Goal: Task Accomplishment & Management: Complete application form

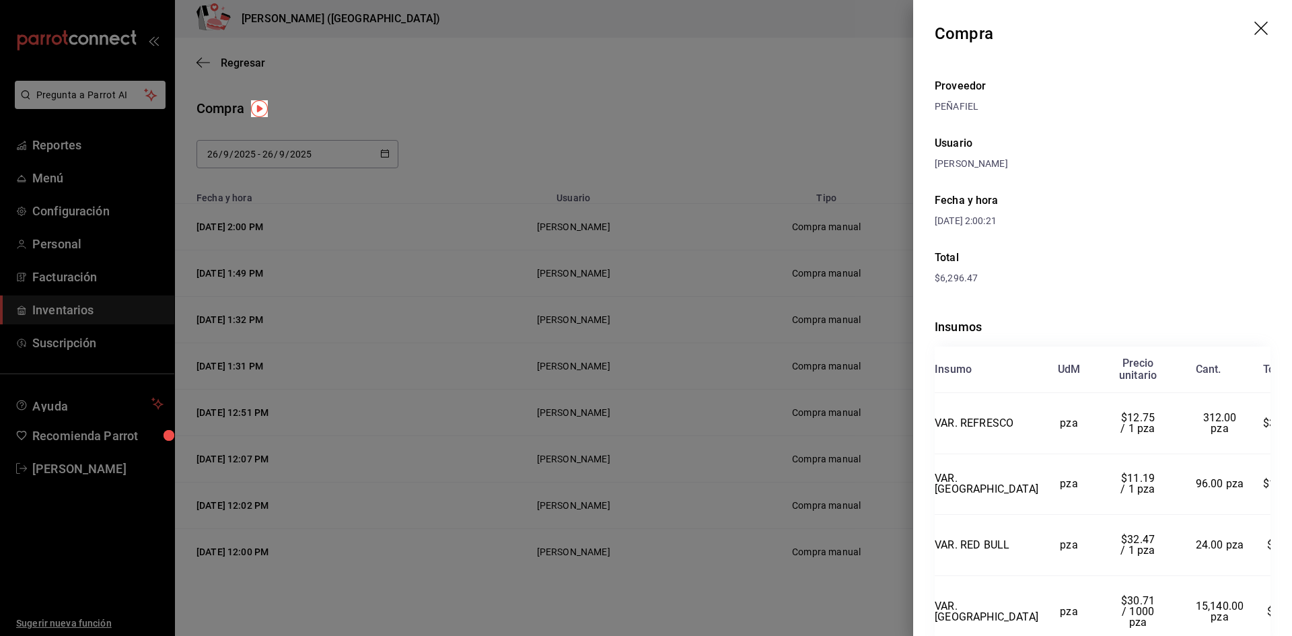
click at [677, 351] on div at bounding box center [646, 318] width 1292 height 636
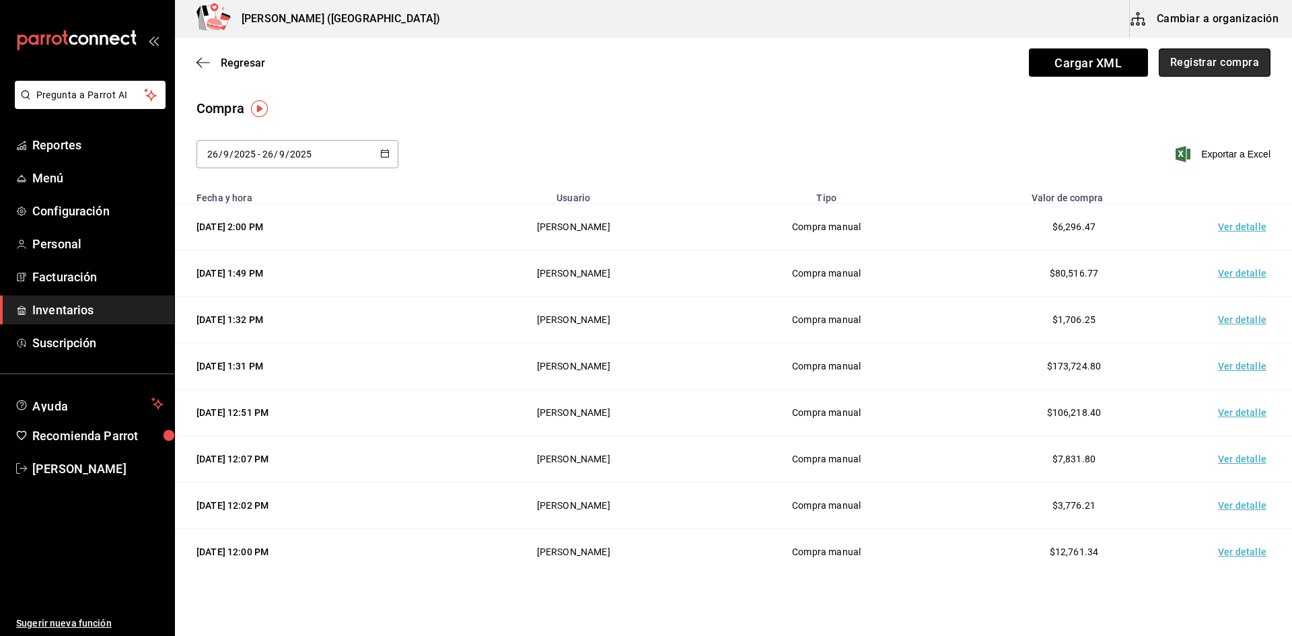
click at [1216, 59] on button "Registrar compra" at bounding box center [1214, 62] width 112 height 28
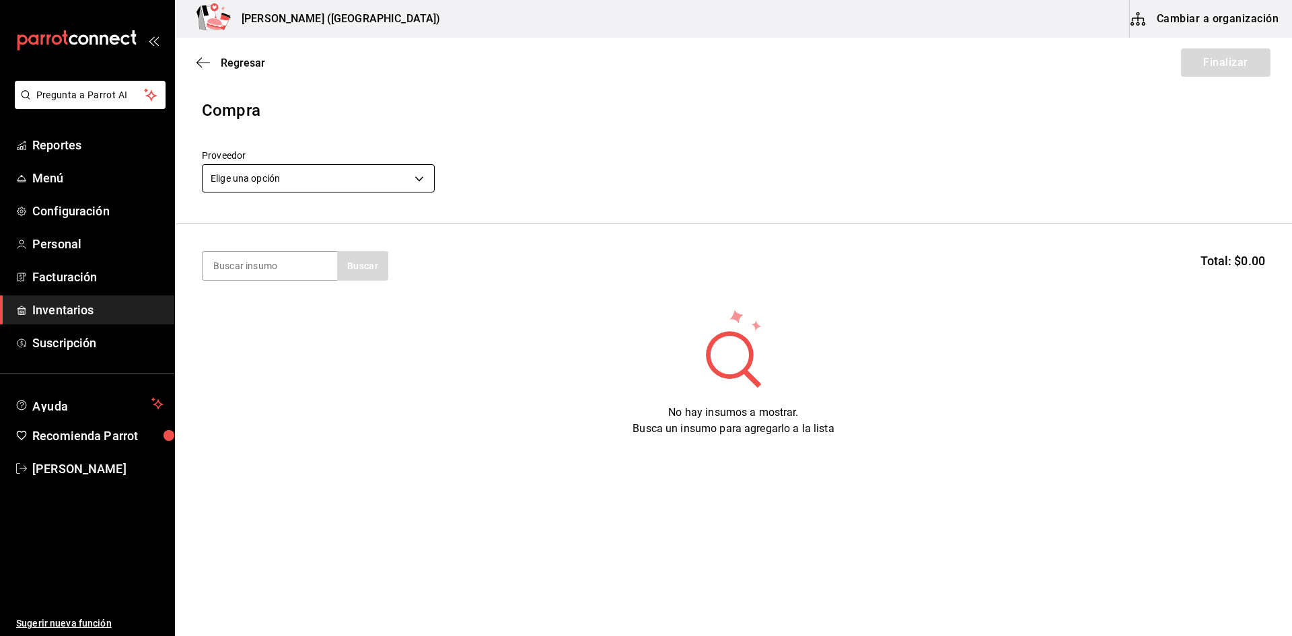
click at [324, 188] on body "Pregunta a Parrot AI Reportes Menú Configuración Personal Facturación Inventari…" at bounding box center [646, 280] width 1292 height 560
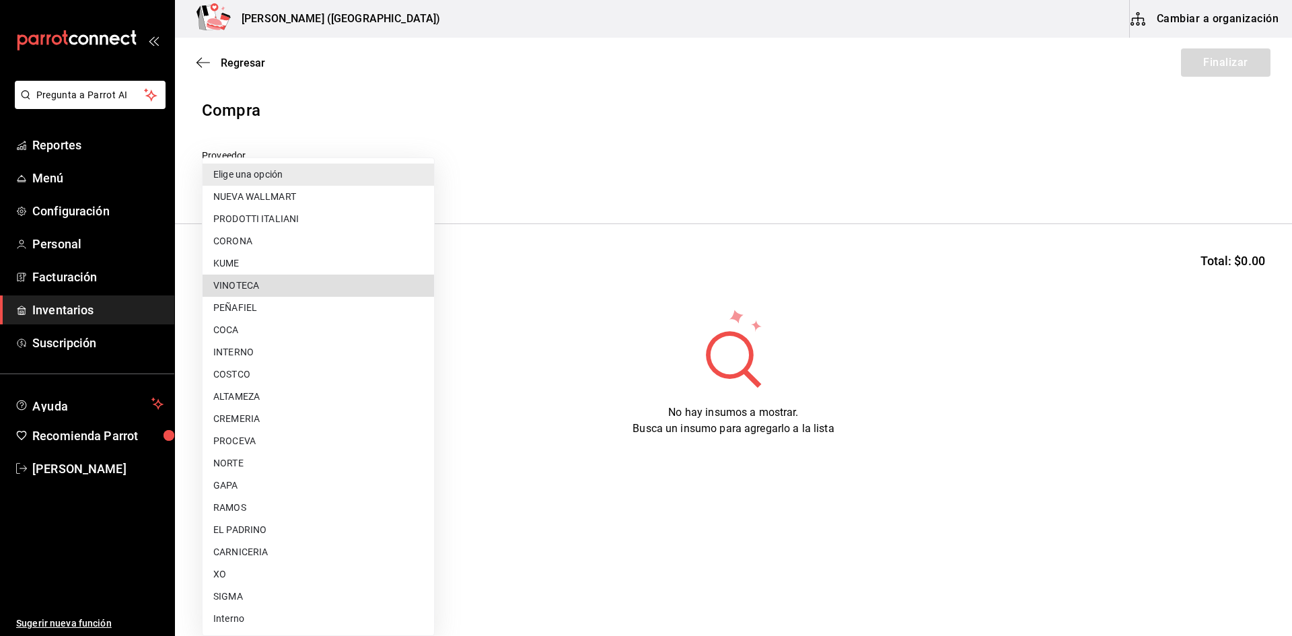
type input "29bcce71-1f96-48cb-b170-b58d83db5f61"
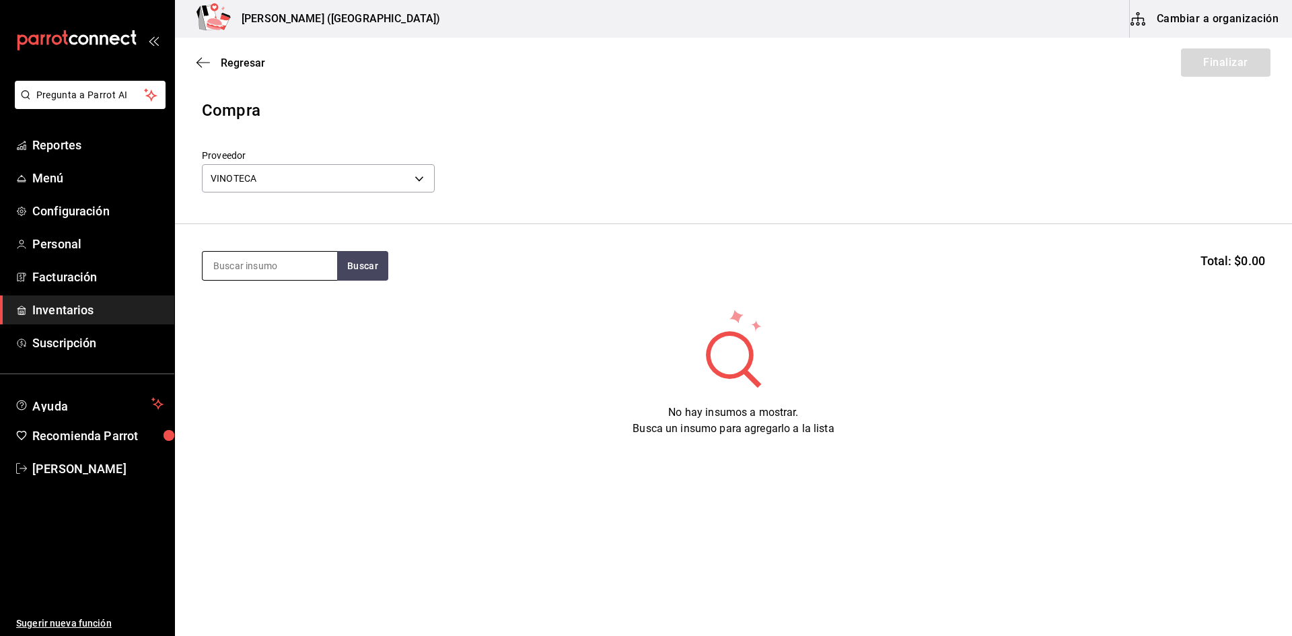
click at [245, 268] on input at bounding box center [269, 266] width 135 height 28
type input "k"
type input "O"
type input "T"
type input "TAY"
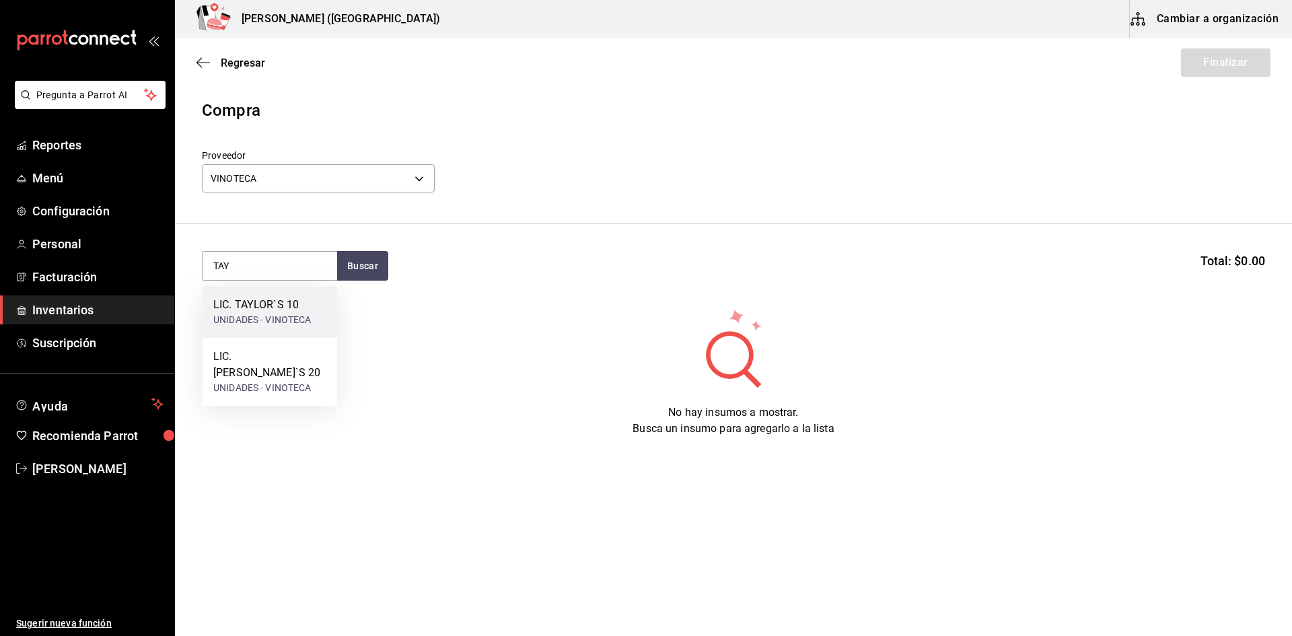
click at [301, 309] on div "LIC. TAYLOR`S 10" at bounding box center [262, 305] width 98 height 16
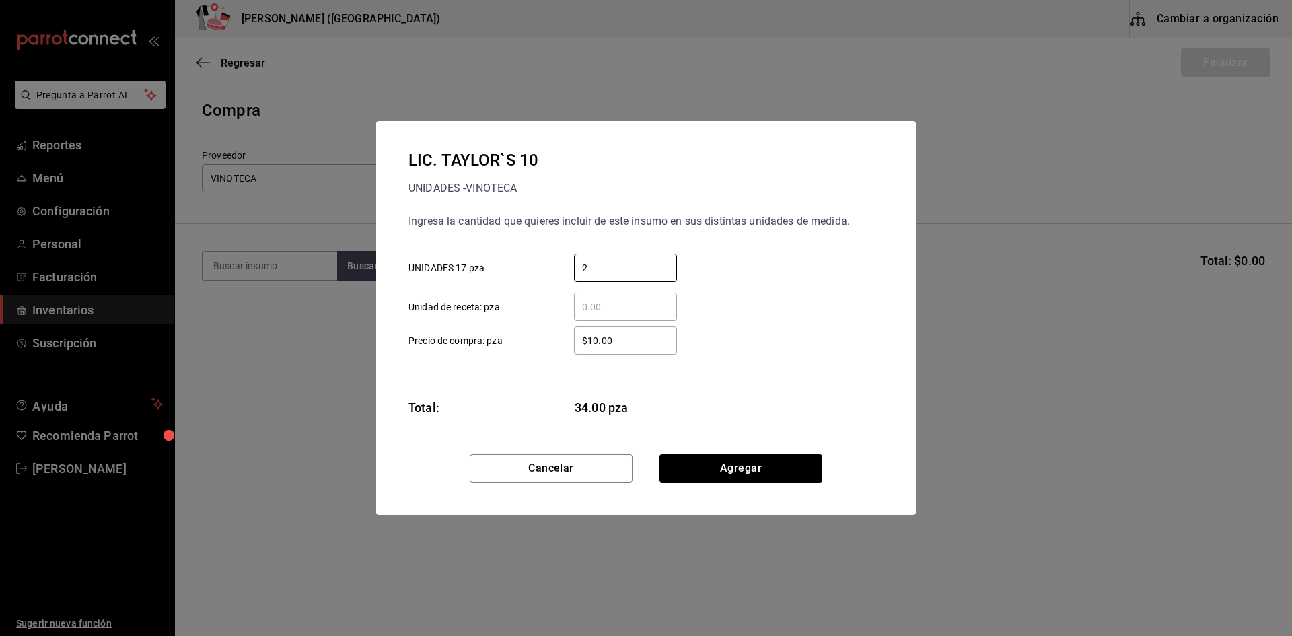
type input "2"
type input "$985.45"
click button "Agregar" at bounding box center [740, 468] width 163 height 28
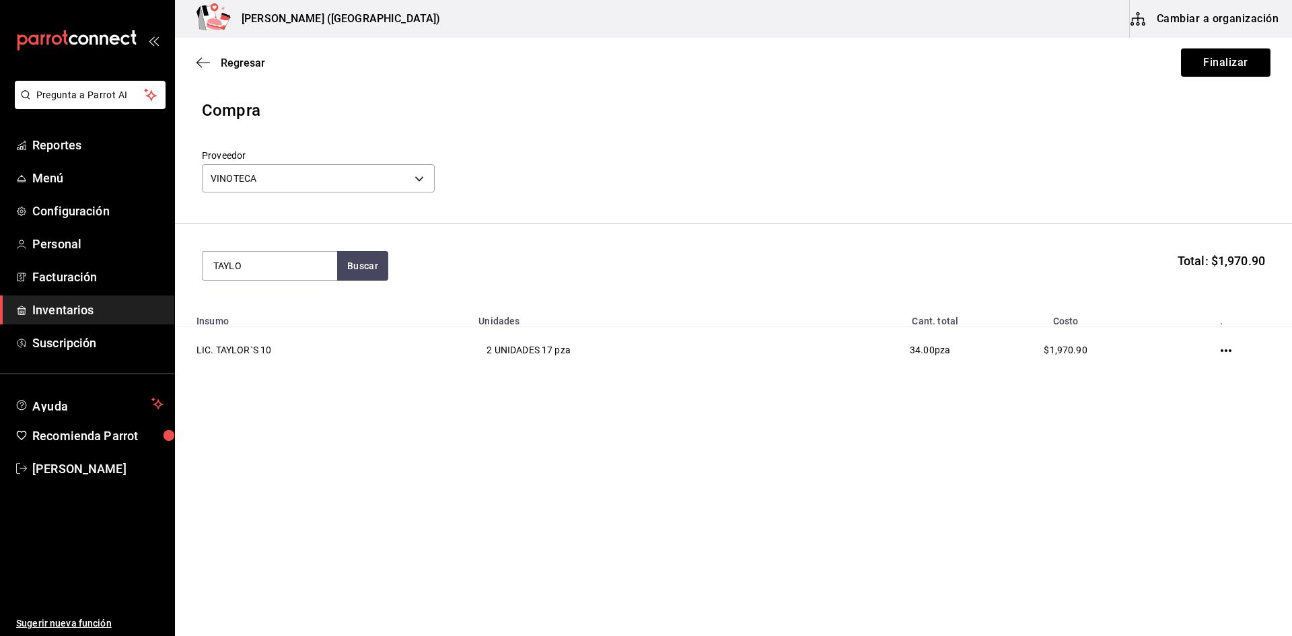
type input "TAYLO"
click at [301, 308] on div "LIC. [PERSON_NAME]`S 20" at bounding box center [269, 313] width 113 height 32
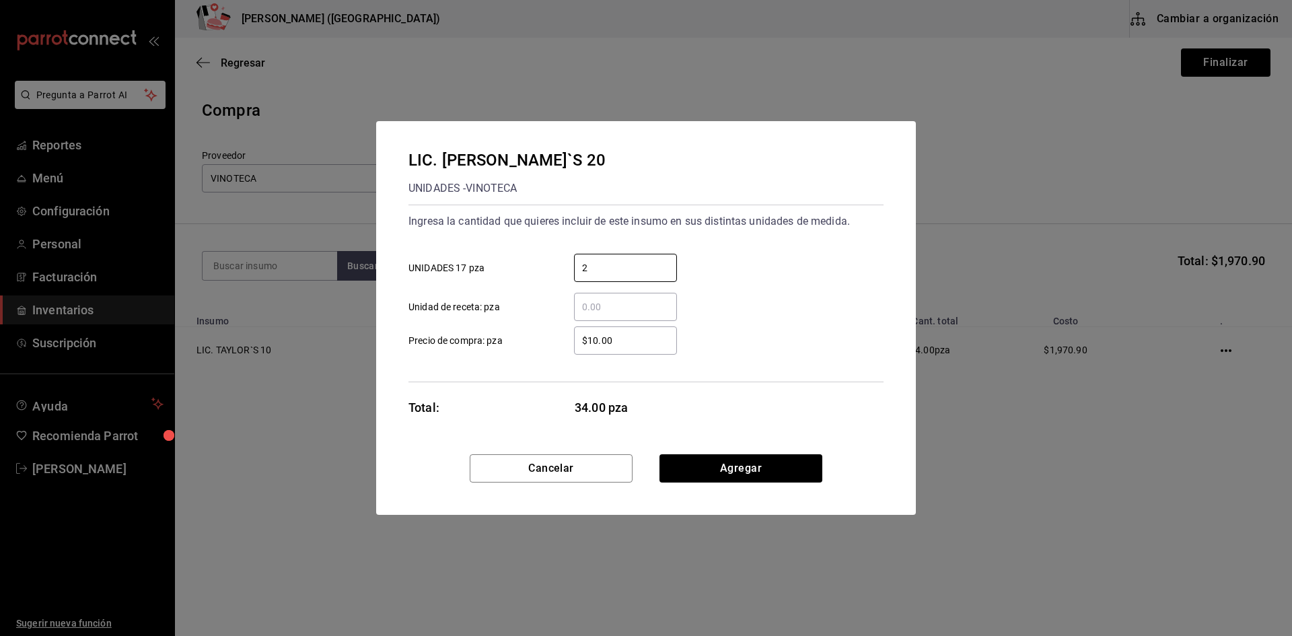
type input "2"
type input "$1,895.79"
click button "Agregar" at bounding box center [740, 468] width 163 height 28
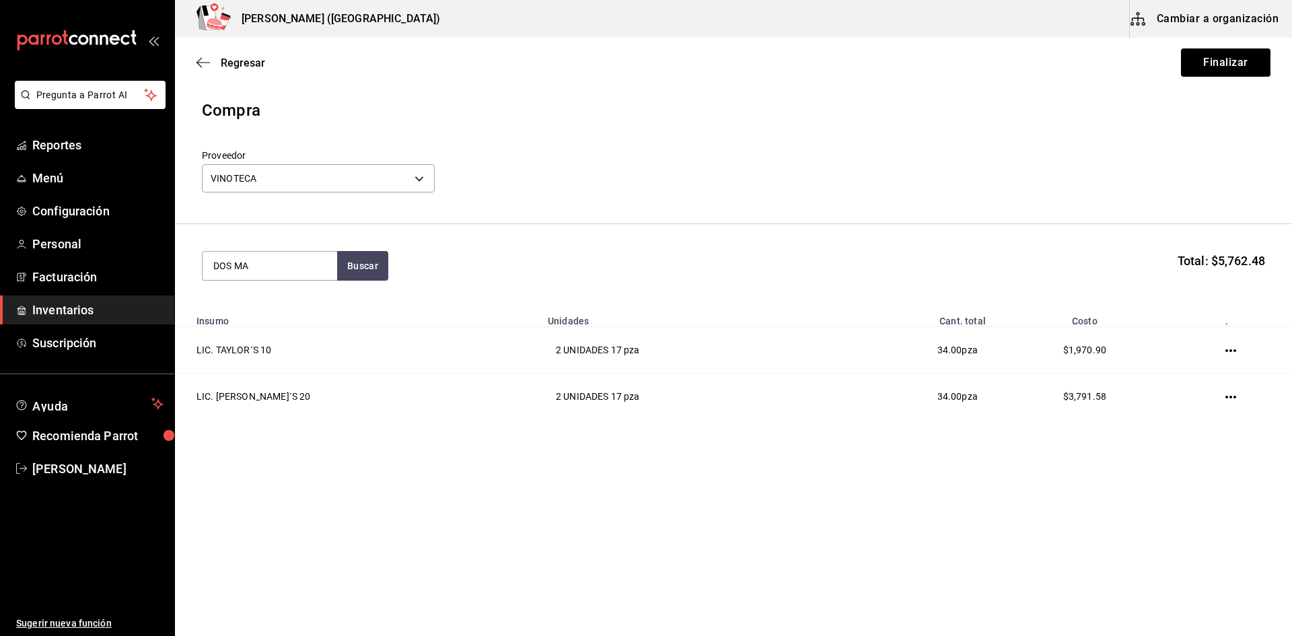
type input "DOS MA"
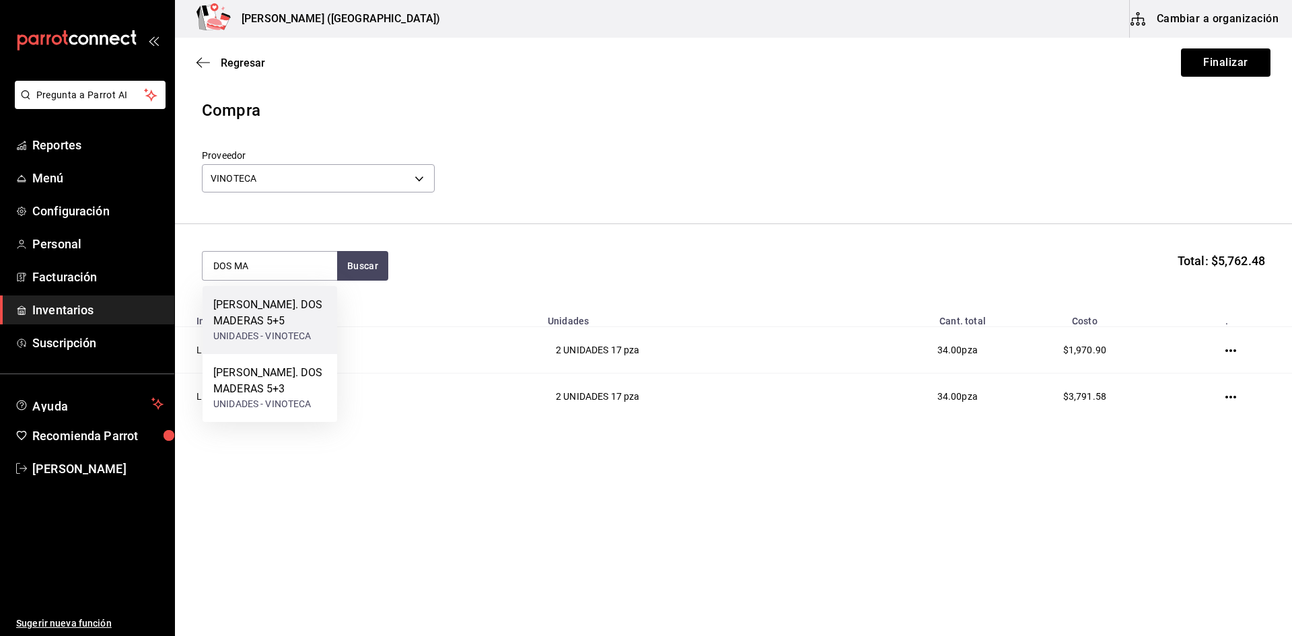
click at [295, 320] on div "[PERSON_NAME]. DOS MADERAS 5+5" at bounding box center [269, 313] width 113 height 32
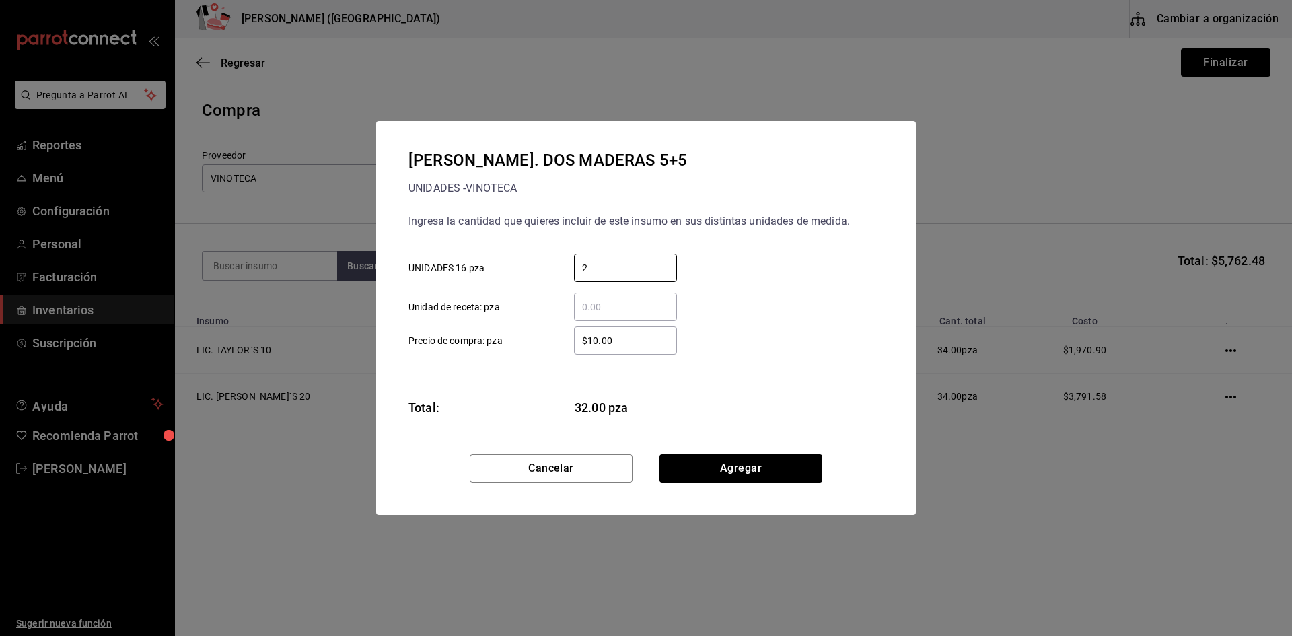
type input "2"
type input "$962.07"
click button "Agregar" at bounding box center [740, 468] width 163 height 28
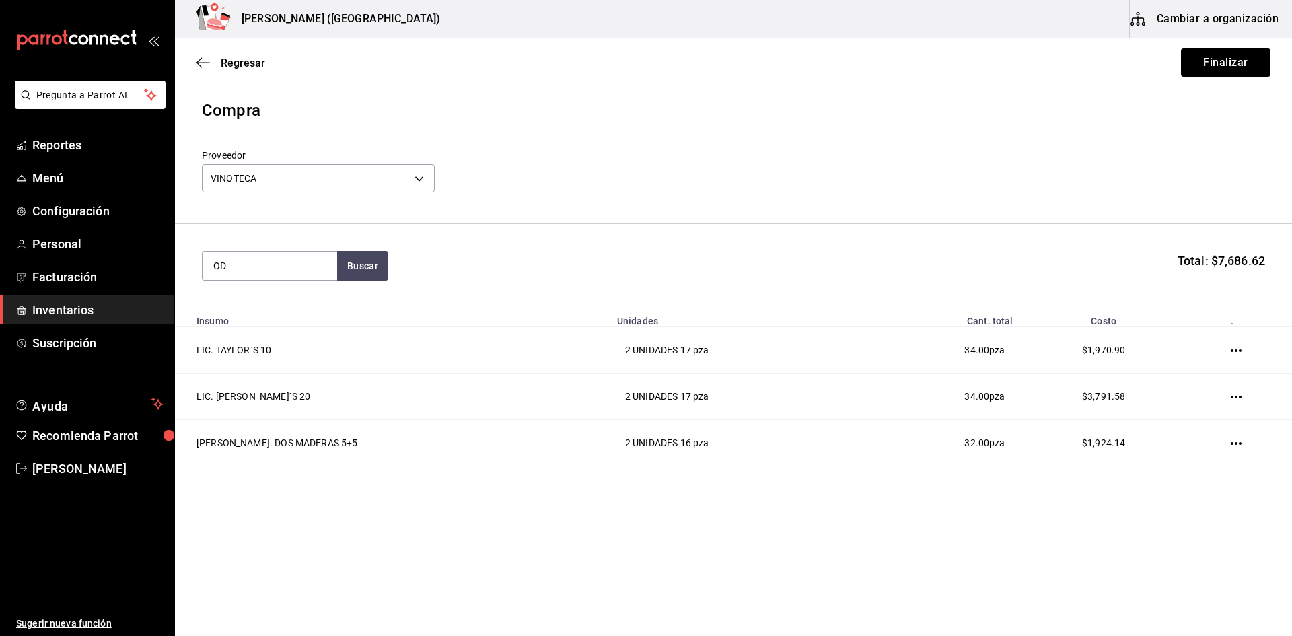
type input "O"
type input "DOS"
click at [295, 320] on div "[PERSON_NAME]. DOS MADERAS 5+3" at bounding box center [269, 313] width 113 height 32
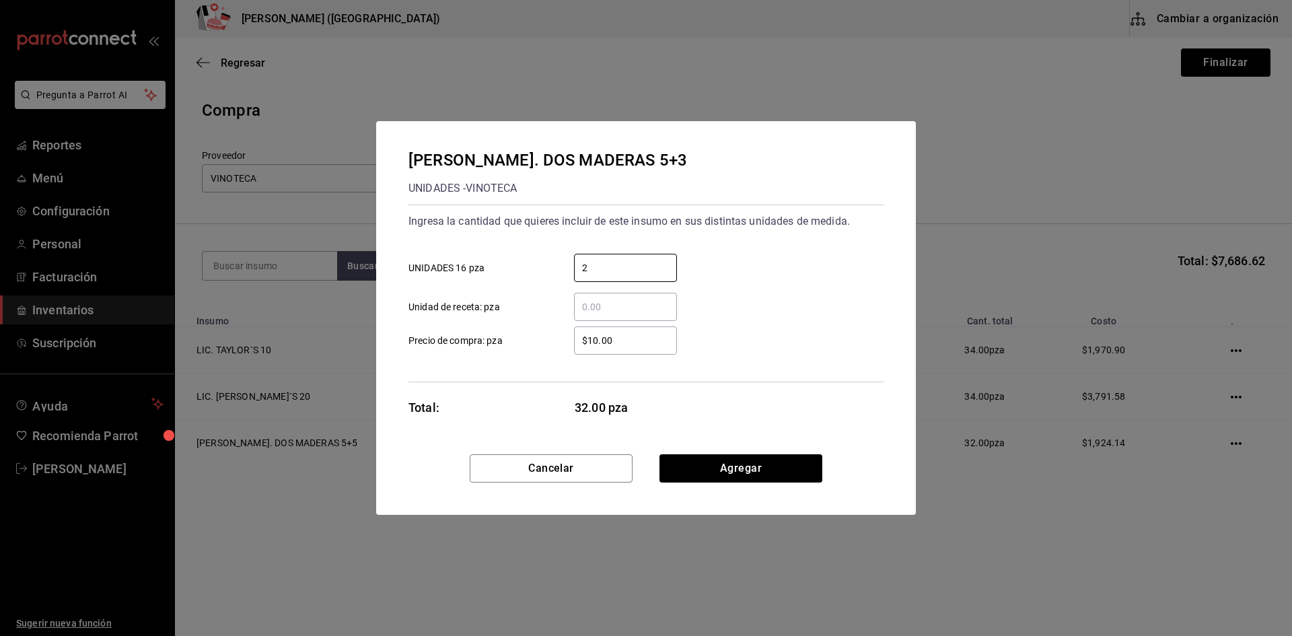
type input "2"
type input "$776.72"
click button "Agregar" at bounding box center [740, 468] width 163 height 28
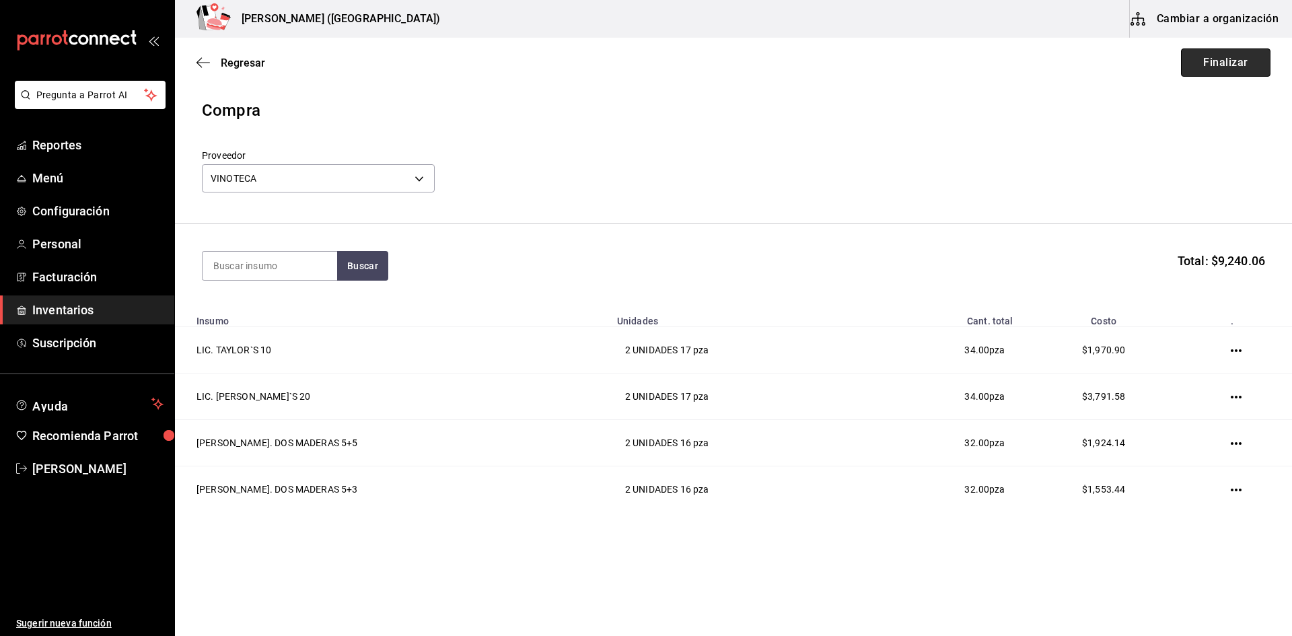
click at [1215, 59] on button "Finalizar" at bounding box center [1225, 62] width 89 height 28
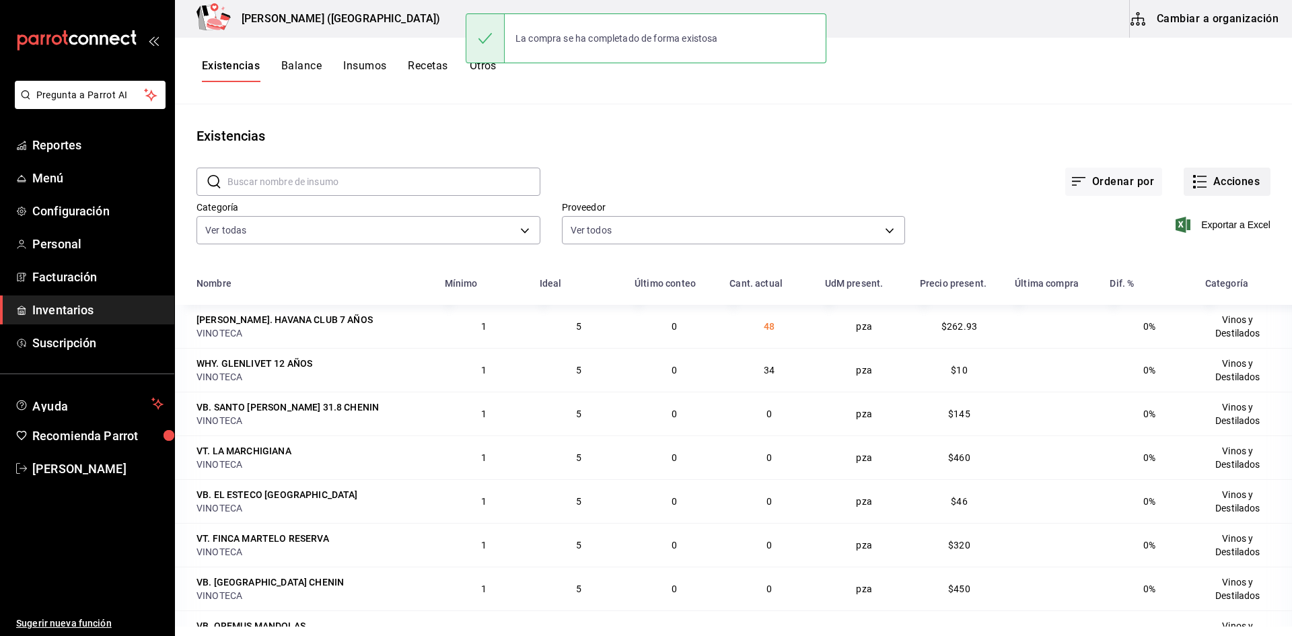
click at [1183, 178] on button "Acciones" at bounding box center [1226, 181] width 87 height 28
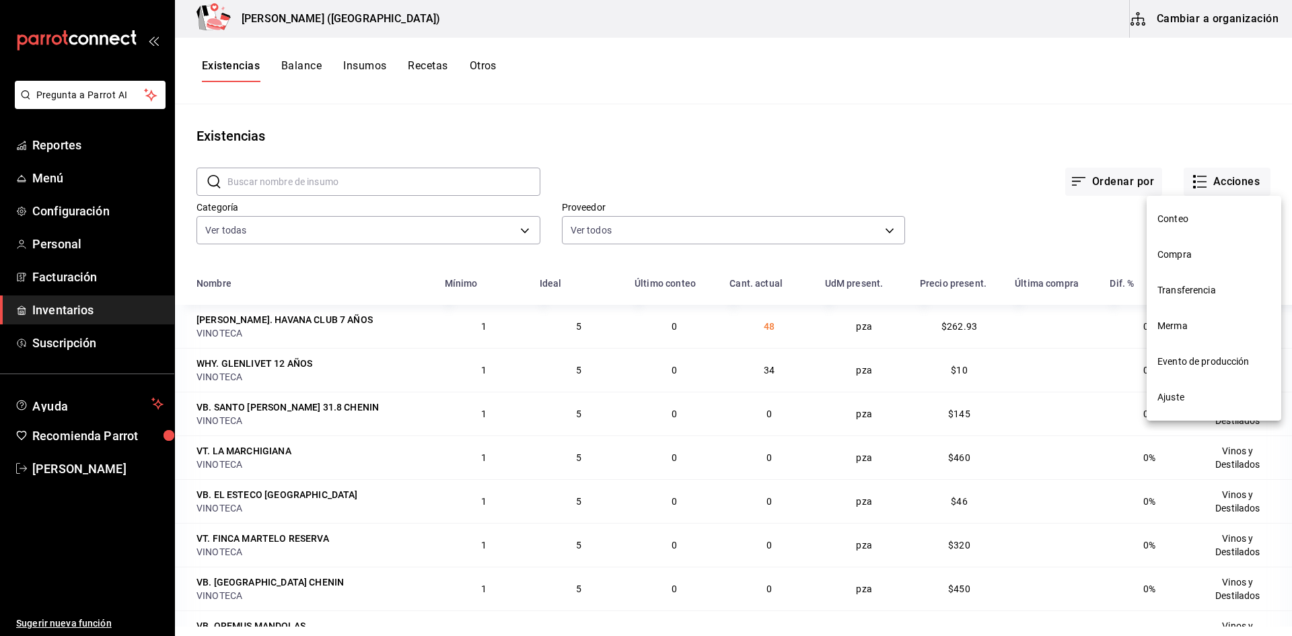
click at [1169, 251] on span "Compra" at bounding box center [1213, 255] width 113 height 14
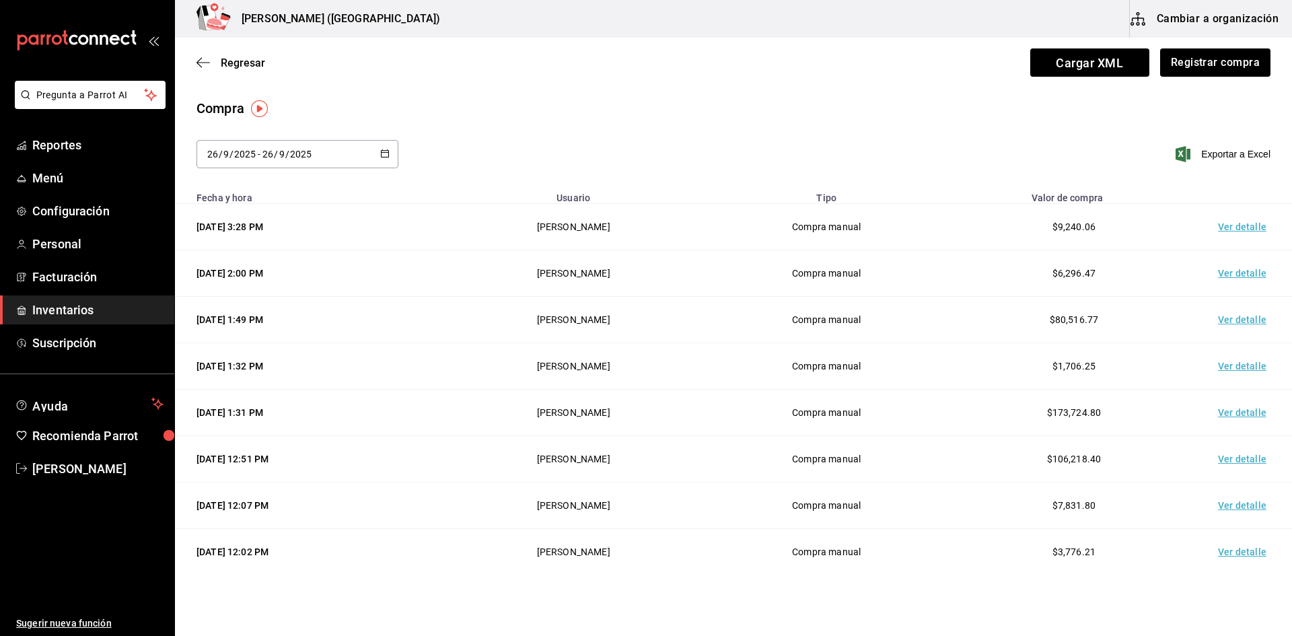
click at [1232, 225] on td "Ver detalle" at bounding box center [1244, 227] width 94 height 46
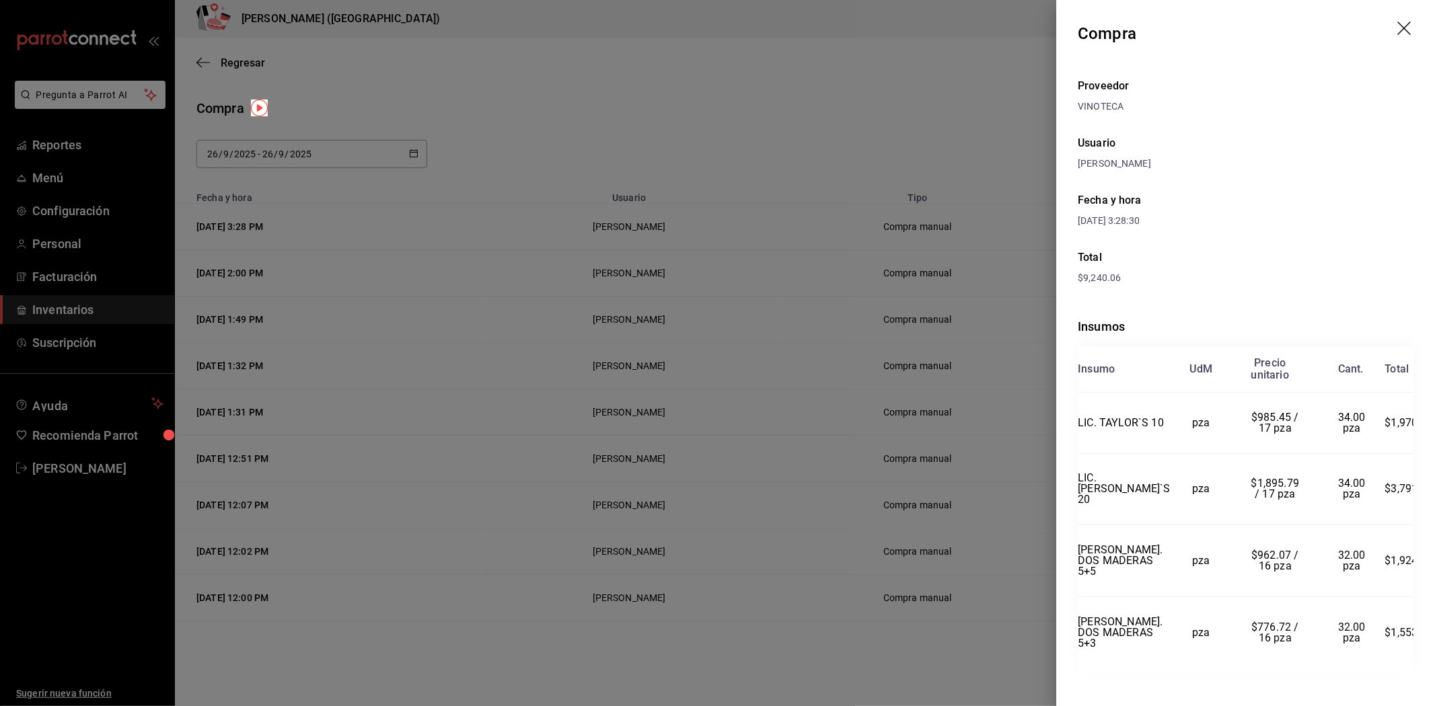
click at [1291, 256] on div "Total" at bounding box center [1246, 258] width 336 height 16
click at [805, 449] on div at bounding box center [717, 353] width 1435 height 706
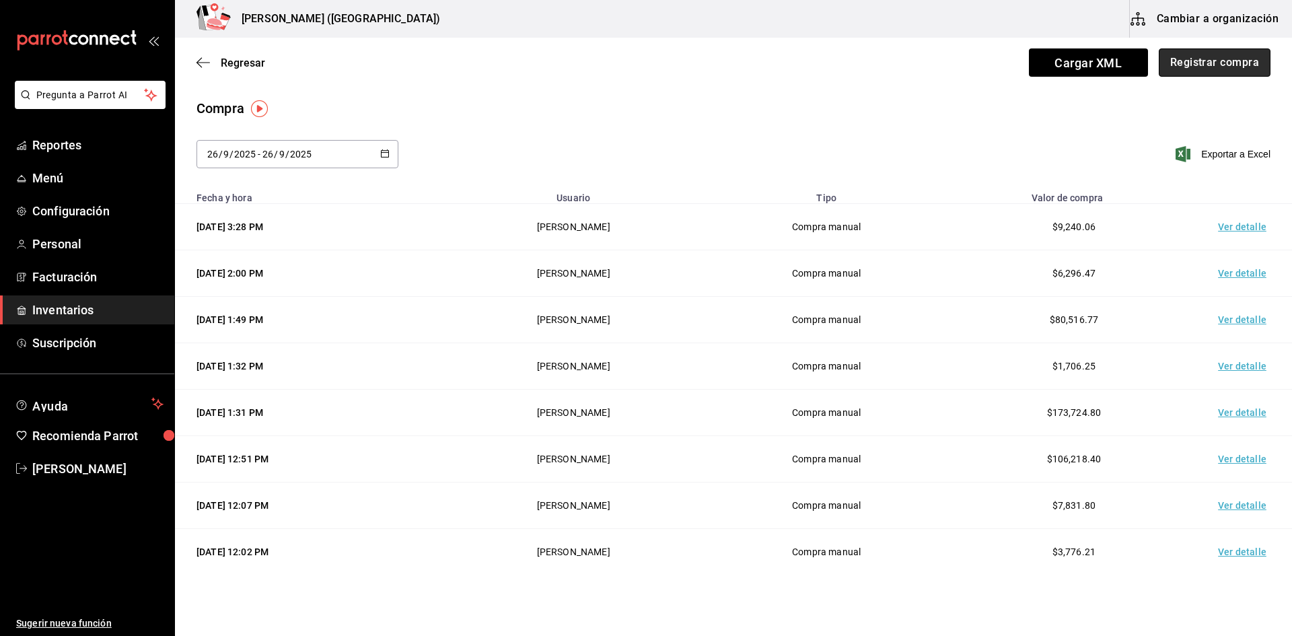
click at [1179, 66] on button "Registrar compra" at bounding box center [1214, 62] width 112 height 28
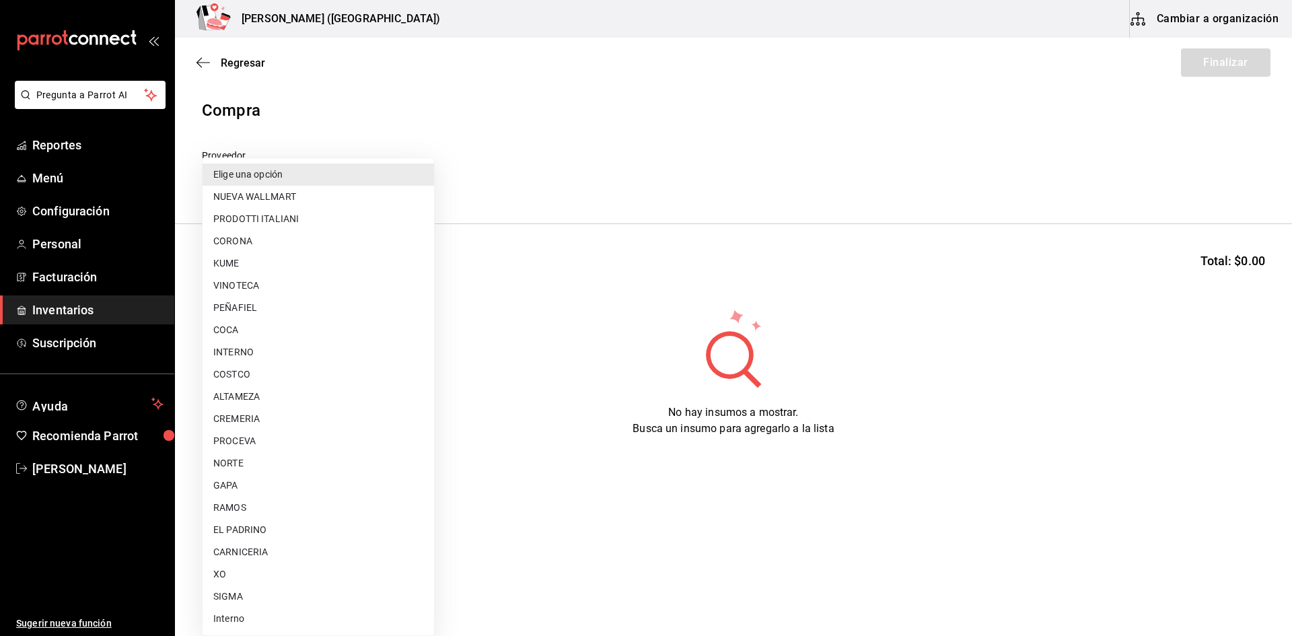
click at [290, 177] on body "Pregunta a Parrot AI Reportes Menú Configuración Personal Facturación Inventari…" at bounding box center [646, 280] width 1292 height 560
type input "29bcce71-1f96-48cb-b170-b58d83db5f61"
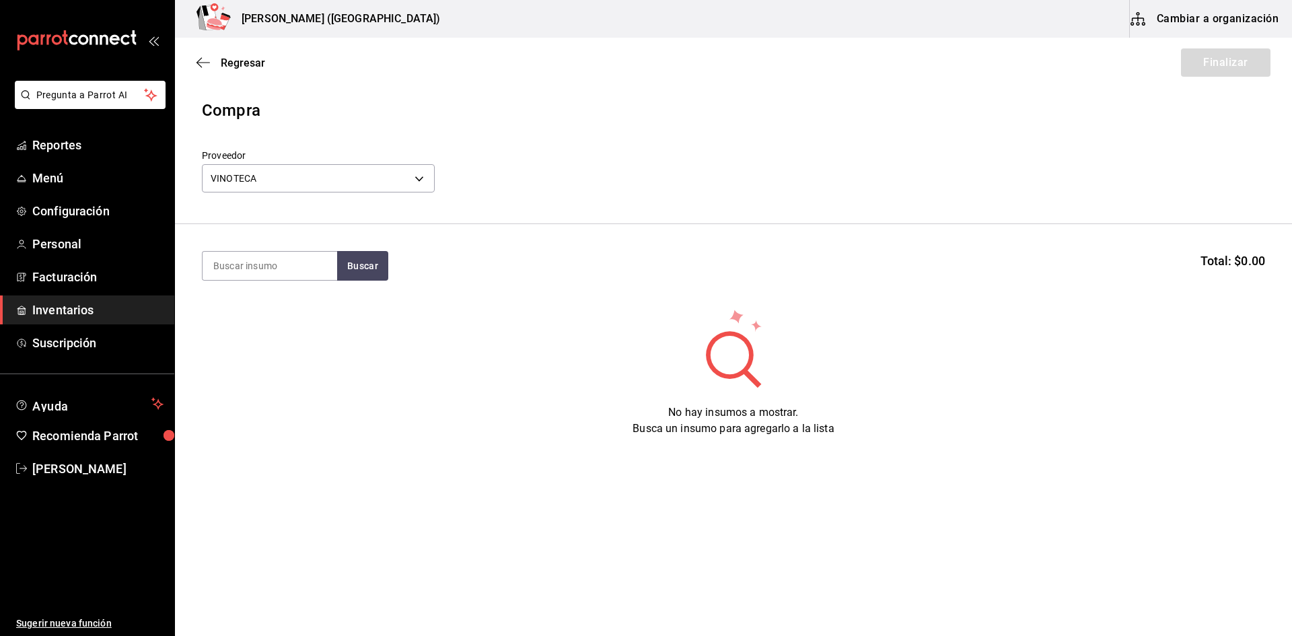
click at [300, 283] on section "Buscar Total: $0.00" at bounding box center [733, 265] width 1117 height 83
click at [302, 262] on input at bounding box center [269, 266] width 135 height 28
type input "PIEDR"
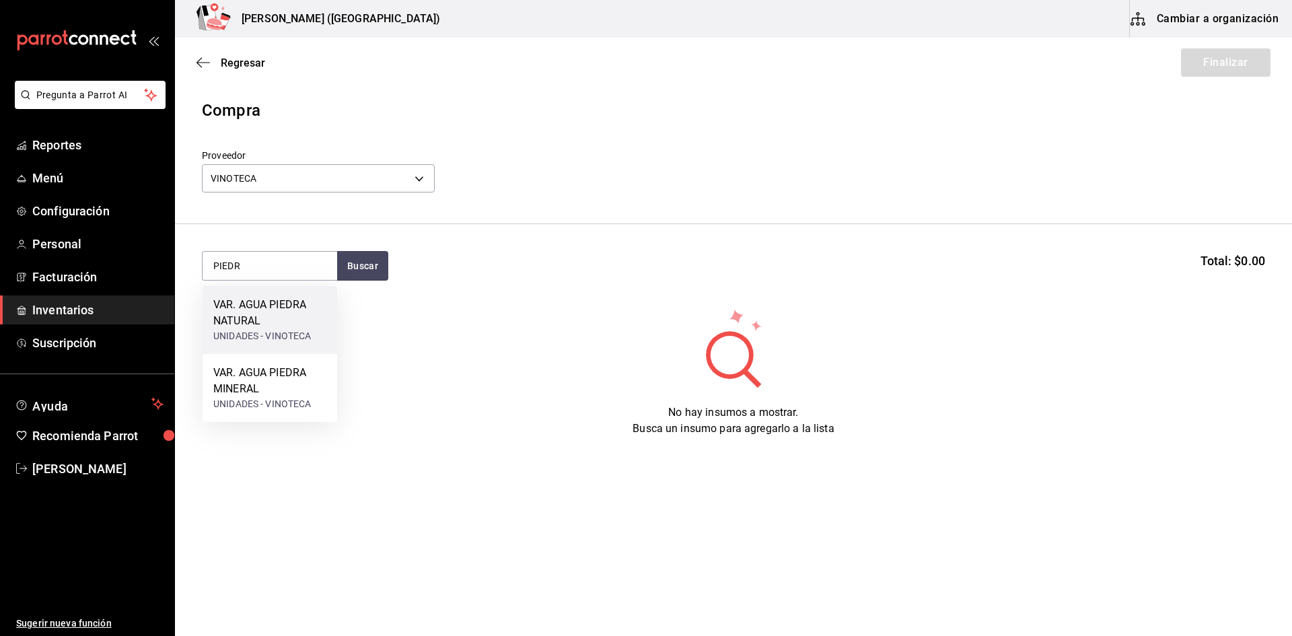
click at [297, 346] on div "VAR. AGUA [PERSON_NAME] NATURAL UNIDADES - VINOTECA" at bounding box center [269, 320] width 135 height 68
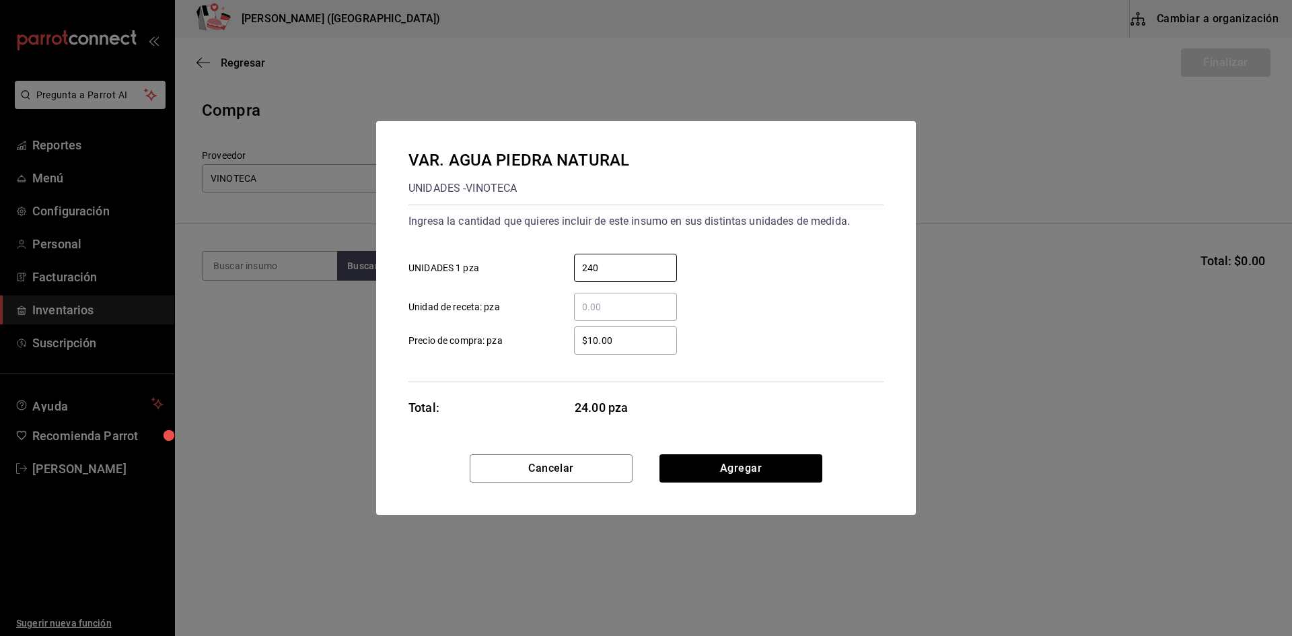
type input "240"
type input "$28.75"
click button "Agregar" at bounding box center [740, 468] width 163 height 28
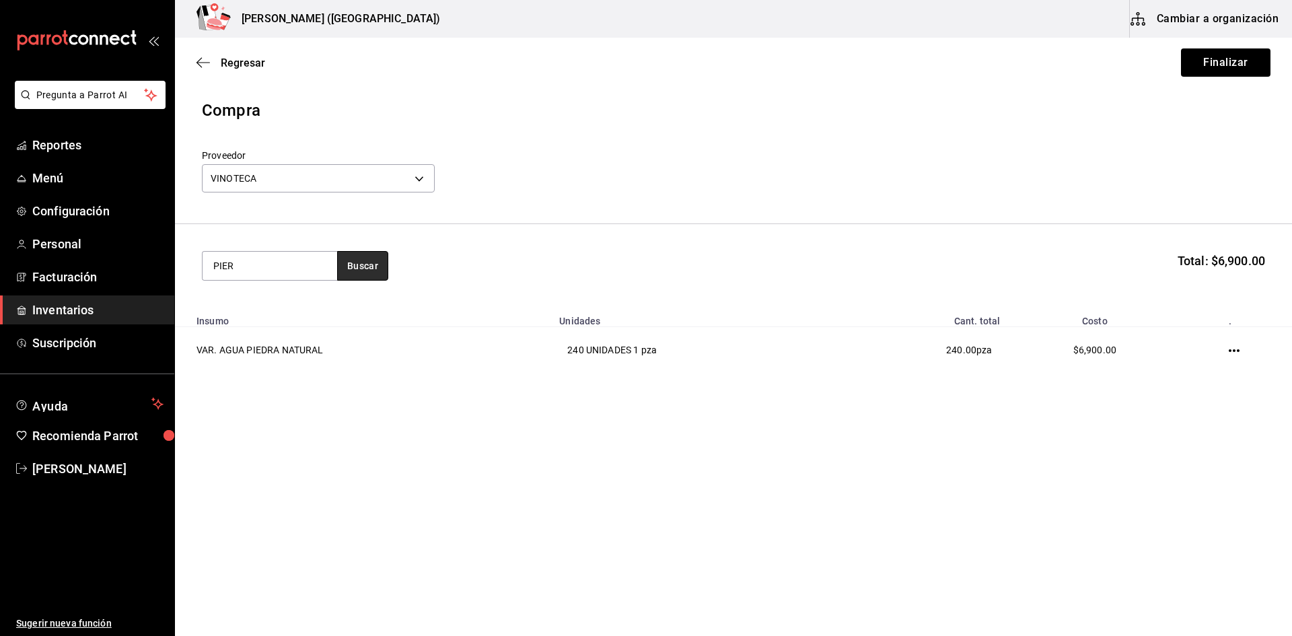
click at [363, 269] on button "Buscar" at bounding box center [362, 266] width 51 height 30
click at [340, 260] on button "Buscar" at bounding box center [362, 266] width 51 height 30
drag, startPoint x: 284, startPoint y: 280, endPoint x: 184, endPoint y: 279, distance: 100.2
click at [184, 279] on section "PIER Buscar Total: $6,900.00" at bounding box center [733, 265] width 1117 height 83
click at [301, 267] on input "PIER" at bounding box center [269, 266] width 135 height 28
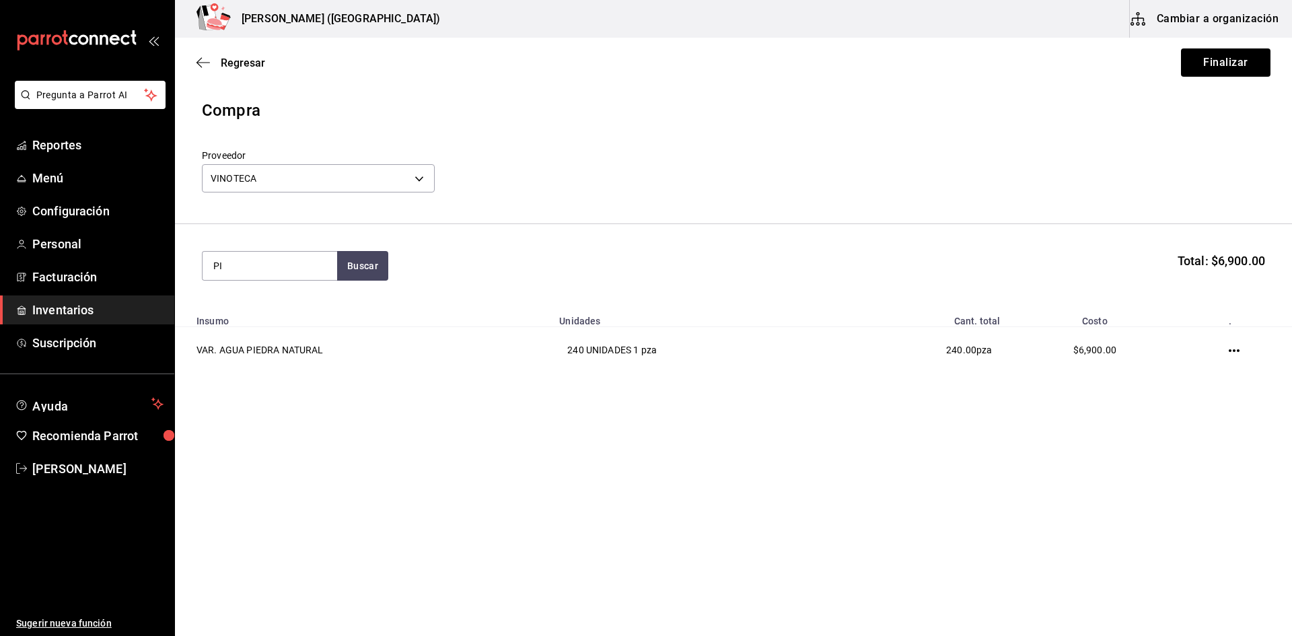
type input "P"
type input "MINE"
click at [250, 320] on div "VAR. AGUA PIEDRA MINERAL" at bounding box center [269, 313] width 113 height 32
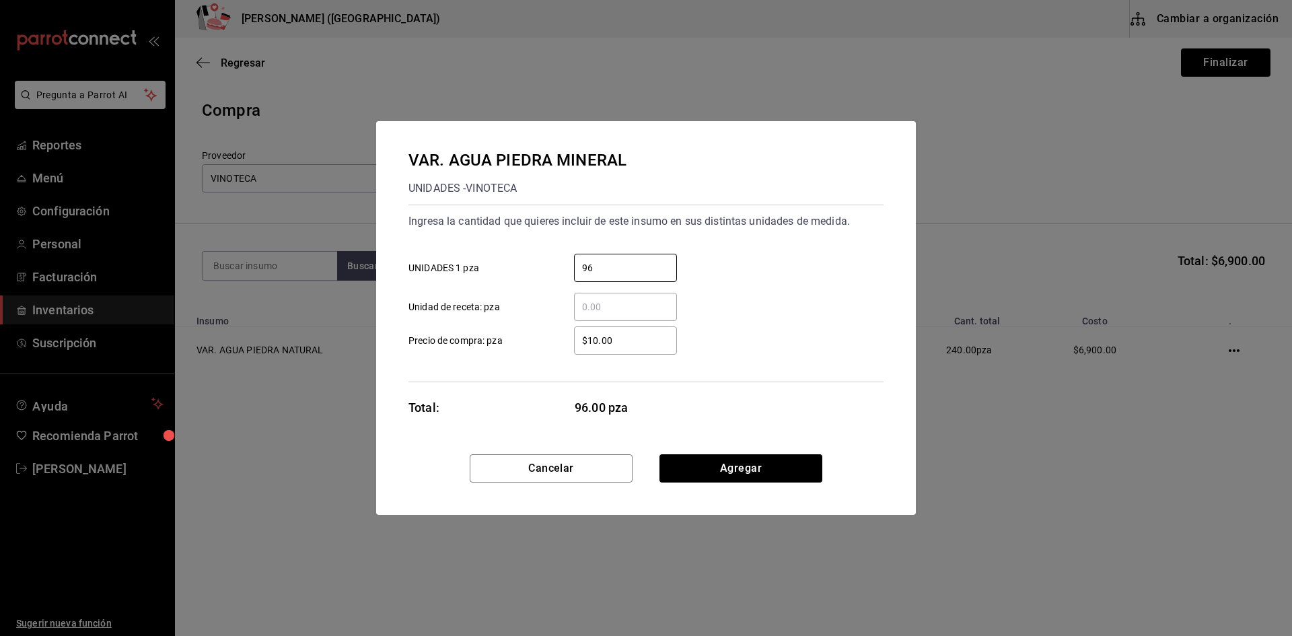
type input "96"
type input "$35.10"
click button "Agregar" at bounding box center [740, 468] width 163 height 28
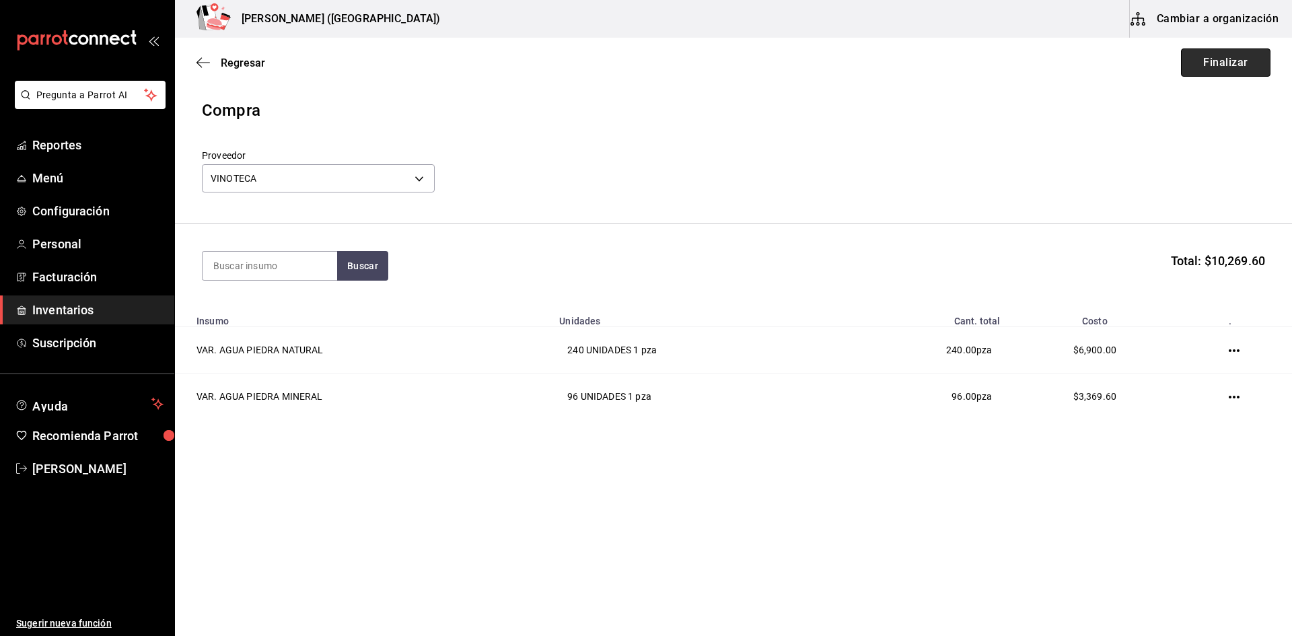
click at [1199, 52] on button "Finalizar" at bounding box center [1225, 62] width 89 height 28
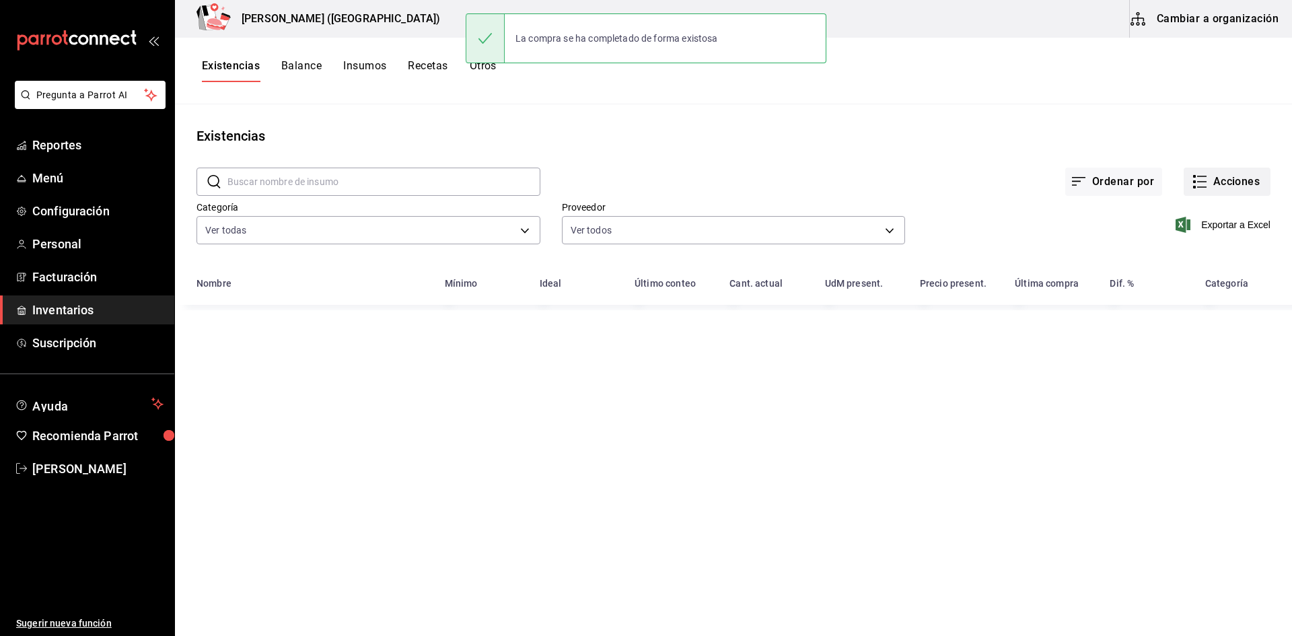
click at [1222, 179] on button "Acciones" at bounding box center [1226, 181] width 87 height 28
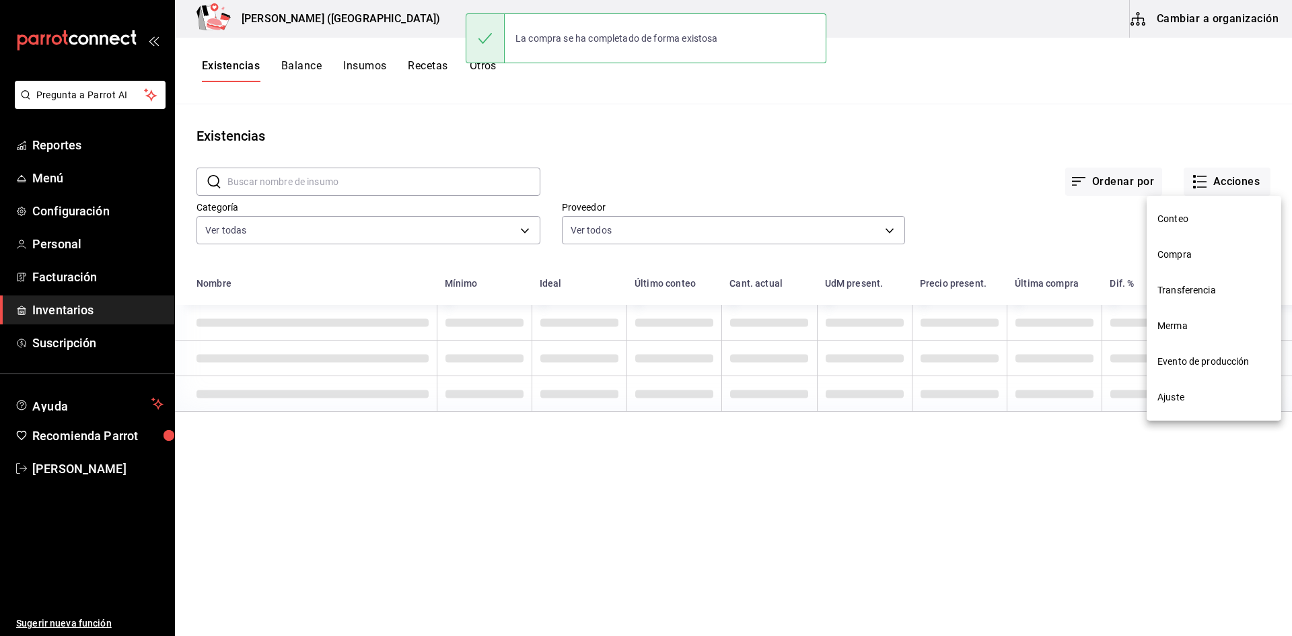
click at [1222, 252] on span "Compra" at bounding box center [1213, 255] width 113 height 14
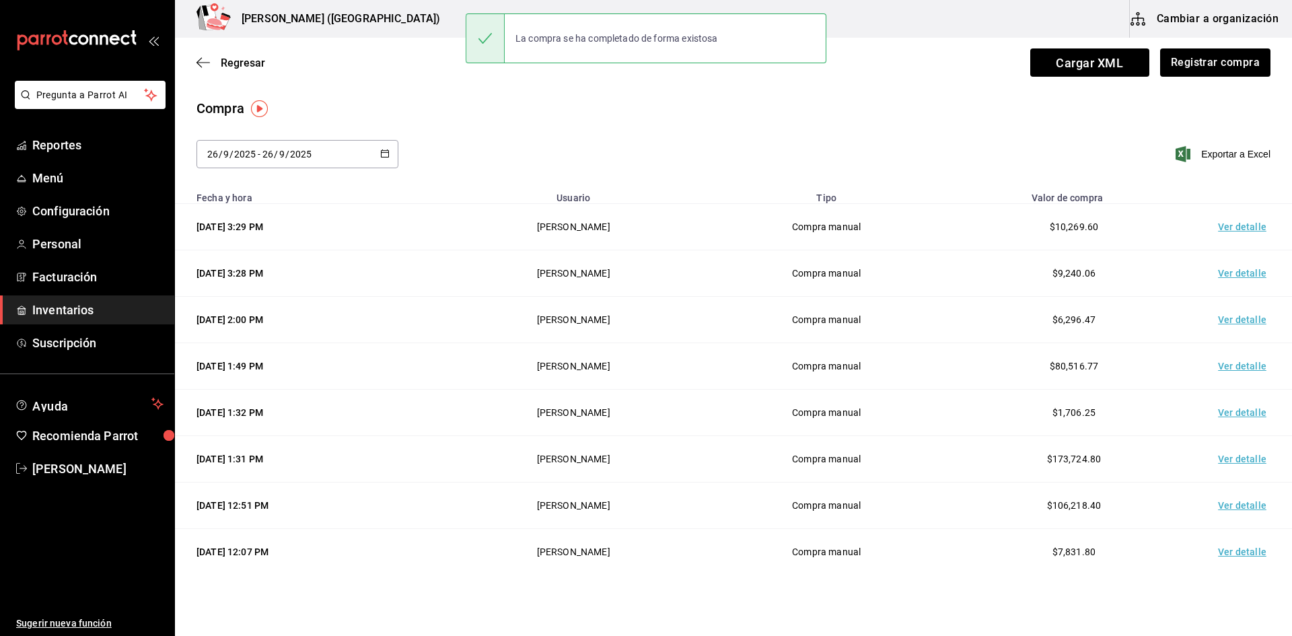
click at [1224, 231] on td "Ver detalle" at bounding box center [1244, 227] width 94 height 46
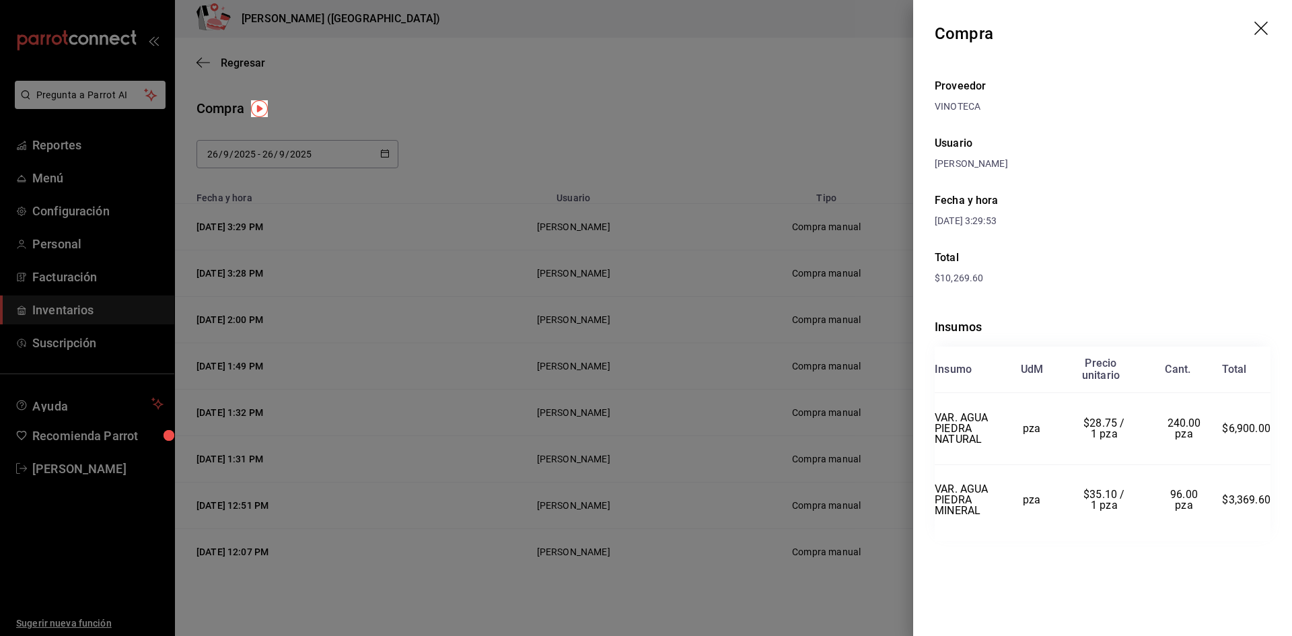
click at [863, 200] on div at bounding box center [646, 318] width 1292 height 636
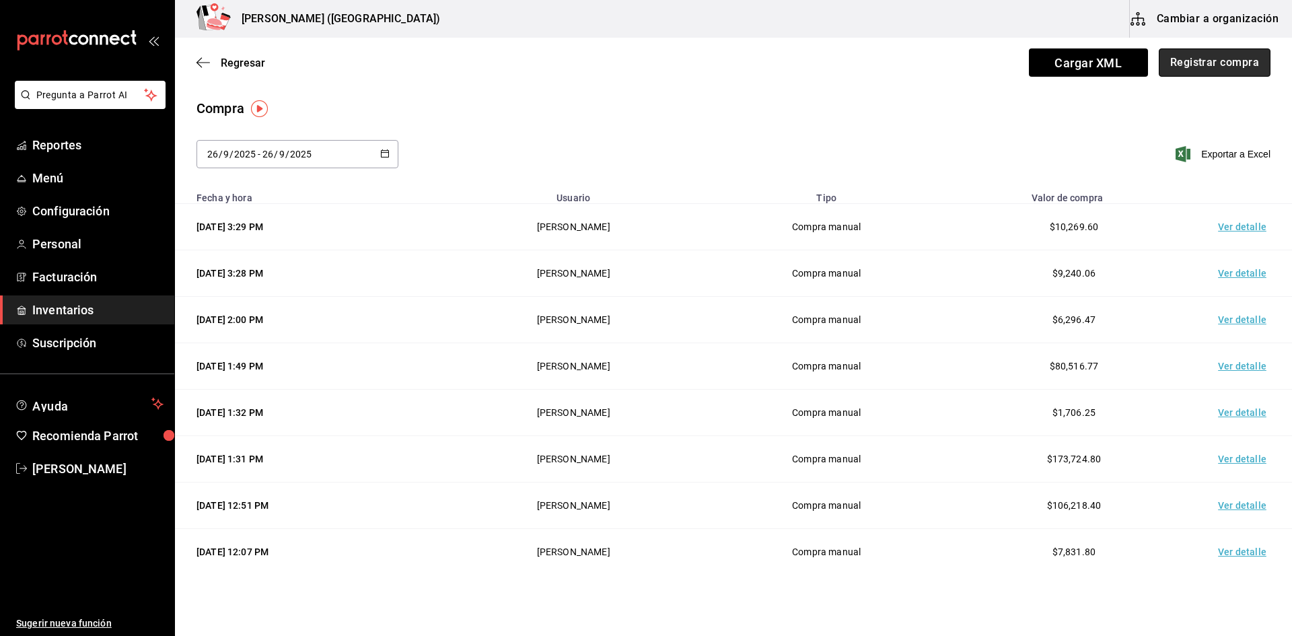
click at [1209, 55] on button "Registrar compra" at bounding box center [1214, 62] width 112 height 28
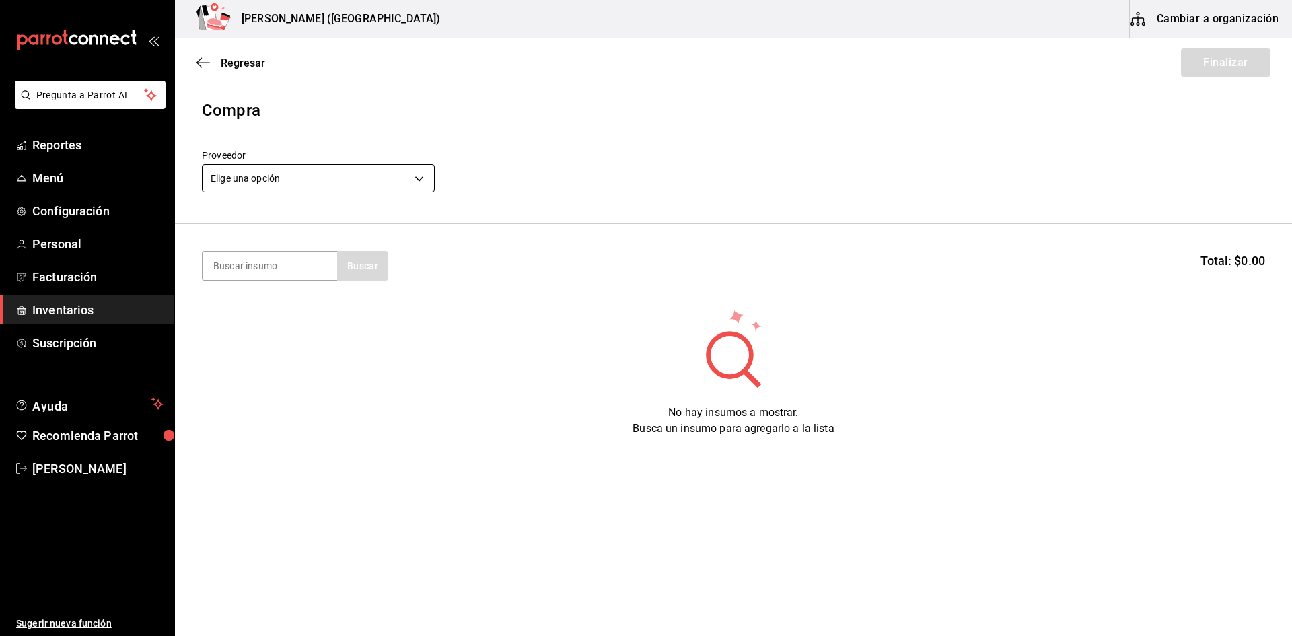
click at [255, 173] on body "Pregunta a Parrot AI Reportes Menú Configuración Personal Facturación Inventari…" at bounding box center [646, 280] width 1292 height 560
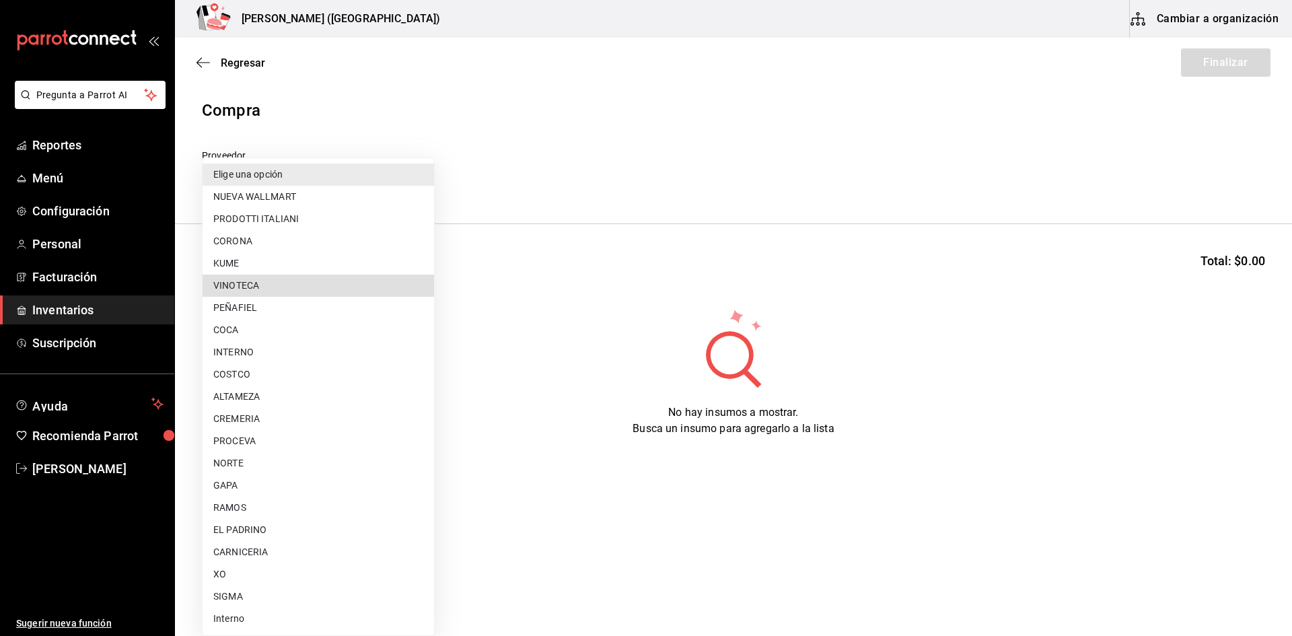
type input "29bcce71-1f96-48cb-b170-b58d83db5f61"
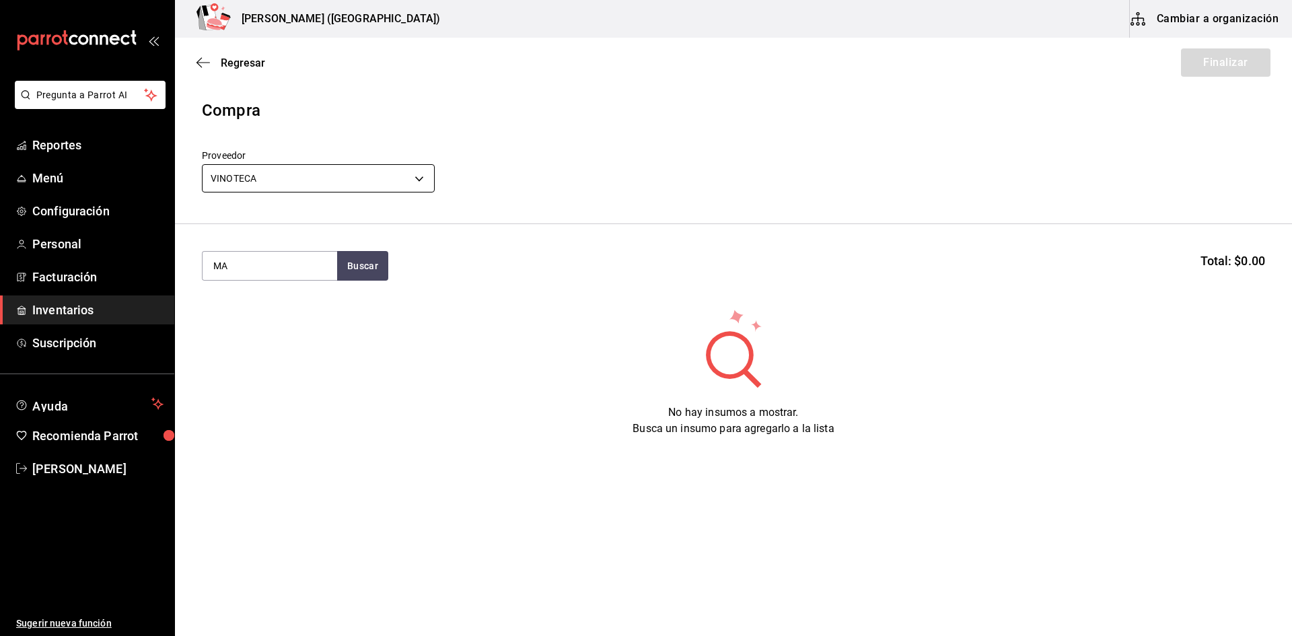
type input "M"
type input "ESTECO"
click at [295, 309] on div "VB. EL ESTECO [GEOGRAPHIC_DATA]" at bounding box center [269, 313] width 113 height 32
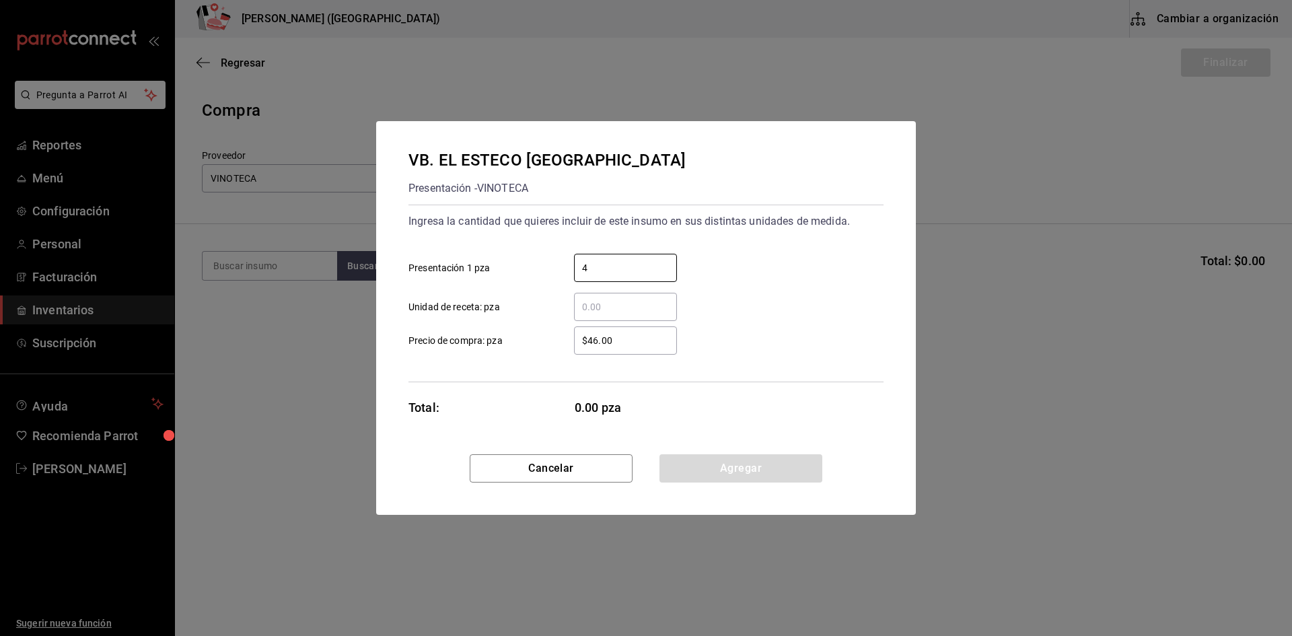
type input "4"
type input "$378.55"
click button "Agregar" at bounding box center [740, 468] width 163 height 28
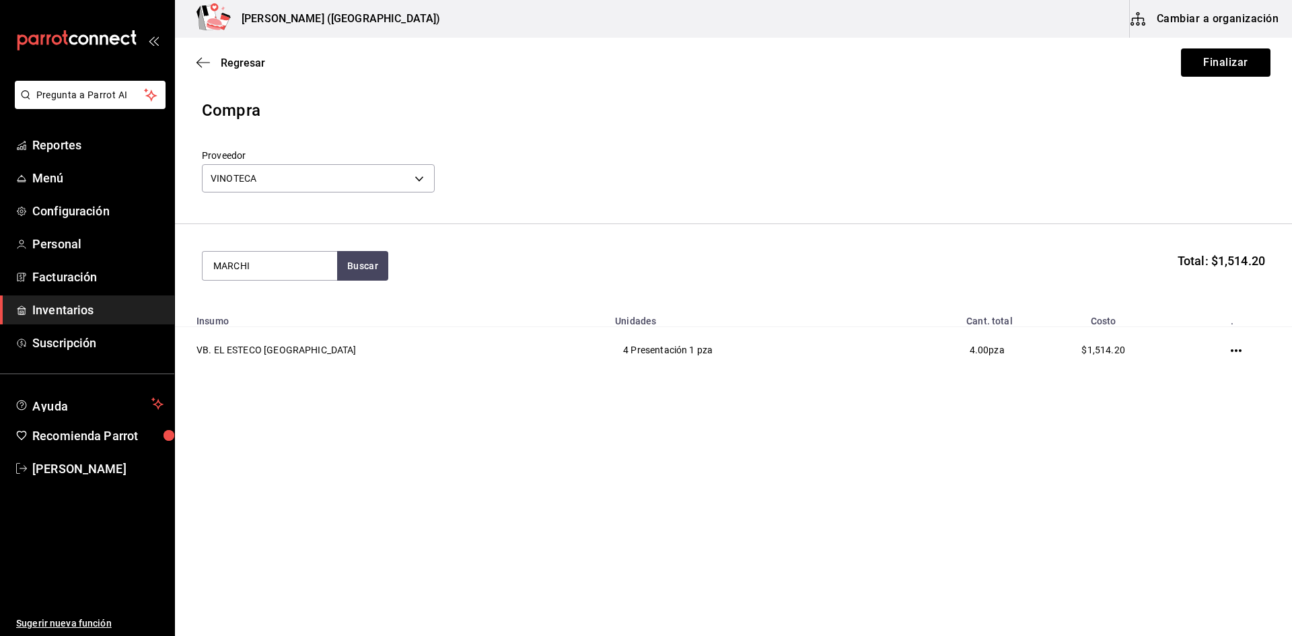
type input "MARCHI"
click at [295, 309] on div "VT. LA MARCHIGIANA" at bounding box center [267, 305] width 109 height 16
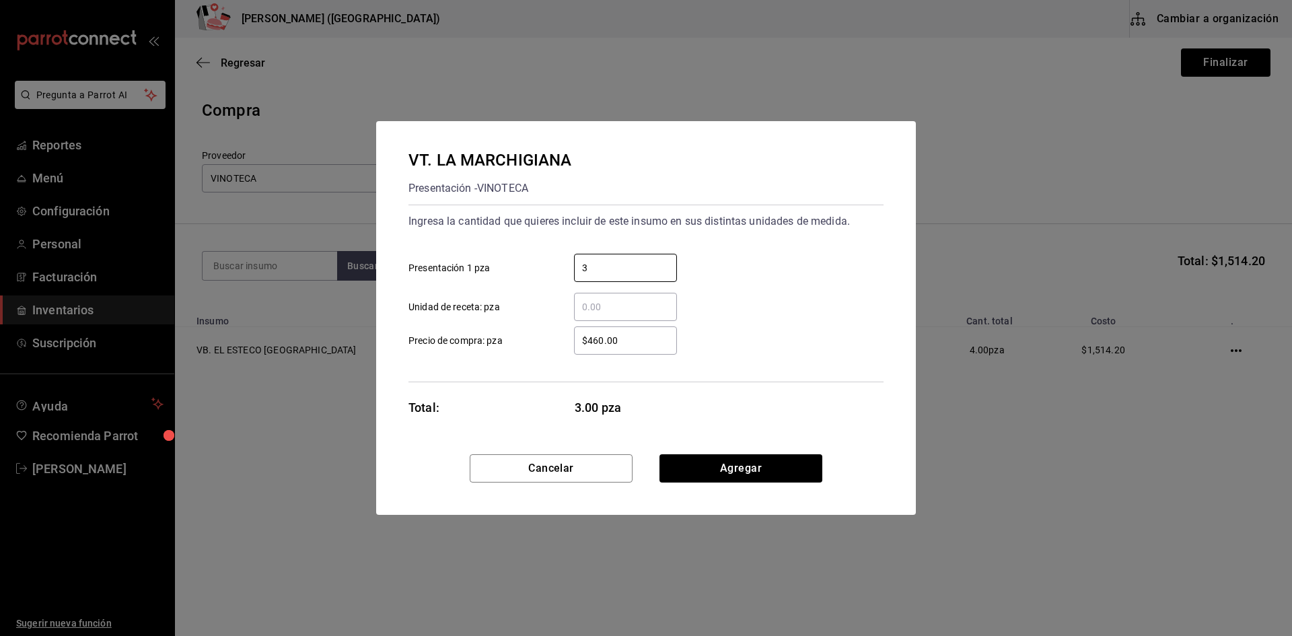
type input "3"
type input "$507.52"
click button "Agregar" at bounding box center [740, 468] width 163 height 28
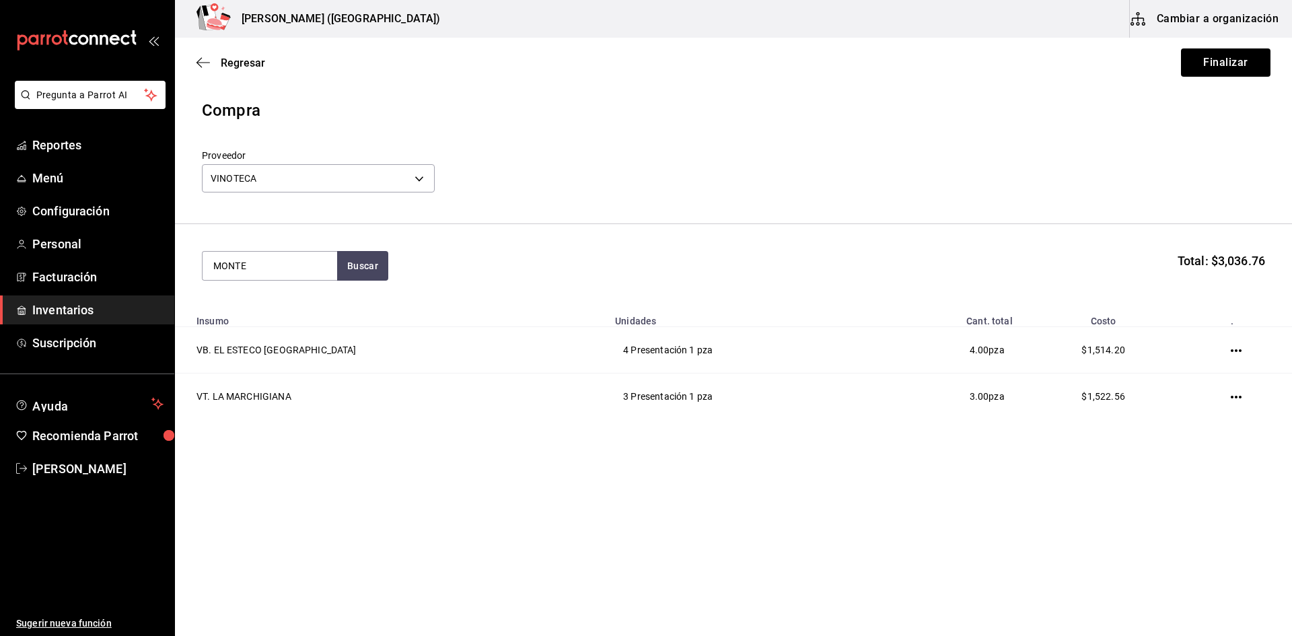
type input "MONTE"
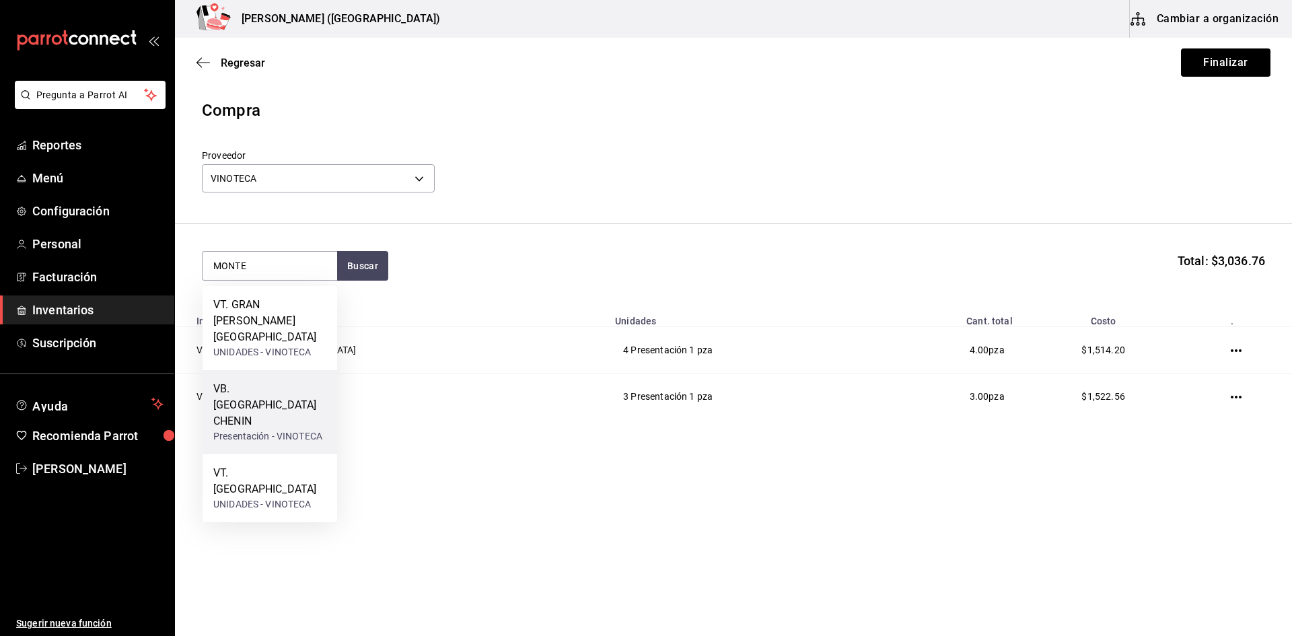
click at [287, 381] on div "VB. [GEOGRAPHIC_DATA] CHENIN" at bounding box center [269, 405] width 113 height 48
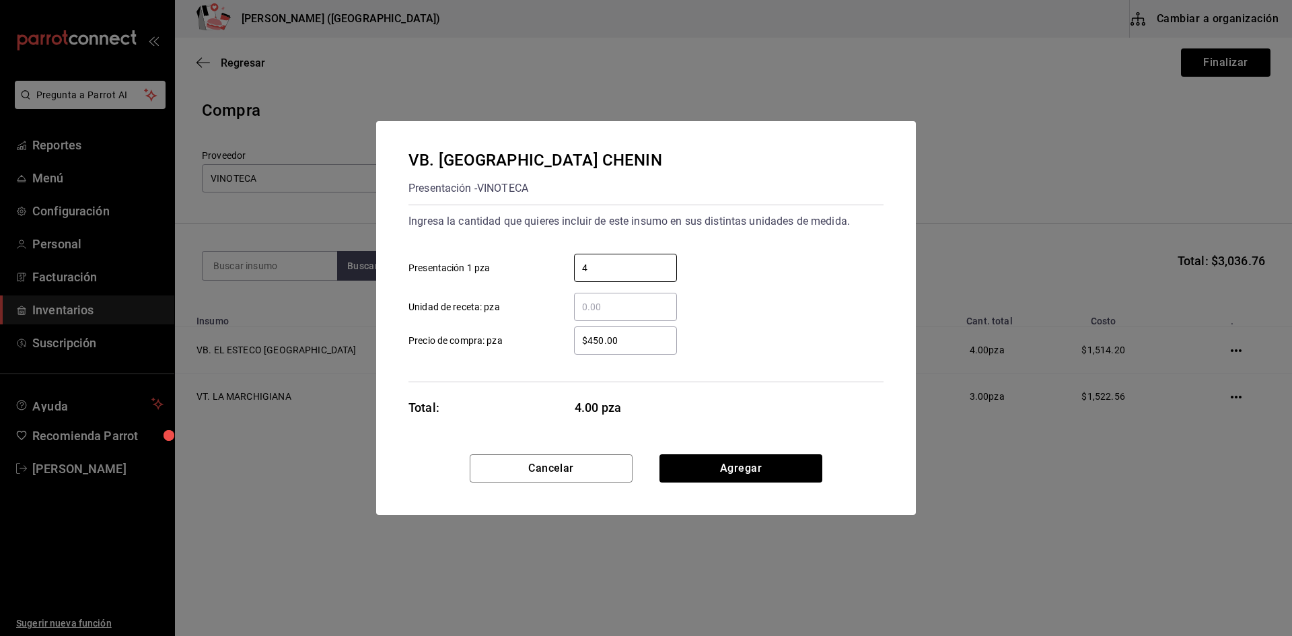
type input "4"
type input "$322.67"
click at [740, 473] on button "Agregar" at bounding box center [740, 468] width 163 height 28
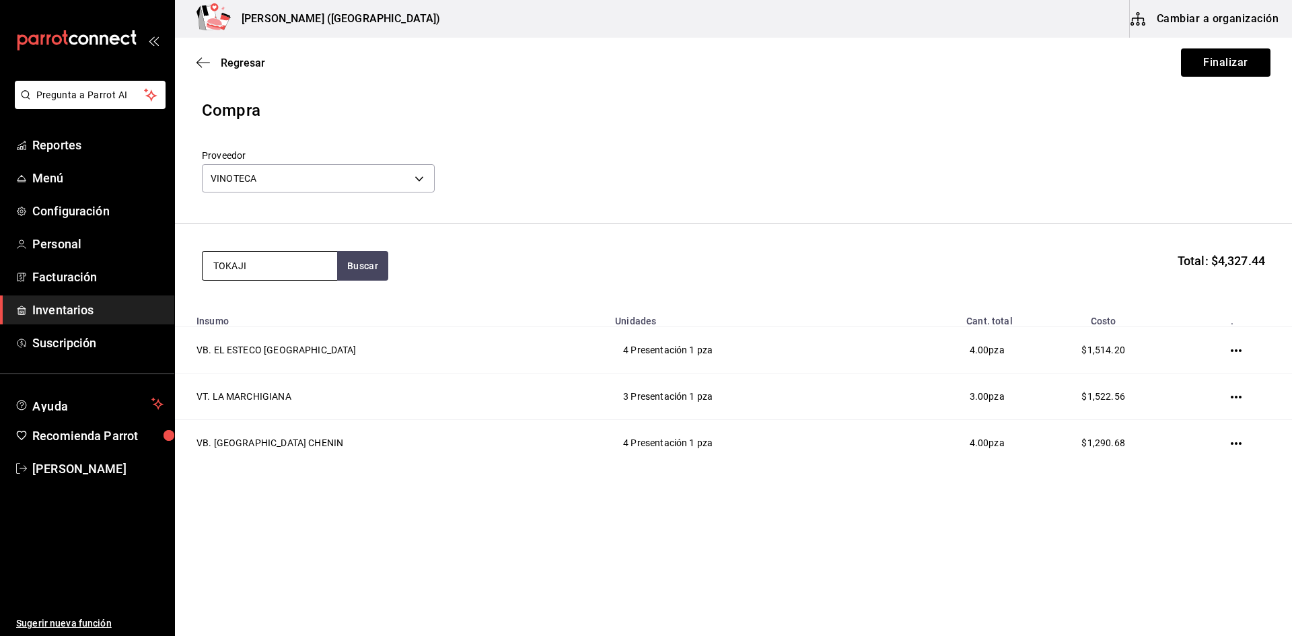
click at [249, 270] on input "TOKAJI" at bounding box center [269, 266] width 135 height 28
type input "T"
type input "D"
type input "OREMU"
click at [287, 309] on div "VB. OREMUS MANDOLAS" at bounding box center [269, 313] width 113 height 32
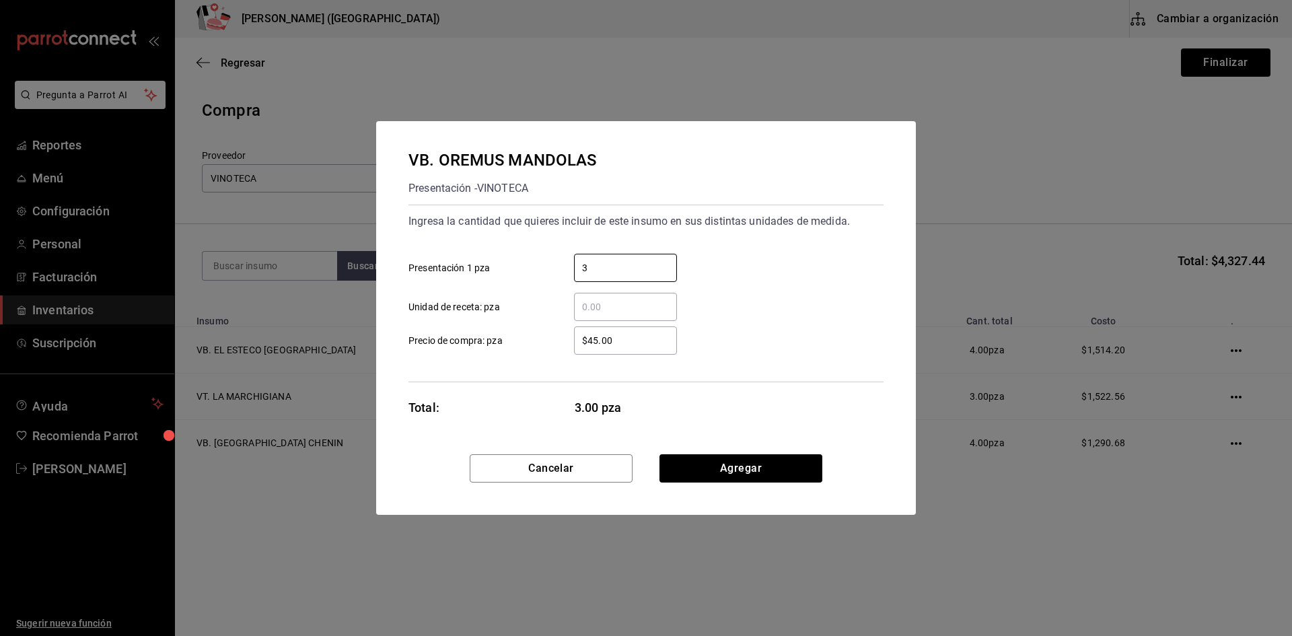
type input "3"
type input "$542.33"
click button "Agregar" at bounding box center [740, 468] width 163 height 28
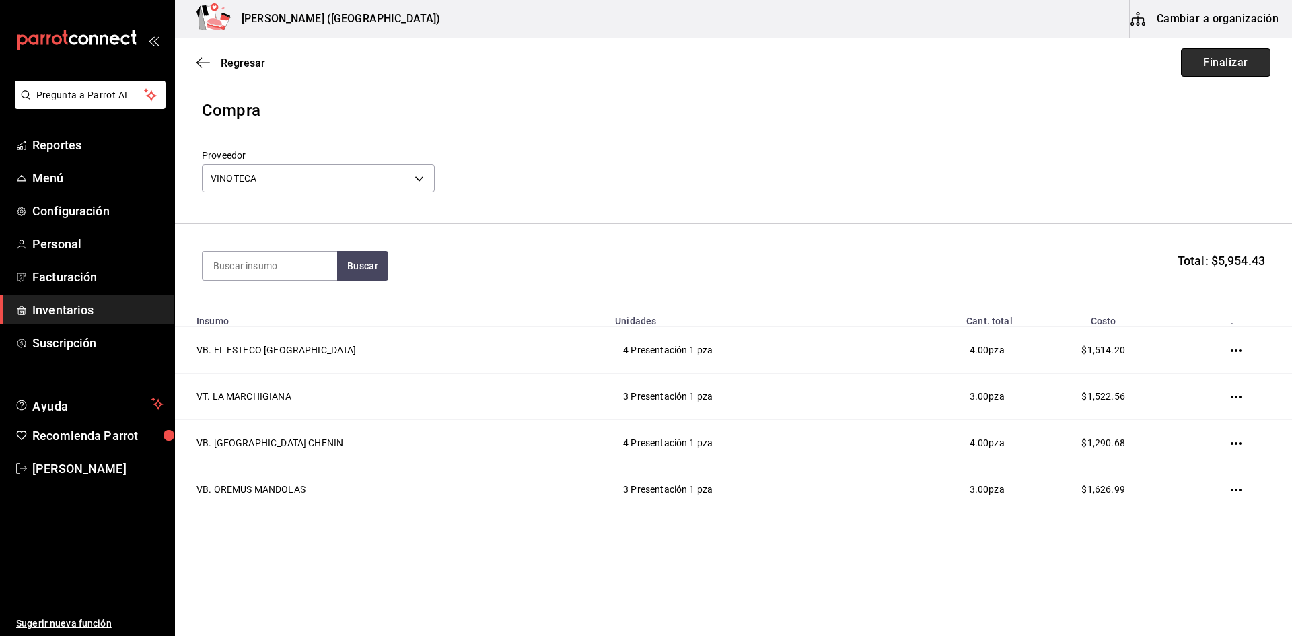
click at [1224, 71] on button "Finalizar" at bounding box center [1225, 62] width 89 height 28
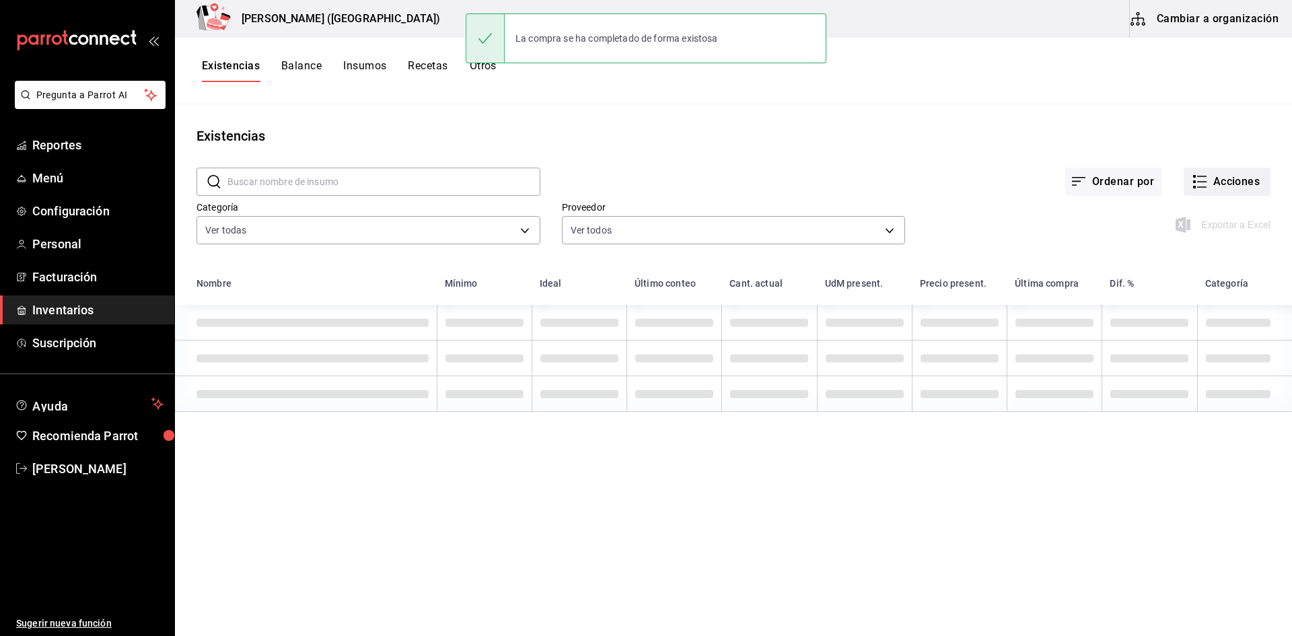
click at [1242, 183] on button "Acciones" at bounding box center [1226, 181] width 87 height 28
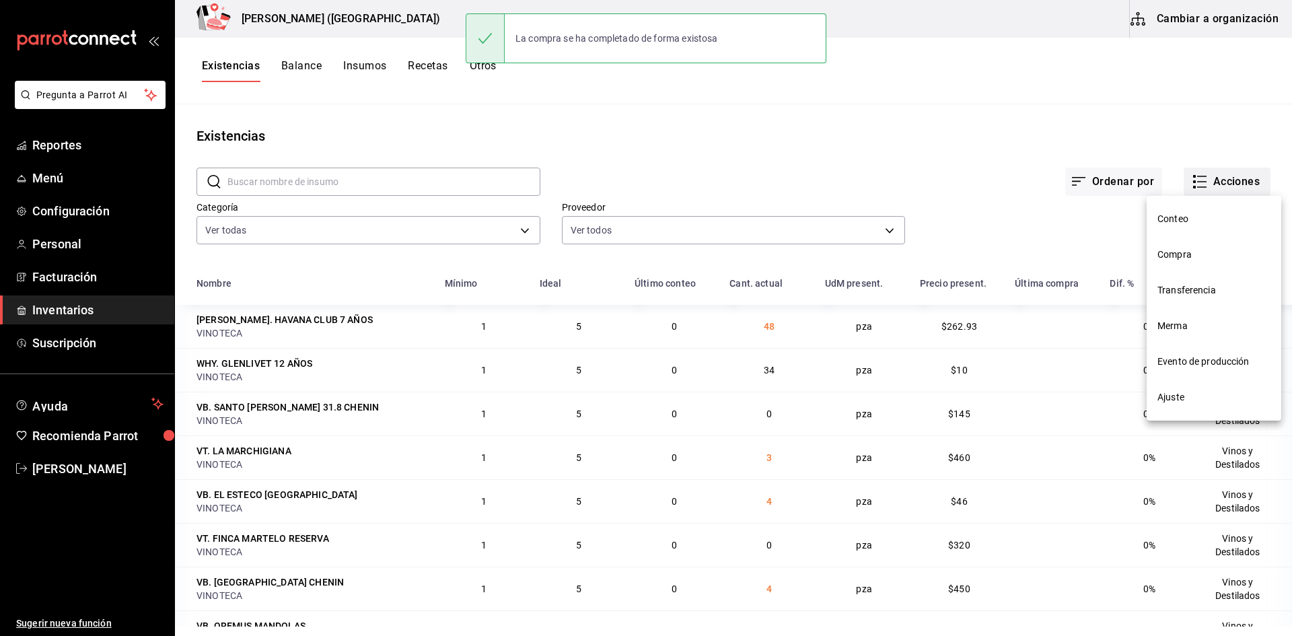
click at [1200, 254] on li "Compra" at bounding box center [1213, 255] width 135 height 36
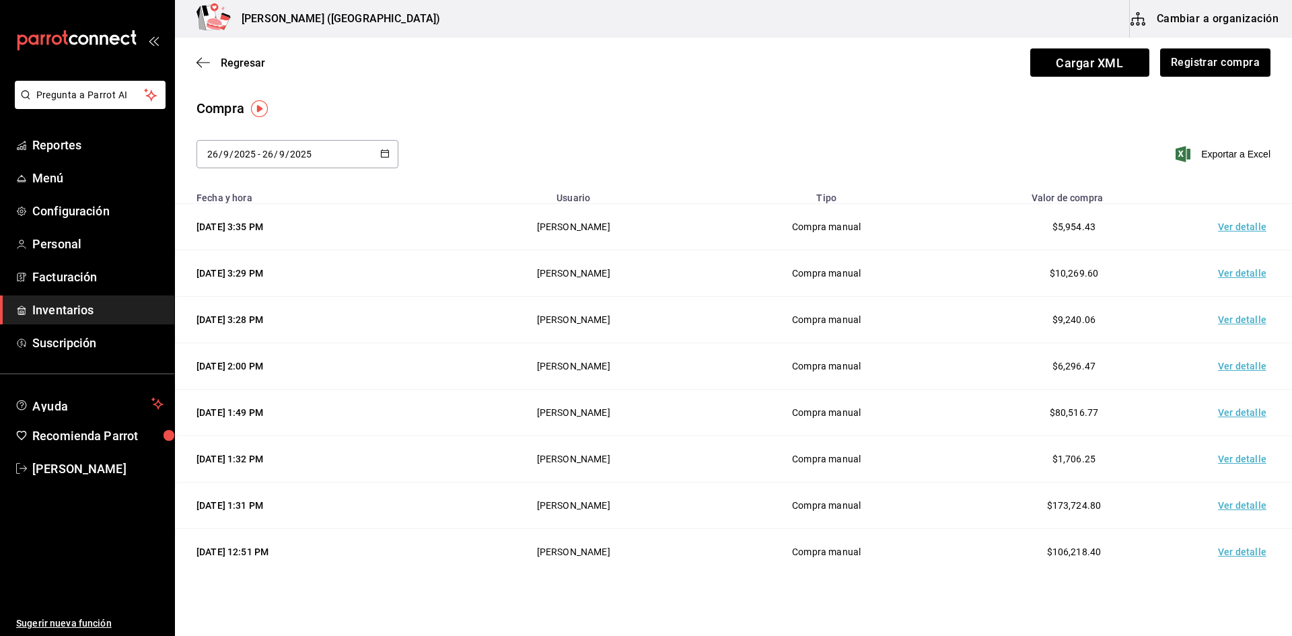
click at [1231, 231] on td "Ver detalle" at bounding box center [1244, 227] width 94 height 46
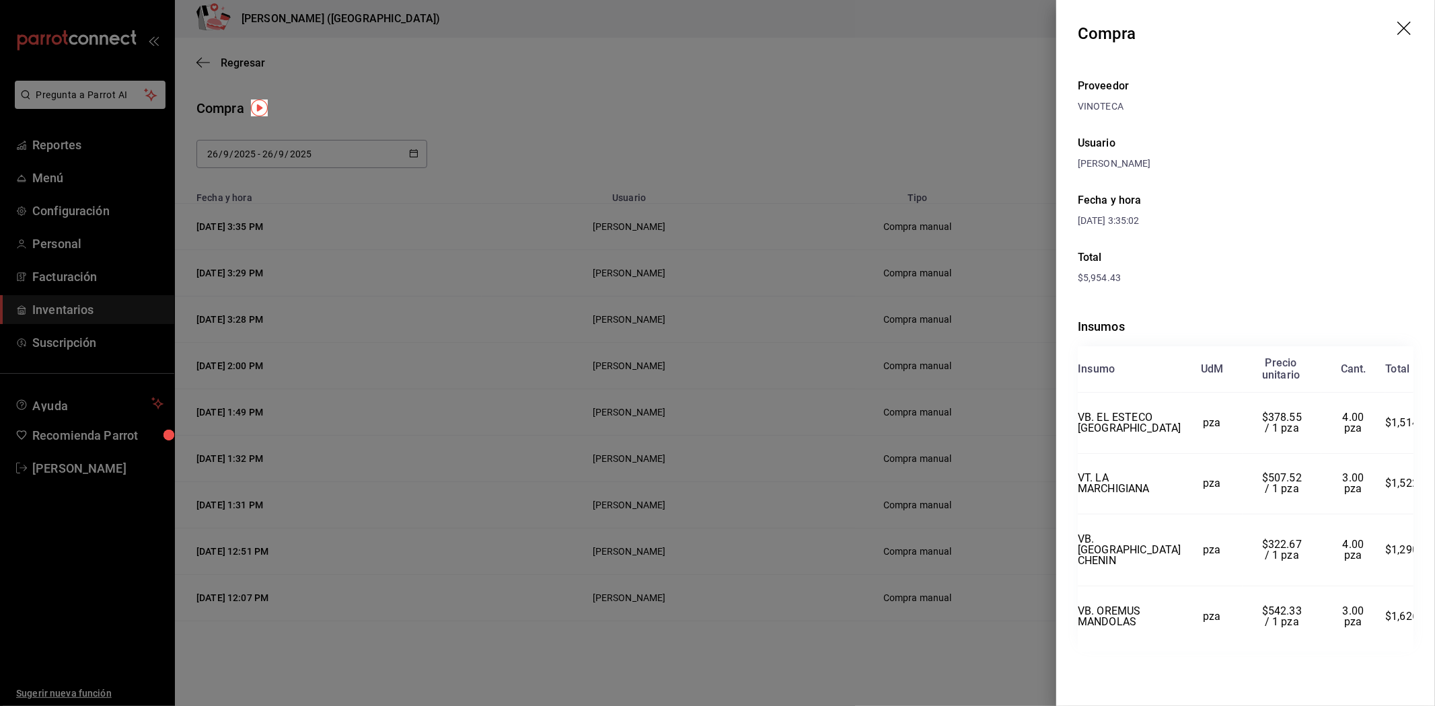
click at [870, 558] on div at bounding box center [717, 353] width 1435 height 706
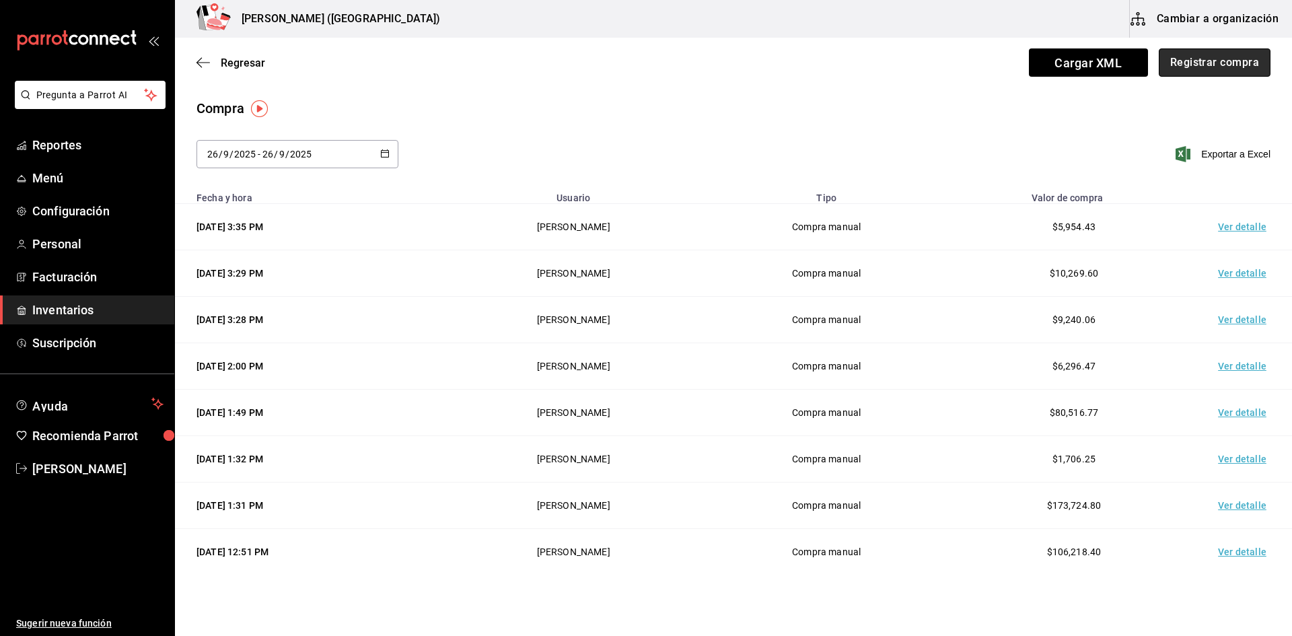
click at [1209, 59] on button "Registrar compra" at bounding box center [1214, 62] width 112 height 28
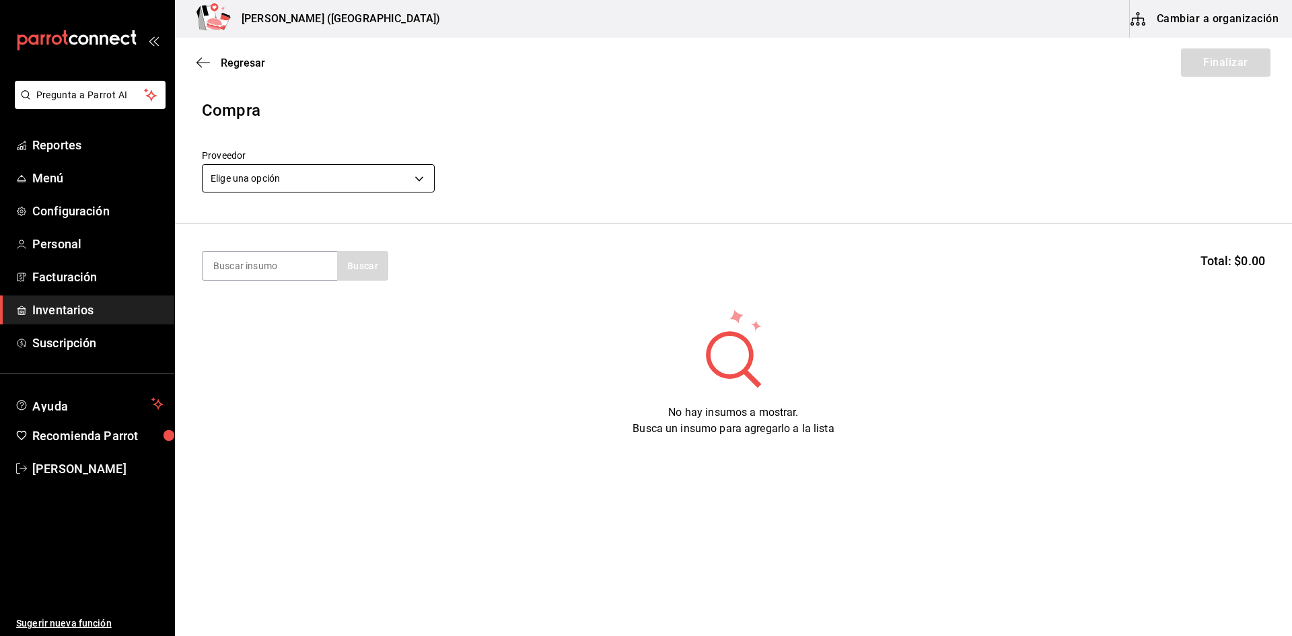
click at [325, 182] on body "Pregunta a Parrot AI Reportes Menú Configuración Personal Facturación Inventari…" at bounding box center [646, 280] width 1292 height 560
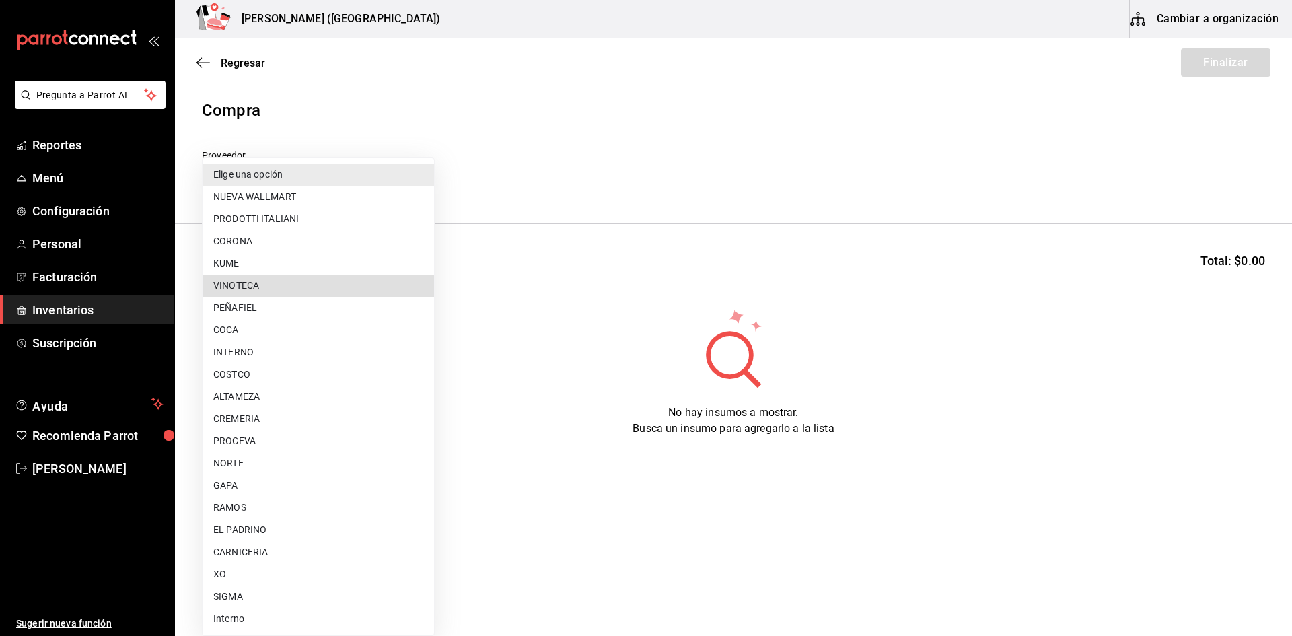
type input "29bcce71-1f96-48cb-b170-b58d83db5f61"
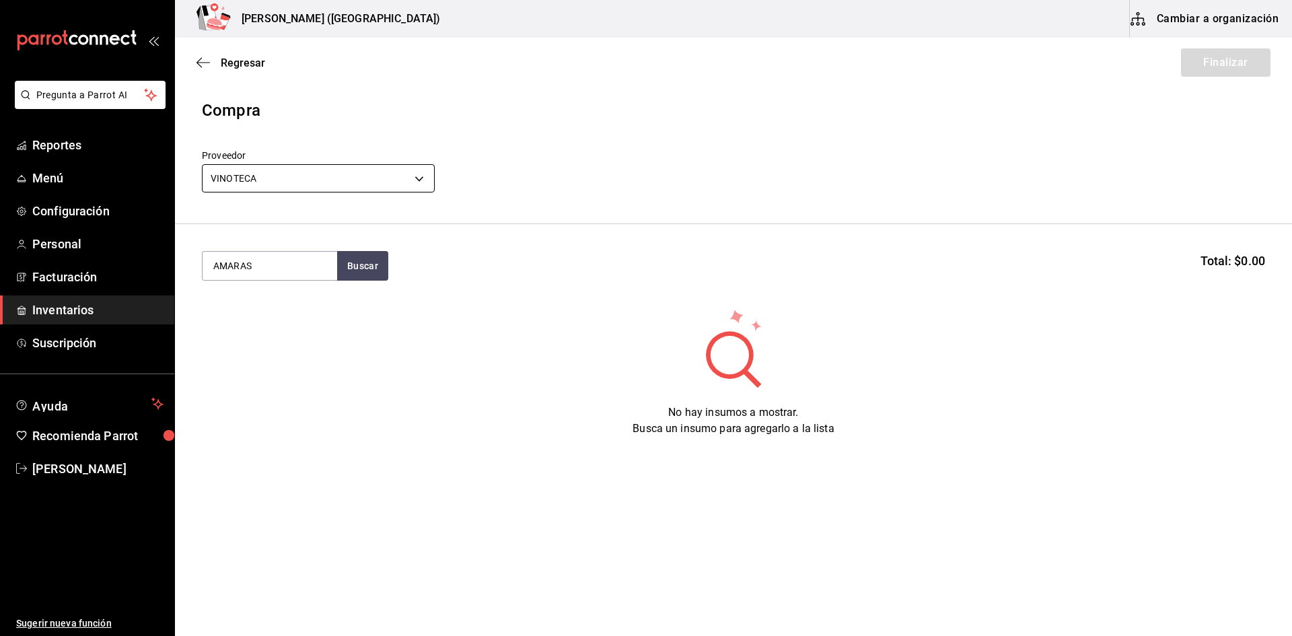
type input "AMARAS"
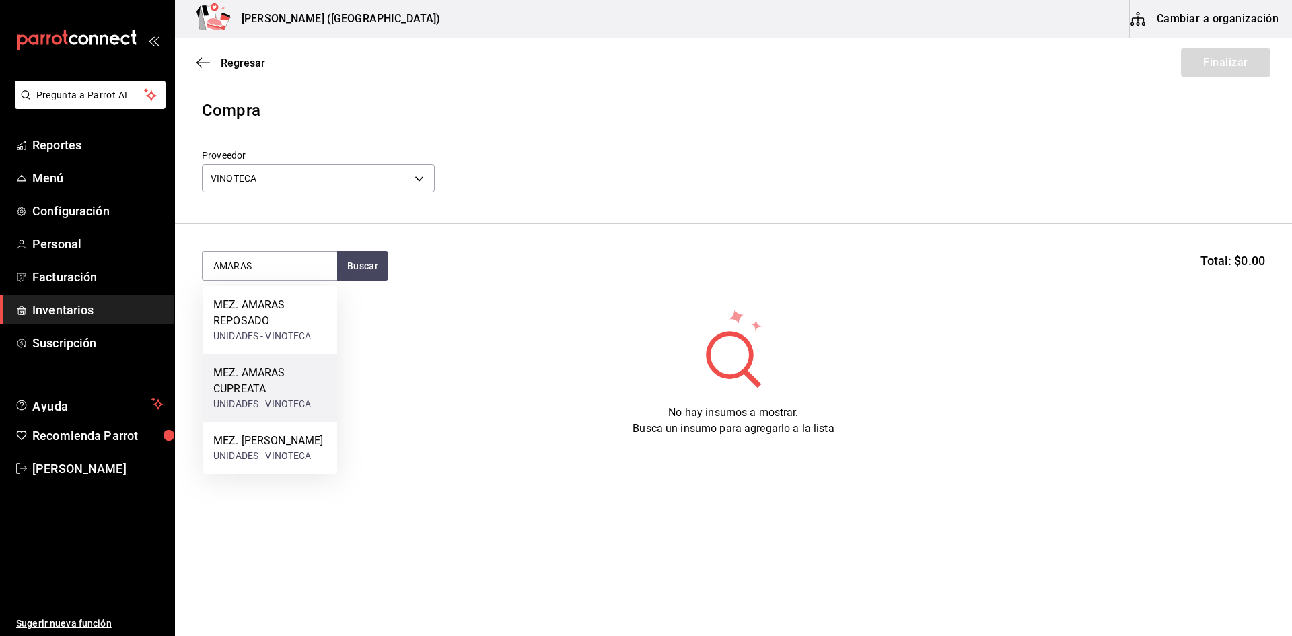
click at [318, 379] on div "MEZ. AMARAS CUPREATA" at bounding box center [269, 381] width 113 height 32
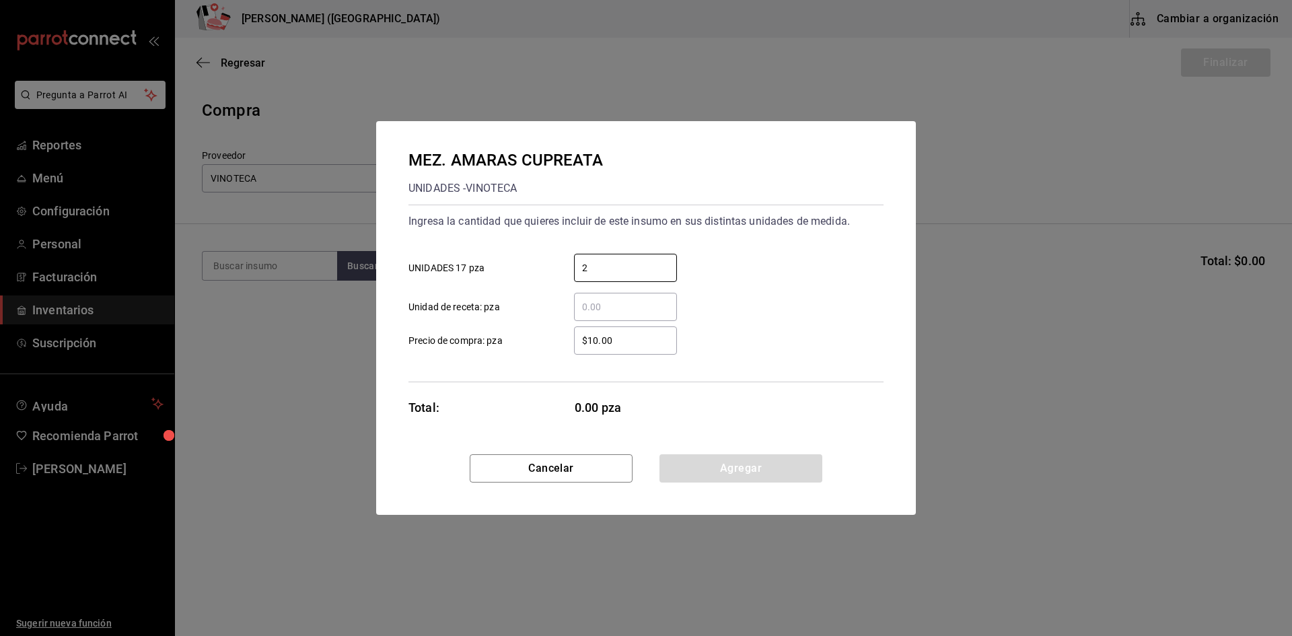
type input "2"
type input "$674.26"
click button "Agregar" at bounding box center [740, 468] width 163 height 28
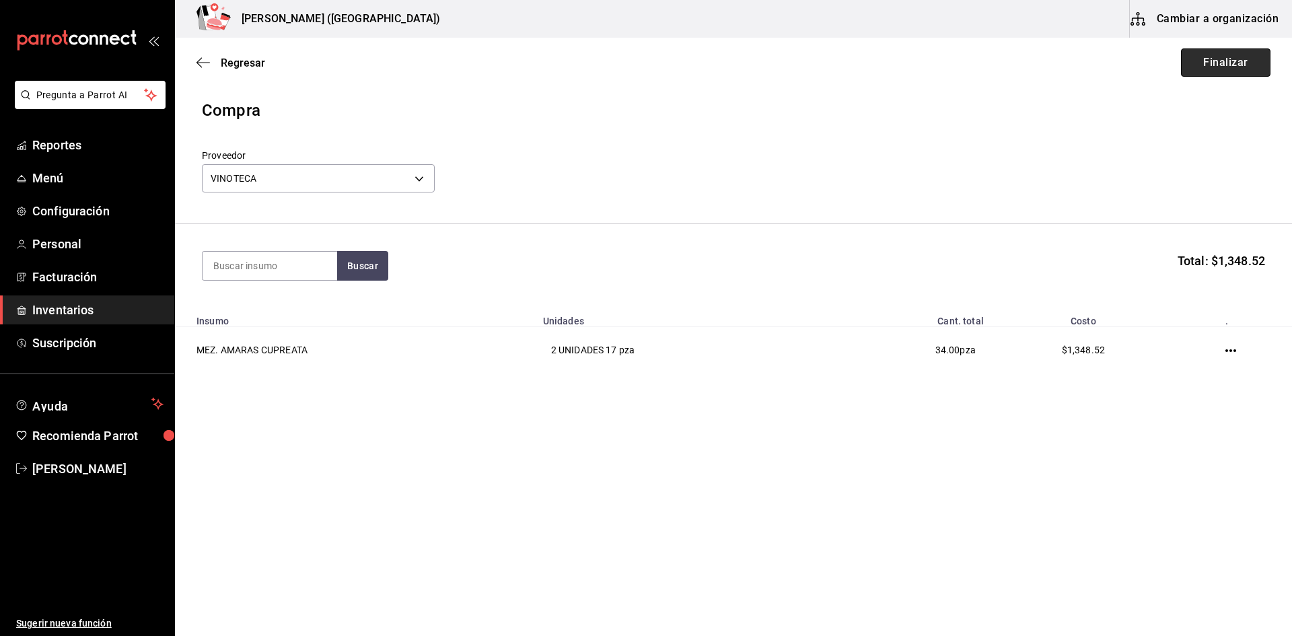
click at [1219, 71] on button "Finalizar" at bounding box center [1225, 62] width 89 height 28
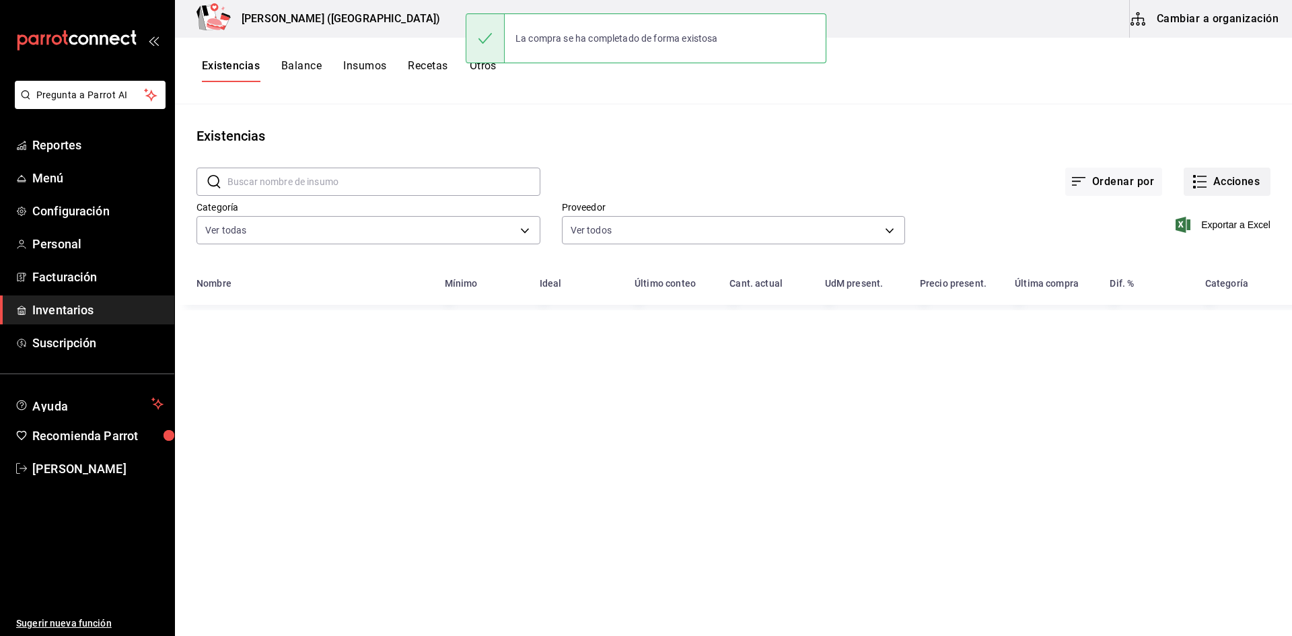
click at [1229, 174] on button "Acciones" at bounding box center [1226, 181] width 87 height 28
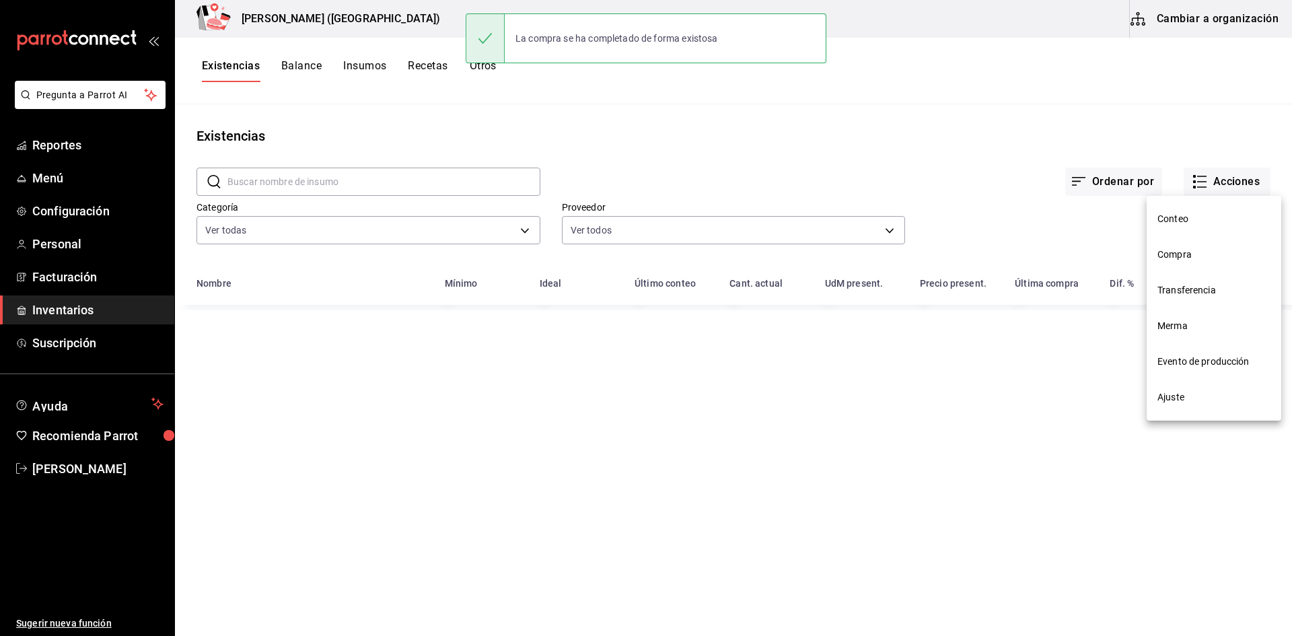
click at [1233, 244] on li "Compra" at bounding box center [1213, 255] width 135 height 36
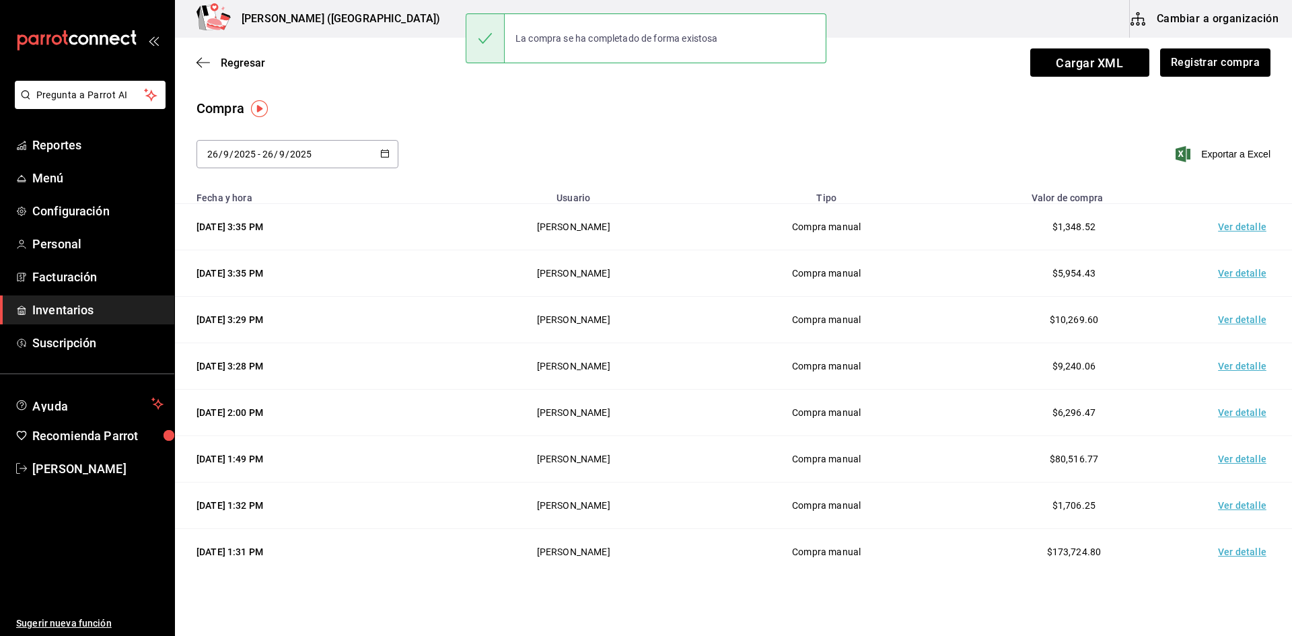
click at [1251, 225] on td "Ver detalle" at bounding box center [1244, 227] width 94 height 46
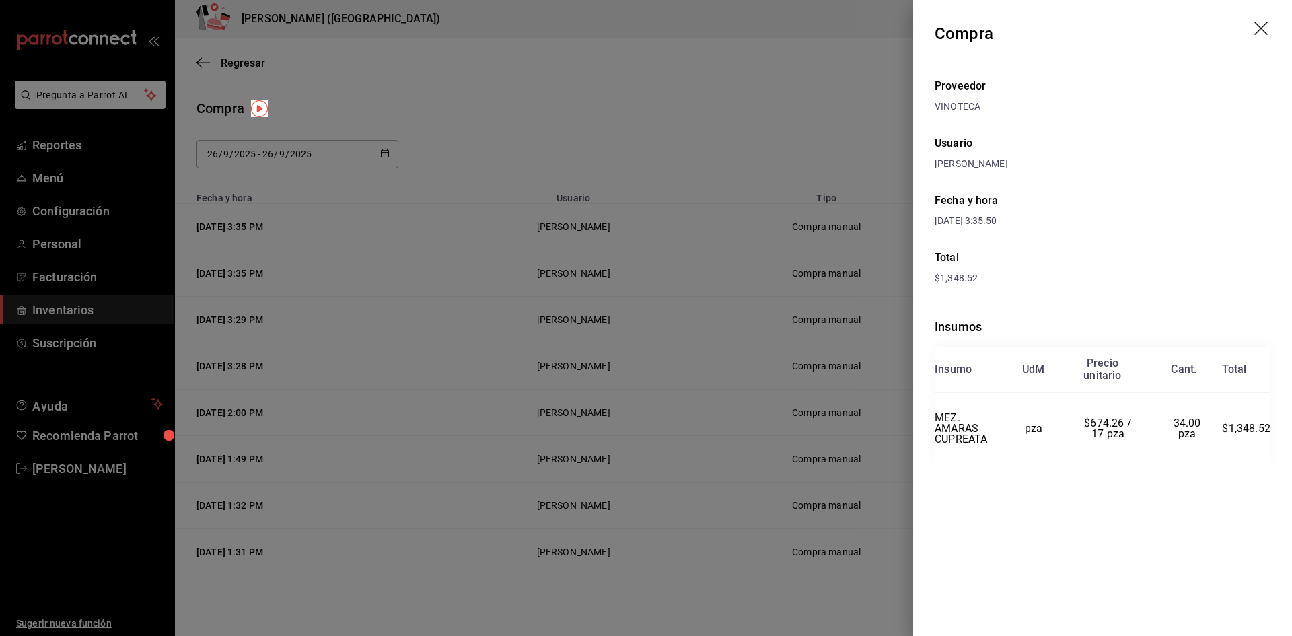
drag, startPoint x: 779, startPoint y: 417, endPoint x: 880, endPoint y: 529, distance: 150.5
click at [778, 417] on div at bounding box center [646, 318] width 1292 height 636
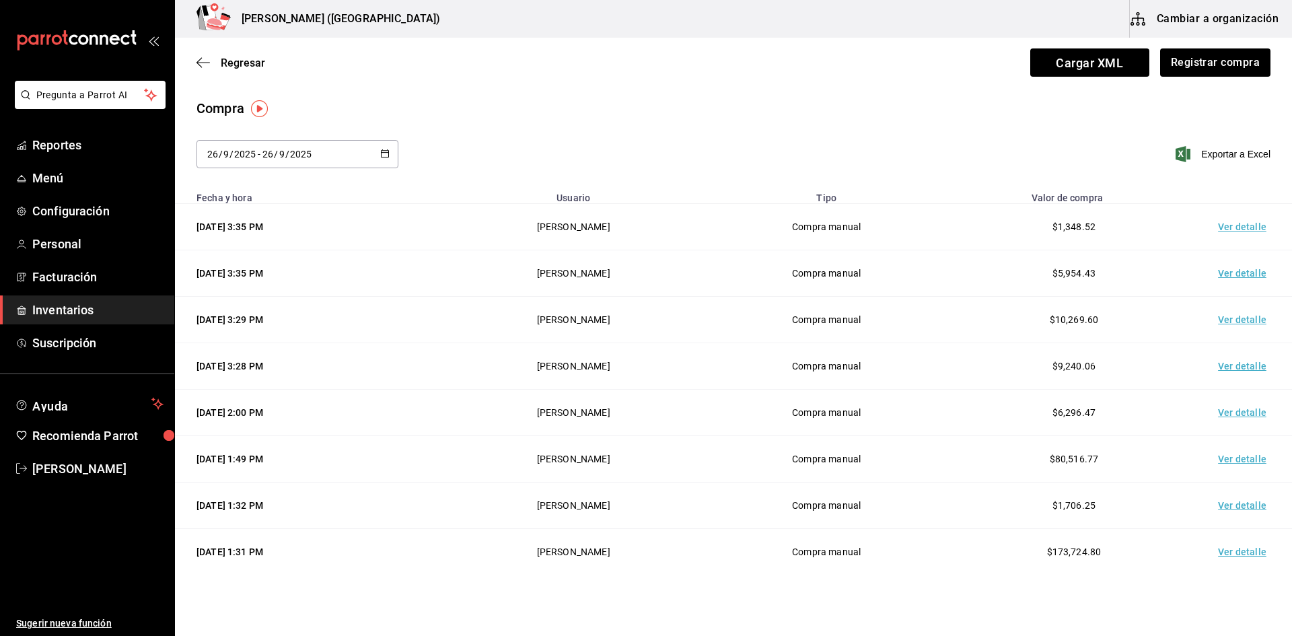
click at [1149, 67] on div "Cargar XML Registrar compra" at bounding box center [1150, 62] width 240 height 28
click at [1187, 65] on button "Registrar compra" at bounding box center [1214, 62] width 112 height 28
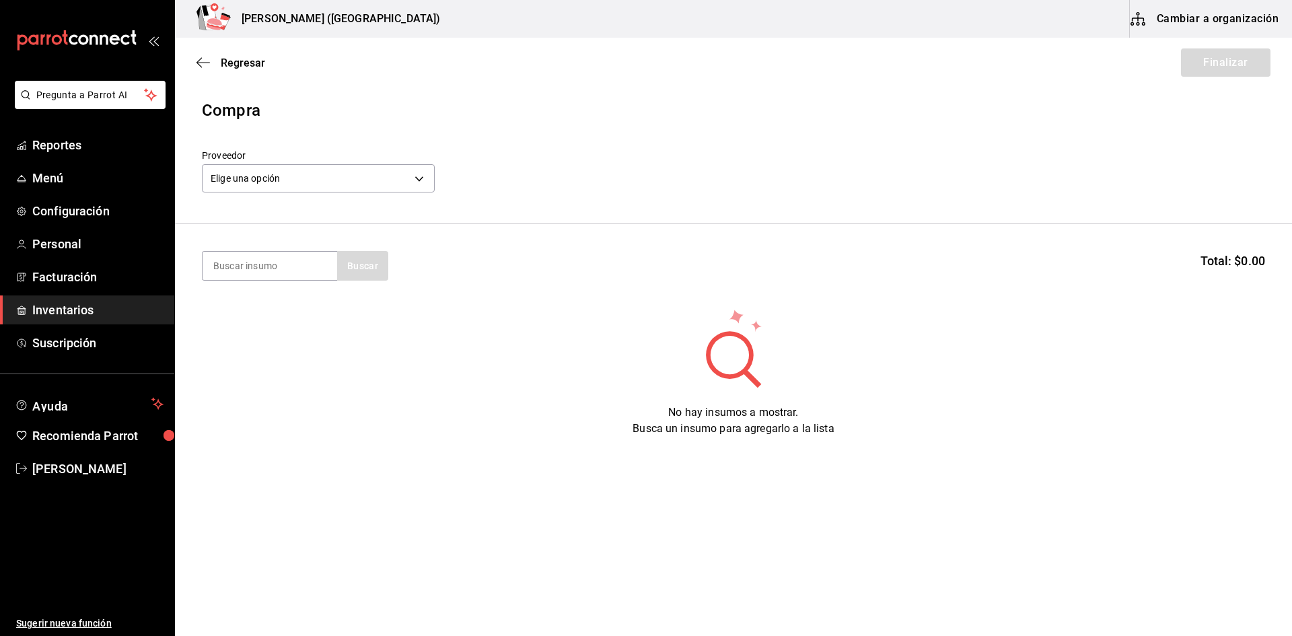
click at [332, 161] on div "Elige una opción default" at bounding box center [318, 177] width 233 height 36
click at [330, 184] on body "Pregunta a Parrot AI Reportes Menú Configuración Personal Facturación Inventari…" at bounding box center [646, 280] width 1292 height 560
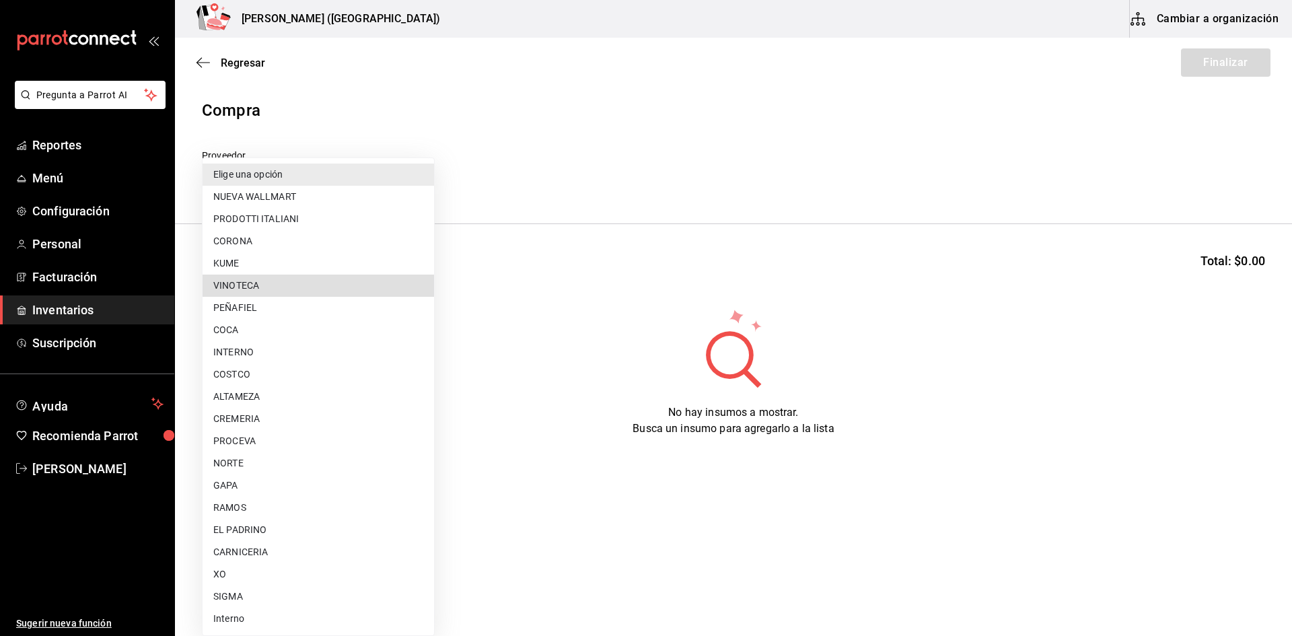
type input "29bcce71-1f96-48cb-b170-b58d83db5f61"
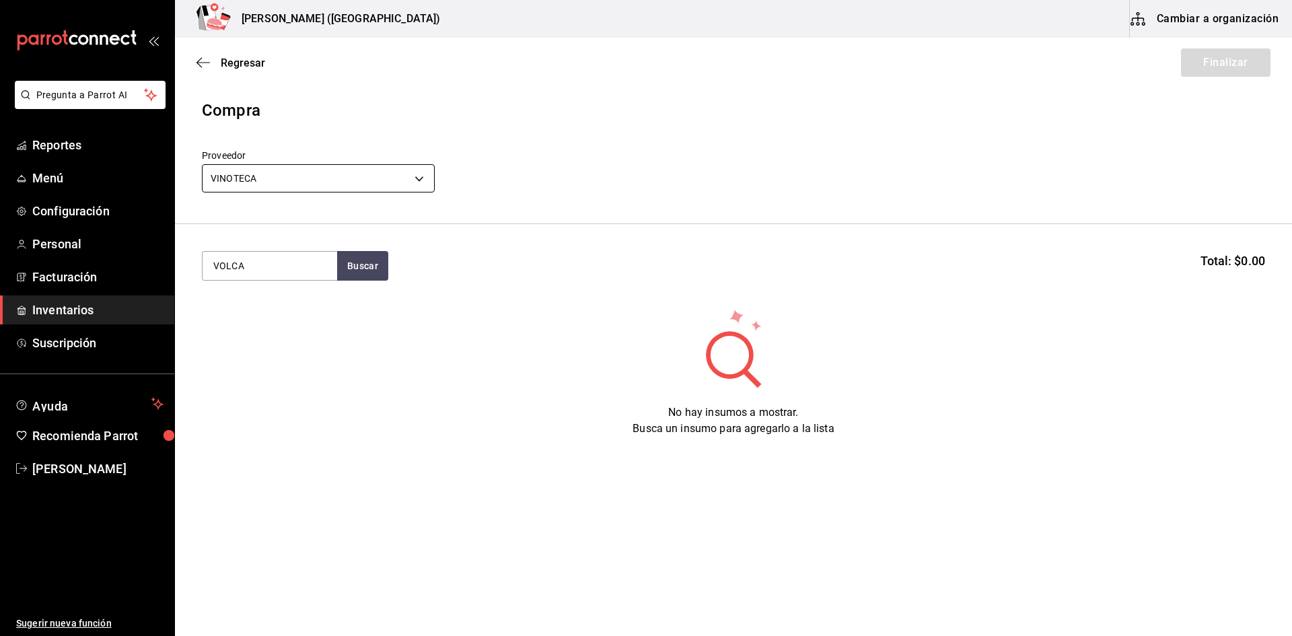
type input "VOLCA"
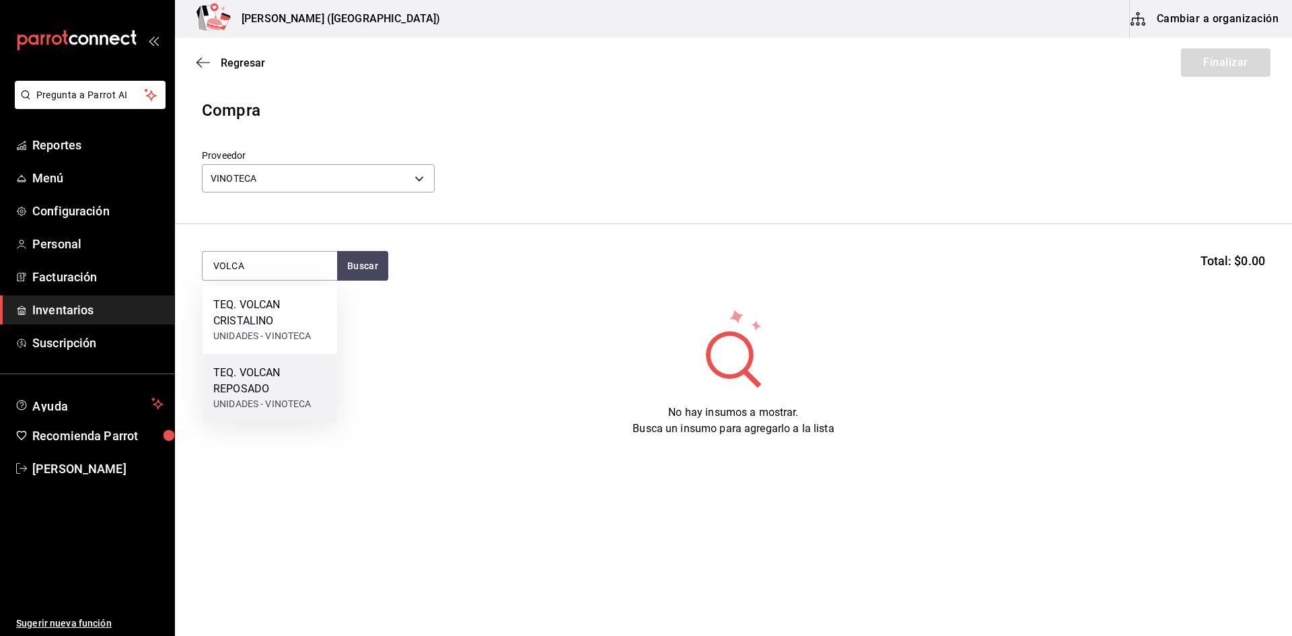
click at [295, 354] on div "TEQ. VOLCAN REPOSADO UNIDADES - VINOTECA" at bounding box center [269, 388] width 135 height 68
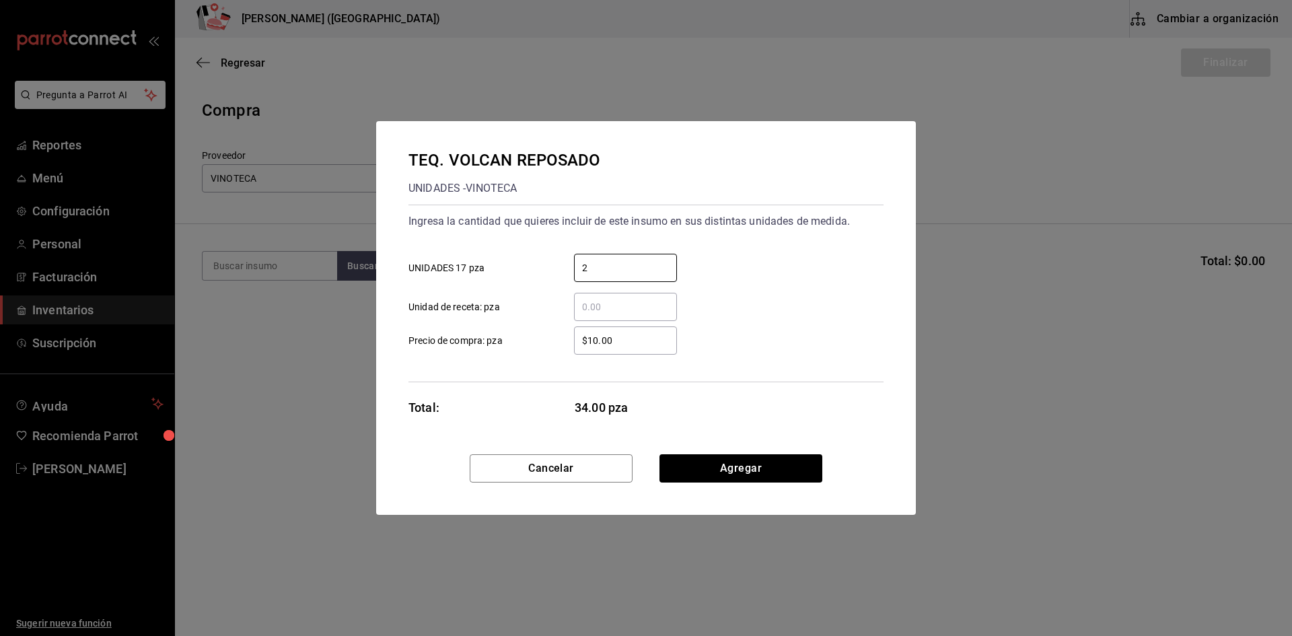
type input "2"
type input "$1,325"
click button "Agregar" at bounding box center [740, 468] width 163 height 28
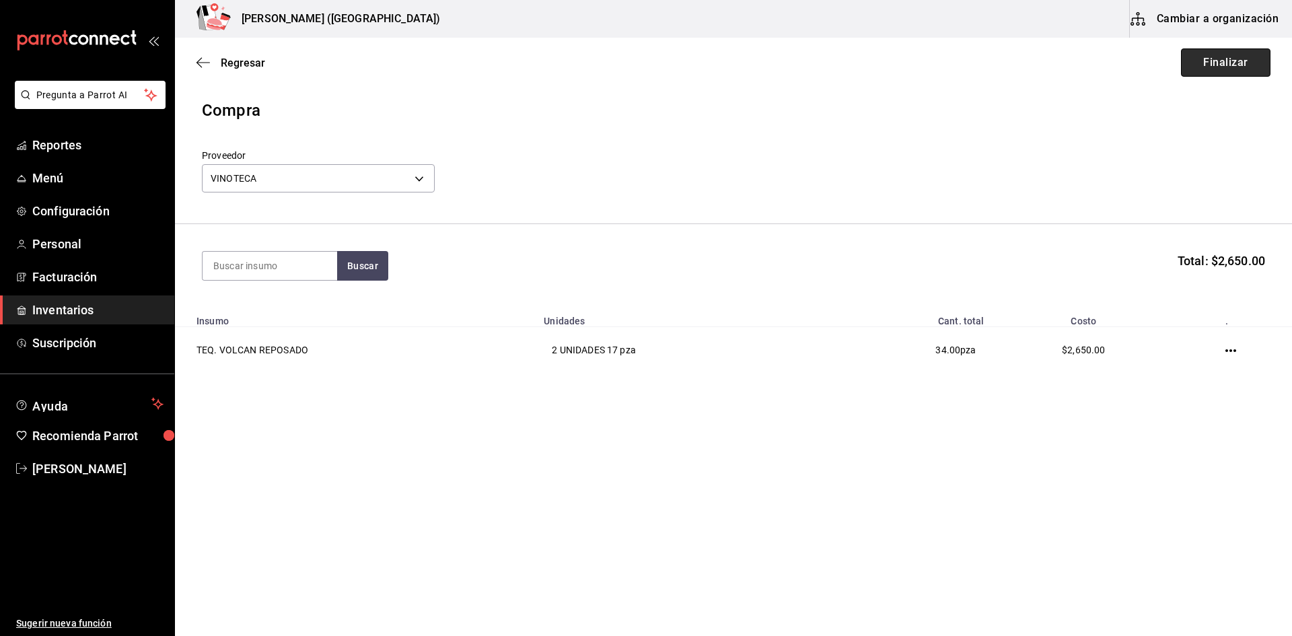
click at [1241, 74] on button "Finalizar" at bounding box center [1225, 62] width 89 height 28
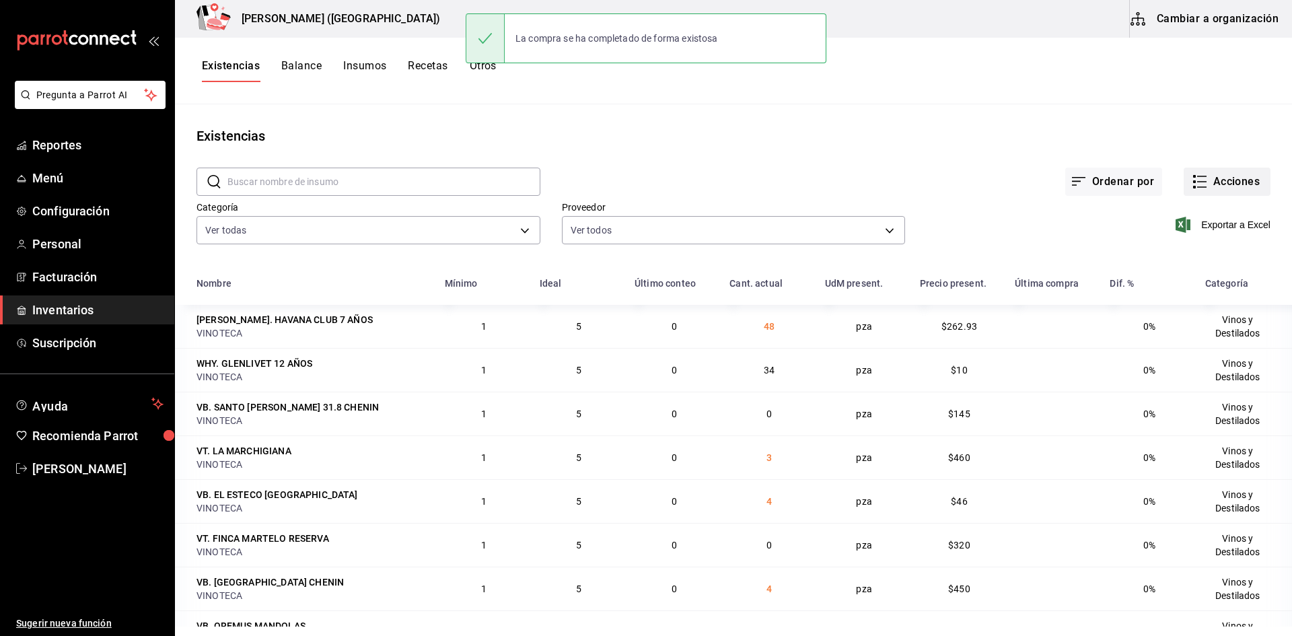
click at [1225, 182] on button "Acciones" at bounding box center [1226, 181] width 87 height 28
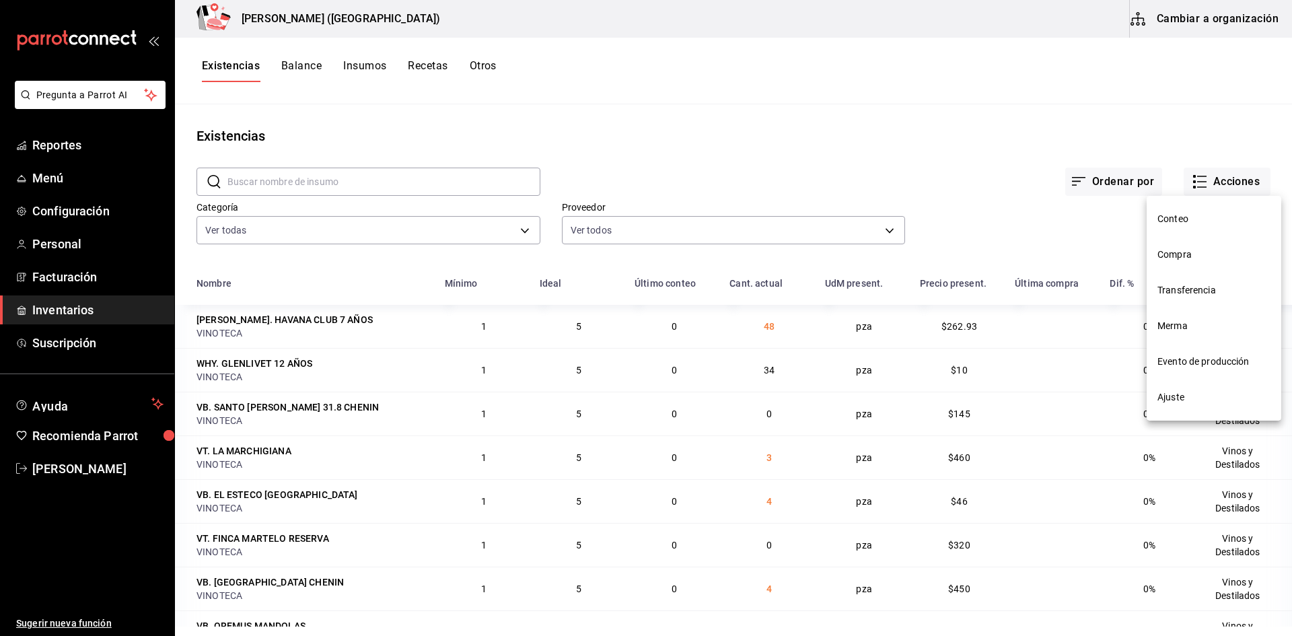
click at [1171, 268] on li "Compra" at bounding box center [1213, 255] width 135 height 36
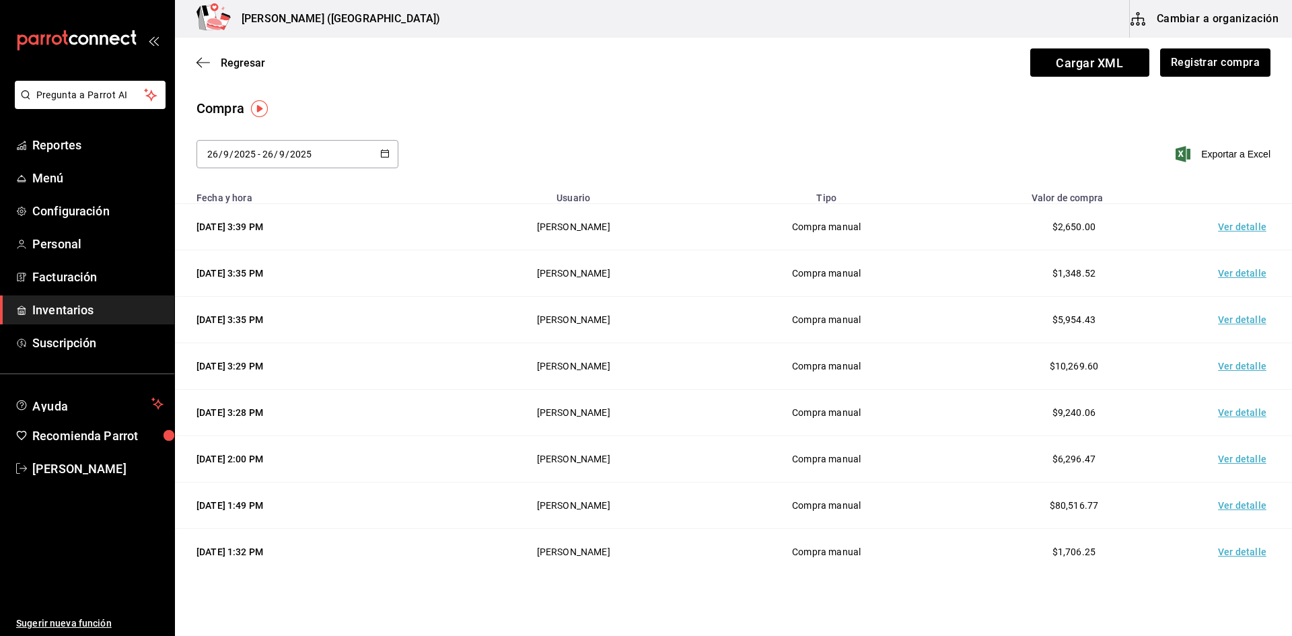
click at [1219, 231] on td "Ver detalle" at bounding box center [1244, 227] width 94 height 46
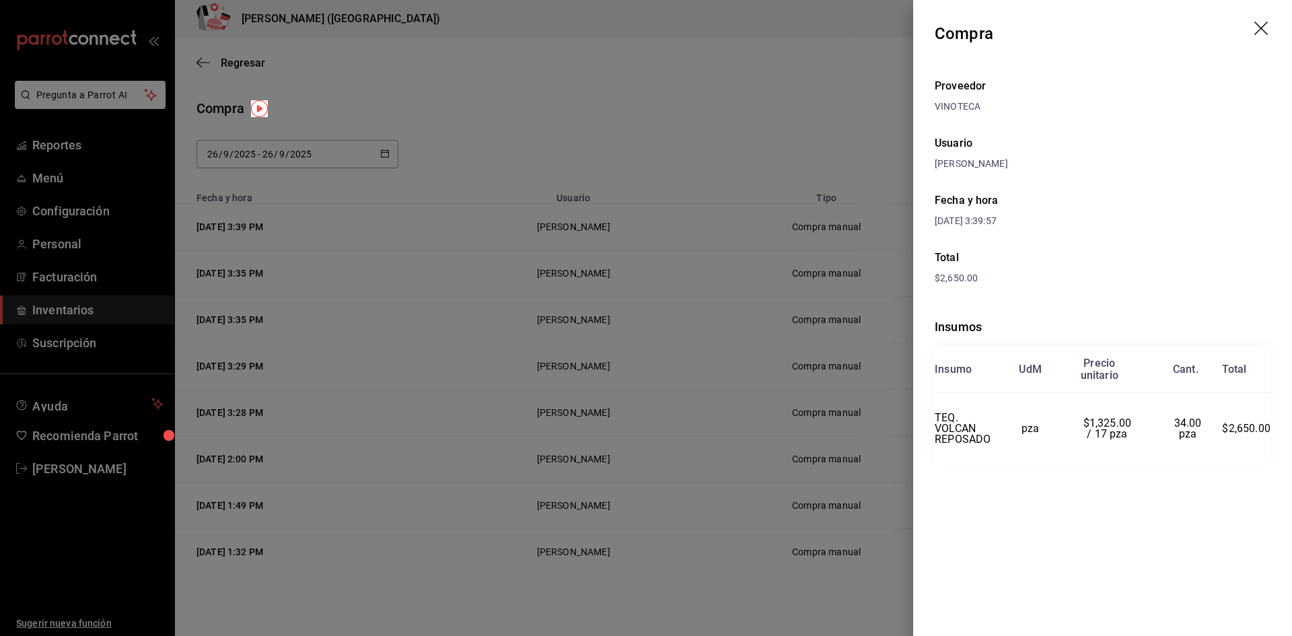
click at [827, 330] on div at bounding box center [646, 318] width 1292 height 636
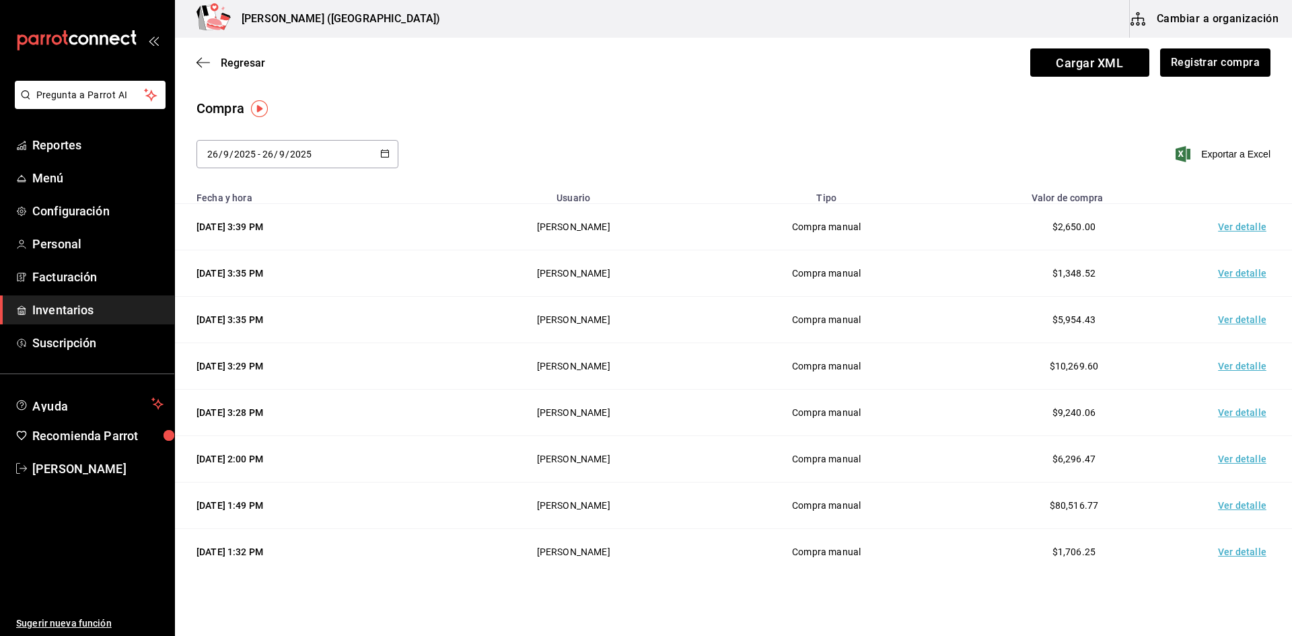
click at [1180, 48] on div "Regresar Cargar XML Registrar compra" at bounding box center [733, 63] width 1117 height 50
click at [1178, 51] on button "Registrar compra" at bounding box center [1214, 62] width 112 height 28
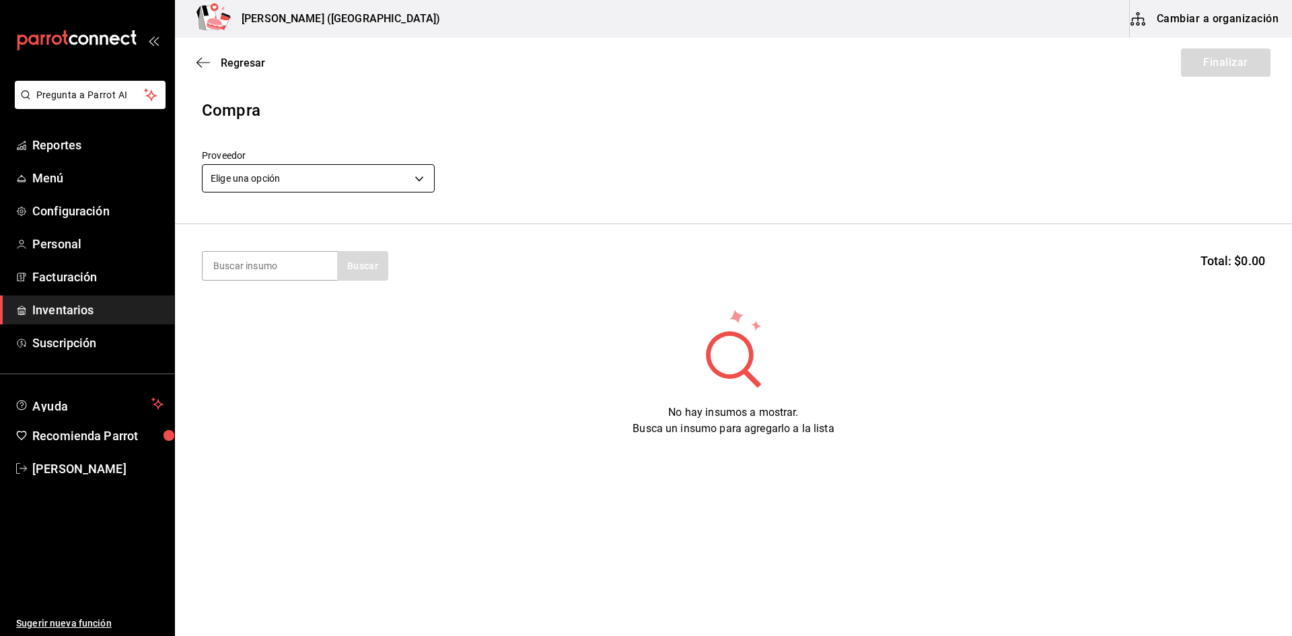
click at [342, 176] on body "Pregunta a Parrot AI Reportes Menú Configuración Personal Facturación Inventari…" at bounding box center [646, 280] width 1292 height 560
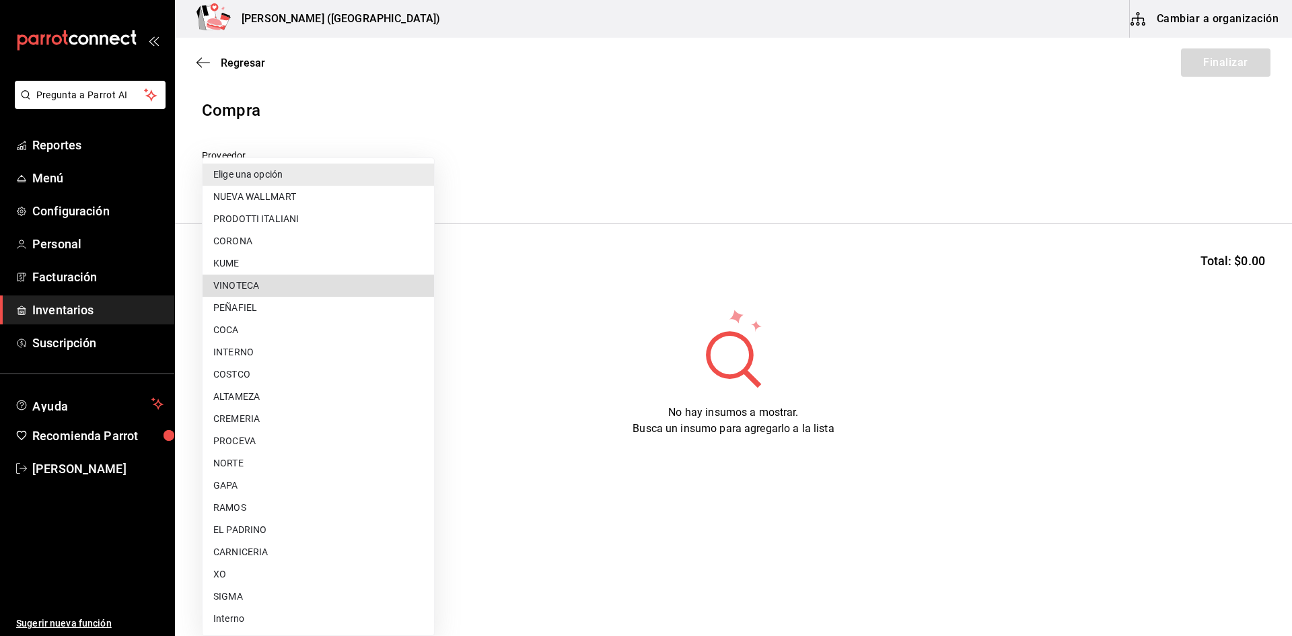
type input "29bcce71-1f96-48cb-b170-b58d83db5f61"
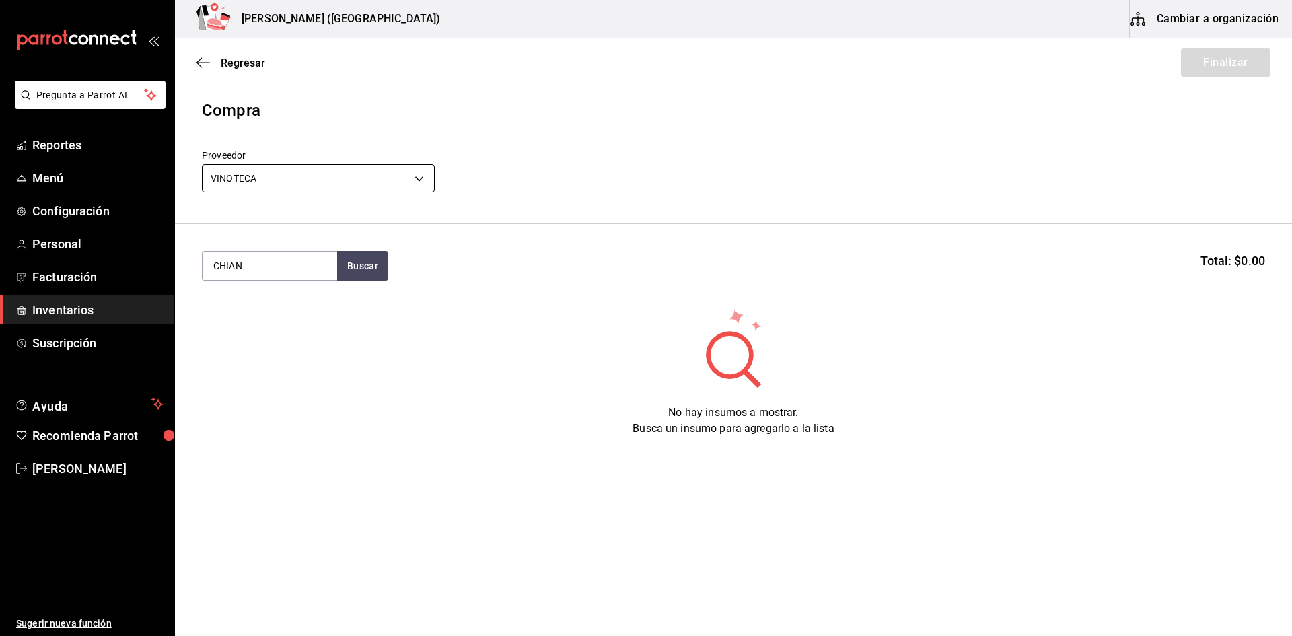
type input "CHIAN"
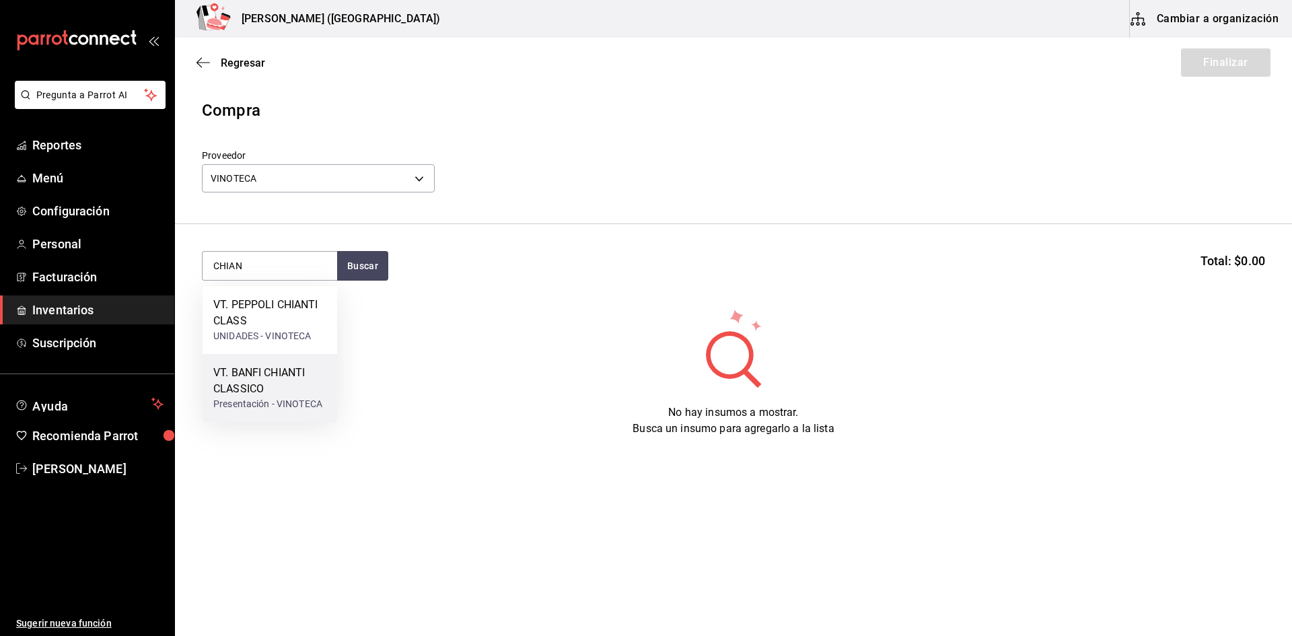
click at [252, 408] on div "Presentación - VINOTECA" at bounding box center [269, 404] width 113 height 14
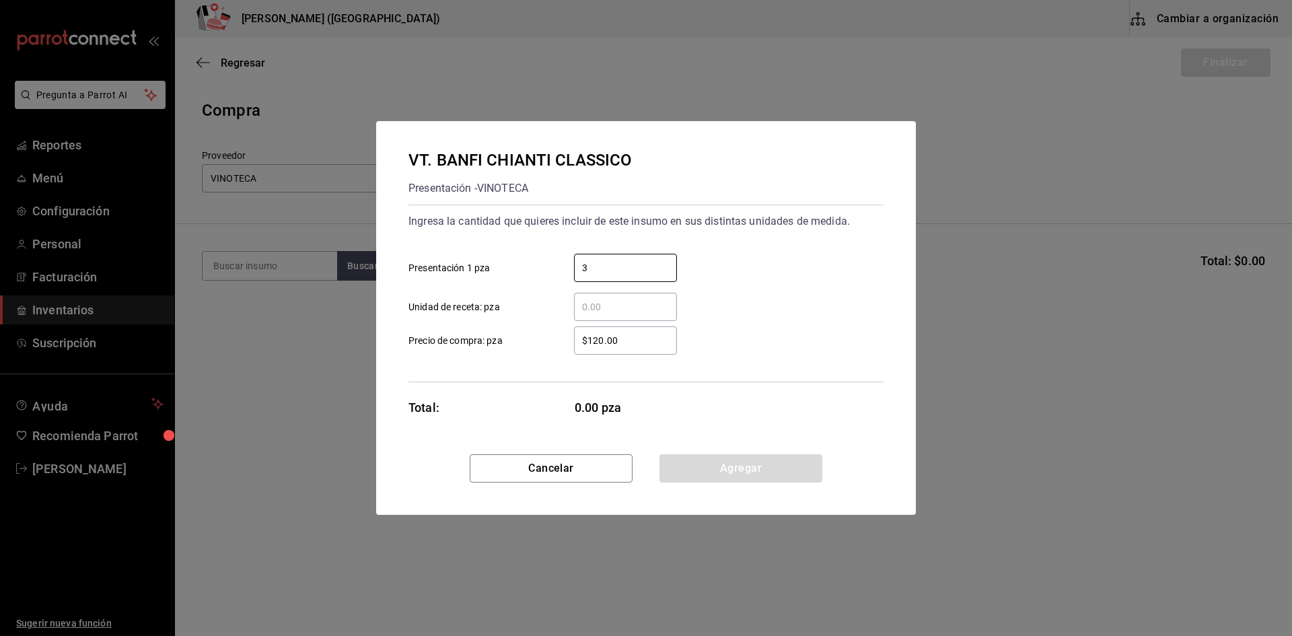
type input "3"
type input "$628.90"
click button "Agregar" at bounding box center [740, 468] width 163 height 28
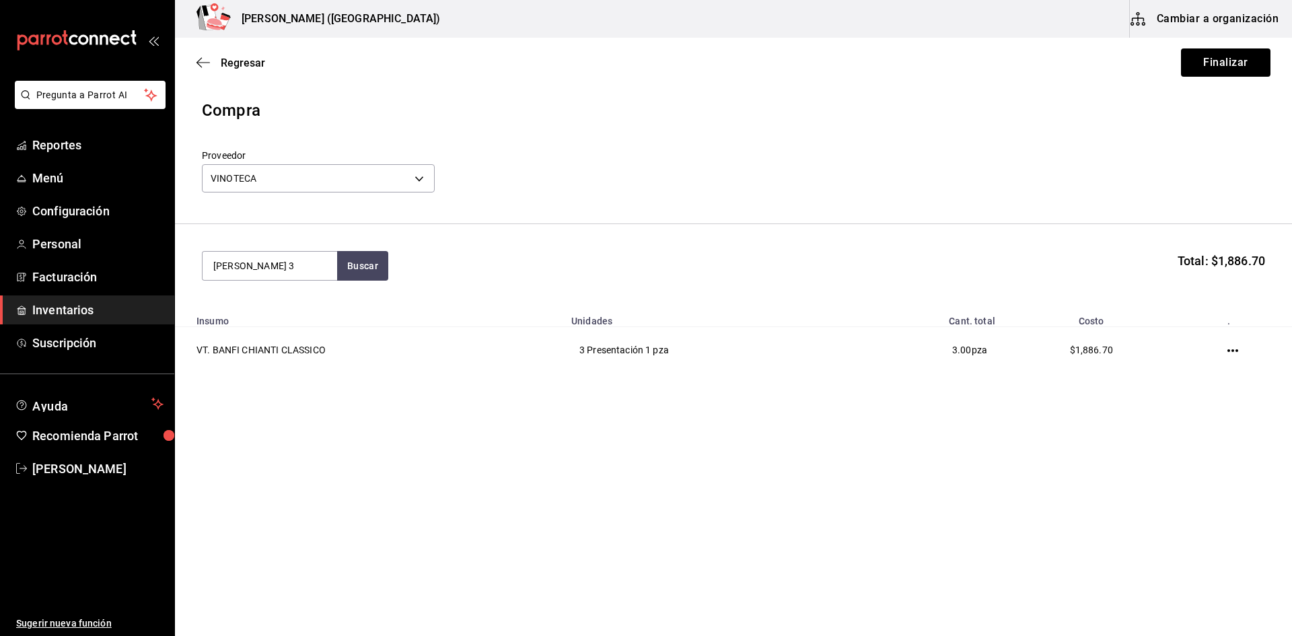
type input "[PERSON_NAME] 3"
click at [291, 331] on div "VT. CASA MADERO 3V UNIDADES - VINOTECA" at bounding box center [269, 312] width 135 height 52
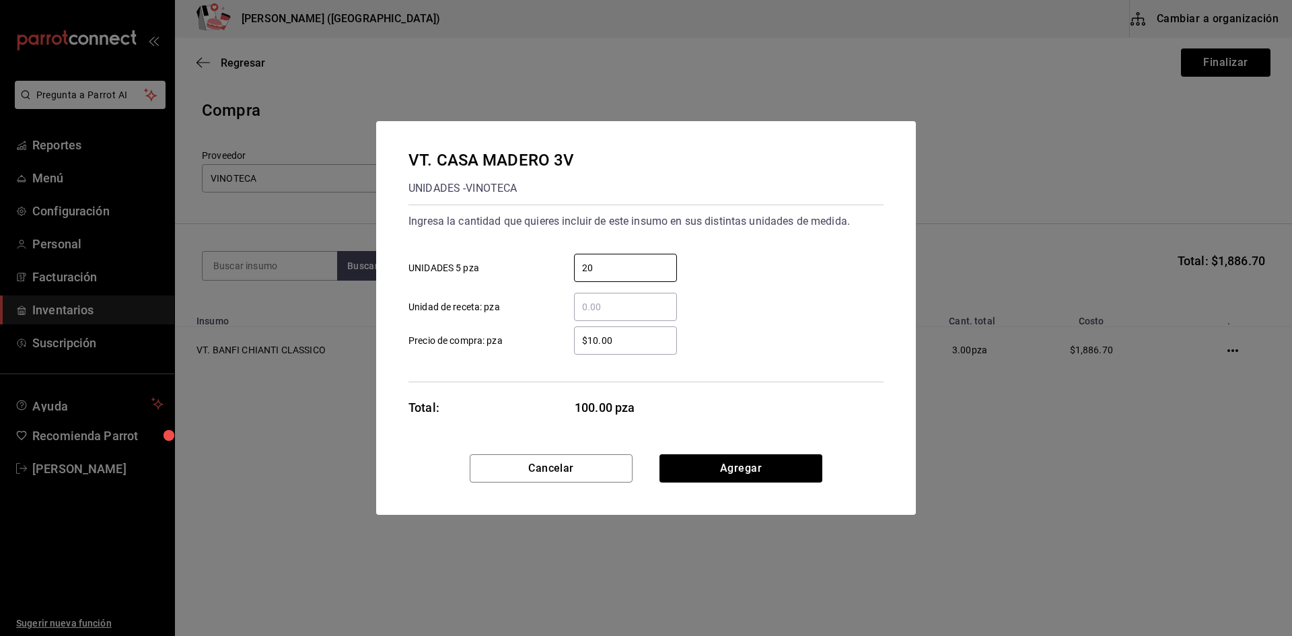
type input "20"
type input "$379.31"
click button "Agregar" at bounding box center [740, 468] width 163 height 28
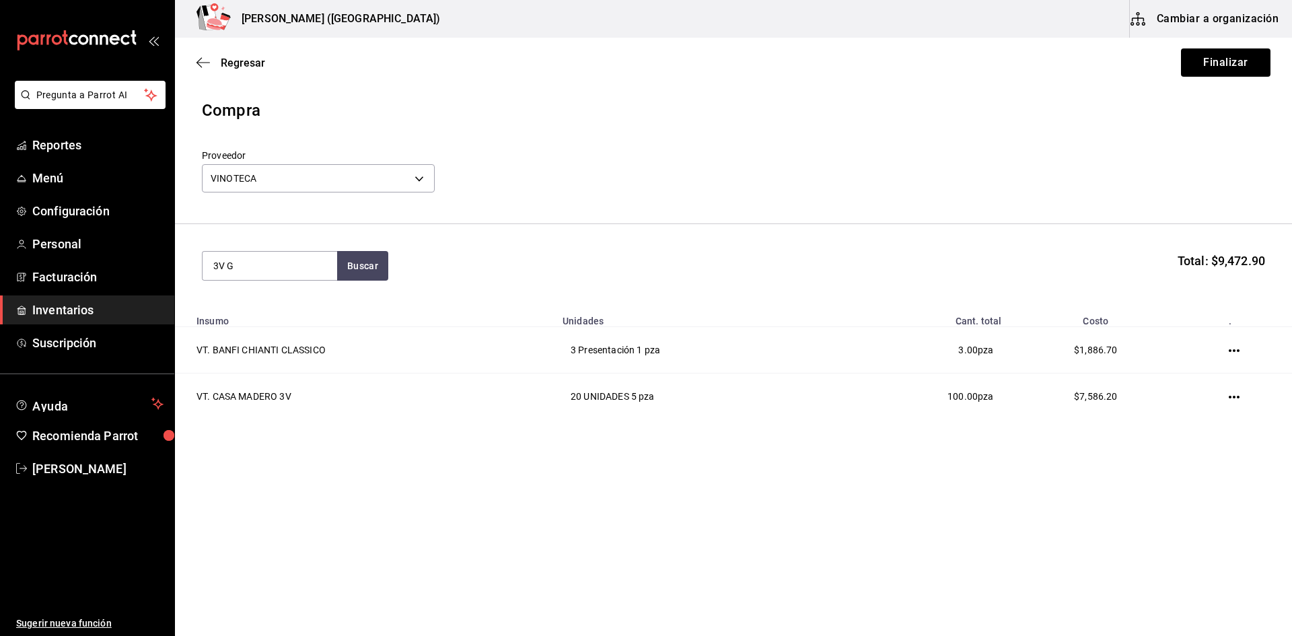
type input "3V G"
click at [291, 330] on div "VT. 3V GRAN RESERVA UNIDADES - VINOTECA" at bounding box center [269, 312] width 135 height 52
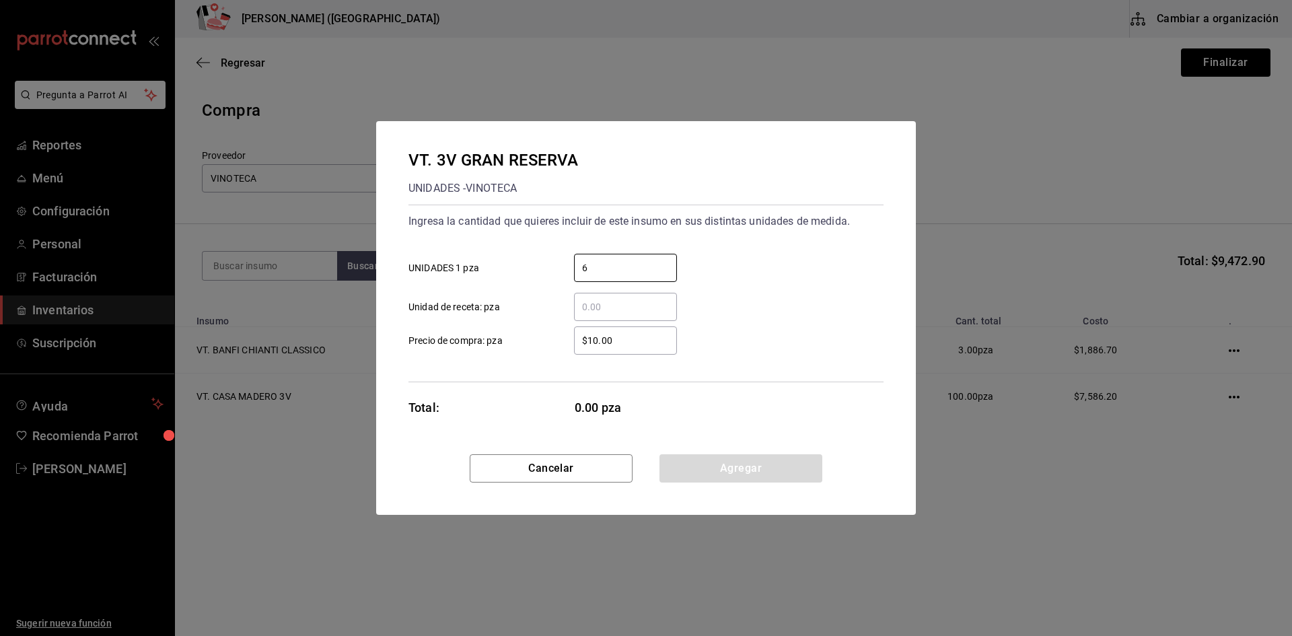
type input "6"
type input "$836.21"
click button "Agregar" at bounding box center [740, 468] width 163 height 28
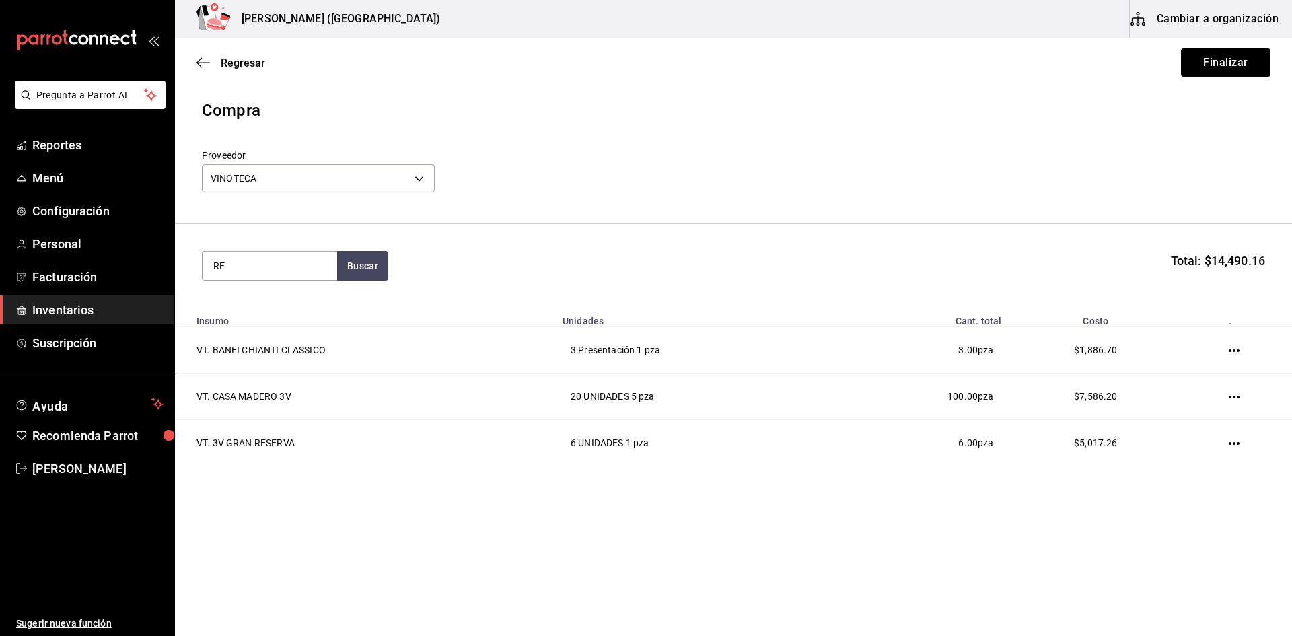
type input "R"
type input "MUGA"
click at [291, 330] on div "VT. MUGA RESERVA UNIDADES - VINOTECA" at bounding box center [269, 312] width 135 height 52
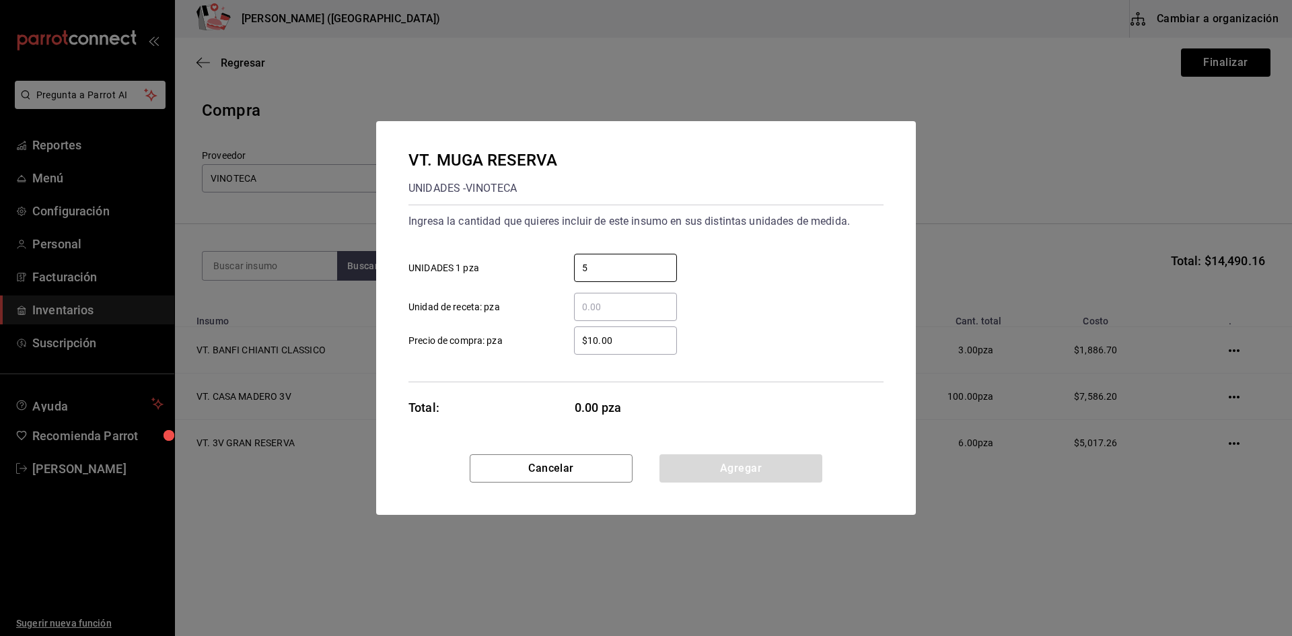
type input "5"
type input "$651.66"
click button "Agregar" at bounding box center [740, 468] width 163 height 28
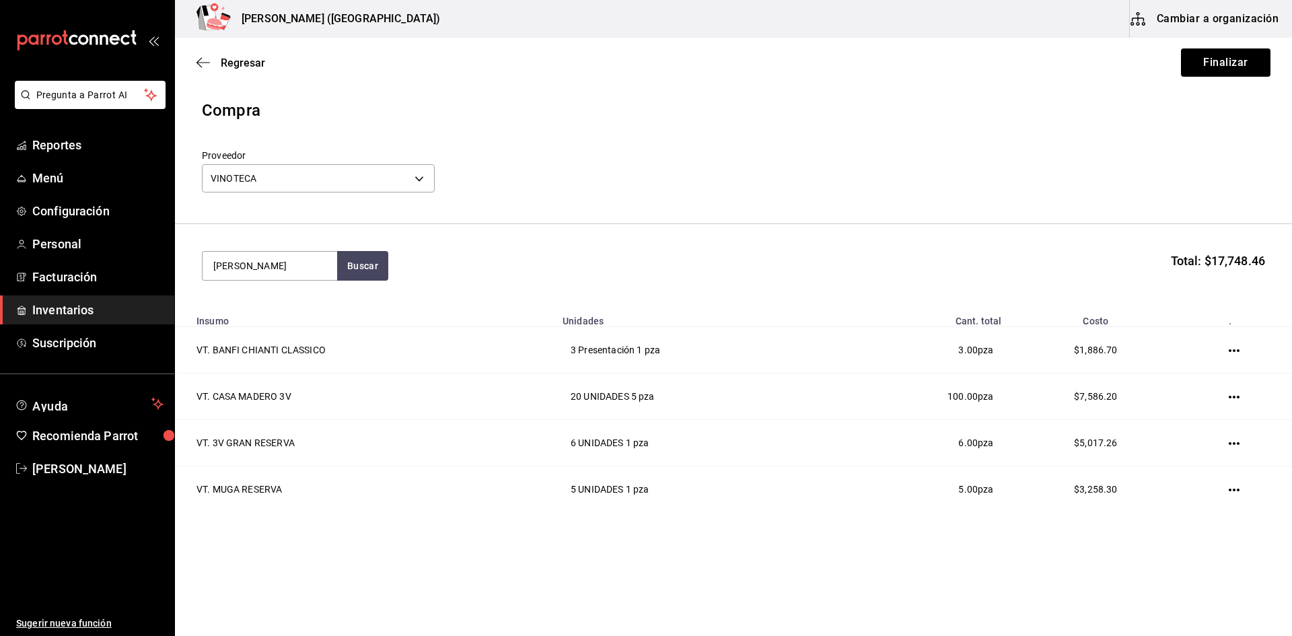
type input "[PERSON_NAME]"
click at [285, 359] on div "VT. [PERSON_NAME] UNIDADES - VINOTECA" at bounding box center [269, 380] width 135 height 52
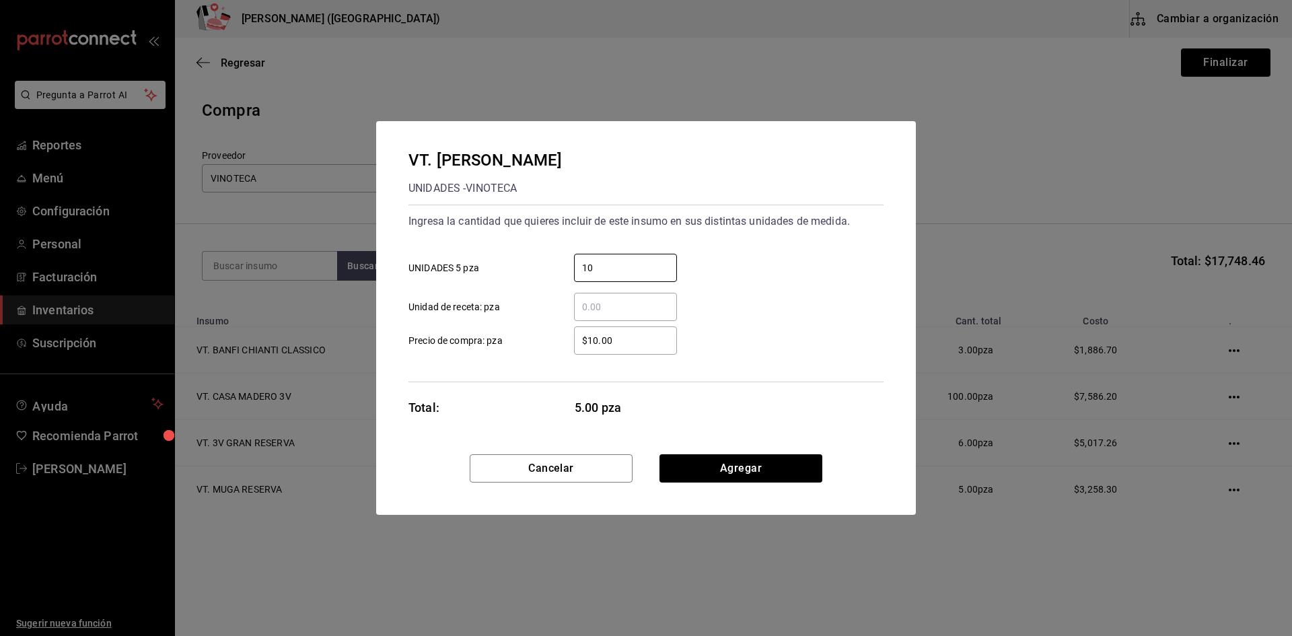
type input "10"
type input "$575.79"
click button "Agregar" at bounding box center [740, 468] width 163 height 28
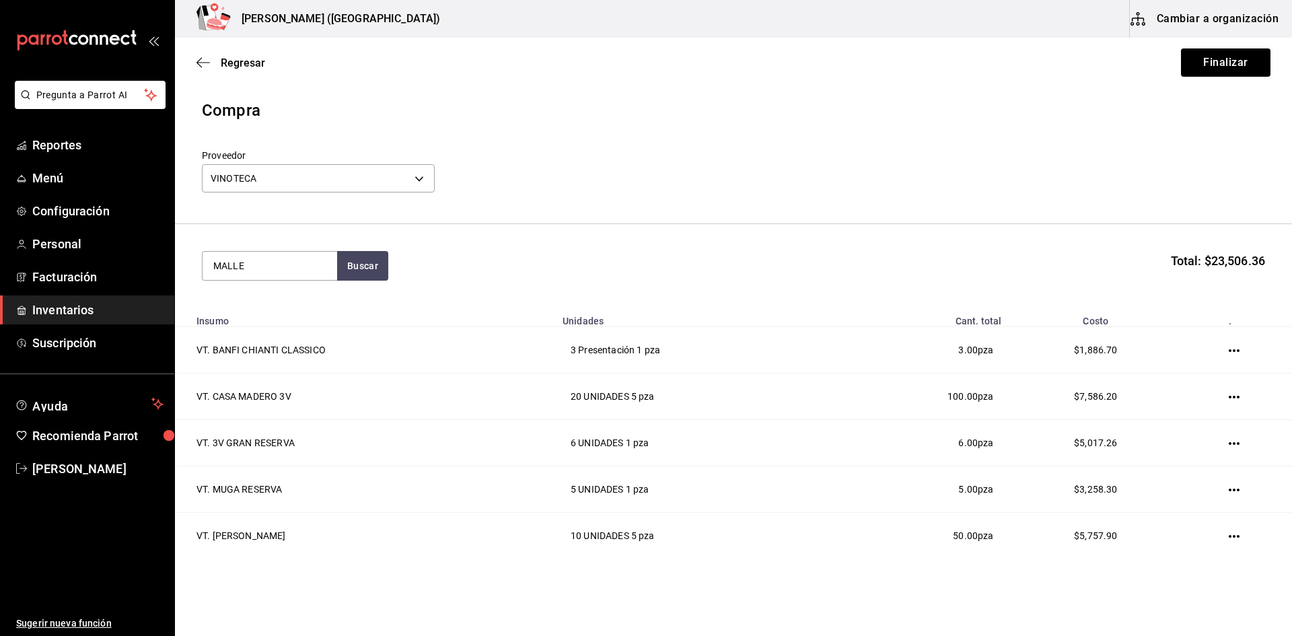
type input "MALLE"
click at [295, 320] on div "VT. [PERSON_NAME][MEDICAL_DATA]" at bounding box center [269, 313] width 113 height 32
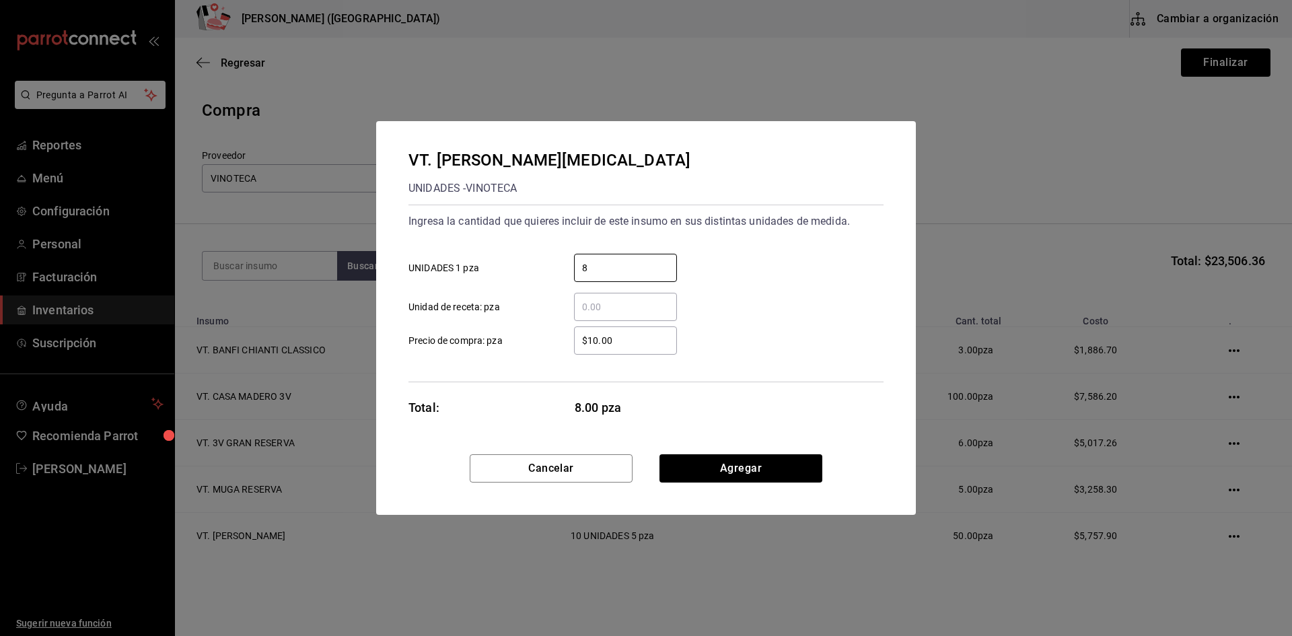
type input "8"
type input "$909.58"
click button "Agregar" at bounding box center [740, 468] width 163 height 28
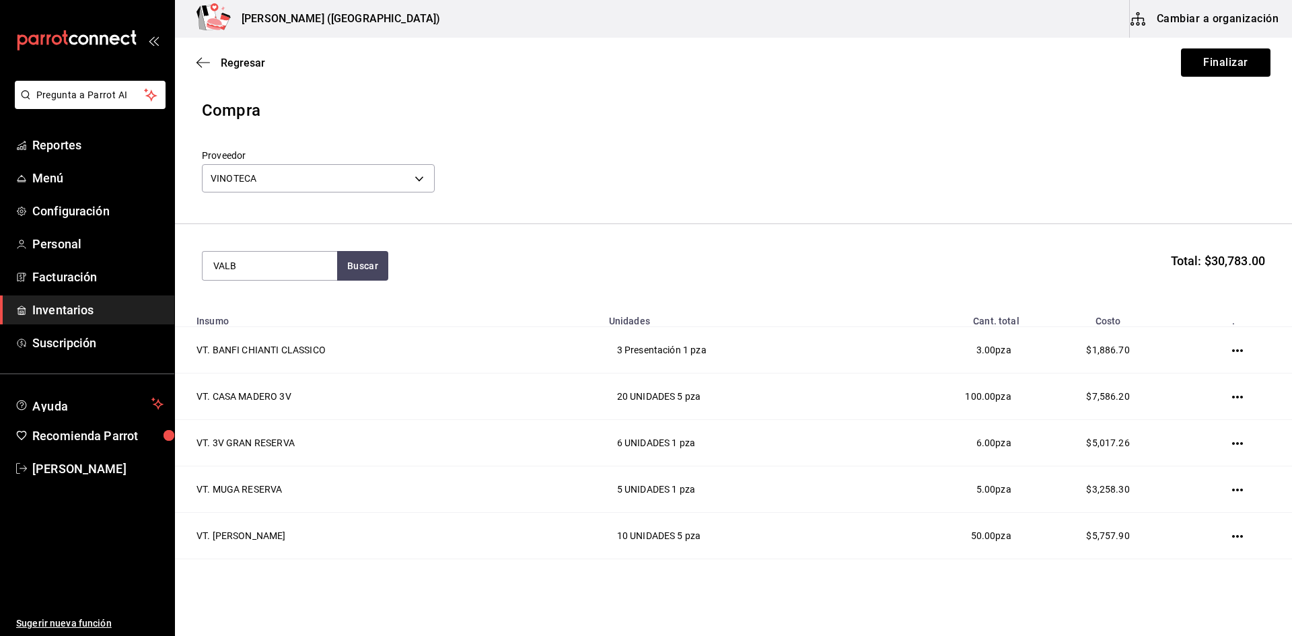
type input "VALB"
click at [294, 309] on div "VT. VEGA SILICIA VALBUENA" at bounding box center [269, 313] width 113 height 32
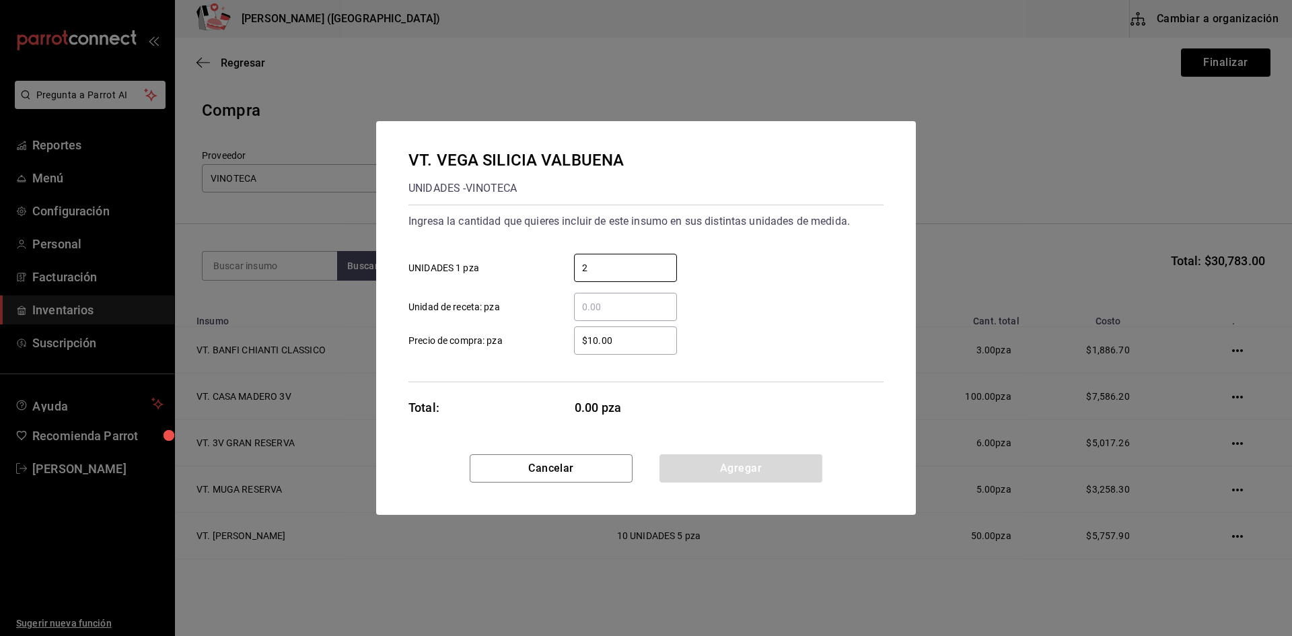
type input "2"
type input "$3,817.62"
click button "Agregar" at bounding box center [740, 468] width 163 height 28
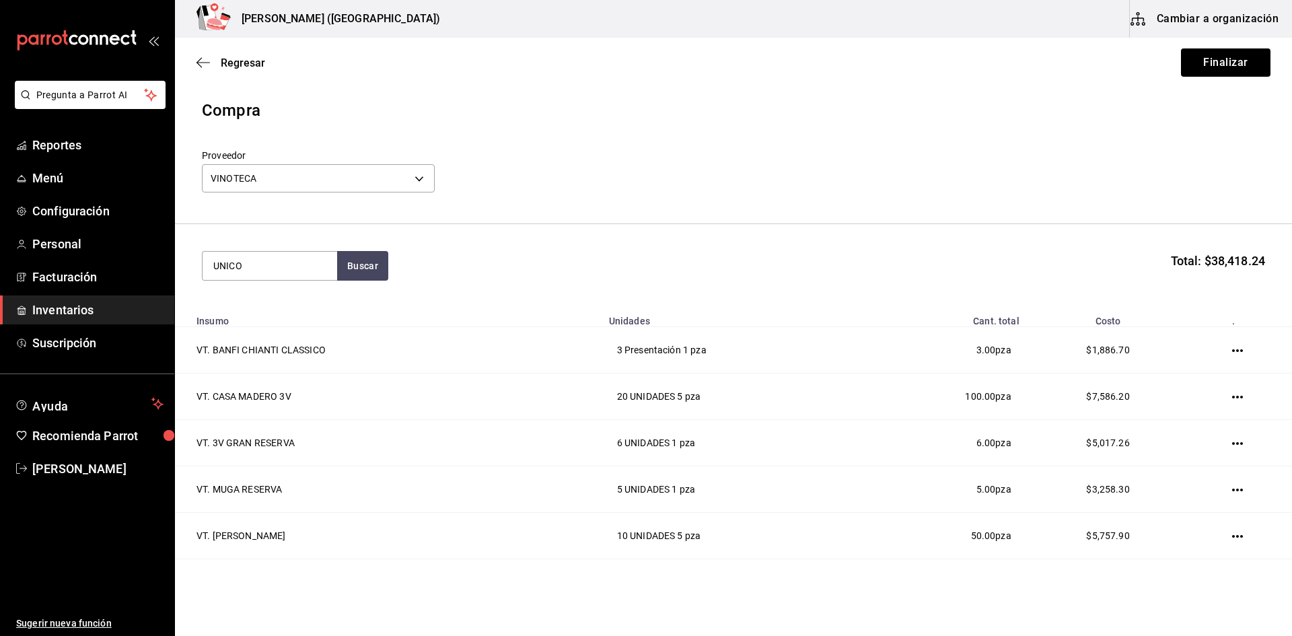
type input "UNICO"
click at [294, 309] on div "VT. VEGA SICILIA UNICO" at bounding box center [269, 313] width 113 height 32
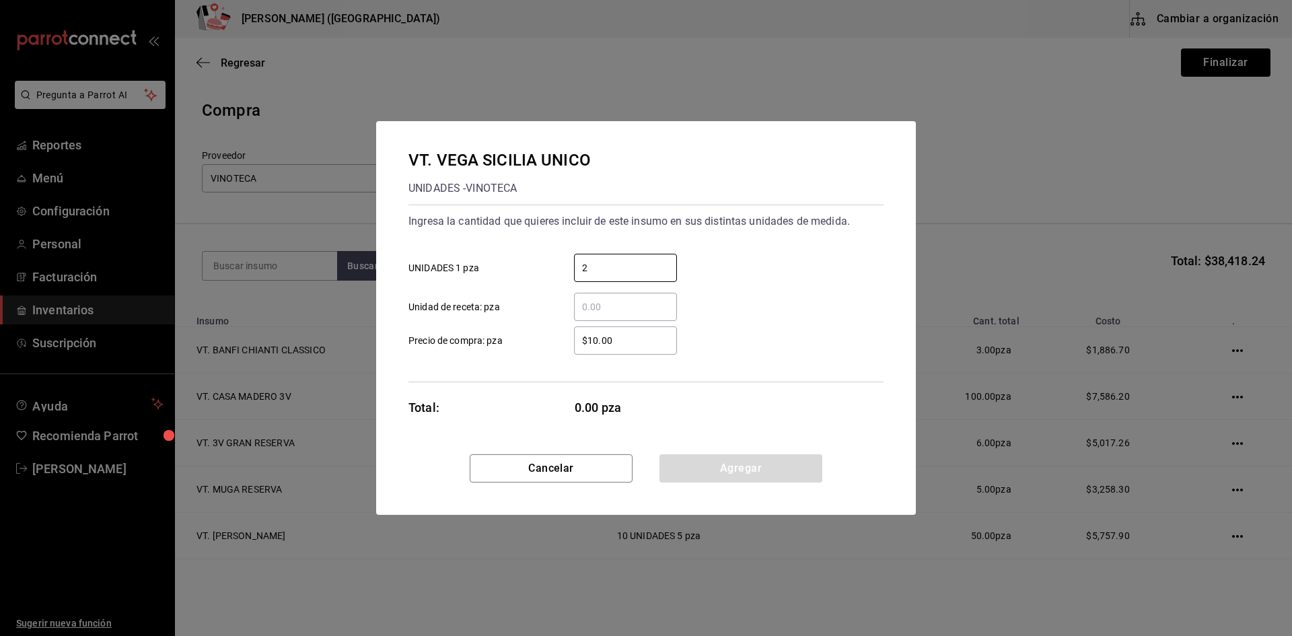
type input "2"
type input "$10,206.21"
click button "Agregar" at bounding box center [740, 468] width 163 height 28
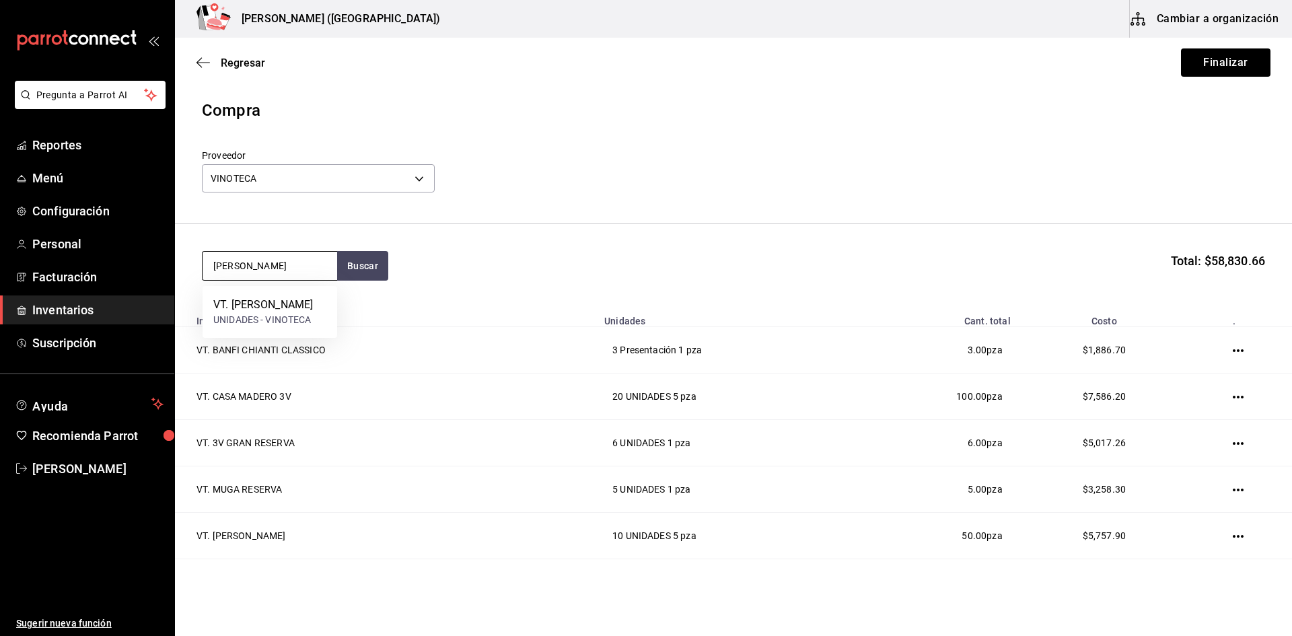
drag, startPoint x: 290, startPoint y: 274, endPoint x: 210, endPoint y: 272, distance: 80.1
click at [210, 272] on input "[PERSON_NAME]" at bounding box center [269, 266] width 135 height 28
type input "B"
type input "CORRE"
click at [304, 313] on div "VT. [PERSON_NAME]" at bounding box center [263, 305] width 100 height 16
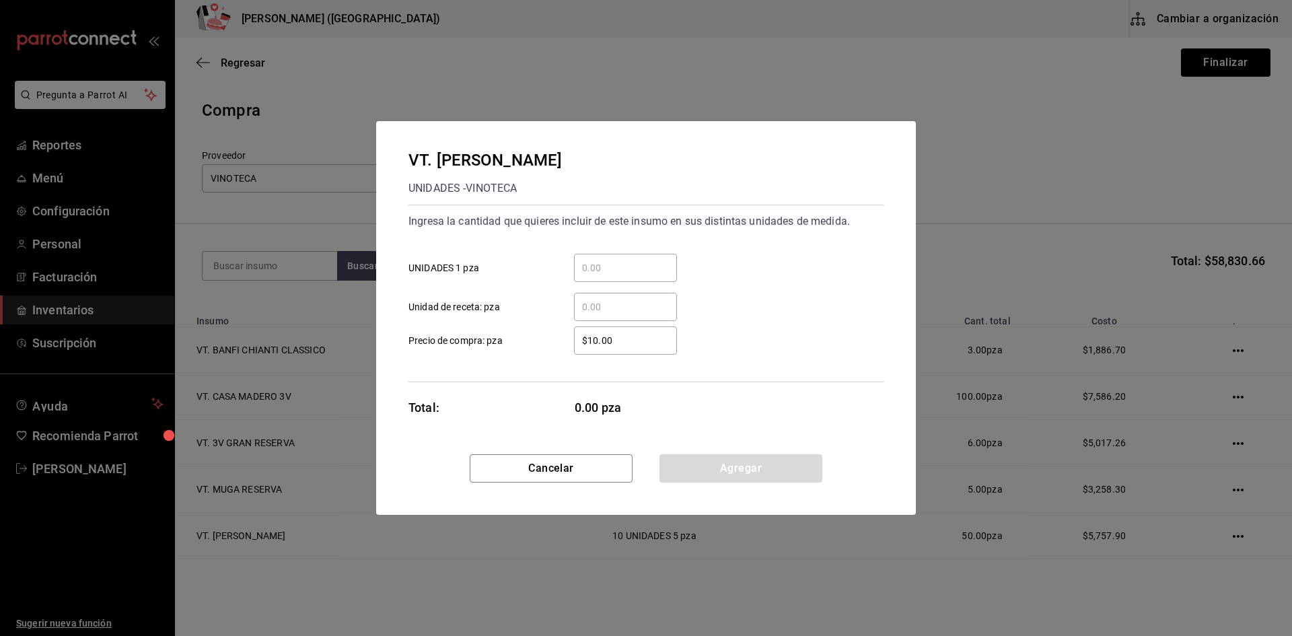
click at [615, 272] on input "​ UNIDADES 1 pza" at bounding box center [625, 268] width 103 height 16
type input "12"
type input "$317.86"
click button "Agregar" at bounding box center [740, 468] width 163 height 28
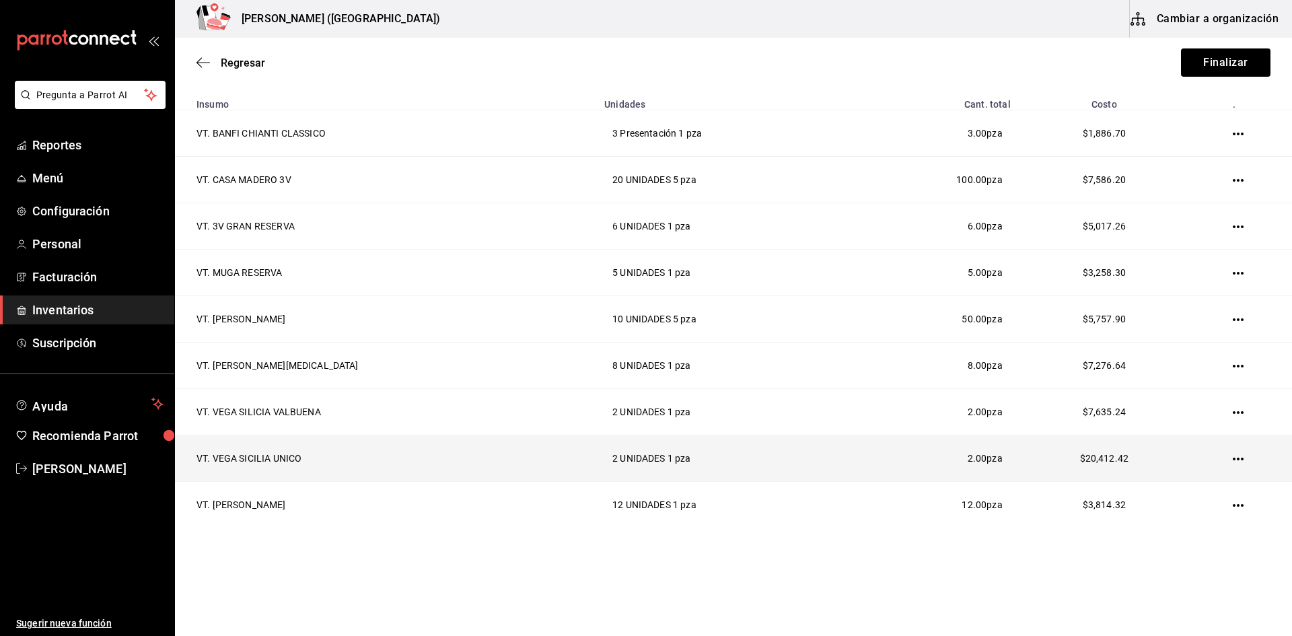
scroll to position [228, 0]
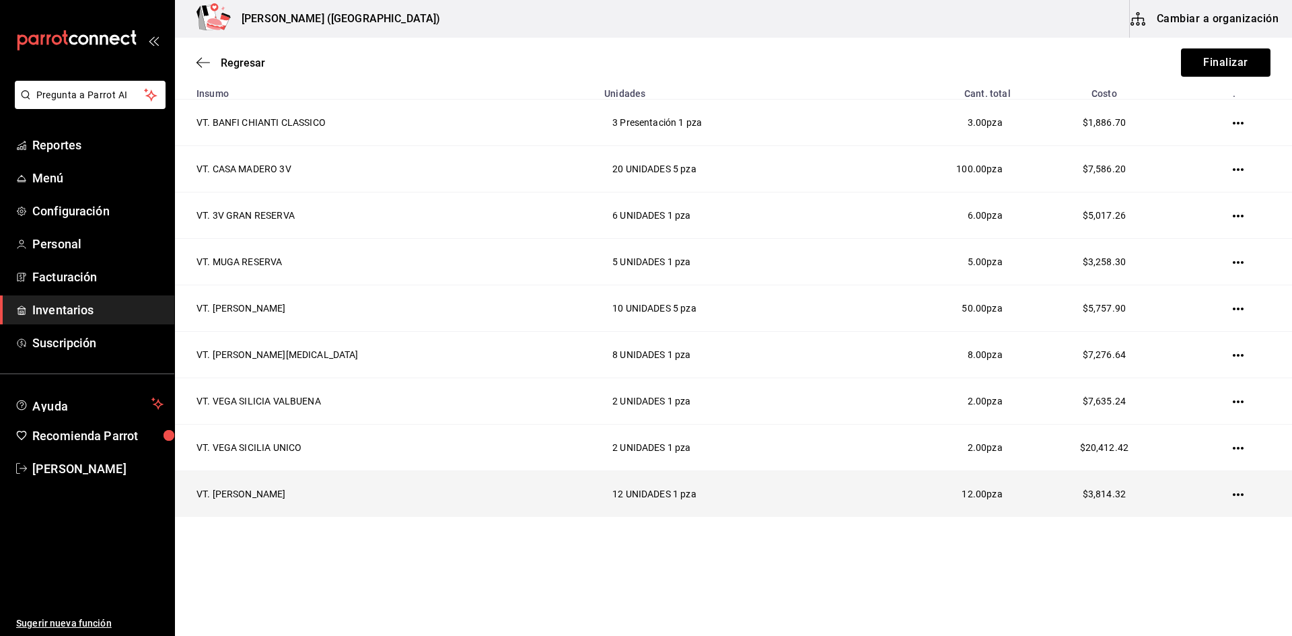
click at [1229, 502] on td at bounding box center [1240, 494] width 102 height 46
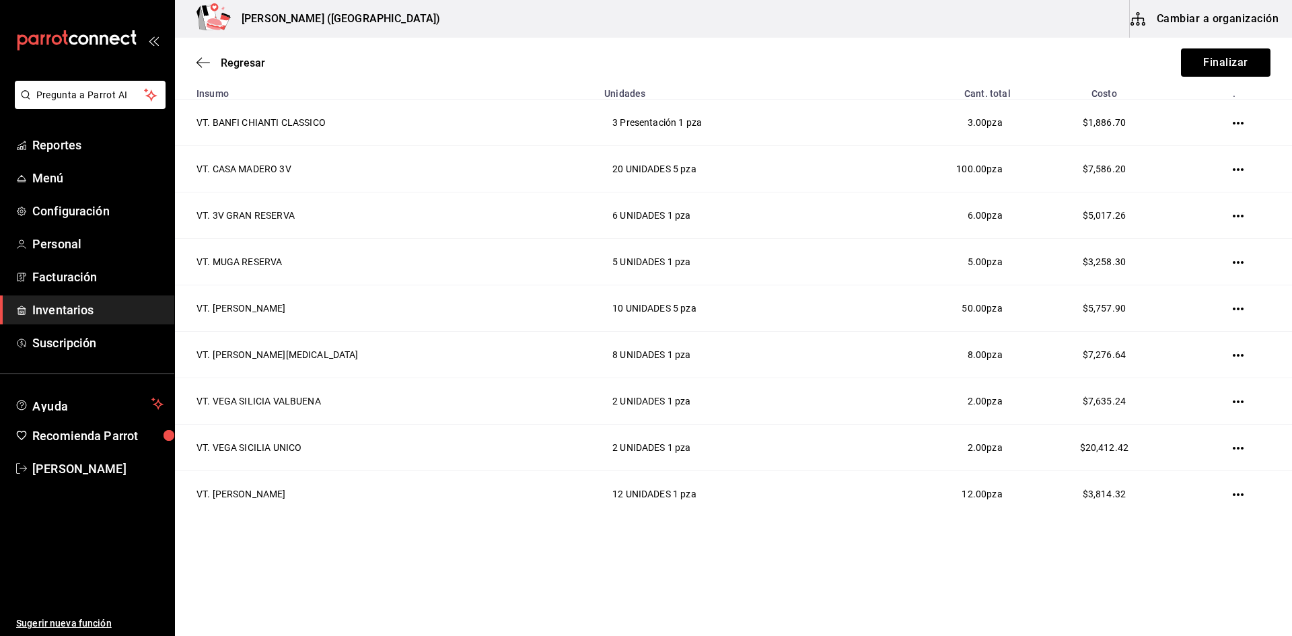
click at [1232, 499] on icon "button" at bounding box center [1237, 494] width 11 height 11
click at [1158, 504] on span "Eliminar" at bounding box center [1164, 512] width 59 height 16
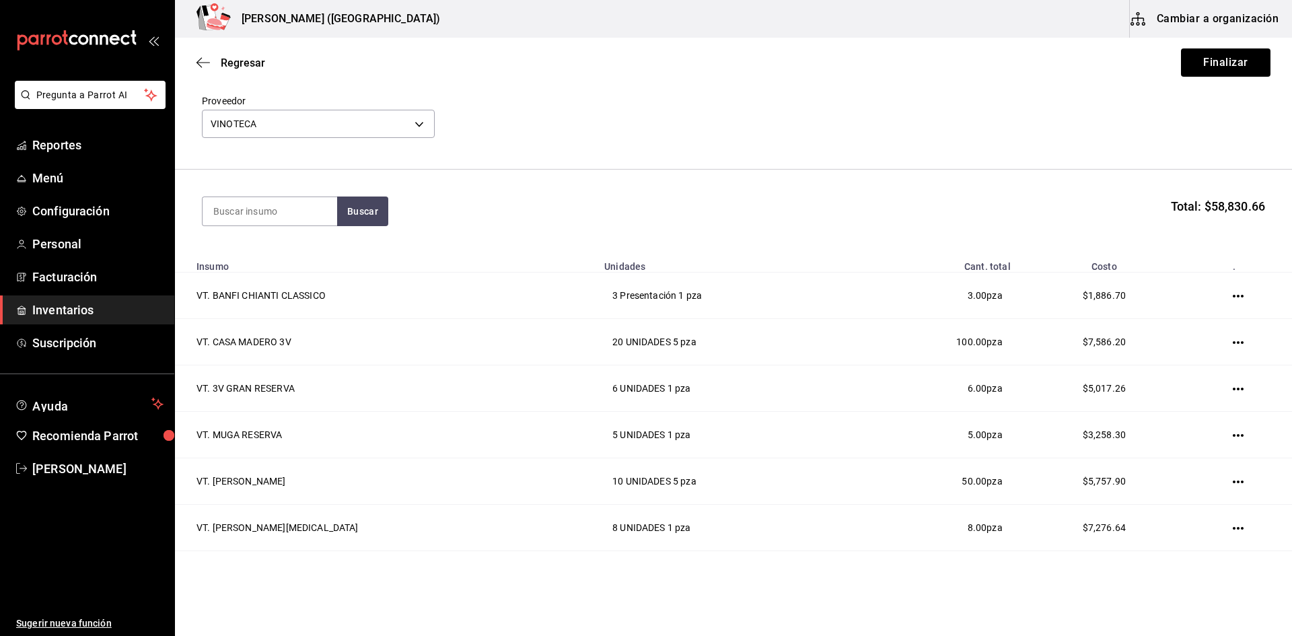
scroll to position [0, 0]
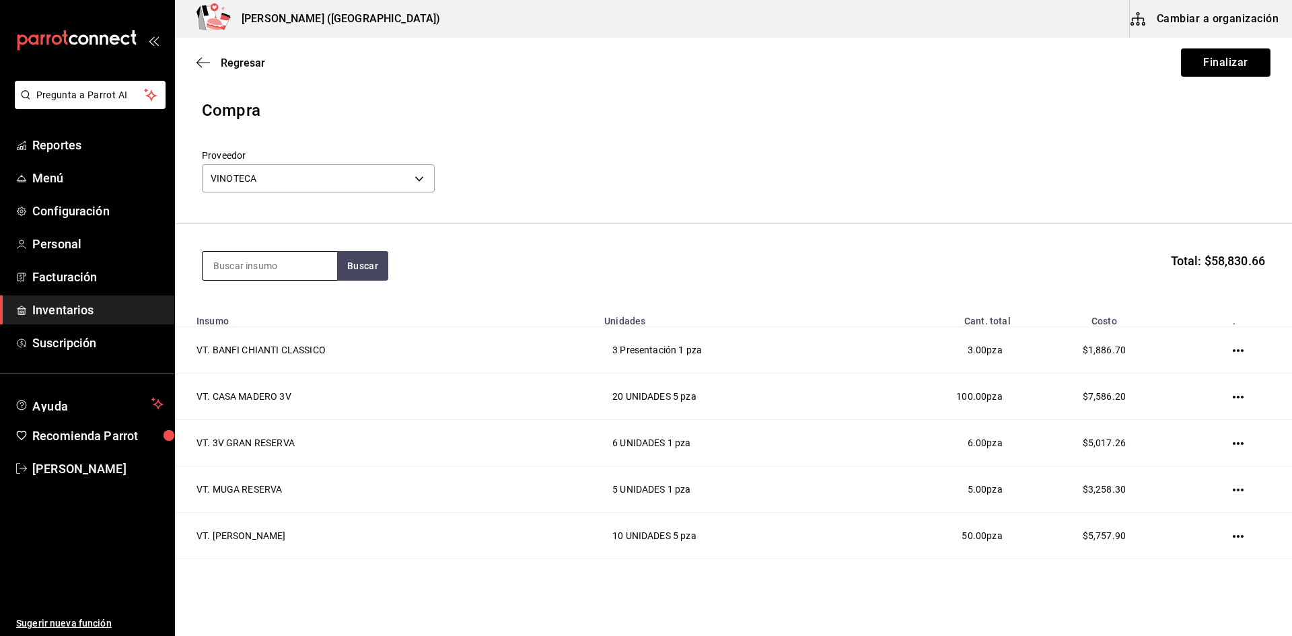
click at [276, 269] on input at bounding box center [269, 266] width 135 height 28
type input "NAVARR"
click at [353, 274] on button "Buscar" at bounding box center [362, 266] width 51 height 30
click at [297, 294] on div "VT. [PERSON_NAME] BLEND UNIDADES - VINOTECA" at bounding box center [269, 320] width 135 height 68
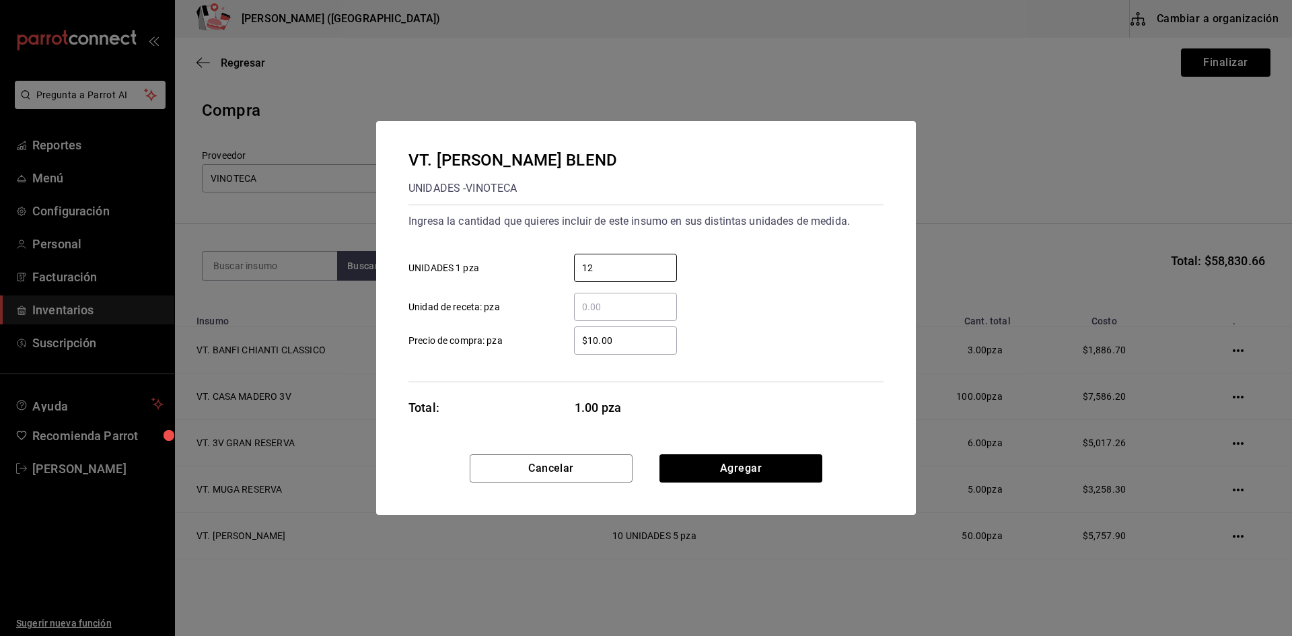
type input "12"
type input "$317.86"
click button "Agregar" at bounding box center [740, 468] width 163 height 28
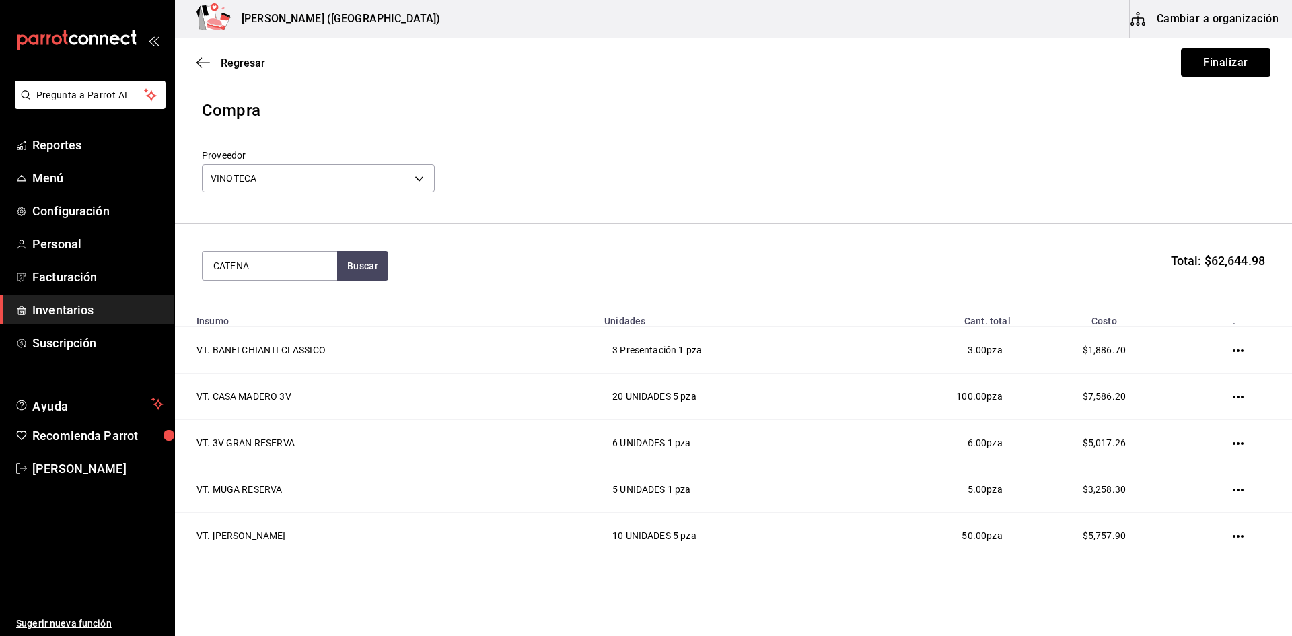
type input "CATENA"
click at [273, 301] on div "VT. CATENA [GEOGRAPHIC_DATA]" at bounding box center [269, 313] width 113 height 32
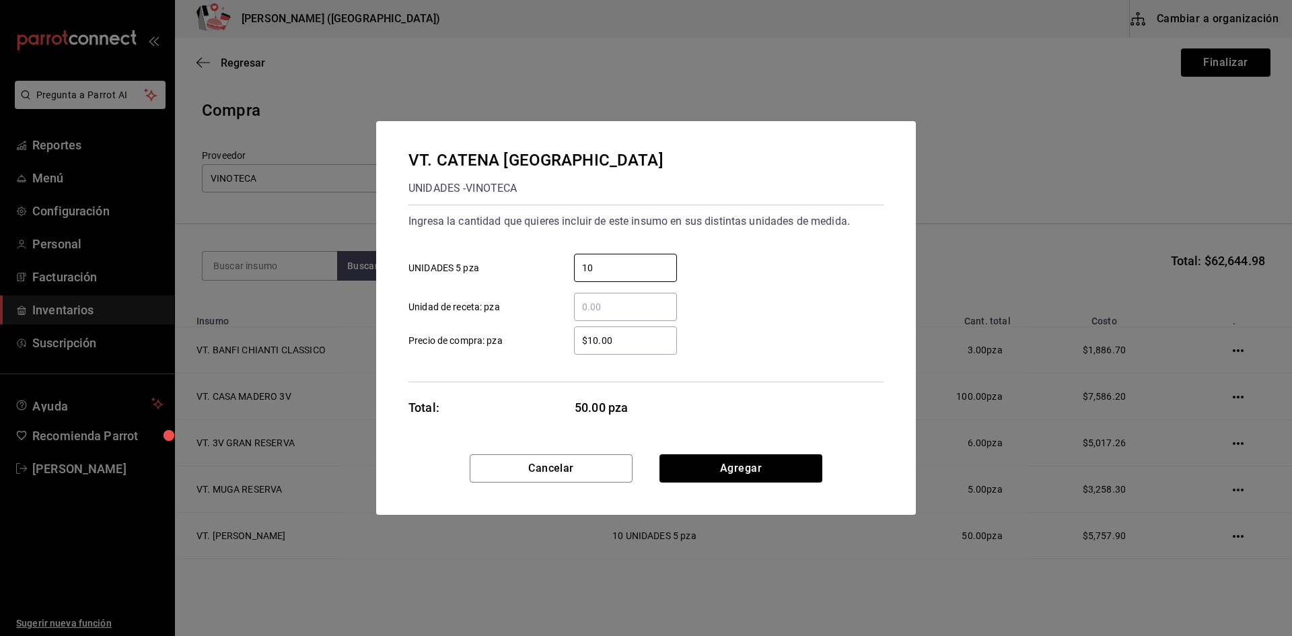
type input "10"
type input "$431.66"
click button "Agregar" at bounding box center [740, 468] width 163 height 28
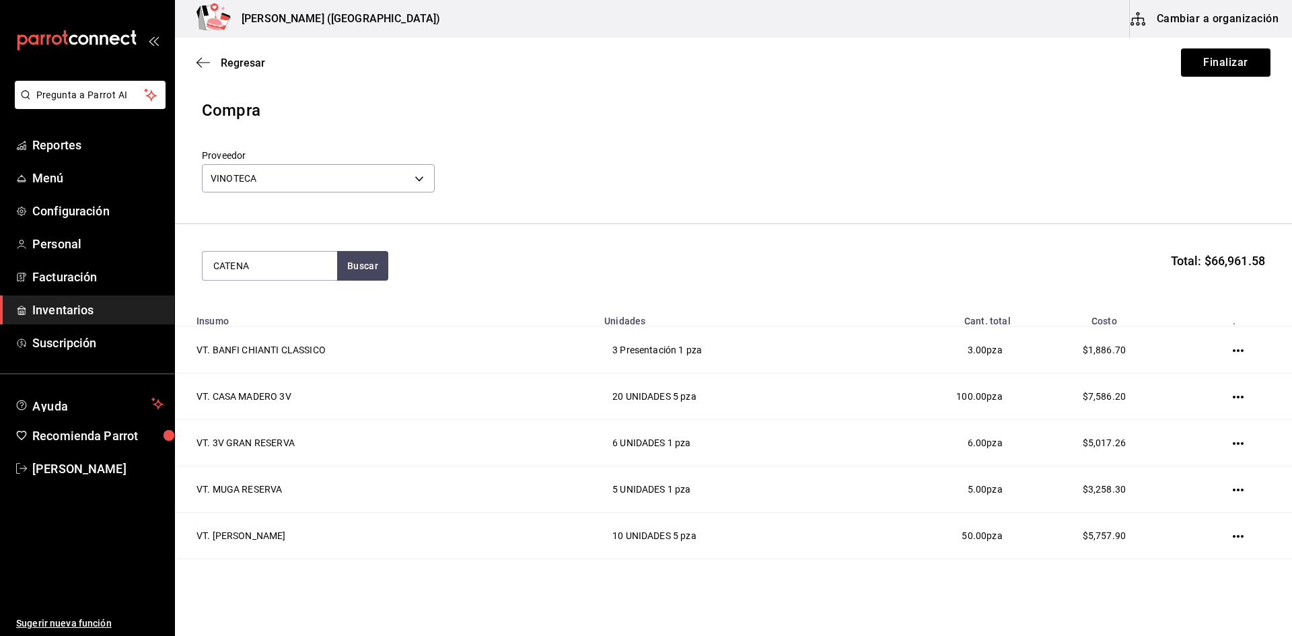
type input "CATENA"
click at [273, 301] on div "VT. CATENA APELLATION" at bounding box center [269, 313] width 113 height 32
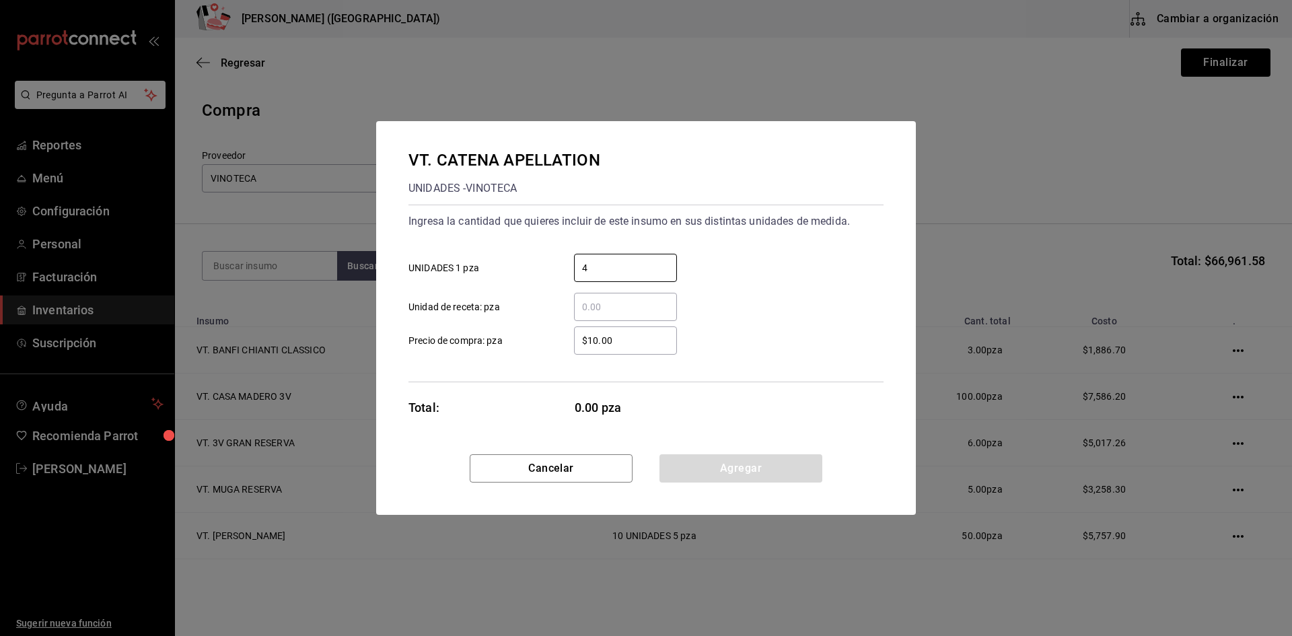
type input "4"
type input "$431.6"
type input "$431.66"
click button "Agregar" at bounding box center [740, 468] width 163 height 28
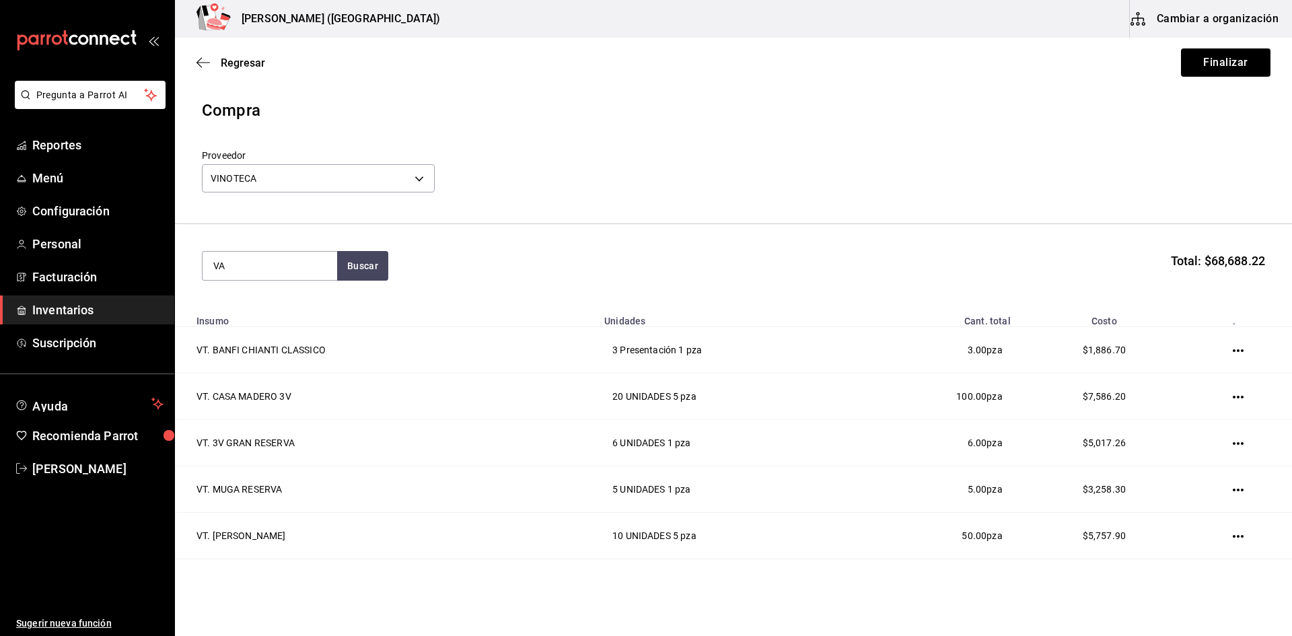
type input "V"
type input "C"
type input "ANGELI"
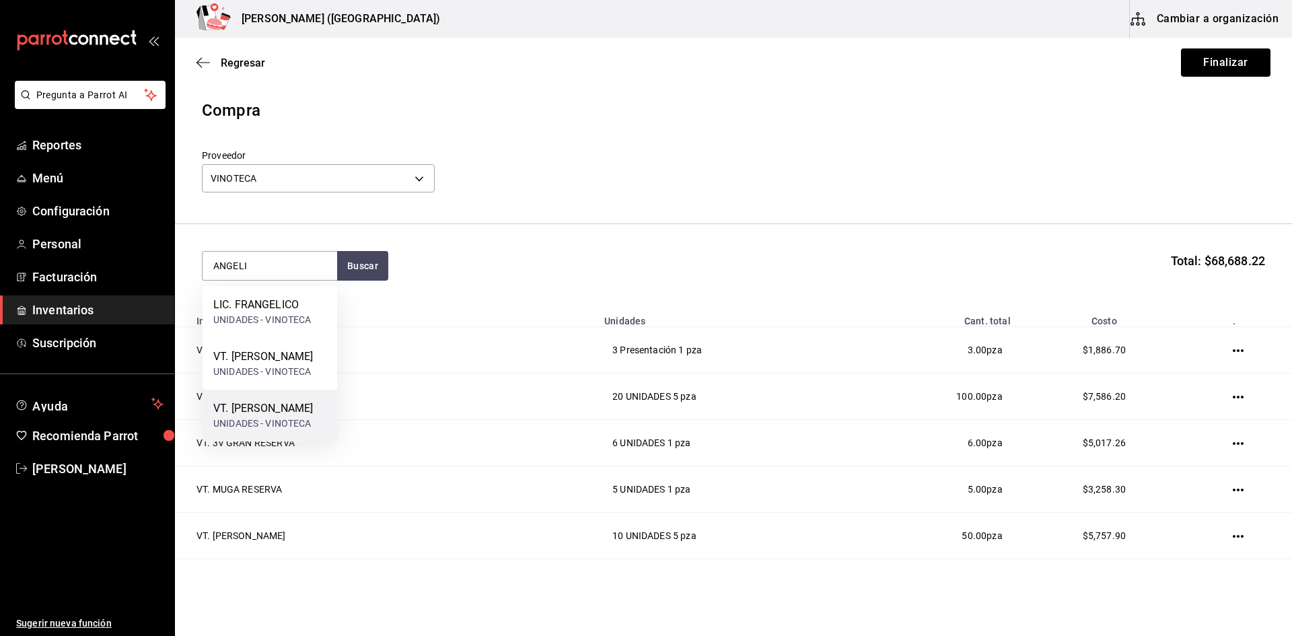
click at [280, 416] on div "VT. [PERSON_NAME]" at bounding box center [263, 408] width 100 height 16
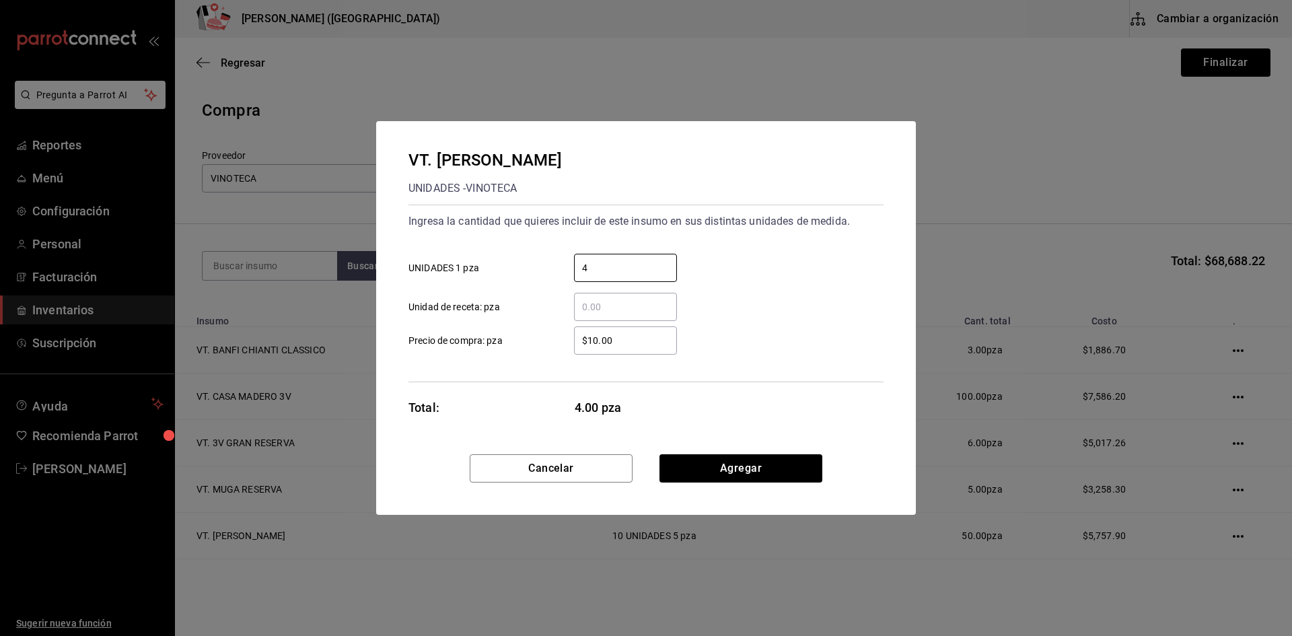
type input "4"
type input "$962.69"
click button "Agregar" at bounding box center [740, 468] width 163 height 28
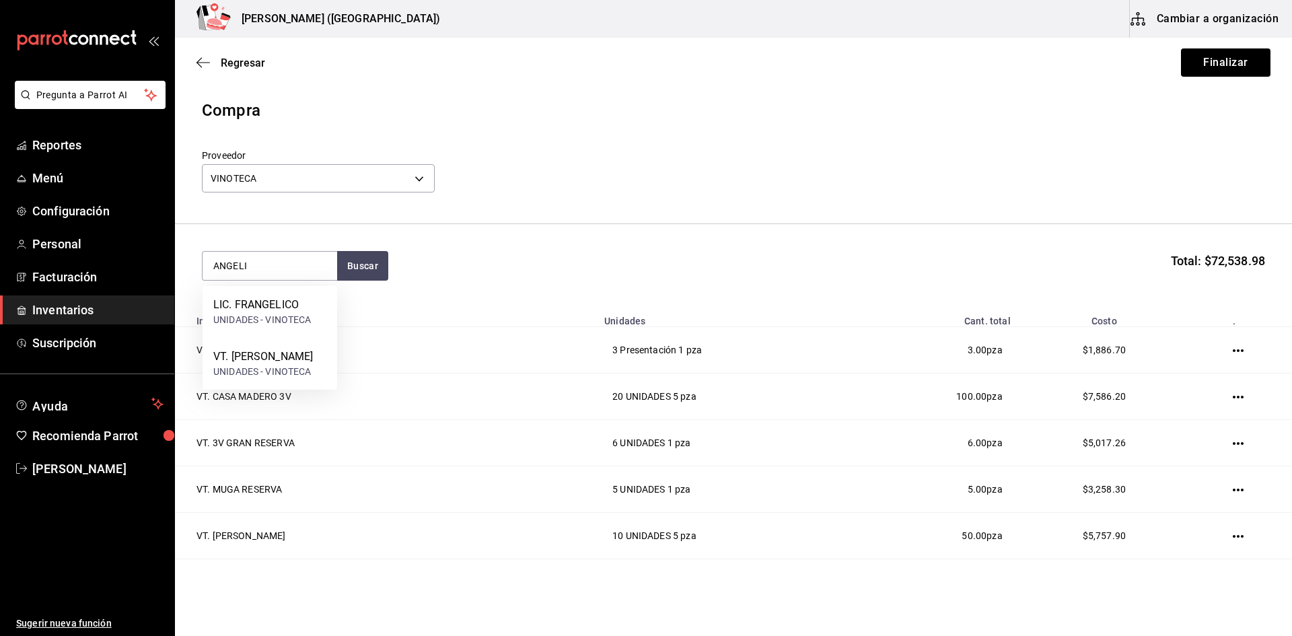
type input "ANGELI"
click at [278, 379] on div "UNIDADES - VINOTECA" at bounding box center [263, 372] width 100 height 14
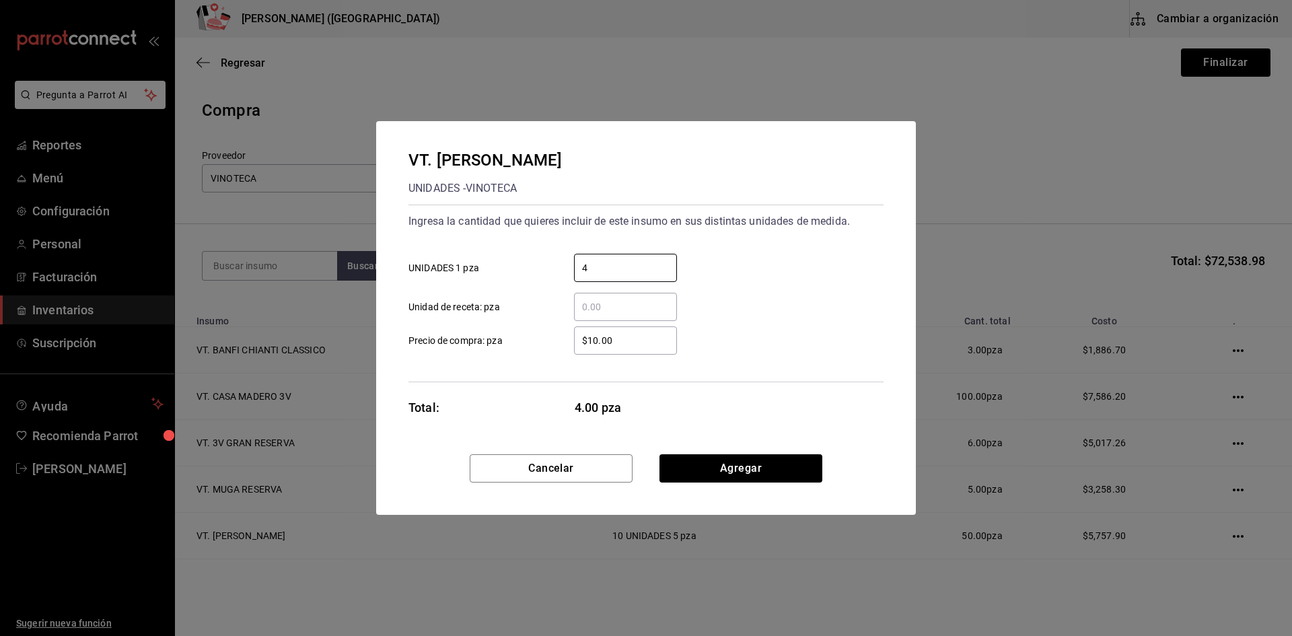
type input "4"
type input "$1,440.62"
click button "Agregar" at bounding box center [740, 468] width 163 height 28
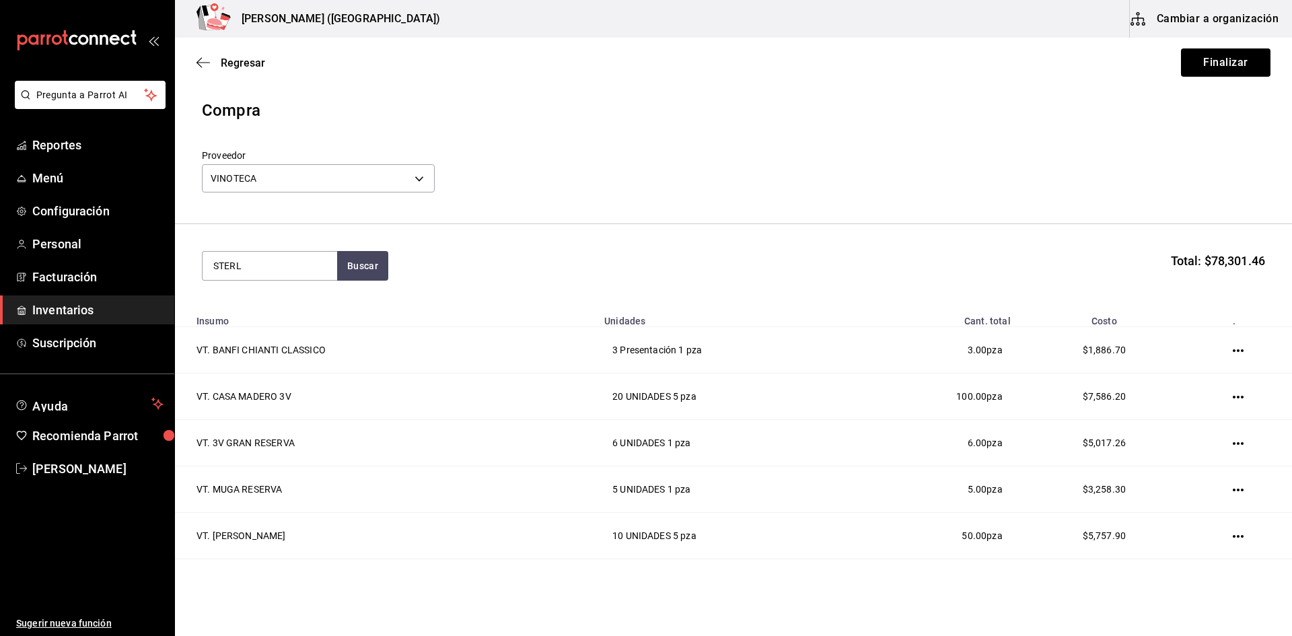
type input "STERL"
click at [305, 305] on div "VT. STERLING" at bounding box center [262, 305] width 98 height 16
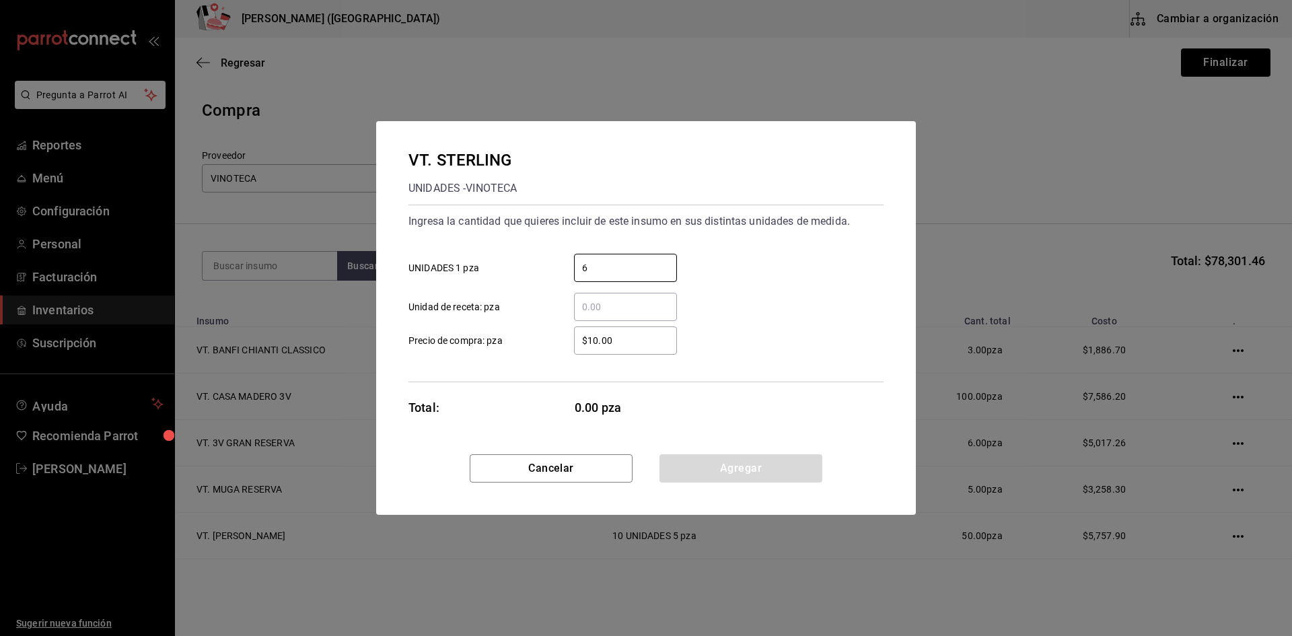
type input "6"
type input "$302.69"
click button "Agregar" at bounding box center [740, 468] width 163 height 28
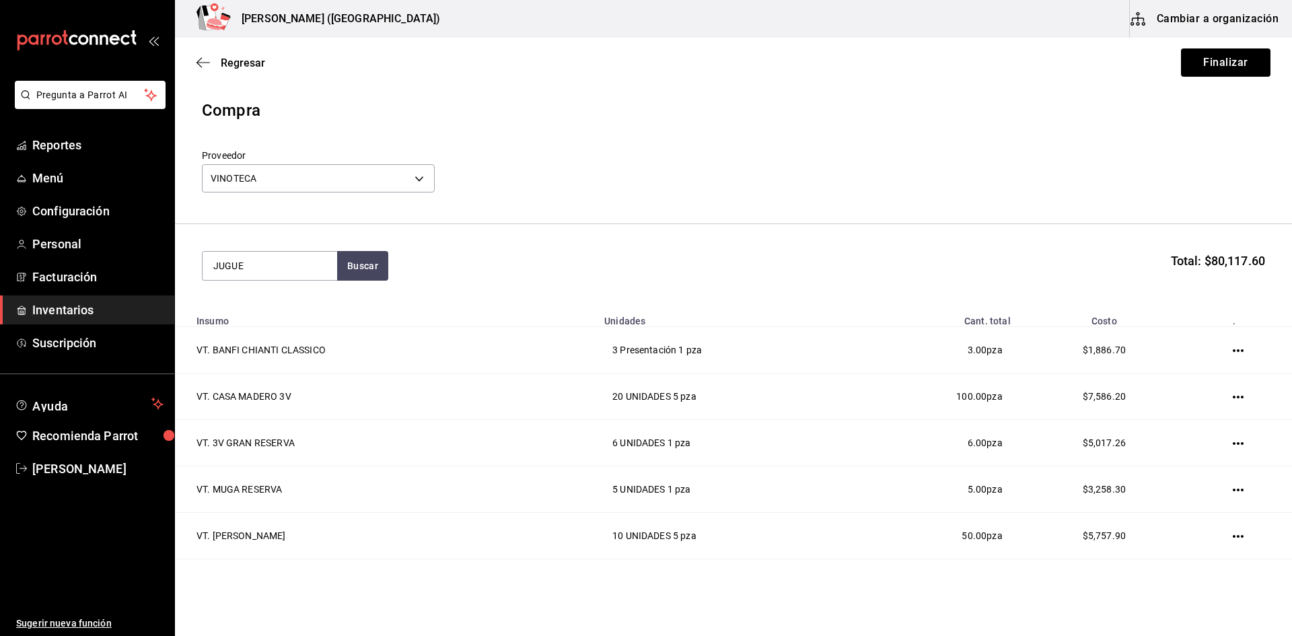
type input "JUGUE"
click at [312, 384] on div "VT. JUGUETE UNIDADES - VINOTECA" at bounding box center [269, 380] width 135 height 52
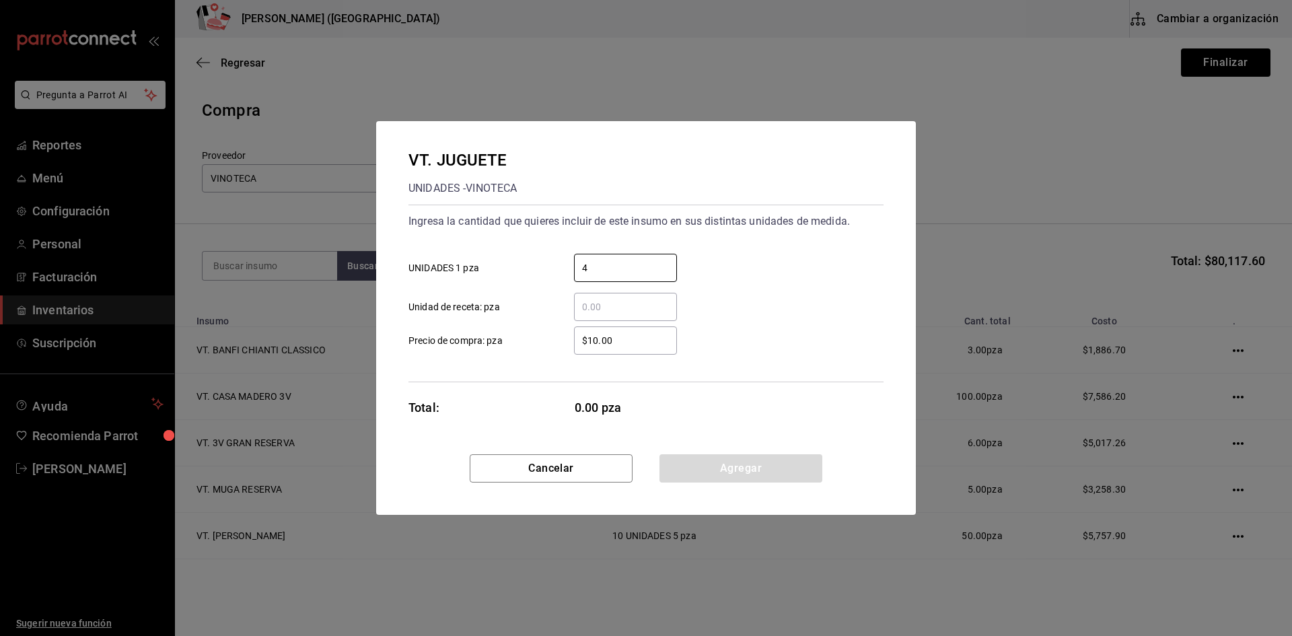
type input "4"
type input "$748.26"
click button "Agregar" at bounding box center [740, 468] width 163 height 28
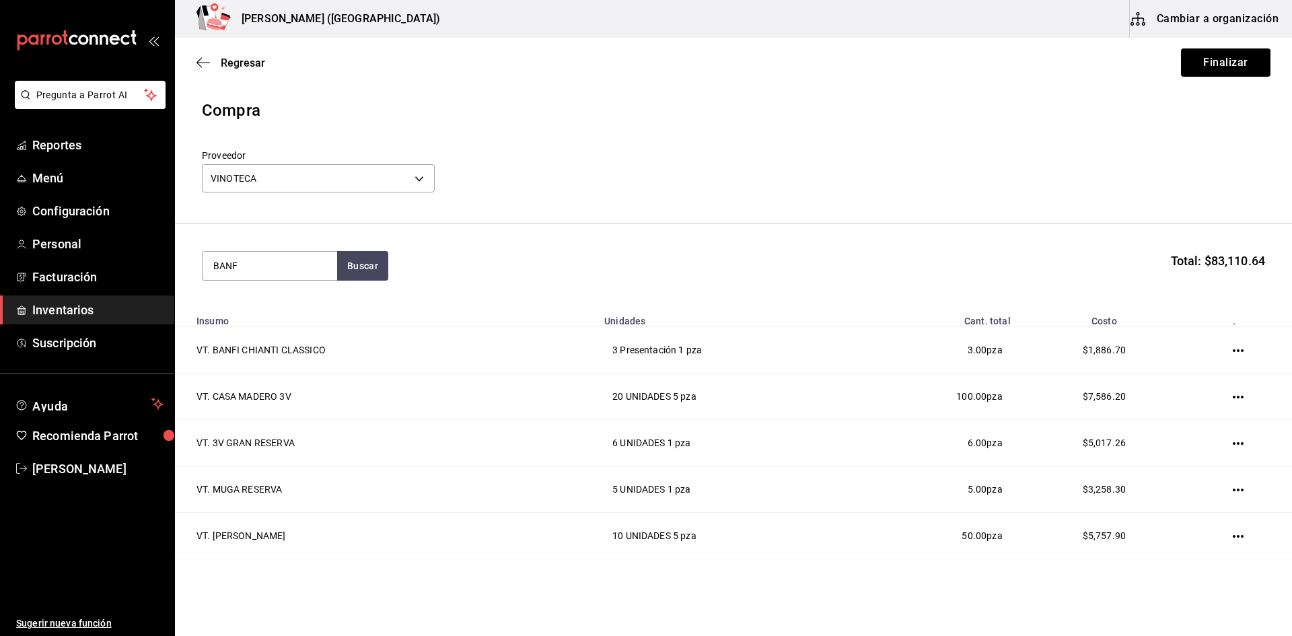
type input "BANF"
click at [297, 313] on div "VT. [PERSON_NAME] DI MONT" at bounding box center [269, 313] width 113 height 32
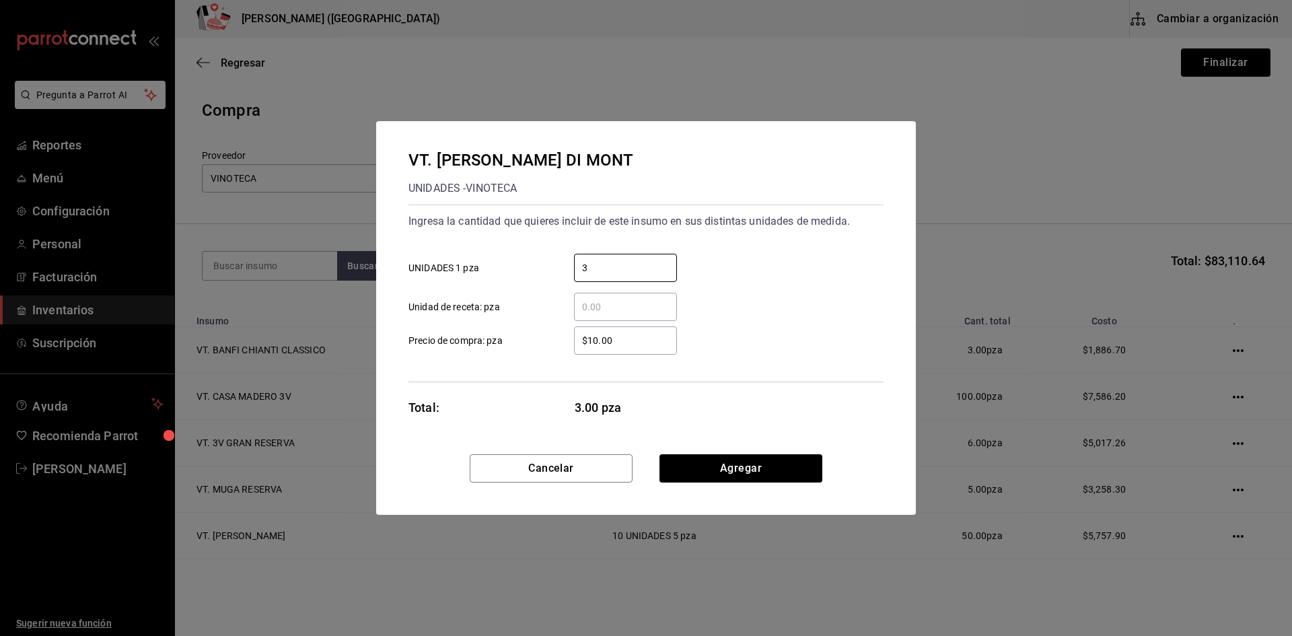
type input "3"
type input "$1,175.86"
click button "Agregar" at bounding box center [740, 468] width 163 height 28
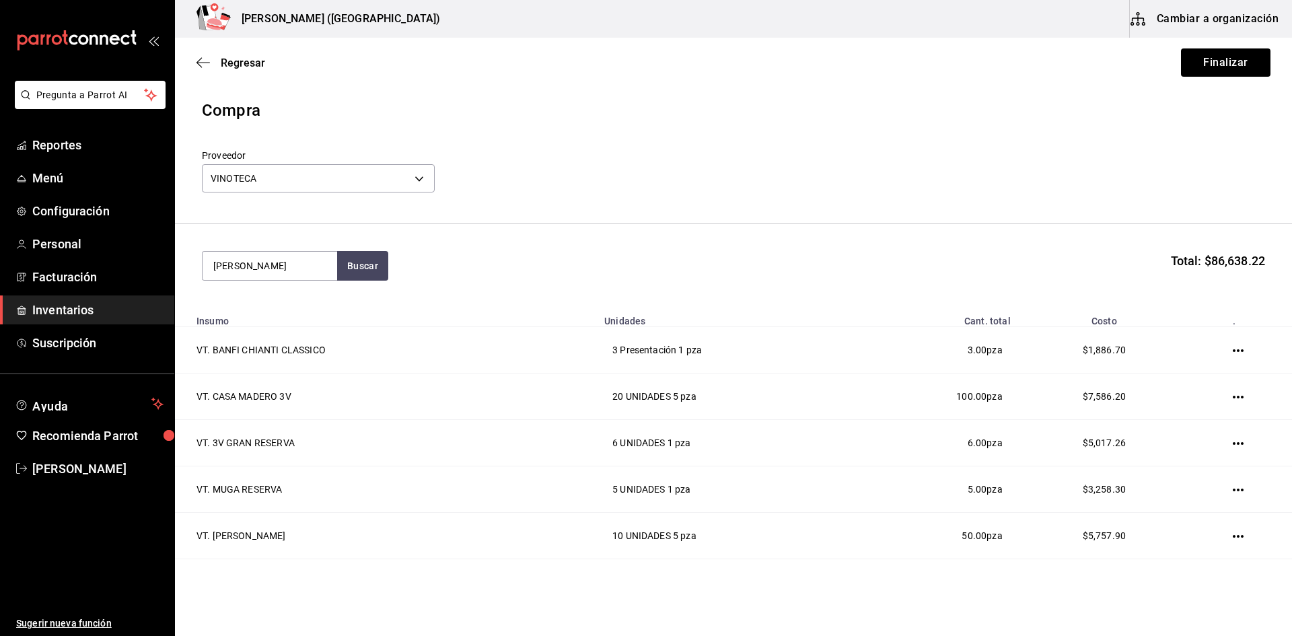
type input "[PERSON_NAME]"
click at [297, 313] on div "VB. CASA MADERO CHARDO" at bounding box center [269, 313] width 113 height 32
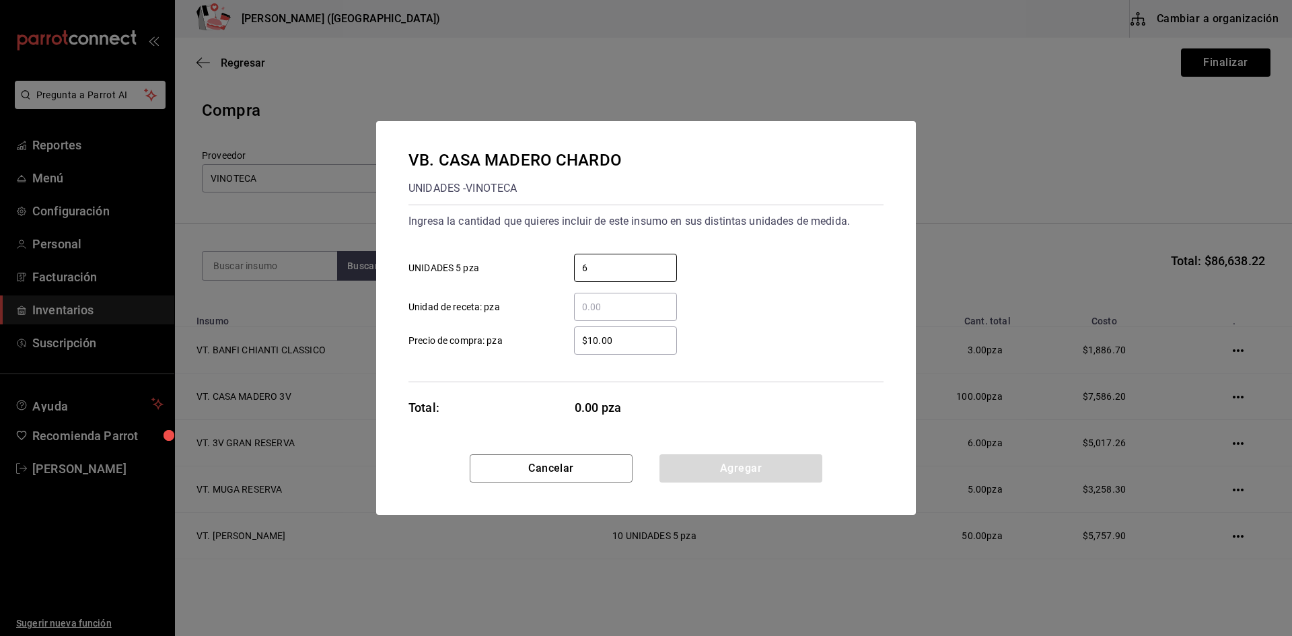
type input "6"
type input "$280.17"
click button "Agregar" at bounding box center [740, 468] width 163 height 28
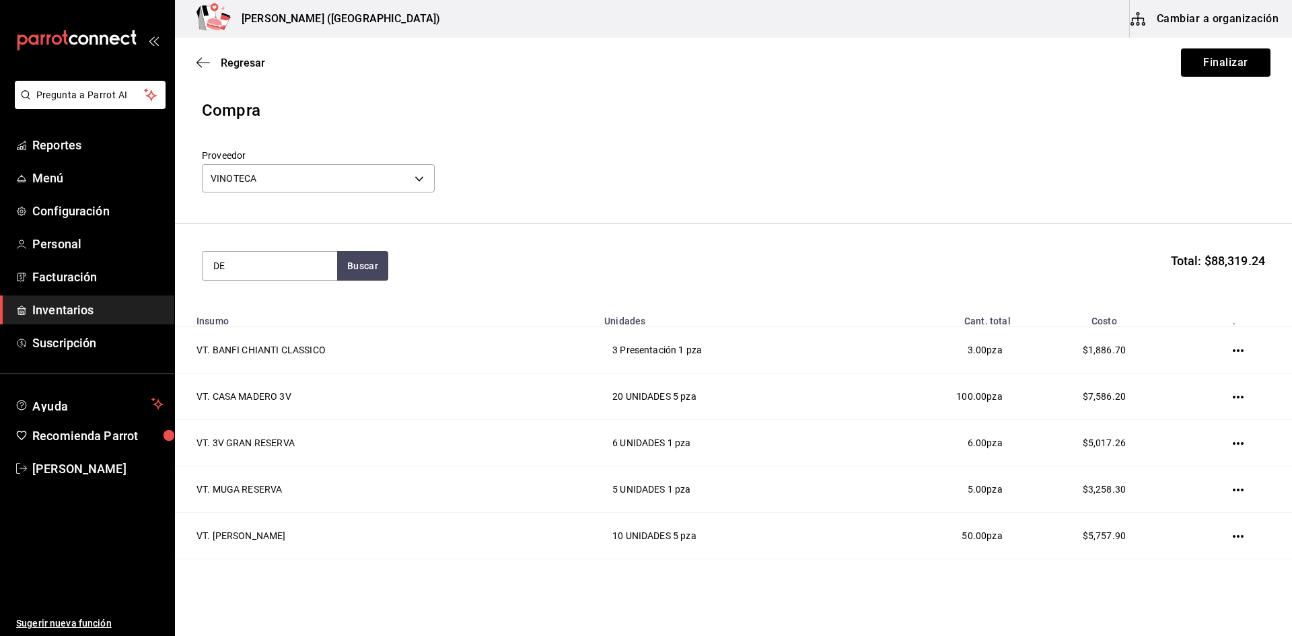
type input "D"
type input "CHARLE"
click at [297, 313] on div "VT. [PERSON_NAME]" at bounding box center [263, 305] width 100 height 16
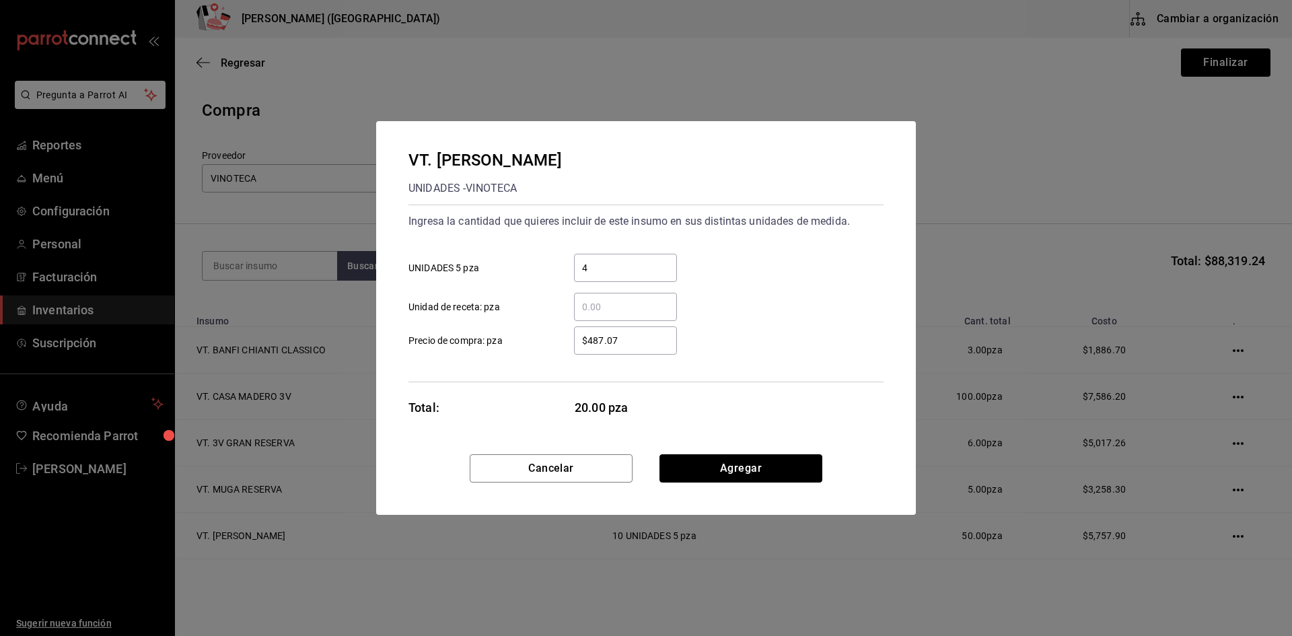
click button "Agregar" at bounding box center [740, 468] width 163 height 28
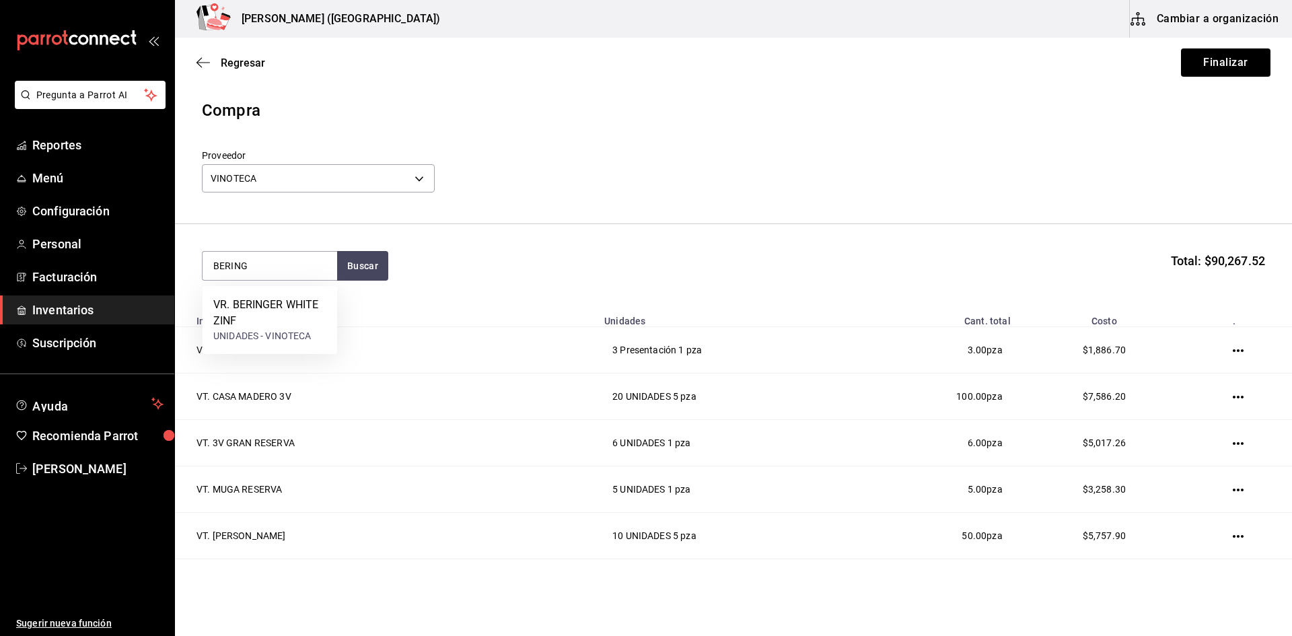
click at [311, 317] on div "VR. BERINGER WHITE ZINF" at bounding box center [269, 313] width 113 height 32
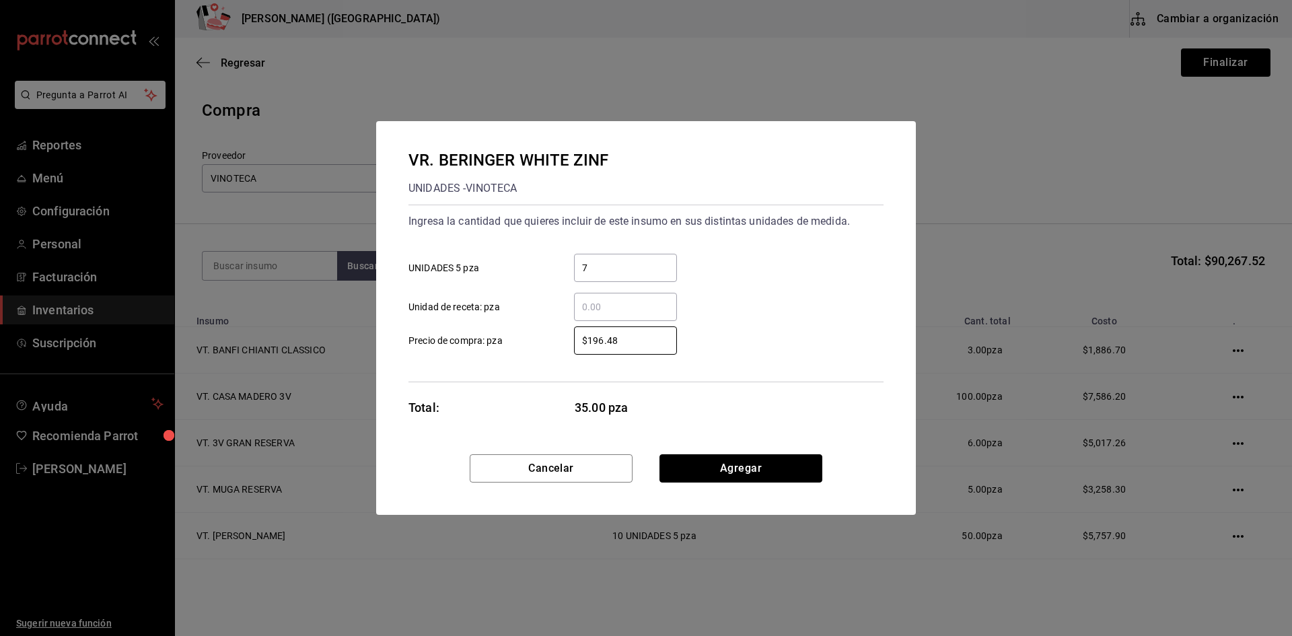
click button "Agregar" at bounding box center [740, 468] width 163 height 28
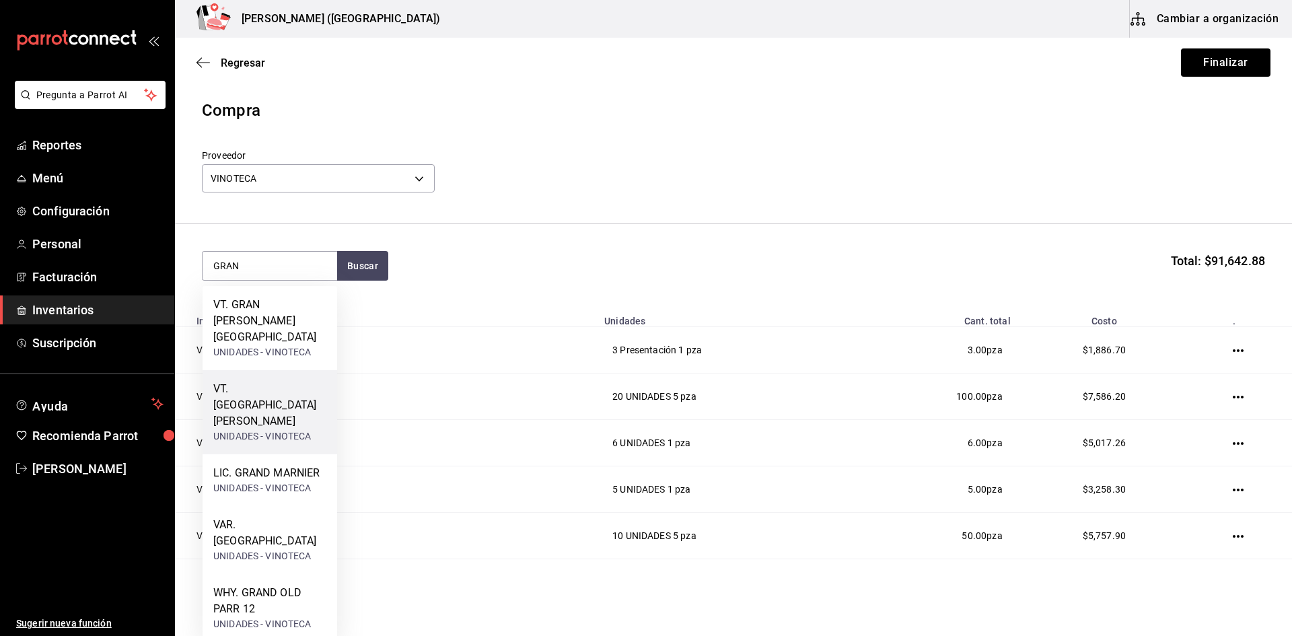
click at [239, 381] on div "VT. [GEOGRAPHIC_DATA][PERSON_NAME]" at bounding box center [269, 405] width 113 height 48
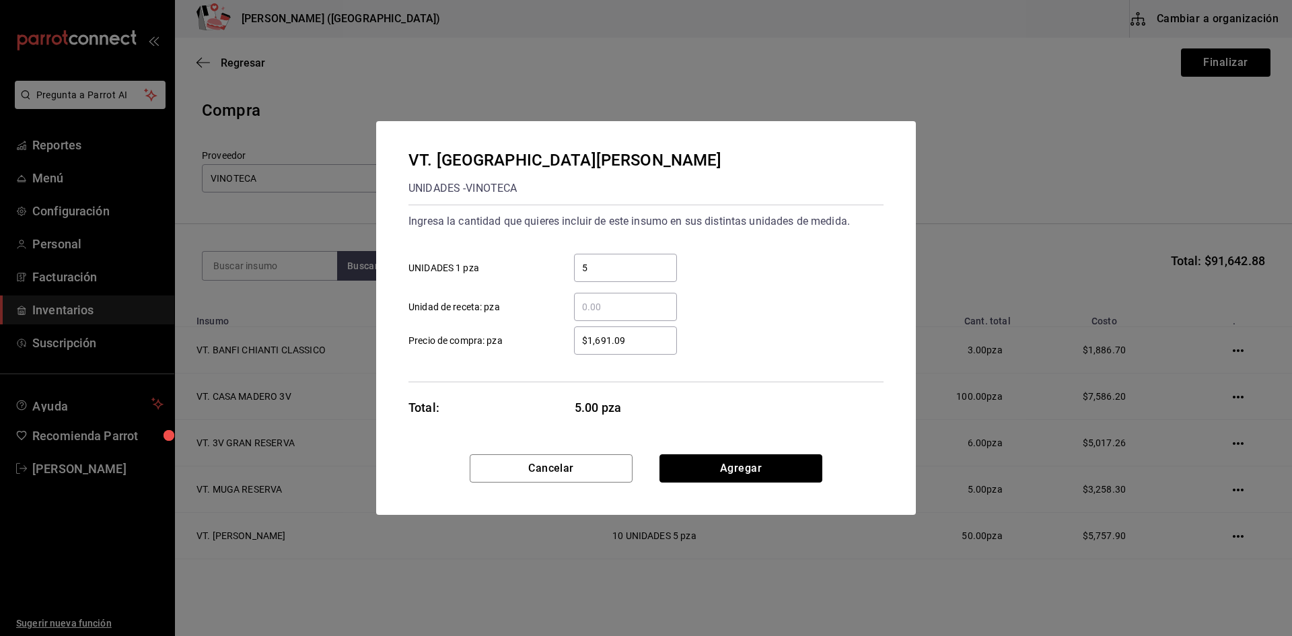
click button "Agregar" at bounding box center [740, 468] width 163 height 28
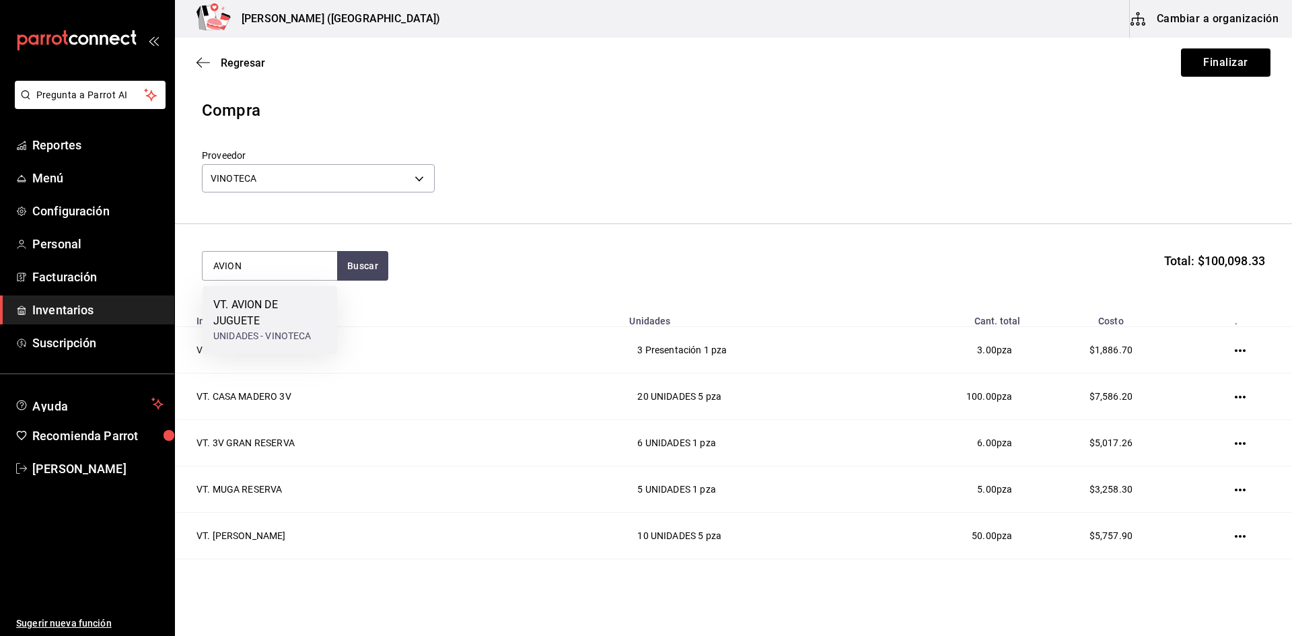
click at [258, 322] on div "VT. AVION DE JUGUETE" at bounding box center [269, 313] width 113 height 32
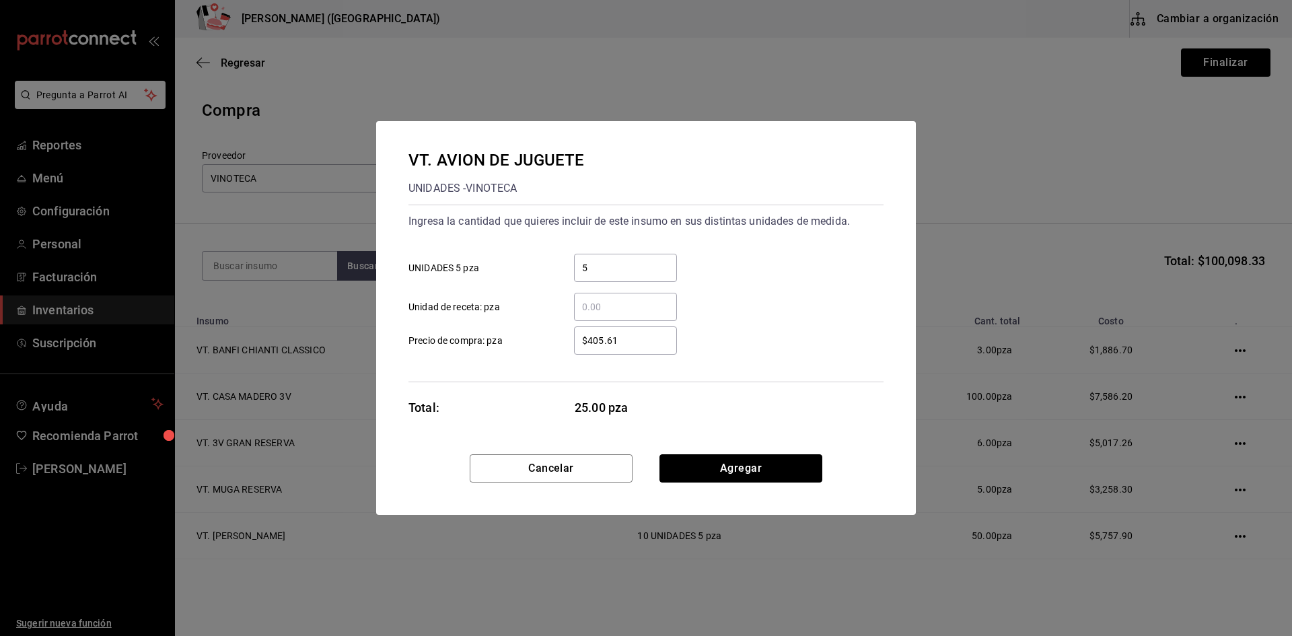
click button "Agregar" at bounding box center [740, 468] width 163 height 28
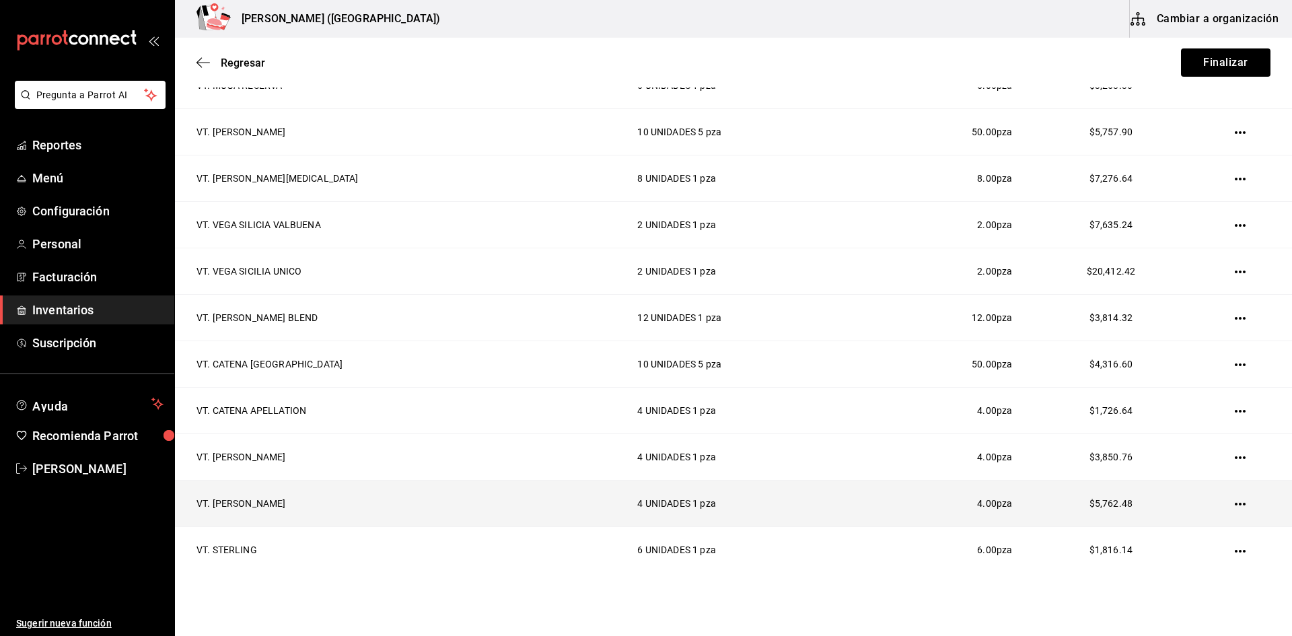
scroll to position [785, 0]
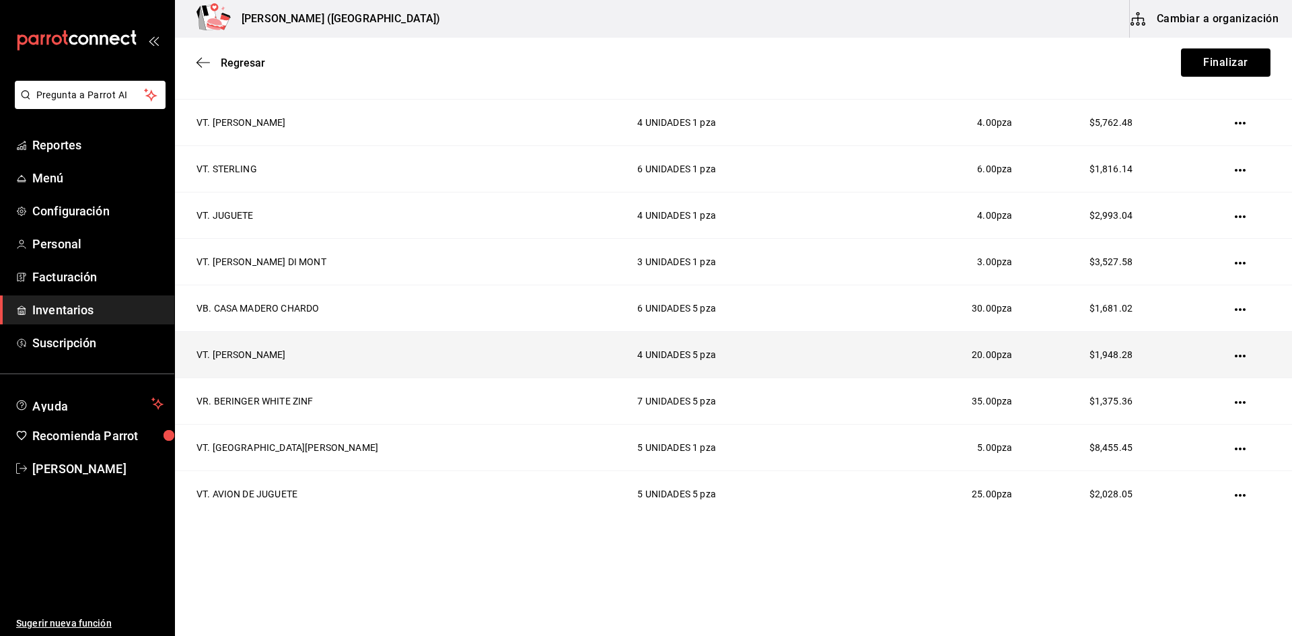
click at [1234, 357] on icon "button" at bounding box center [1239, 355] width 11 height 11
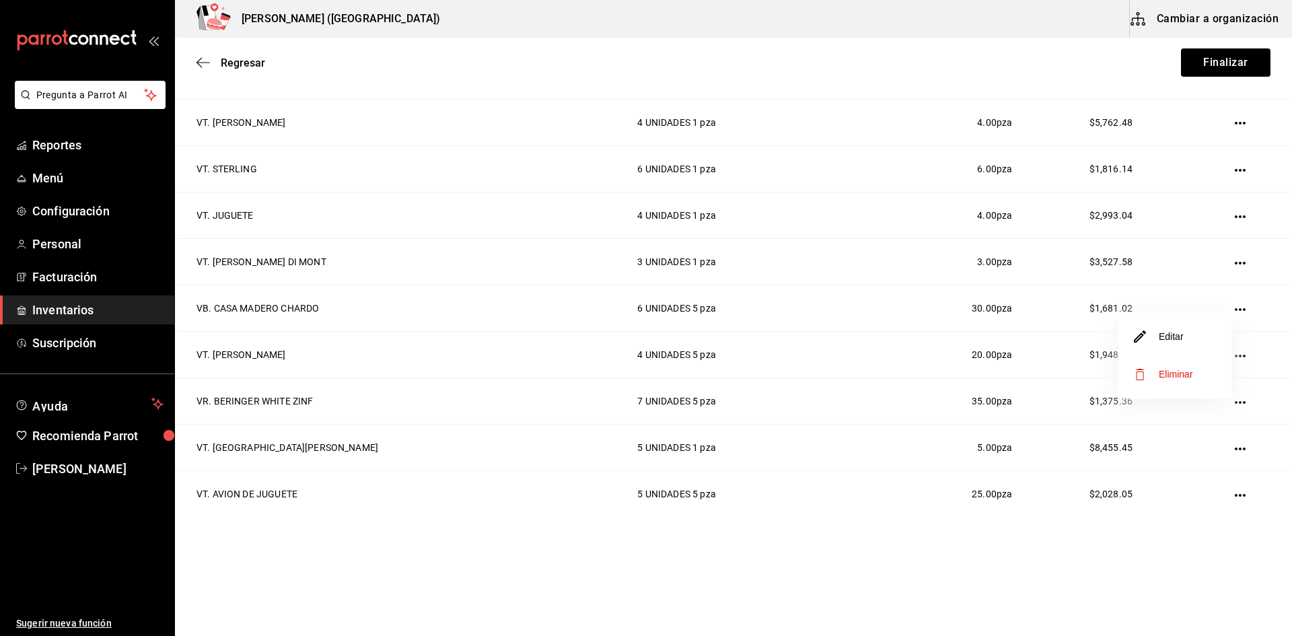
click at [1189, 369] on span "Eliminar" at bounding box center [1175, 374] width 34 height 11
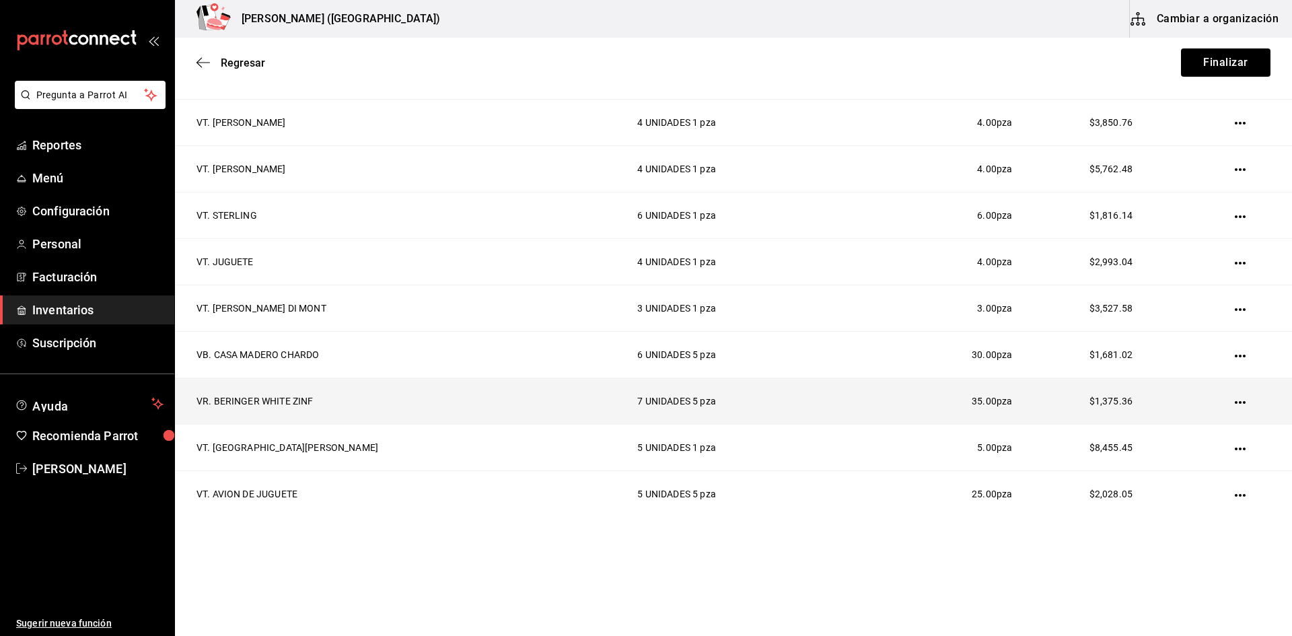
click at [1234, 401] on icon "button" at bounding box center [1239, 402] width 11 height 3
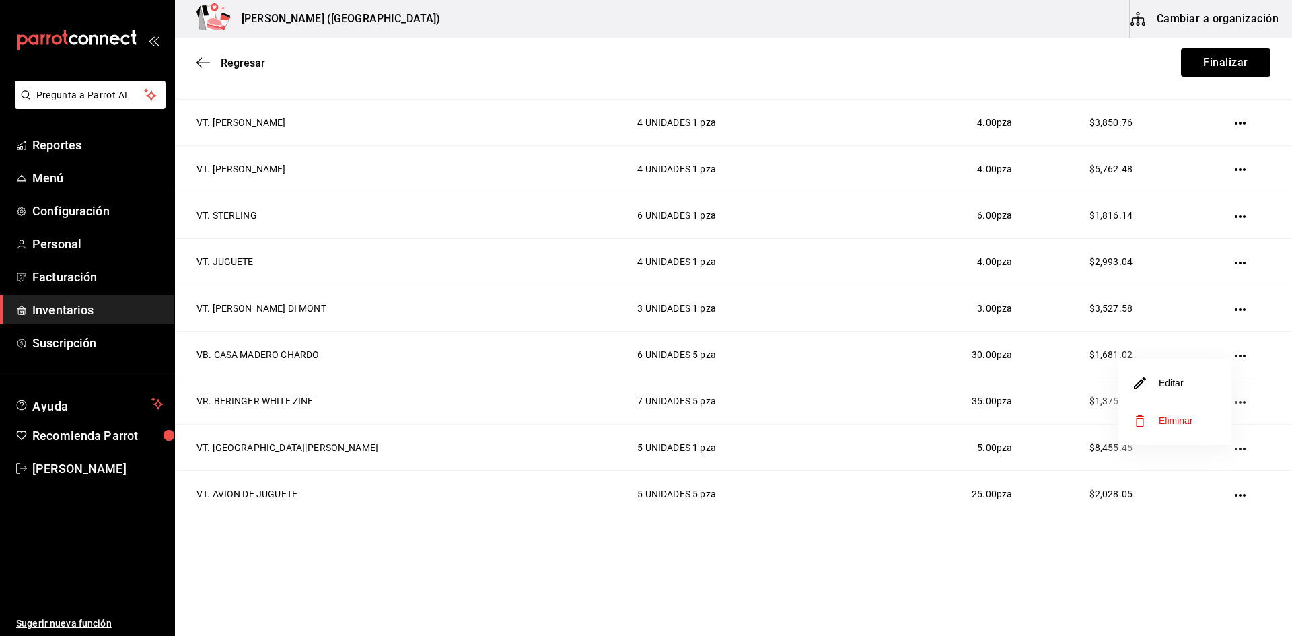
click at [1183, 429] on li "Eliminar" at bounding box center [1174, 421] width 113 height 38
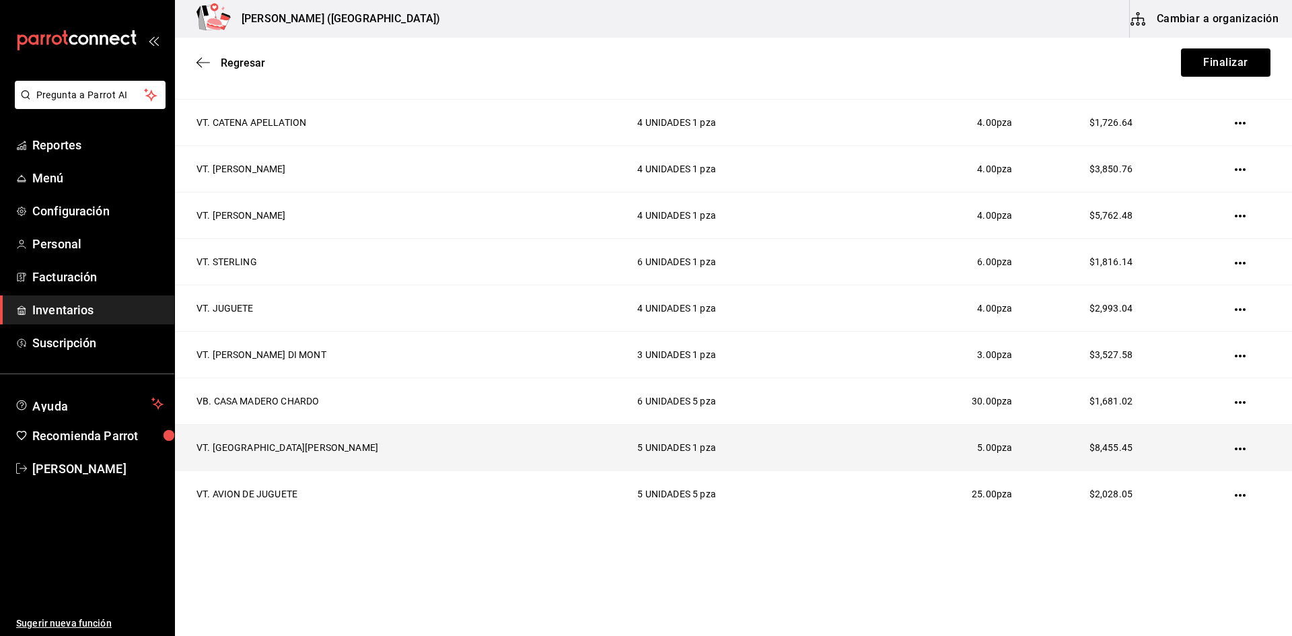
click at [1234, 449] on icon "button" at bounding box center [1239, 448] width 11 height 11
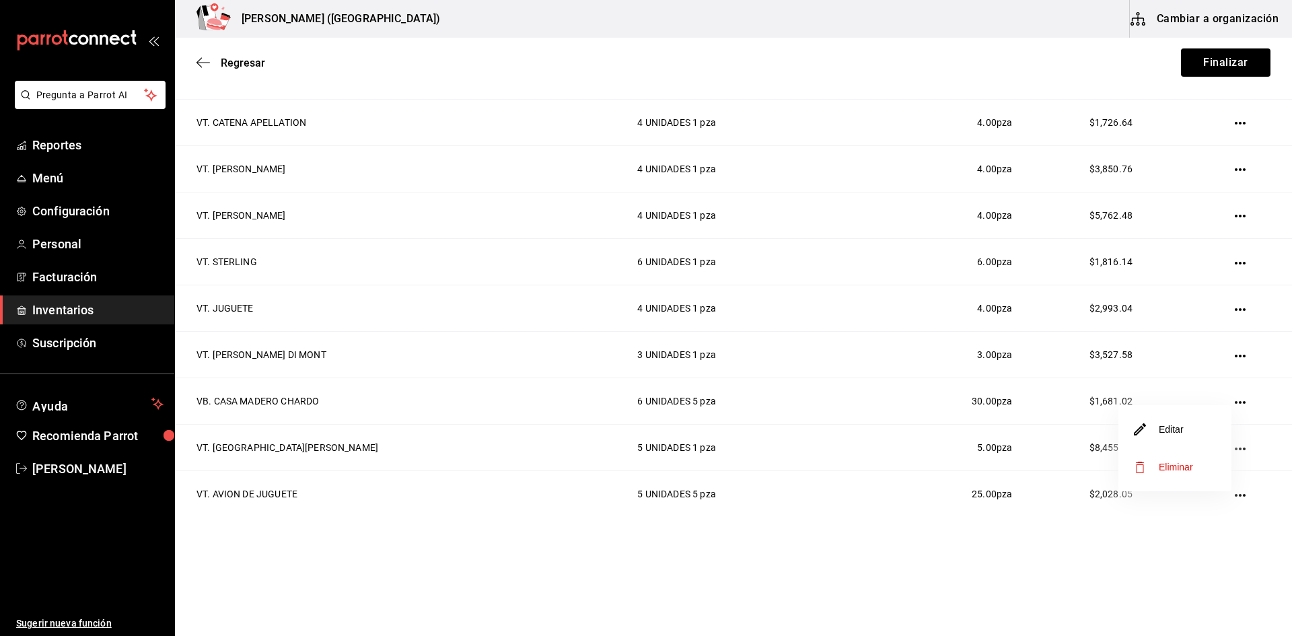
click at [1190, 462] on span "Eliminar" at bounding box center [1175, 466] width 34 height 11
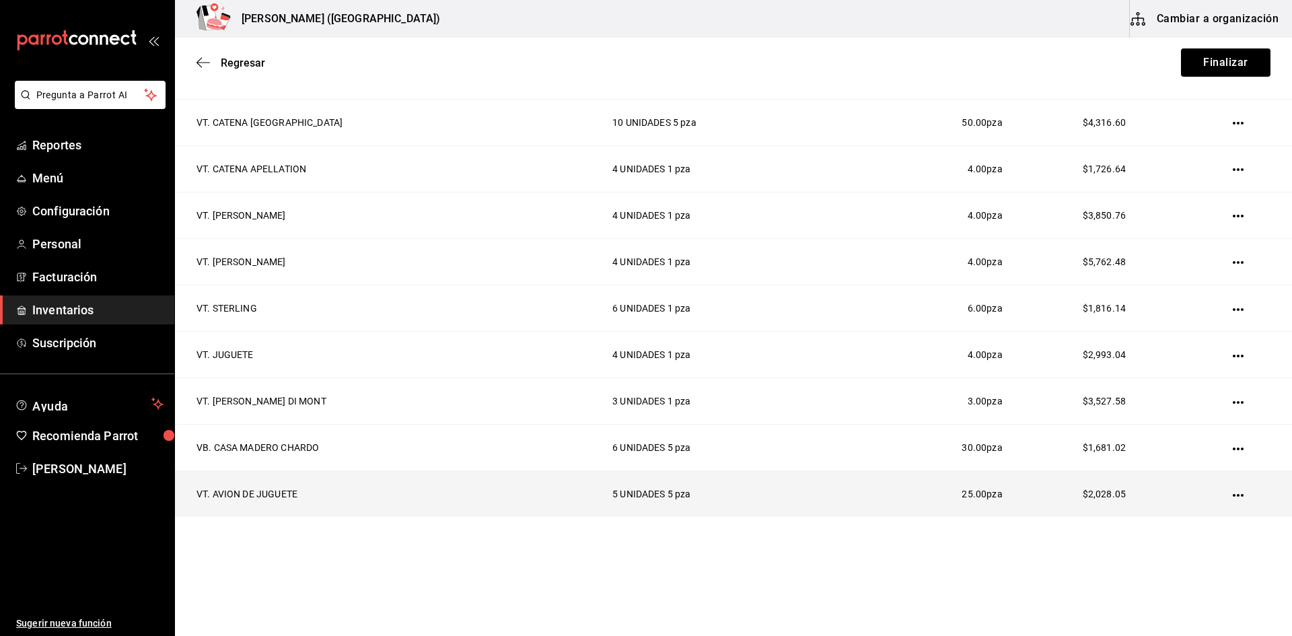
click at [1218, 492] on td at bounding box center [1240, 494] width 102 height 46
click at [1232, 492] on icon "button" at bounding box center [1237, 495] width 11 height 11
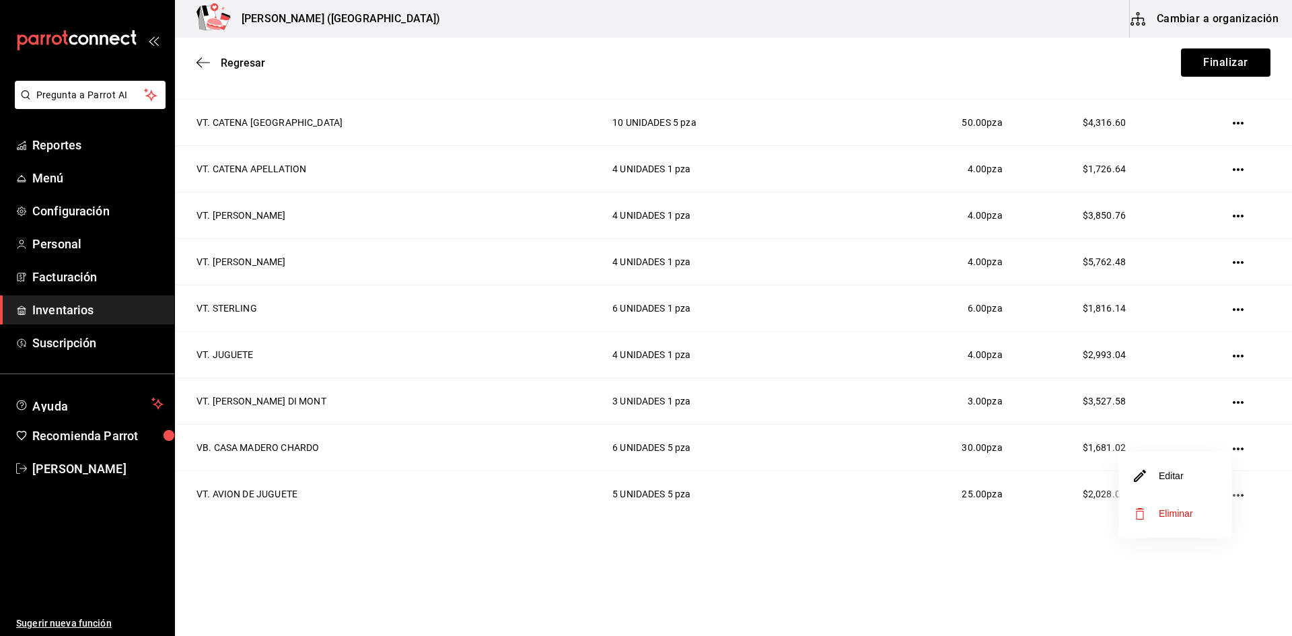
click at [1185, 511] on span "Eliminar" at bounding box center [1175, 513] width 34 height 11
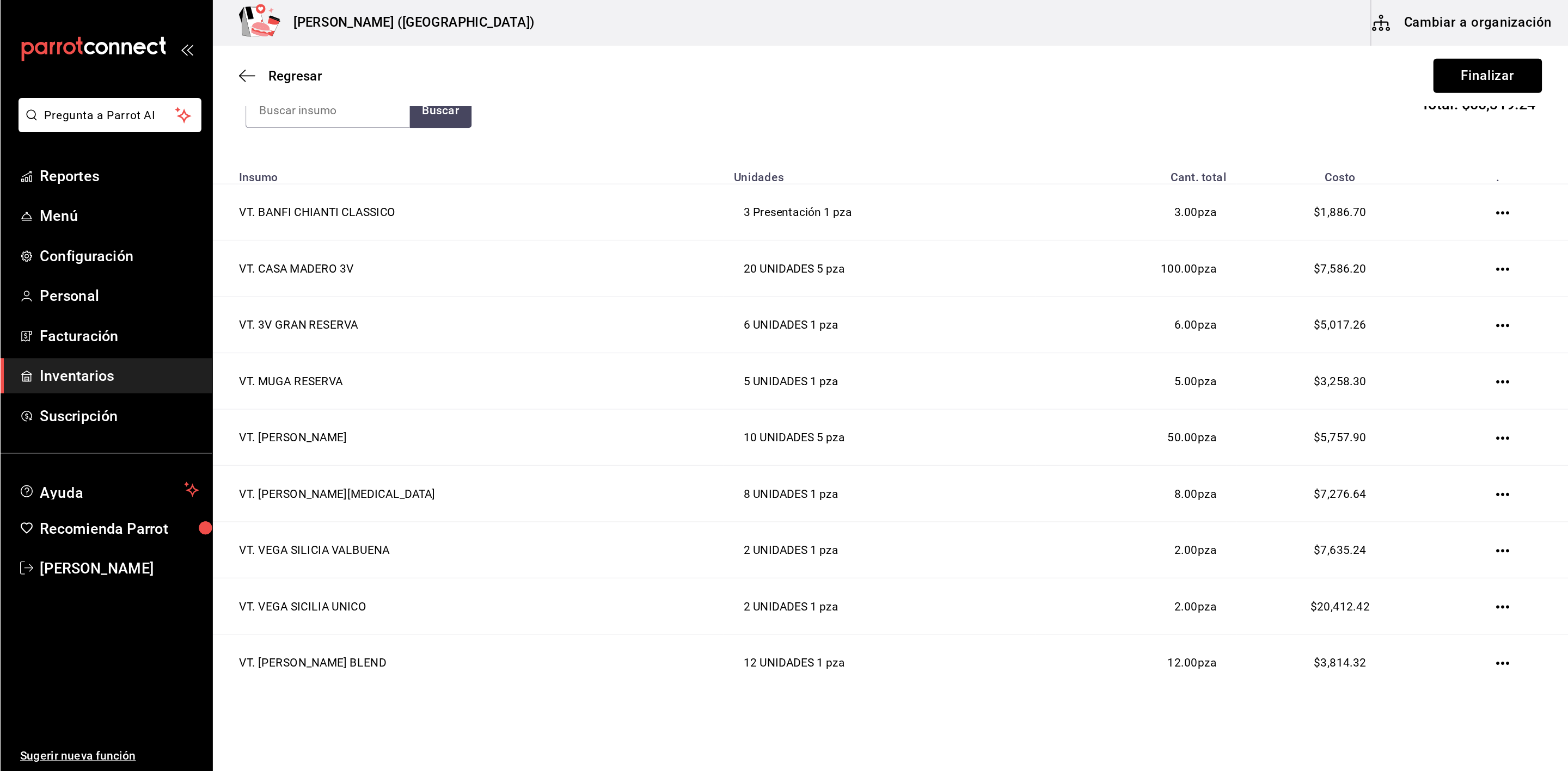
scroll to position [0, 0]
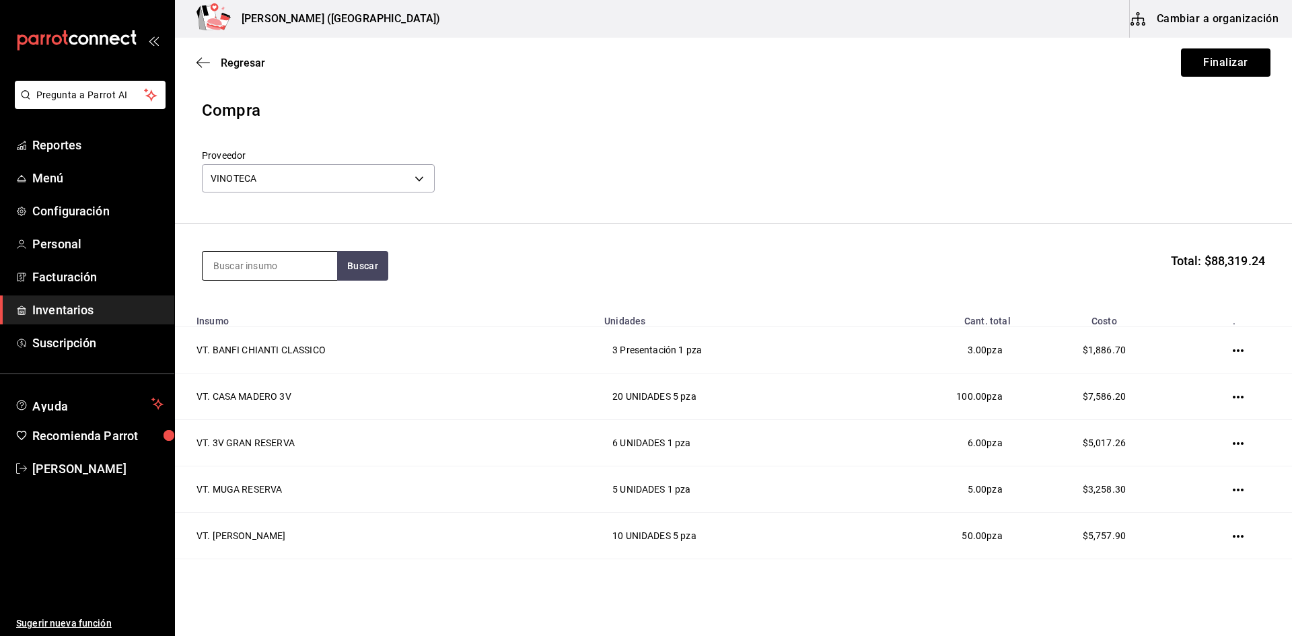
click at [311, 265] on input at bounding box center [269, 266] width 135 height 28
click at [268, 297] on div "VR. [GEOGRAPHIC_DATA]" at bounding box center [269, 313] width 113 height 32
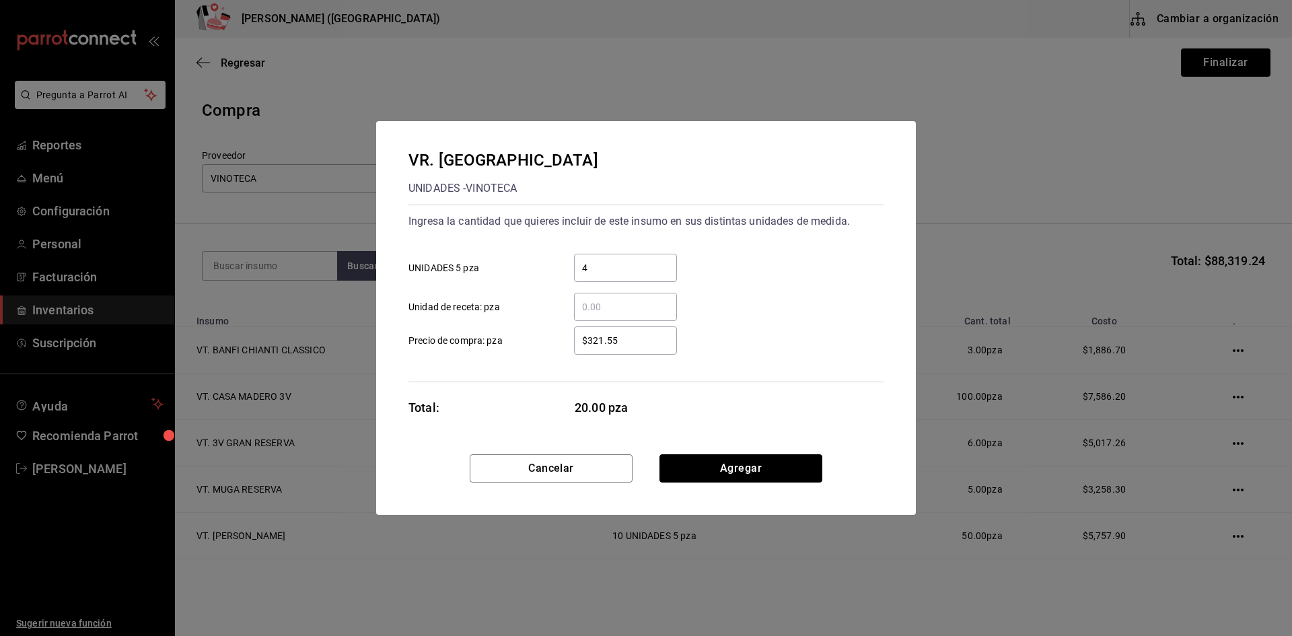
click button "Agregar" at bounding box center [740, 468] width 163 height 28
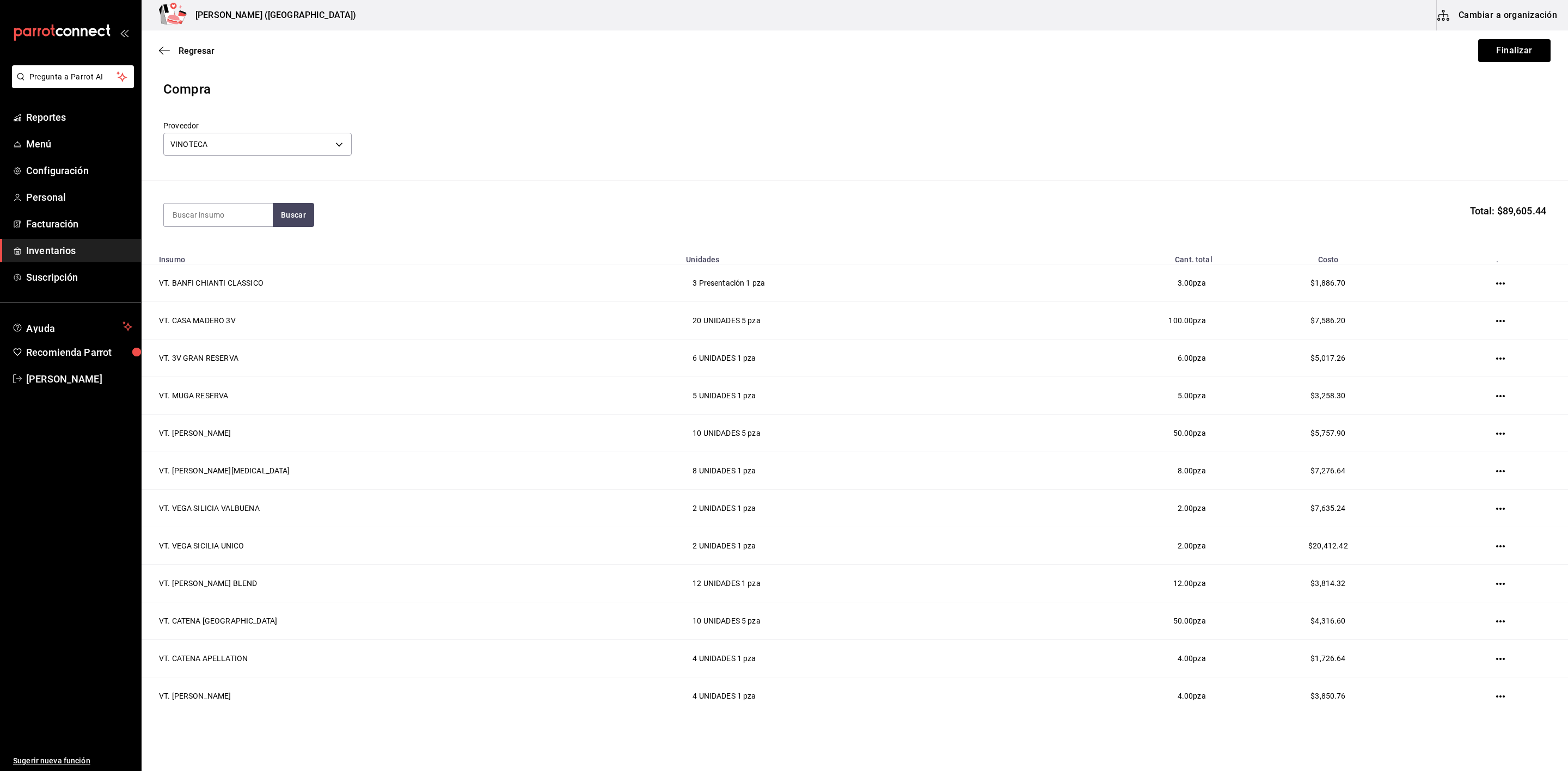
click at [585, 125] on div "Proveedor VINOTECA 29bcce71-1f96-48cb-b170-b58d83db5f61" at bounding box center [855, 139] width 1383 height 38
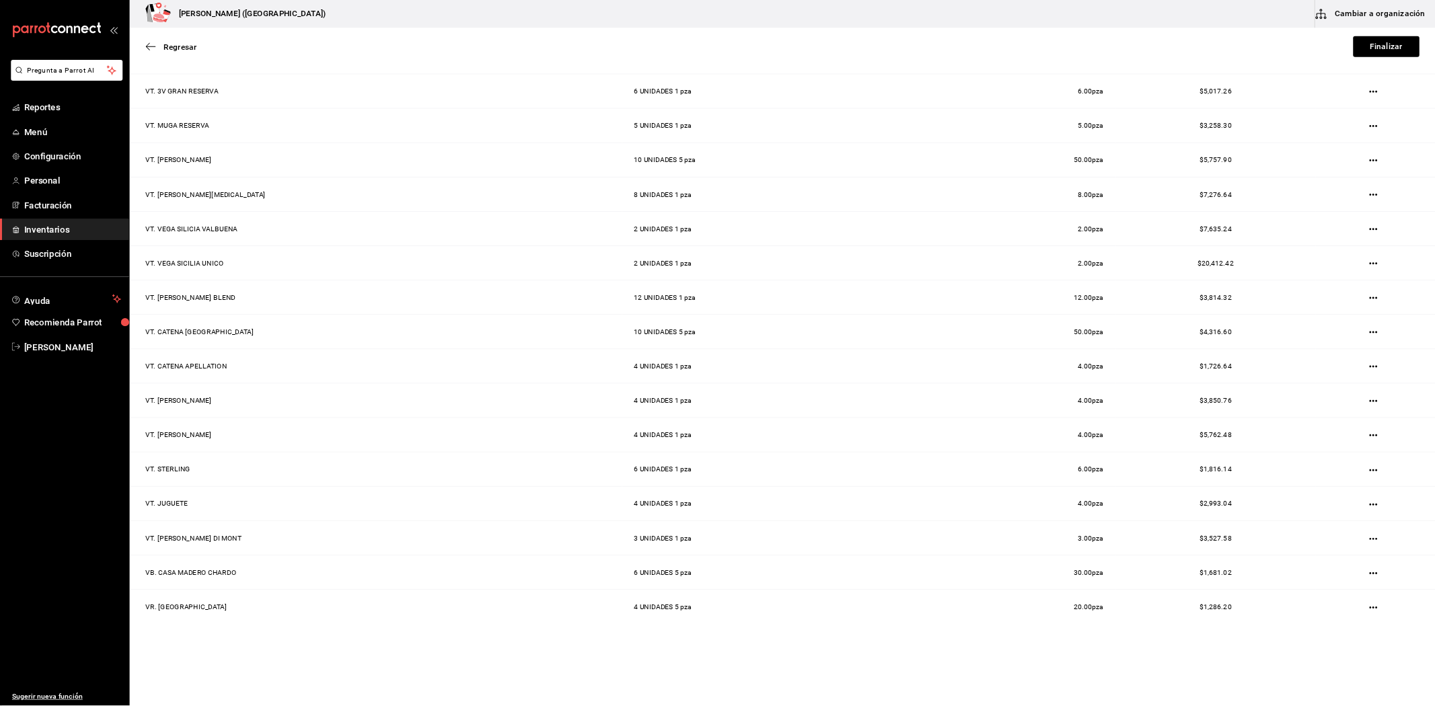
scroll to position [333, 0]
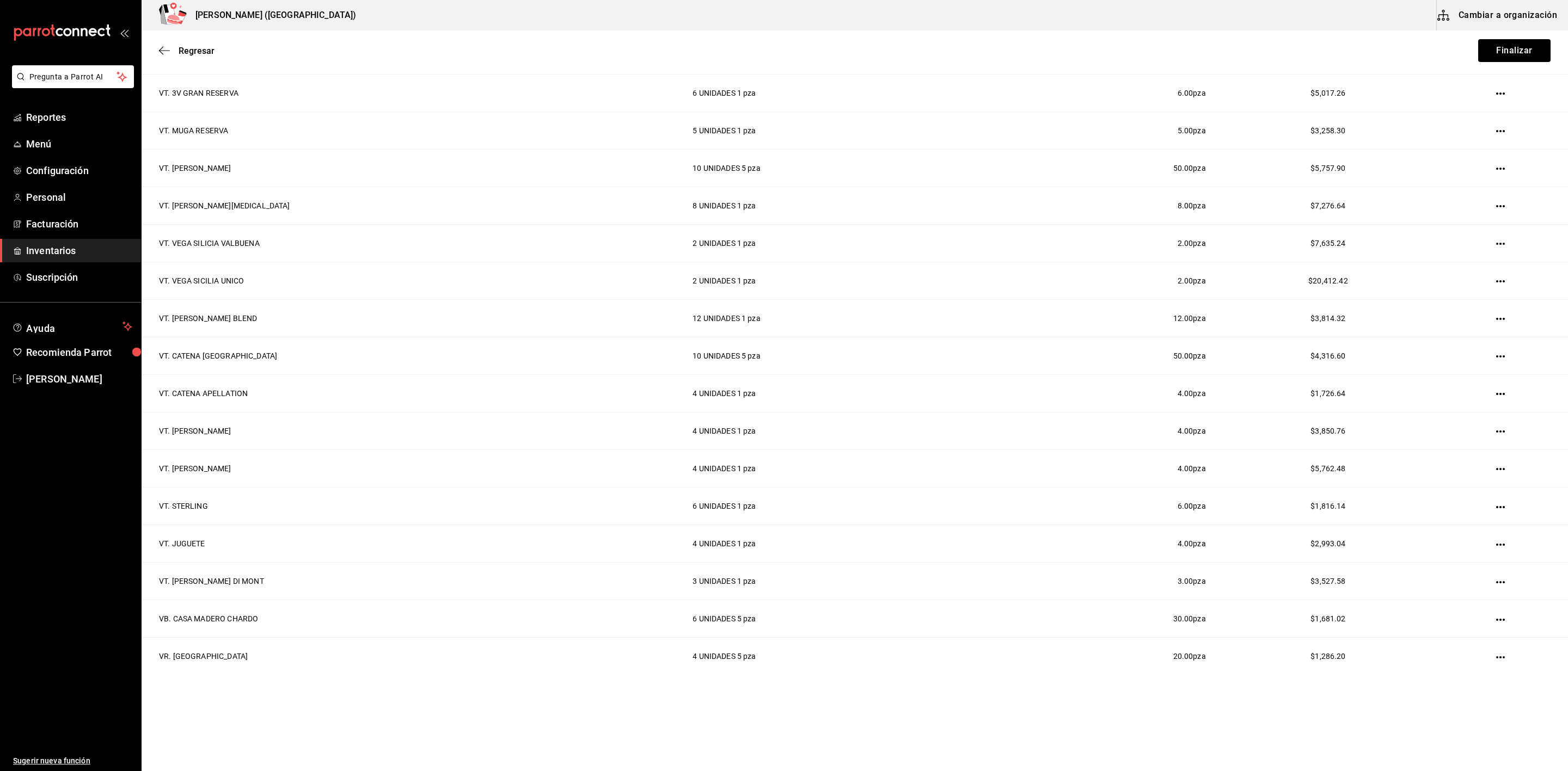
click at [1045, 514] on html "Pregunta a Parrot AI Reportes Menú Configuración Personal Facturación Inventari…" at bounding box center [784, 354] width 1568 height 710
click at [1045, 54] on button "Finalizar" at bounding box center [1514, 50] width 72 height 23
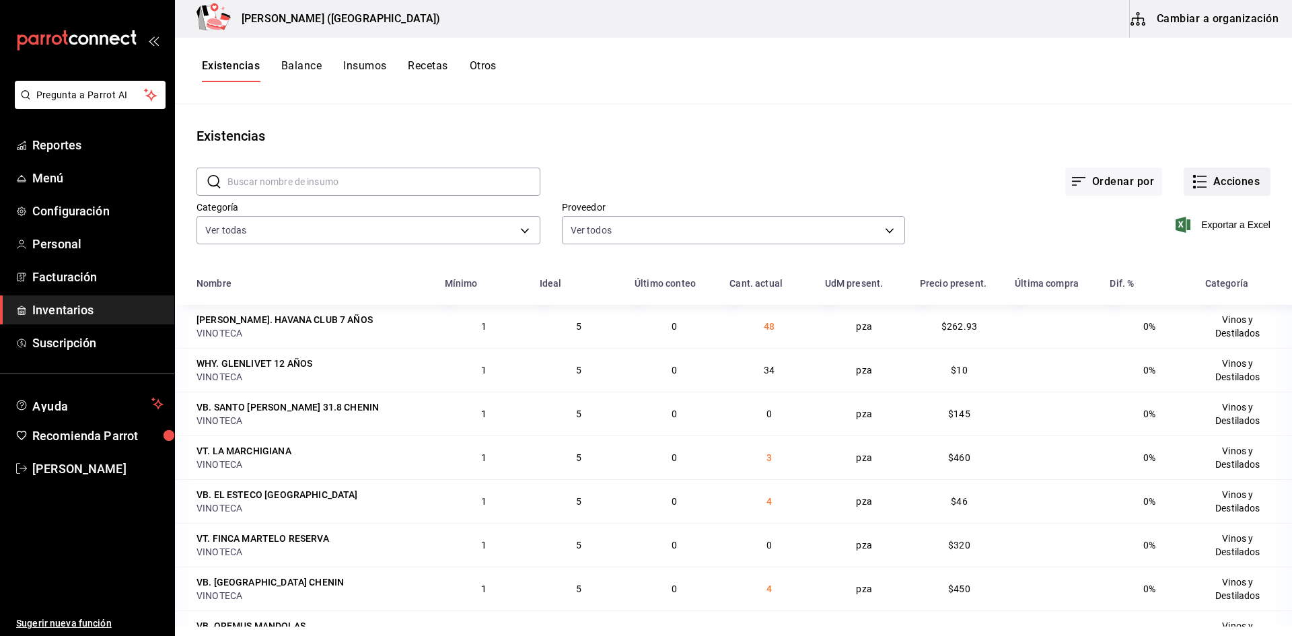
click at [1204, 176] on button "Acciones" at bounding box center [1226, 181] width 87 height 28
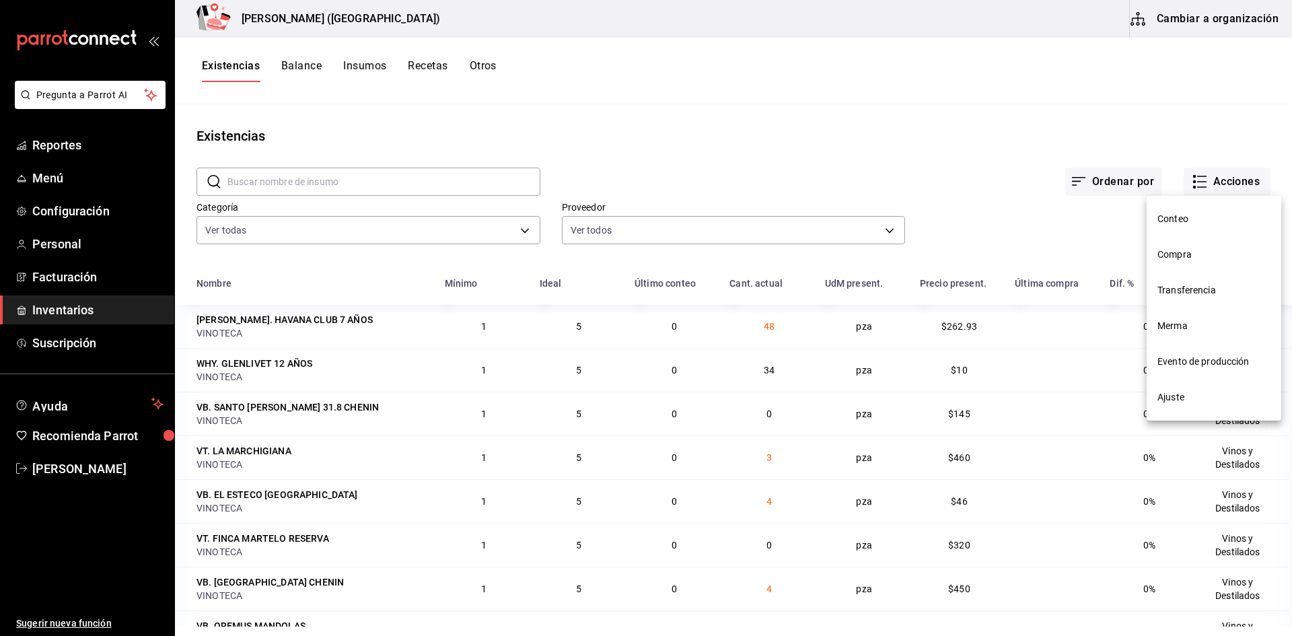
click at [1183, 250] on span "Compra" at bounding box center [1213, 255] width 113 height 14
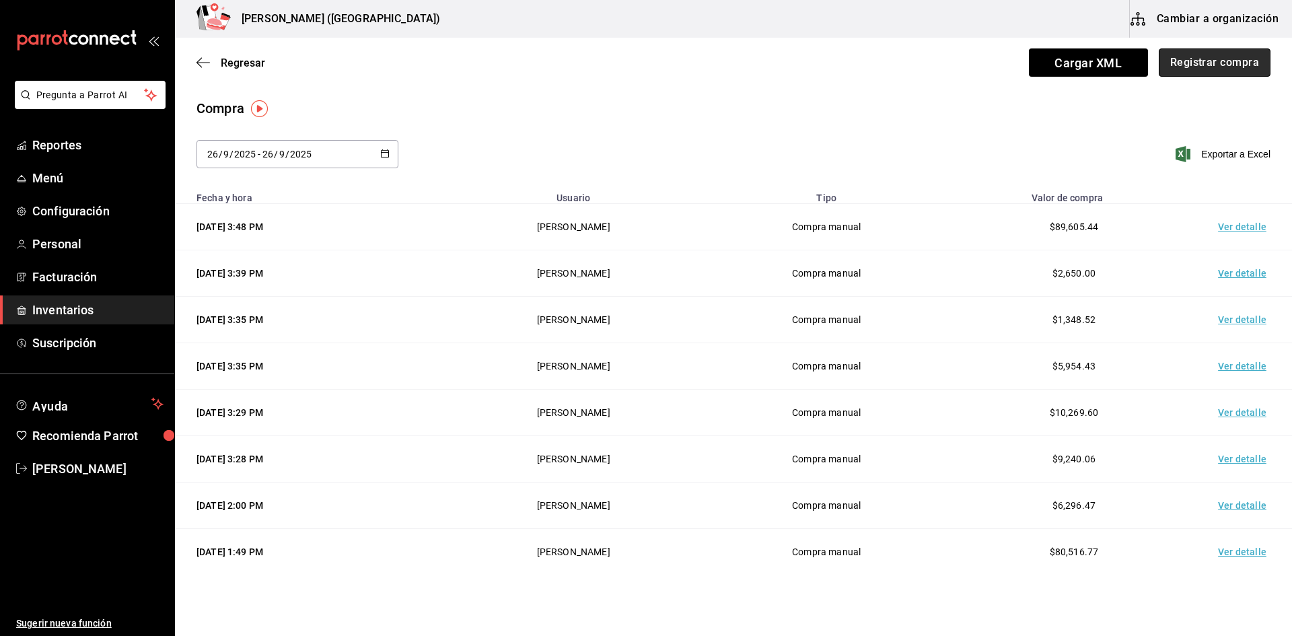
click at [1181, 65] on button "Registrar compra" at bounding box center [1214, 62] width 112 height 28
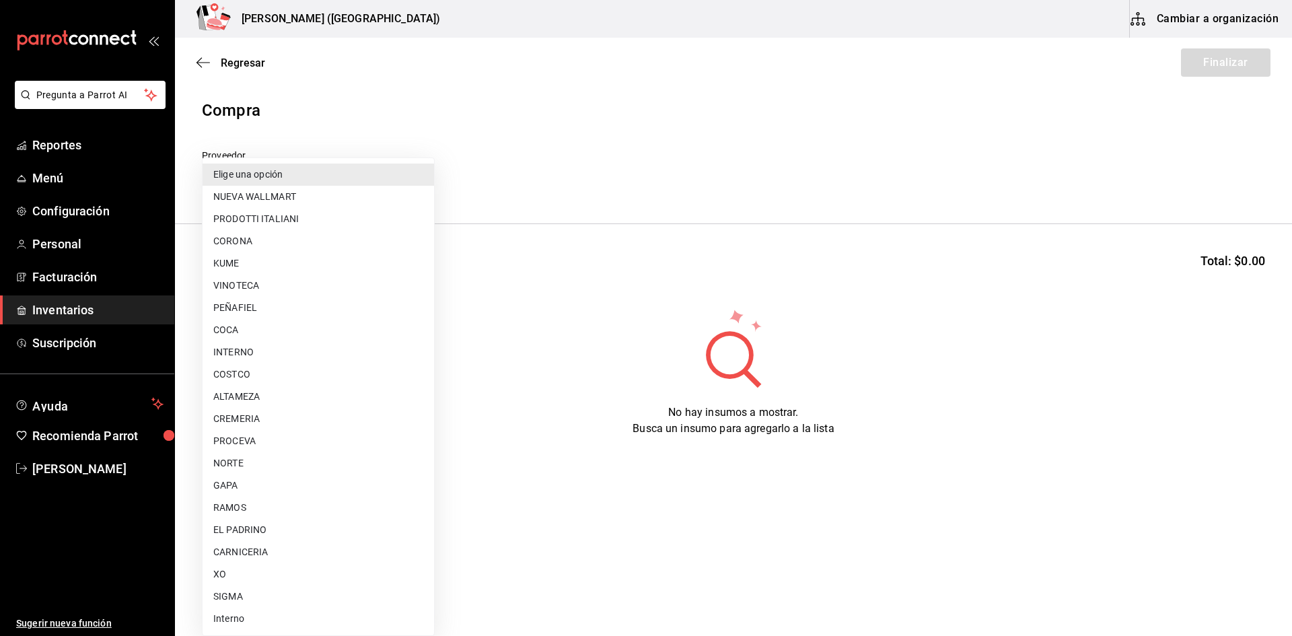
click at [287, 176] on body "Pregunta a Parrot AI Reportes Menú Configuración Personal Facturación Inventari…" at bounding box center [646, 280] width 1292 height 560
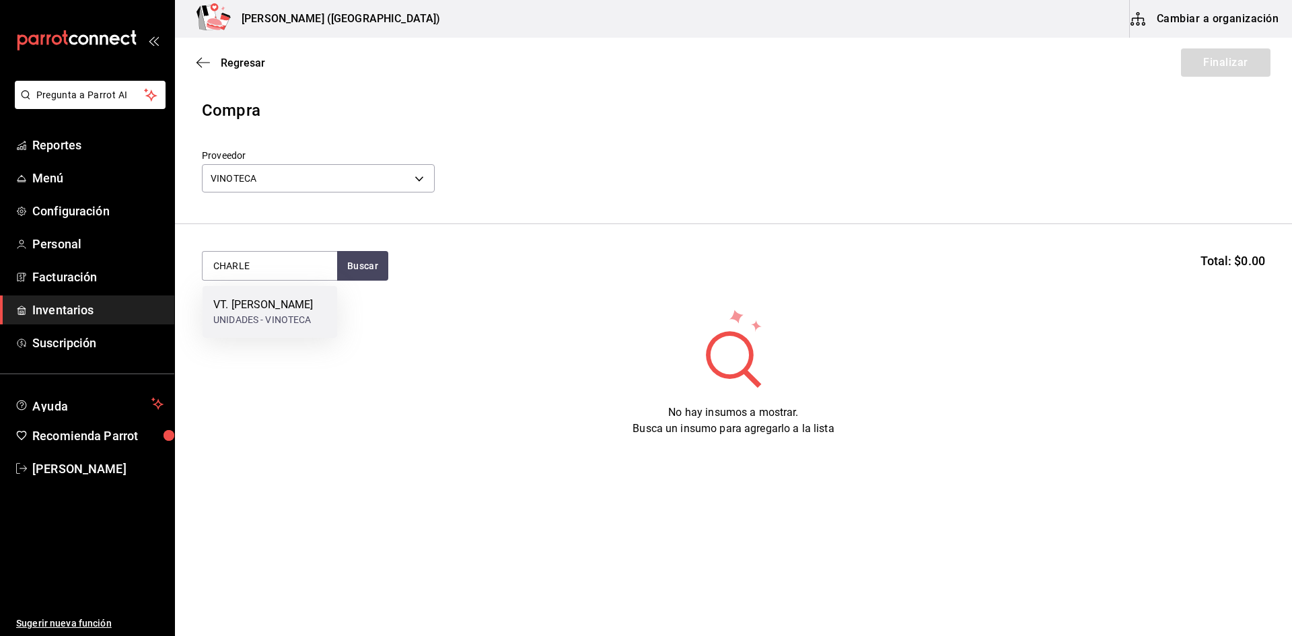
click at [280, 291] on div "VT. [PERSON_NAME]" at bounding box center [269, 312] width 135 height 52
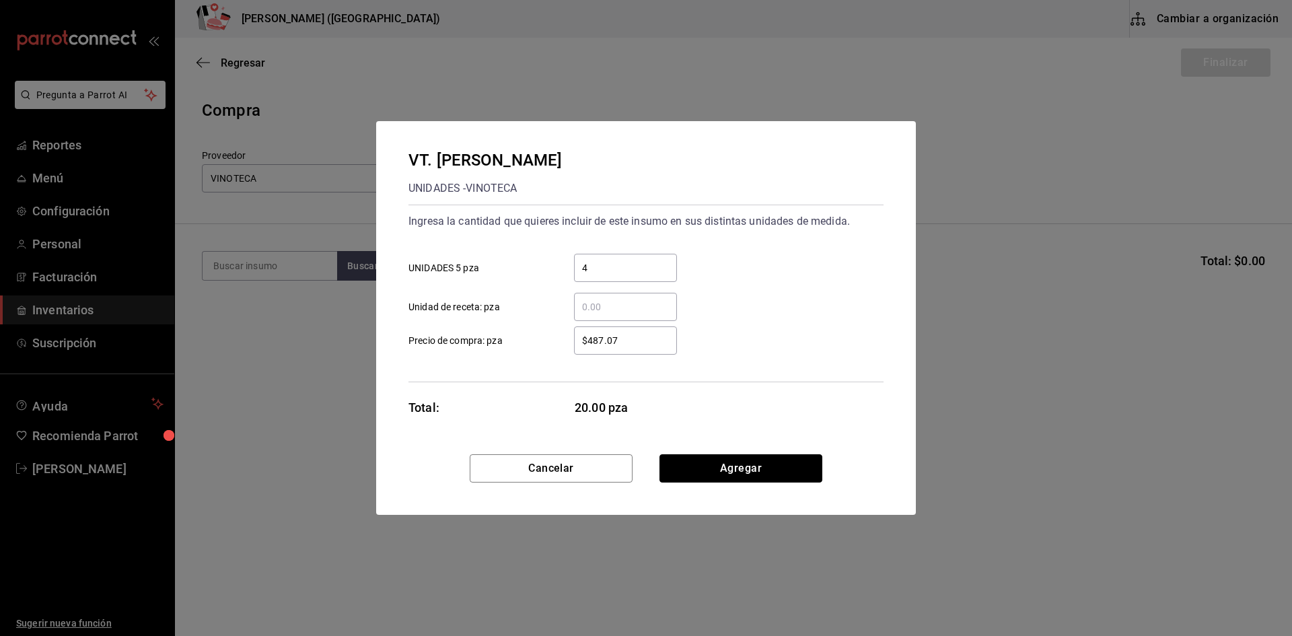
click button "Agregar" at bounding box center [740, 468] width 163 height 28
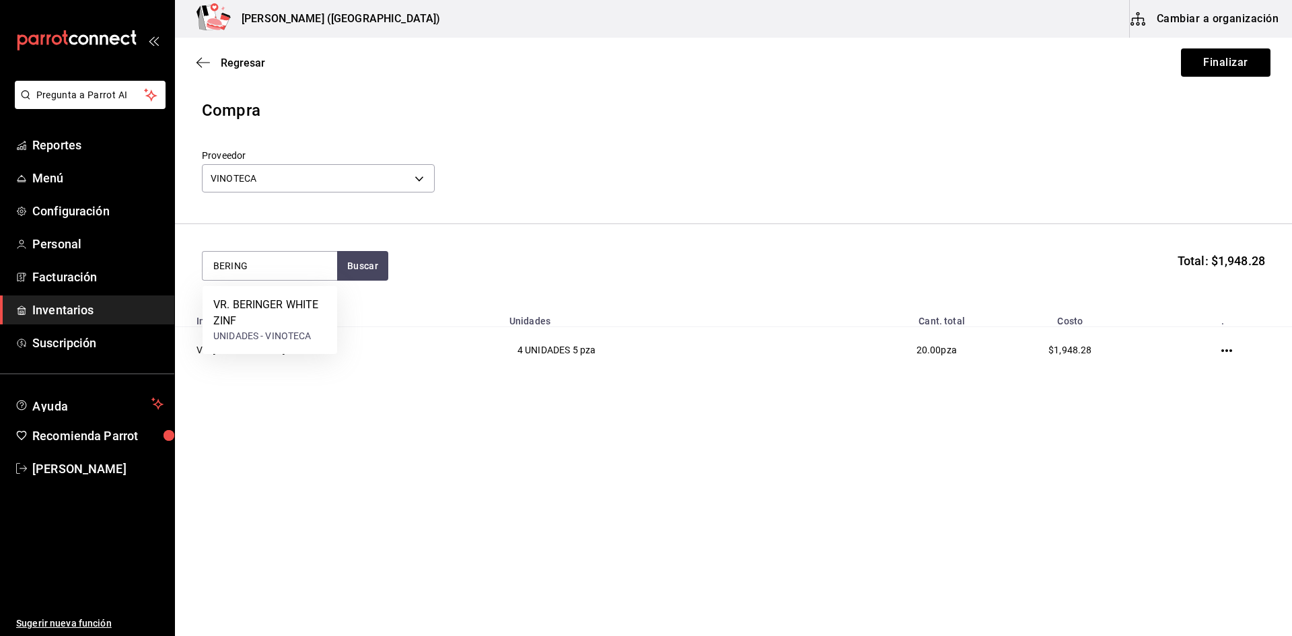
click at [280, 291] on div "VR. [PERSON_NAME] WHITE ZINF UNIDADES - VINOTECA" at bounding box center [269, 320] width 135 height 68
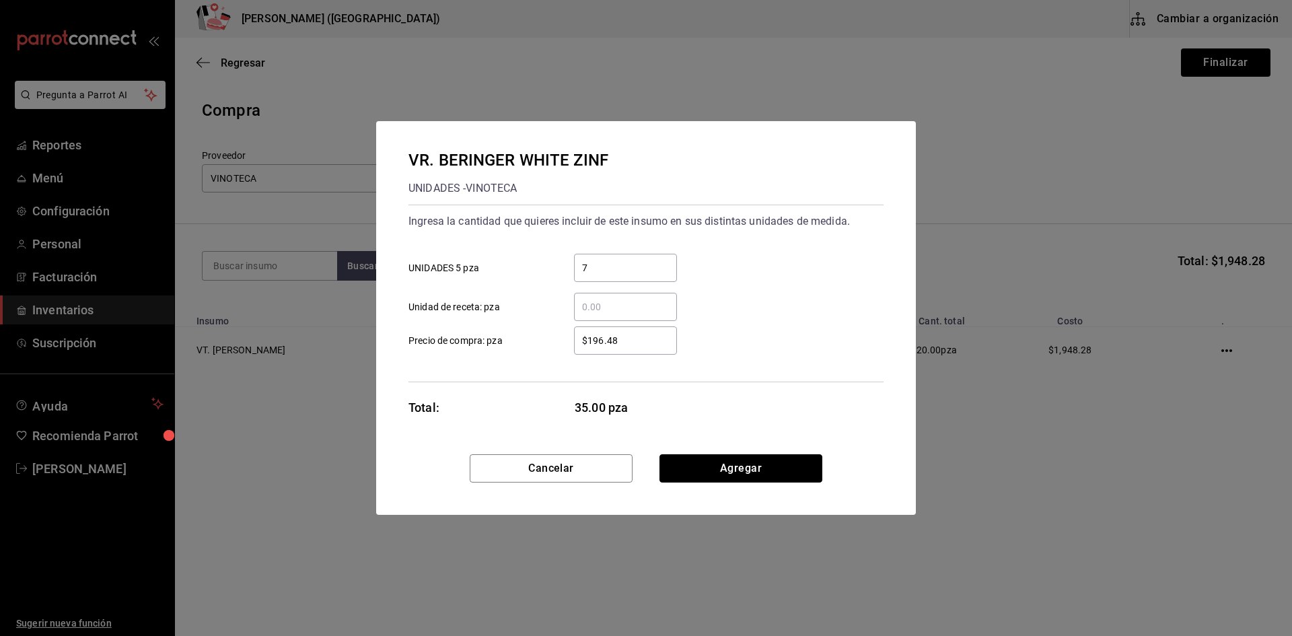
click button "Agregar" at bounding box center [740, 468] width 163 height 28
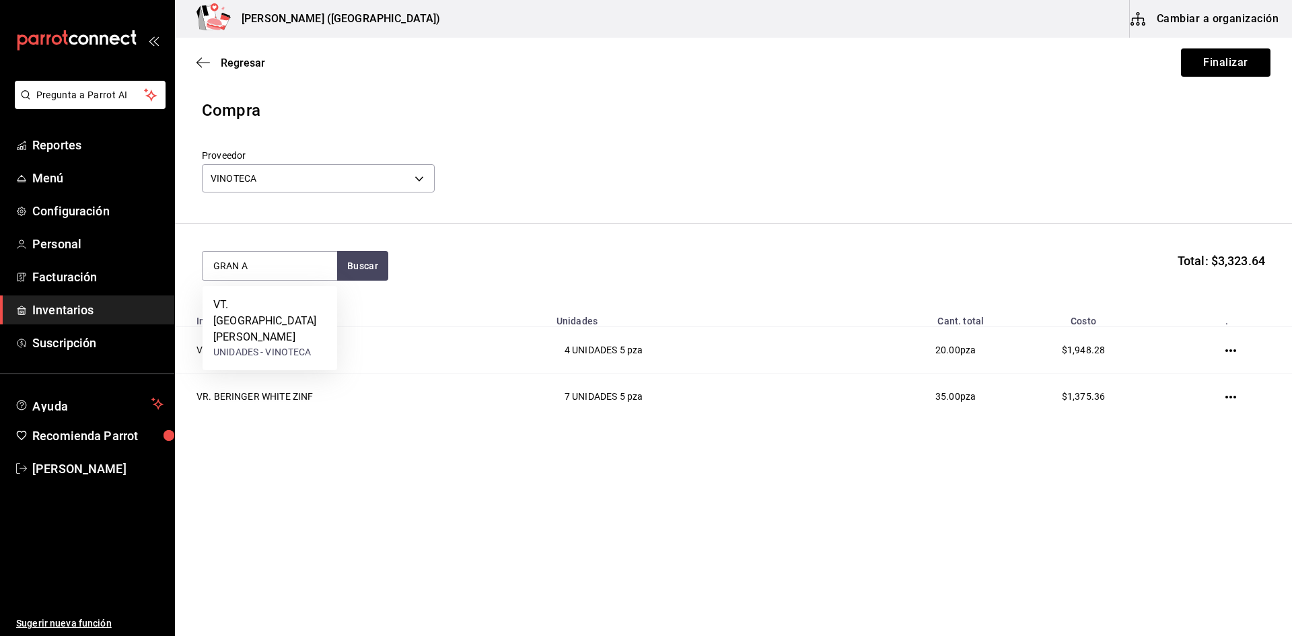
click at [280, 291] on div "VT. GRAN [PERSON_NAME] UNIDADES - VINOTECA" at bounding box center [269, 328] width 135 height 84
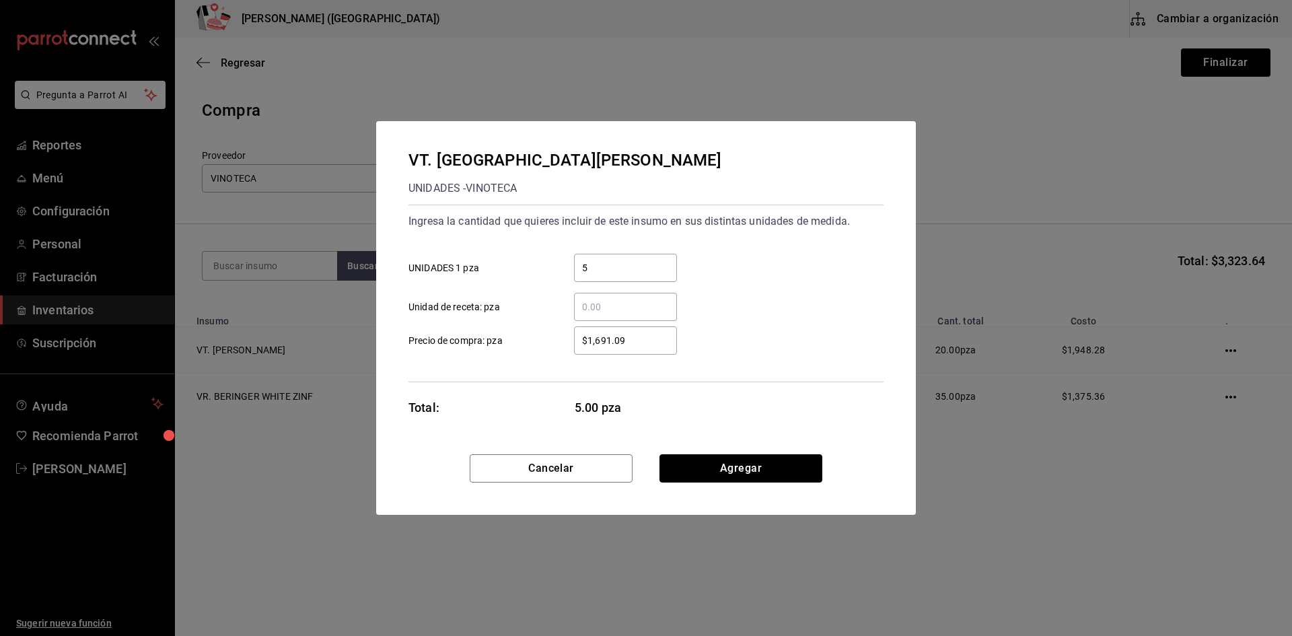
click button "Agregar" at bounding box center [740, 468] width 163 height 28
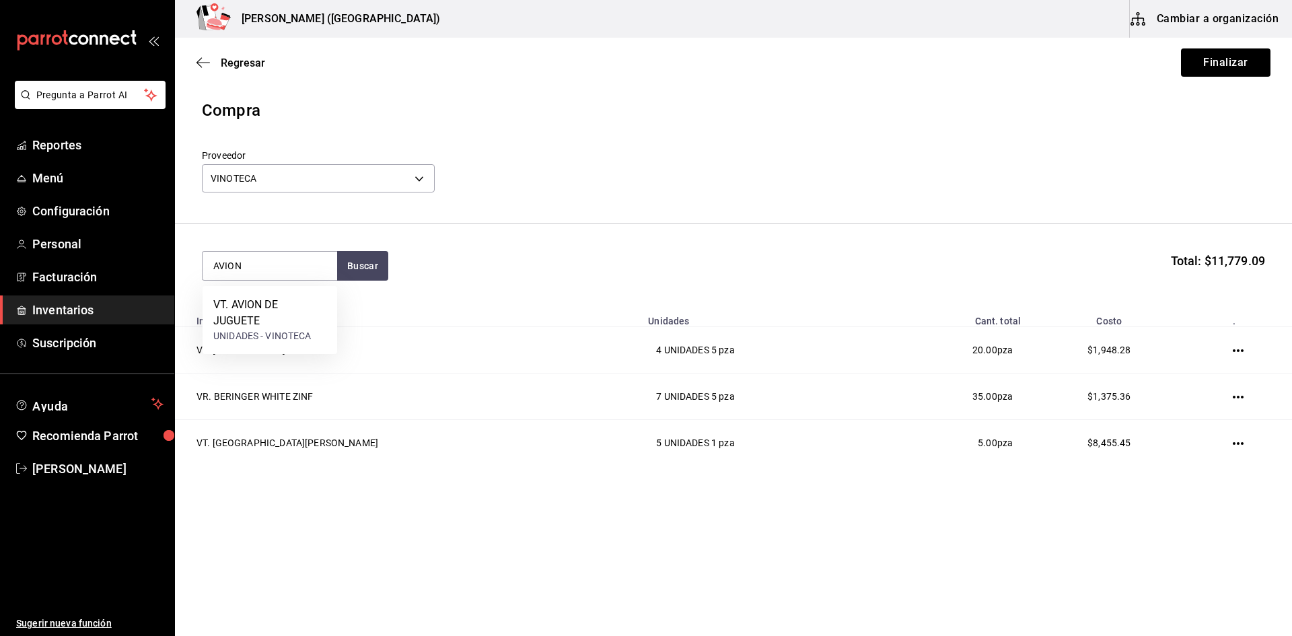
click at [280, 291] on div "VT. AVION DE JUGUETE UNIDADES - VINOTECA" at bounding box center [269, 320] width 135 height 68
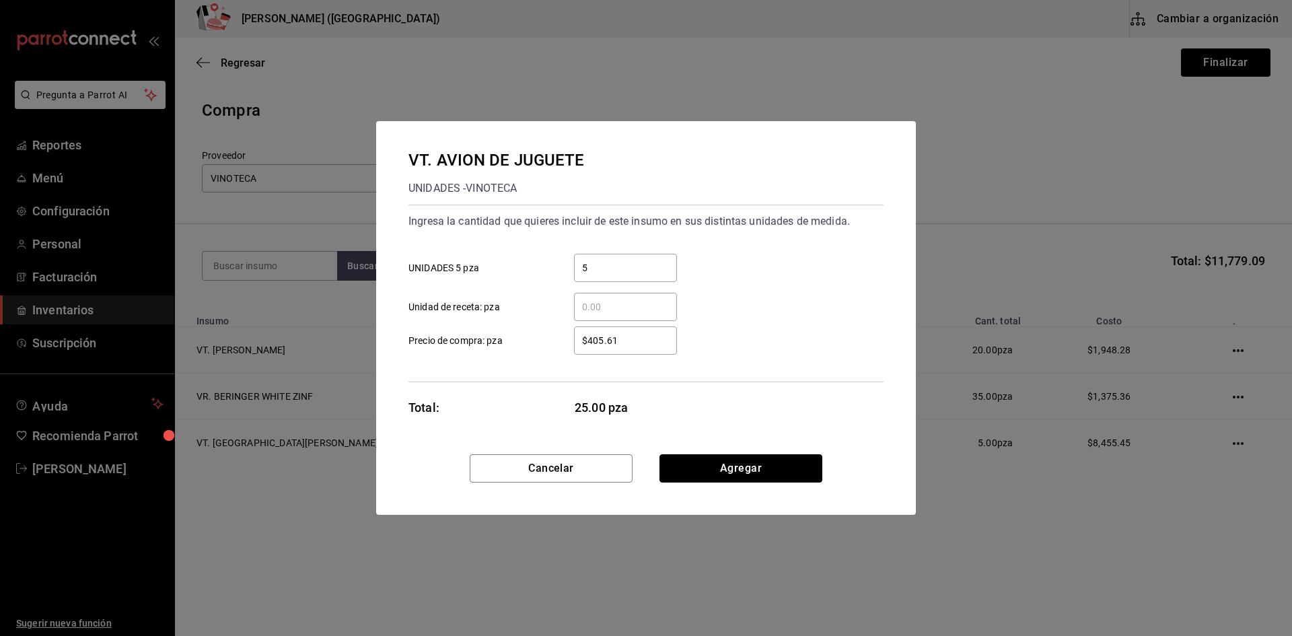
click button "Agregar" at bounding box center [740, 468] width 163 height 28
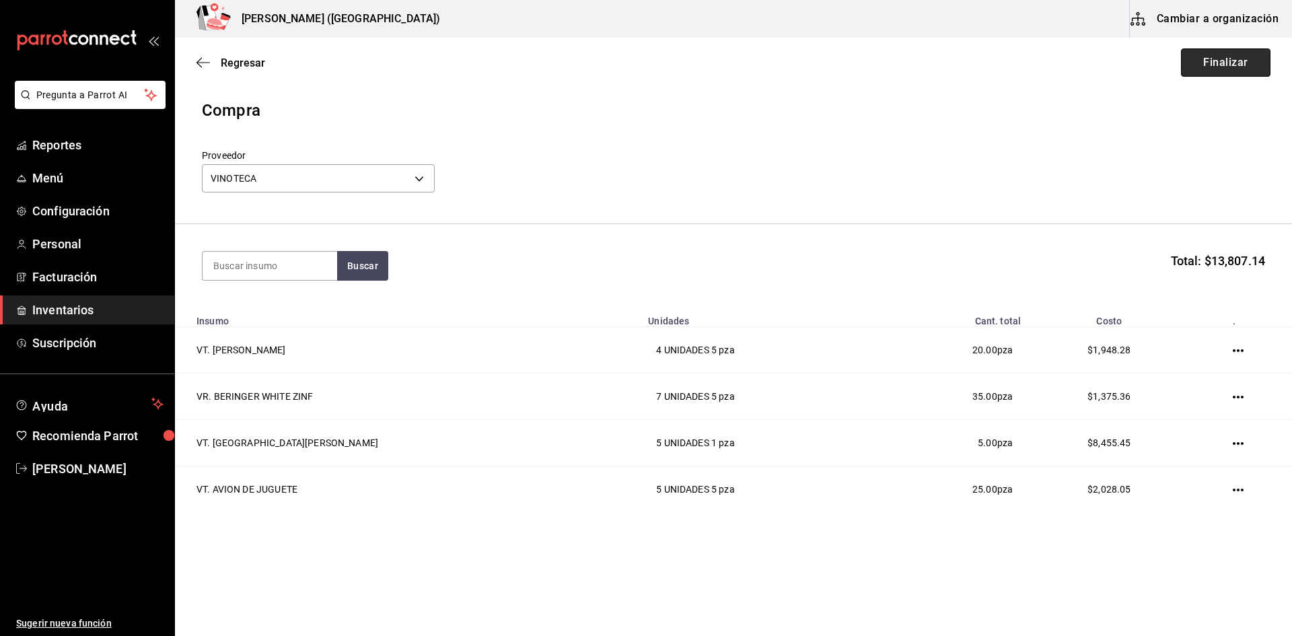
click at [1205, 65] on button "Finalizar" at bounding box center [1225, 62] width 89 height 28
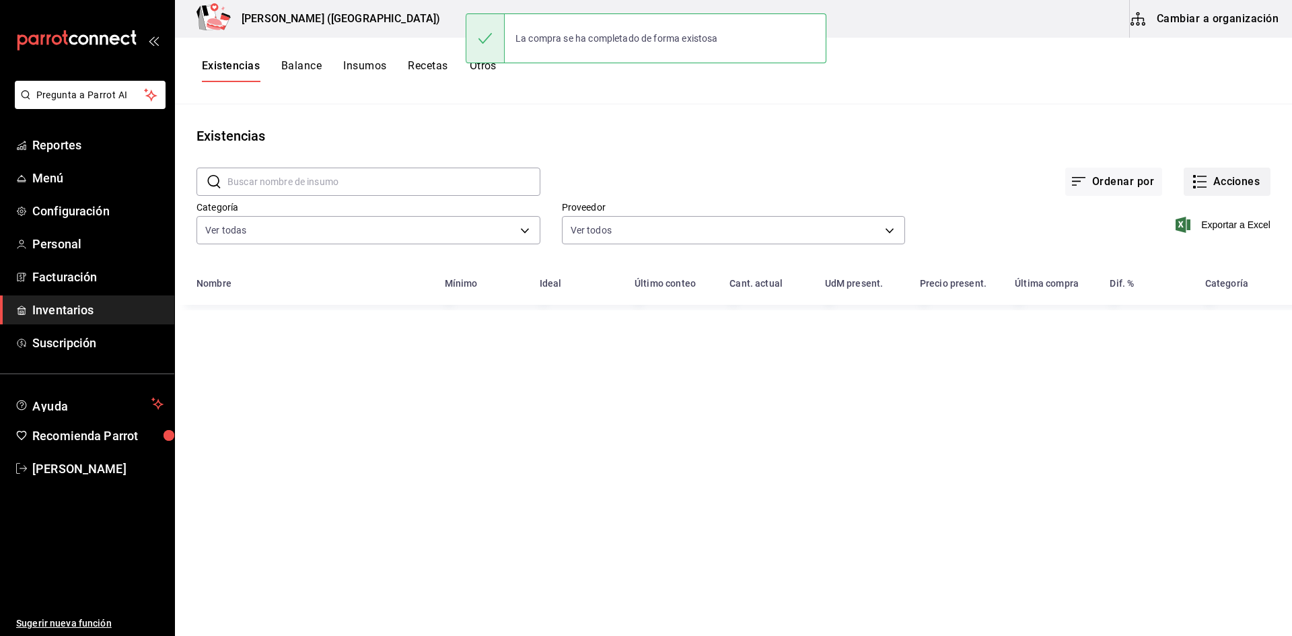
click at [1236, 179] on button "Acciones" at bounding box center [1226, 181] width 87 height 28
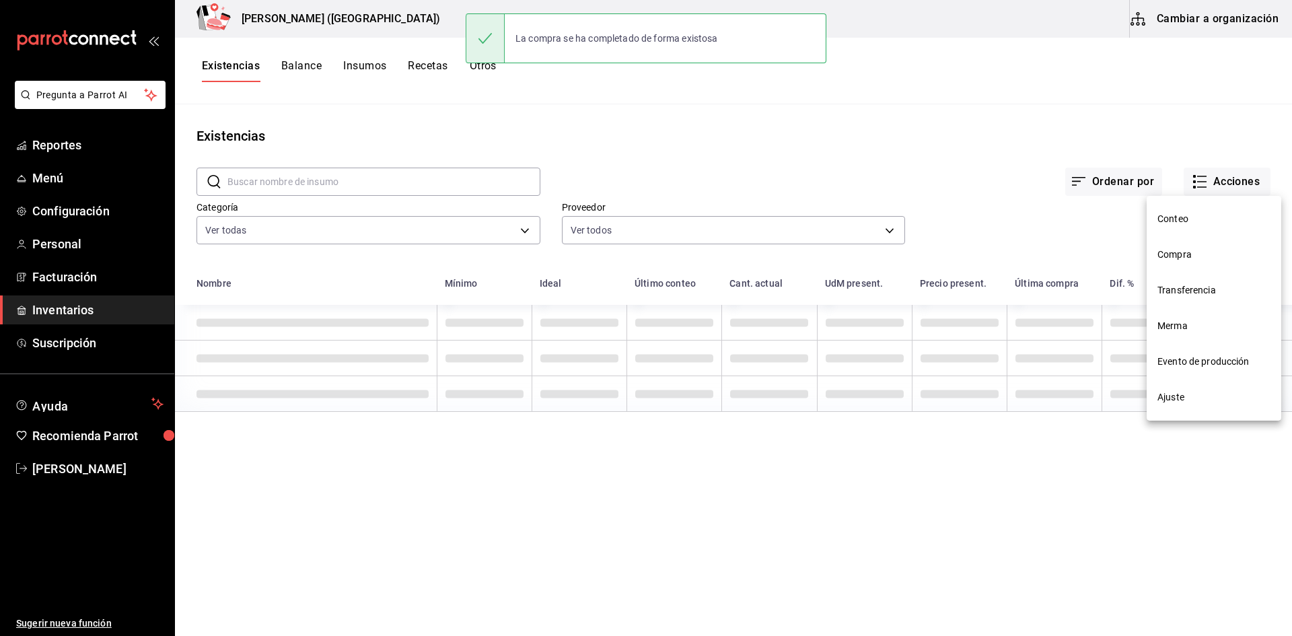
click at [1220, 262] on li "Compra" at bounding box center [1213, 255] width 135 height 36
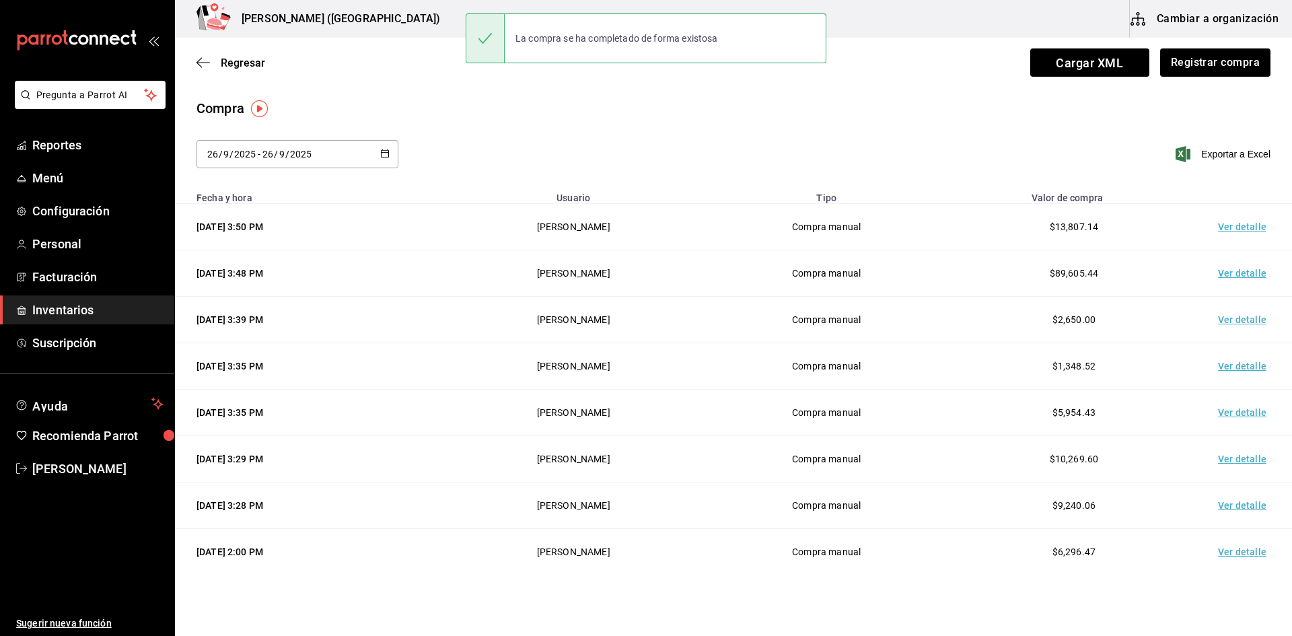
click at [1227, 226] on td "Ver detalle" at bounding box center [1244, 227] width 94 height 46
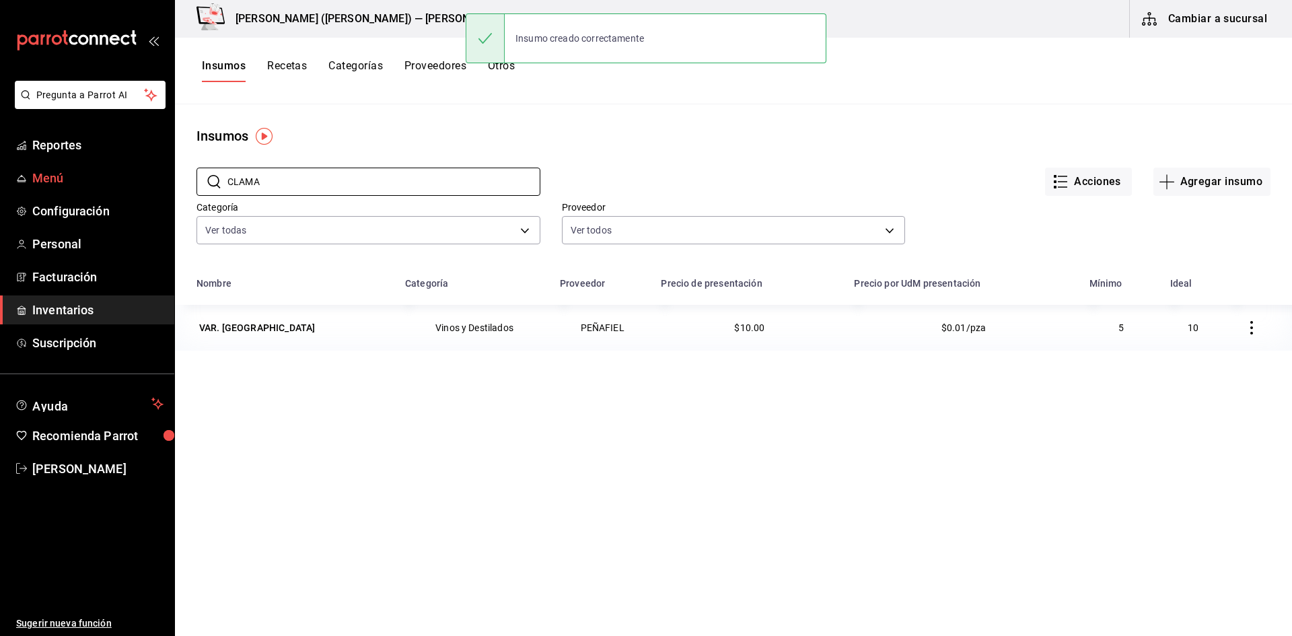
drag, startPoint x: 275, startPoint y: 182, endPoint x: 157, endPoint y: 186, distance: 117.8
click at [159, 188] on div "Pregunta a Parrot AI Reportes Menú Configuración Personal Facturación Inventari…" at bounding box center [646, 313] width 1292 height 626
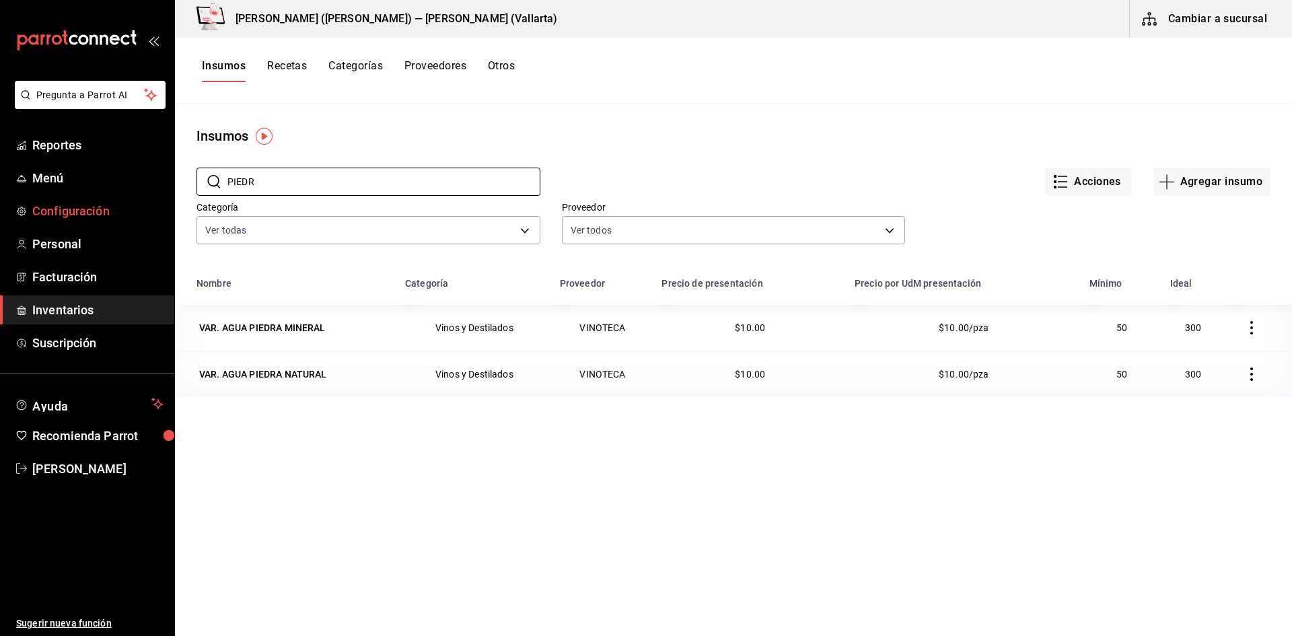
drag, startPoint x: 272, startPoint y: 192, endPoint x: 106, endPoint y: 207, distance: 167.5
click at [106, 207] on div "Pregunta a Parrot AI Reportes Menú Configuración Personal Facturación Inventari…" at bounding box center [646, 313] width 1292 height 626
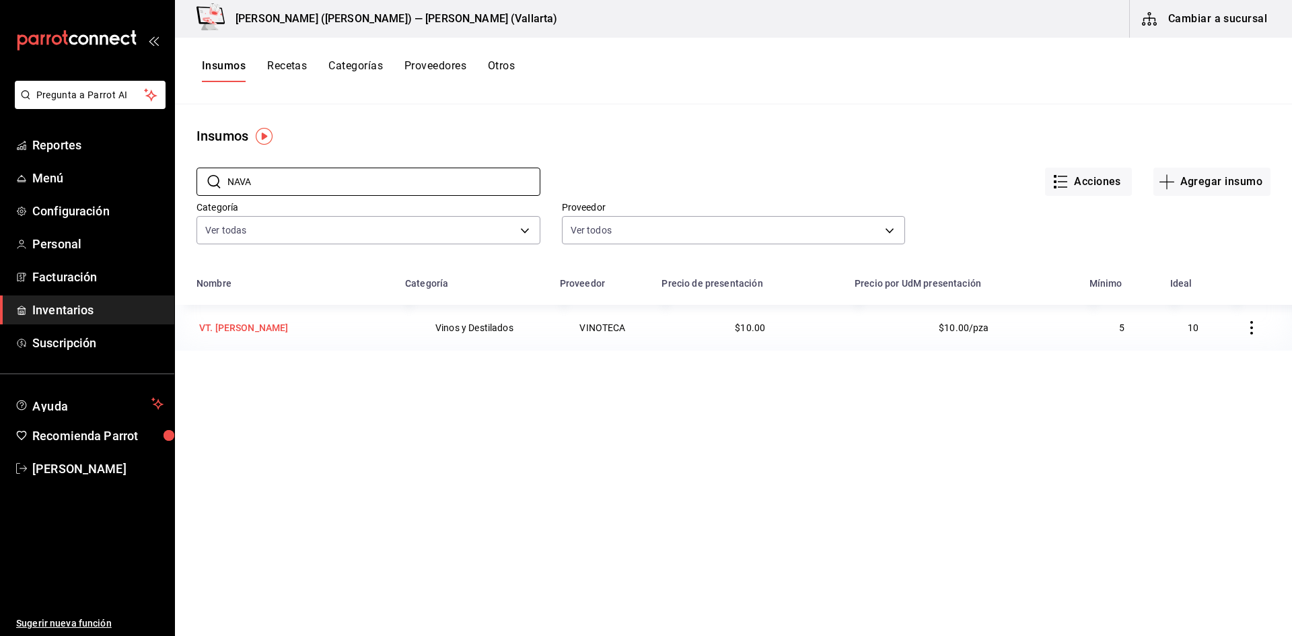
type input "NAVA"
click at [301, 317] on td "VT. [PERSON_NAME]" at bounding box center [286, 328] width 222 height 46
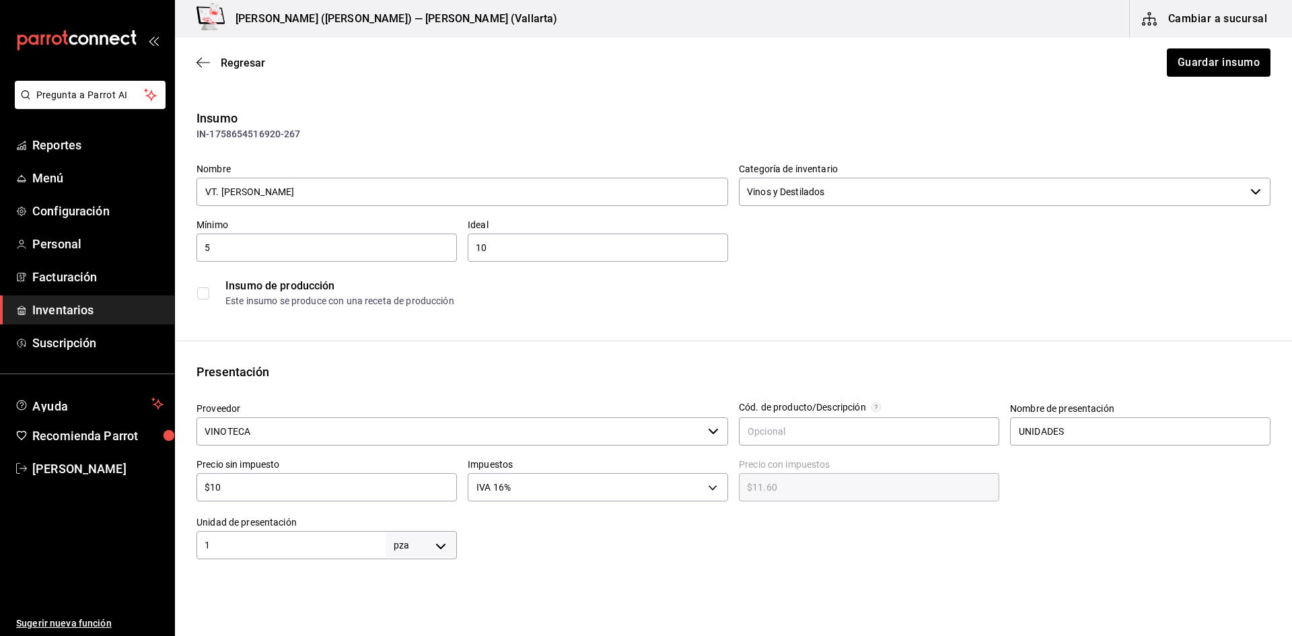
type input "$11.60"
drag, startPoint x: 366, startPoint y: 191, endPoint x: 313, endPoint y: 207, distance: 54.9
click at [313, 207] on div "Nombre VT. NAVARRO CORREAS MALBEC" at bounding box center [461, 185] width 531 height 45
type input "VT. [PERSON_NAME] BLEND"
click at [1237, 55] on button "Guardar insumo" at bounding box center [1217, 62] width 105 height 28
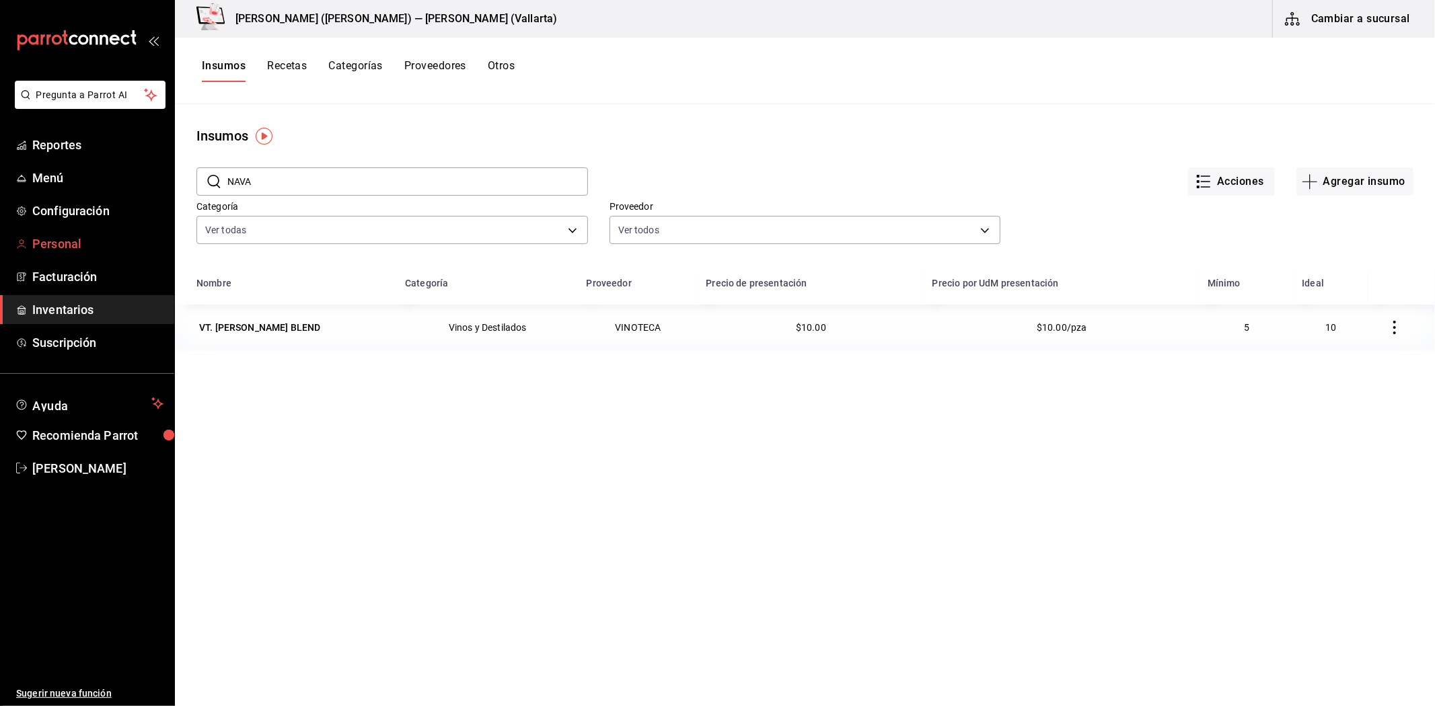
click at [103, 249] on span "Personal" at bounding box center [97, 244] width 131 height 18
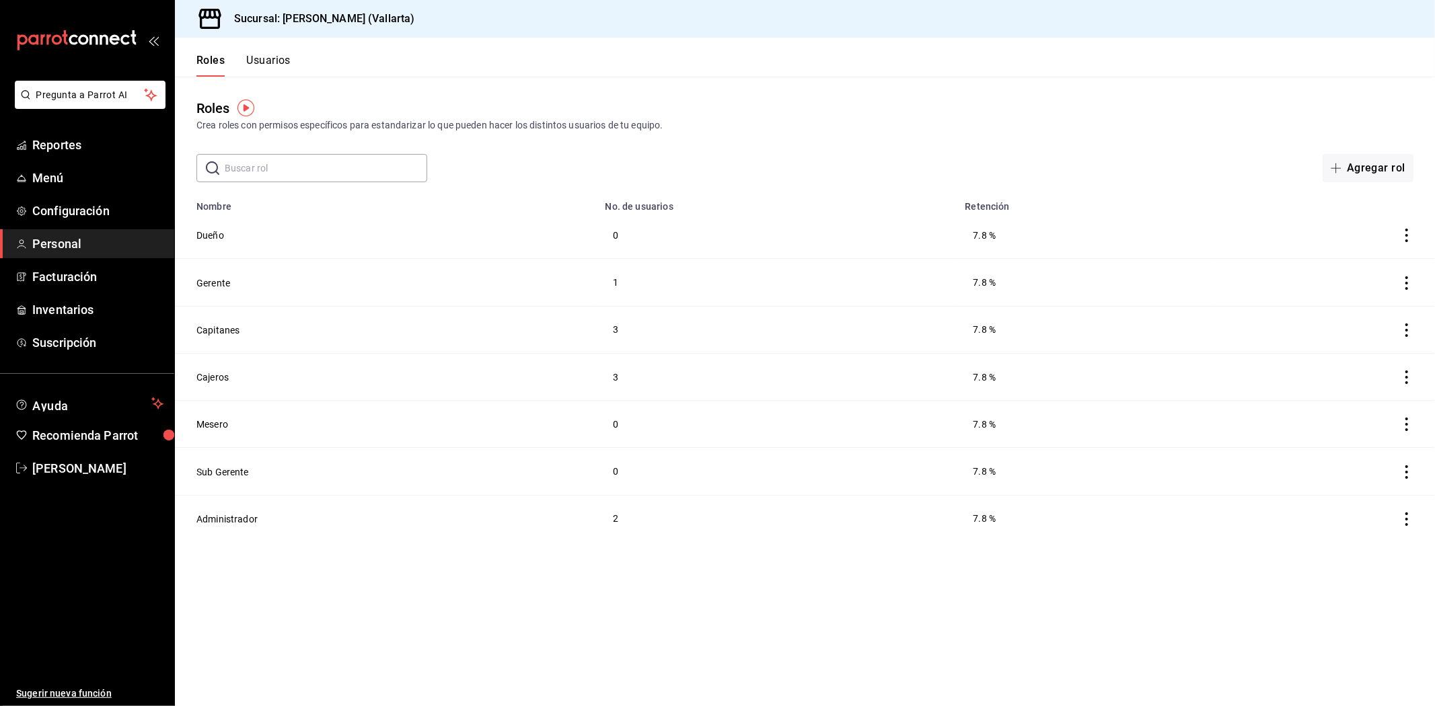
click at [873, 233] on td "0" at bounding box center [777, 235] width 360 height 47
click at [280, 58] on button "Usuarios" at bounding box center [268, 65] width 44 height 23
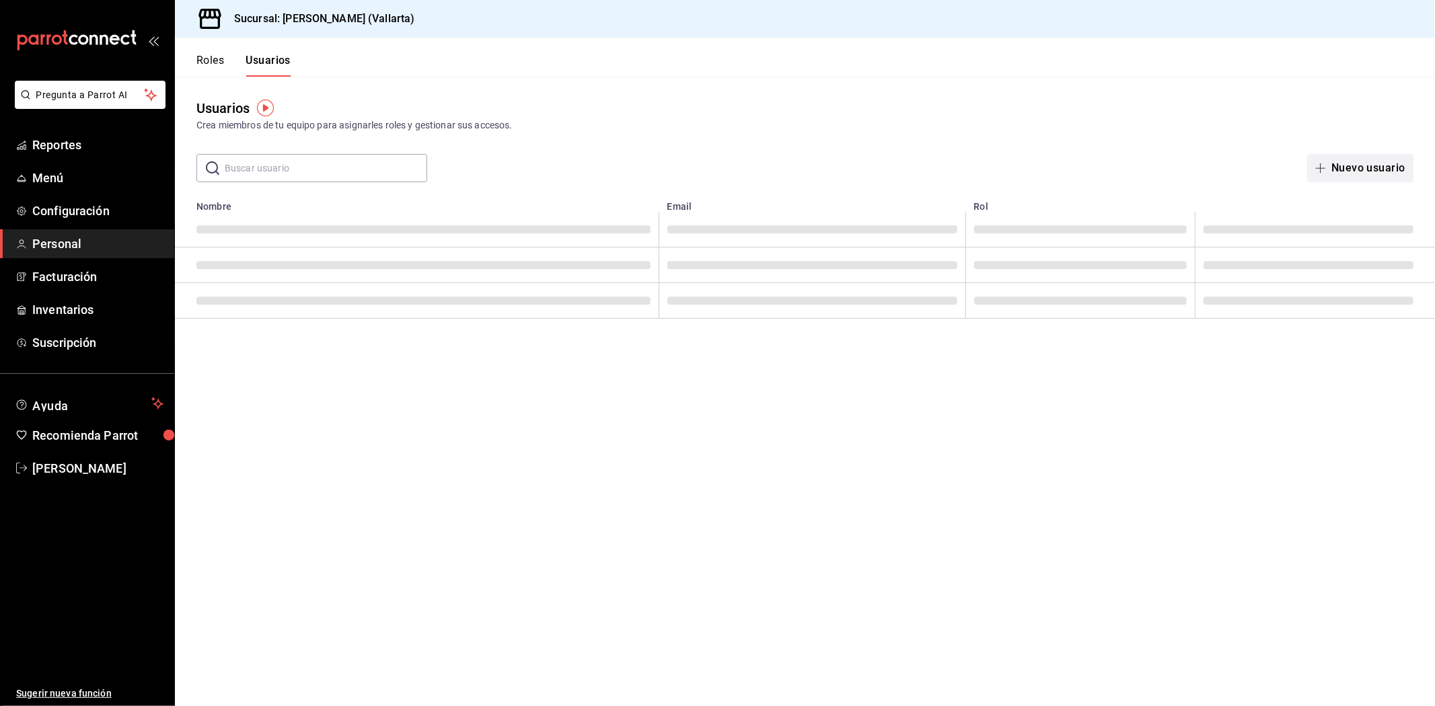
click at [1291, 157] on button "Nuevo usuario" at bounding box center [1360, 168] width 106 height 28
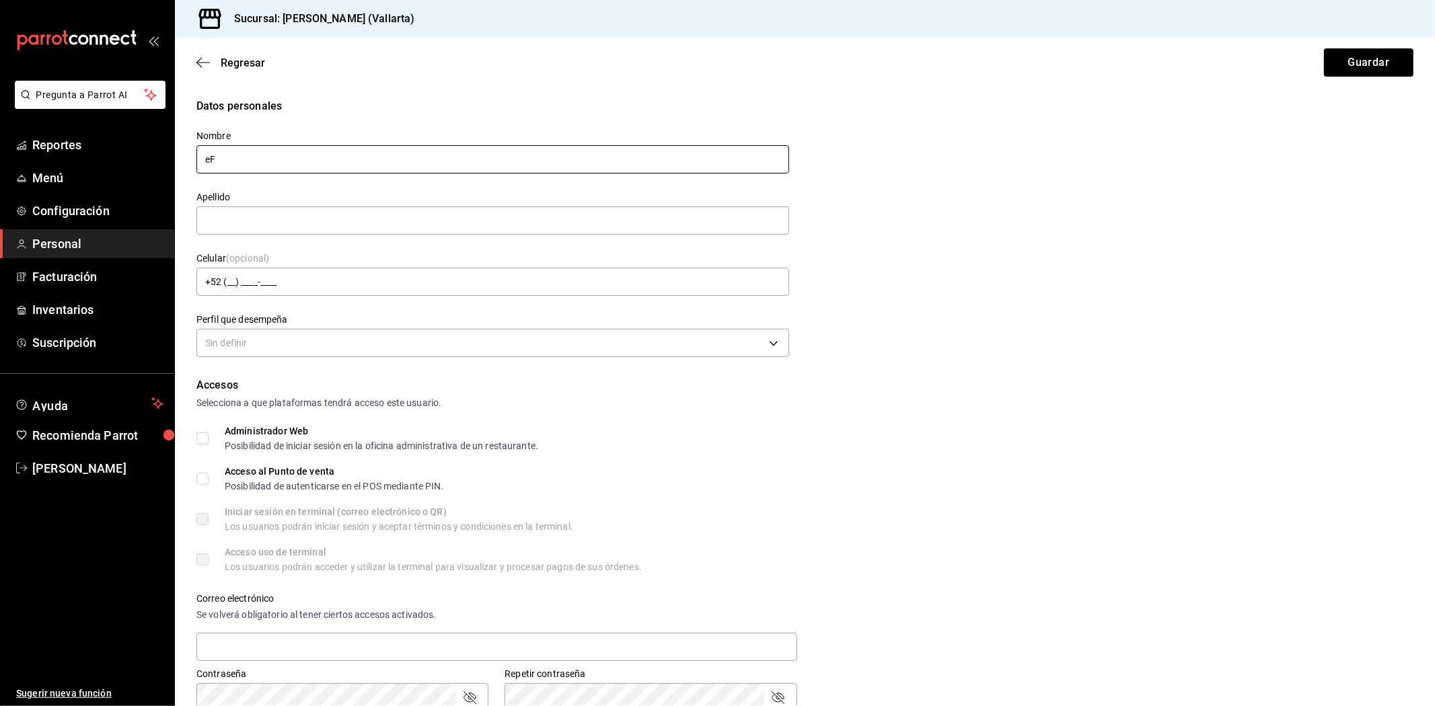
type input "e"
type input "Eduardo"
type input "Aquino"
click at [424, 369] on form "Datos personales Nombre Eduardo Apellido Aquino Celular (opcional) +52 (__) ___…" at bounding box center [804, 555] width 1217 height 915
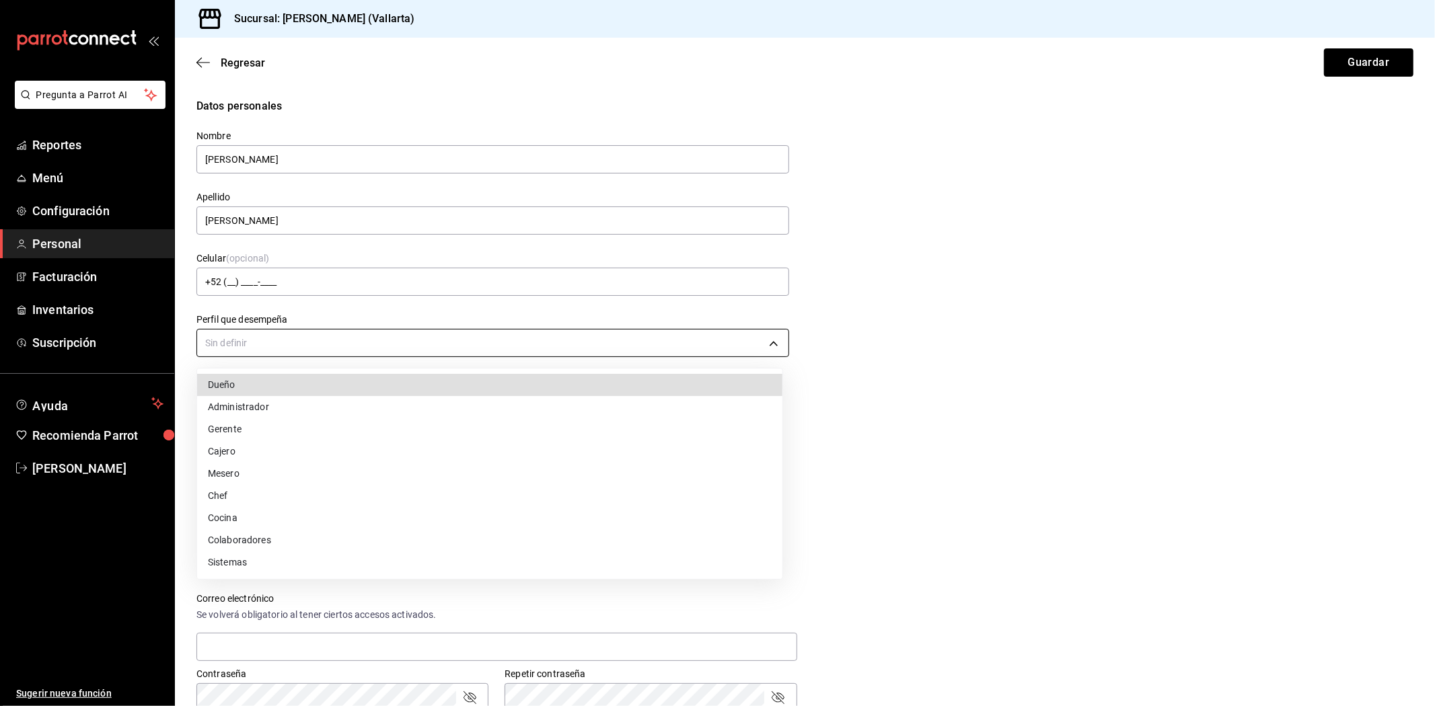
click at [424, 355] on body "Pregunta a Parrot AI Reportes Menú Configuración Personal Facturación Inventari…" at bounding box center [717, 353] width 1435 height 706
click at [297, 478] on li "Mesero" at bounding box center [489, 474] width 585 height 22
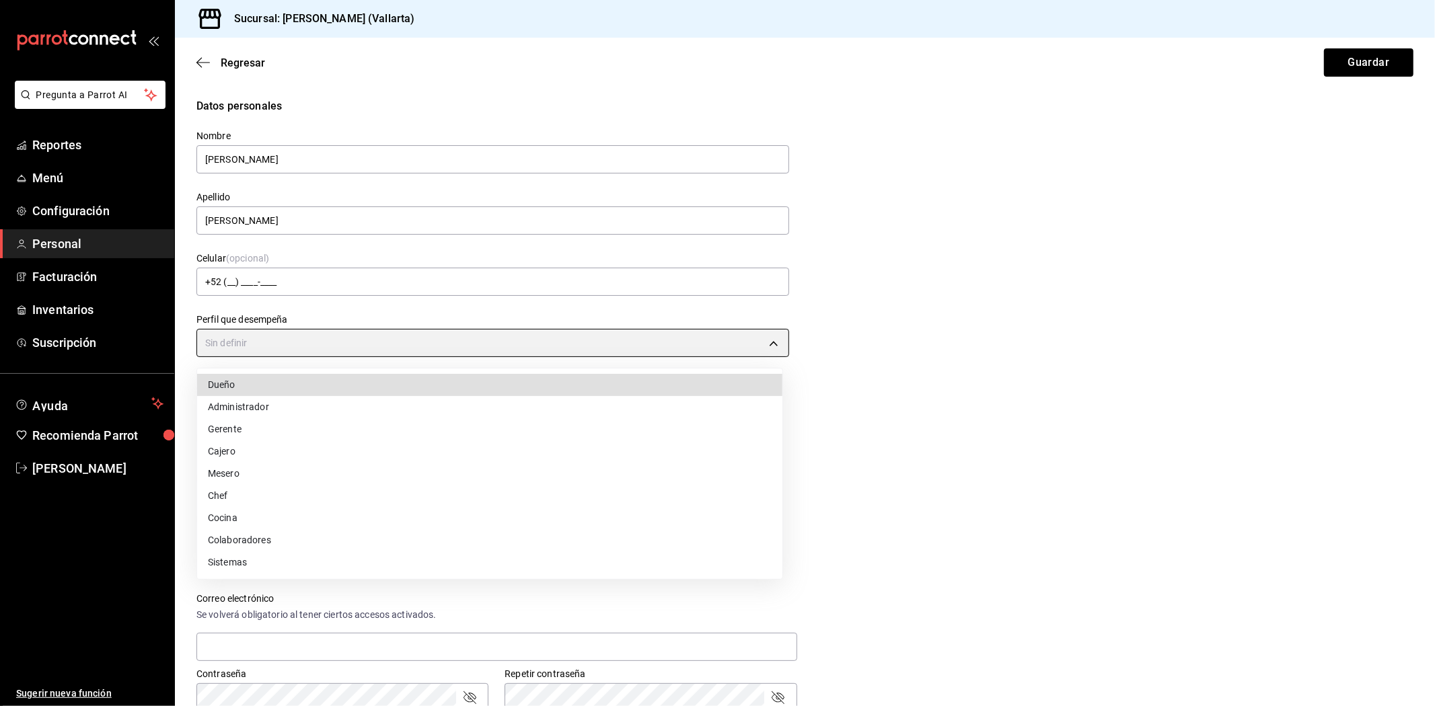
type input "WAITER"
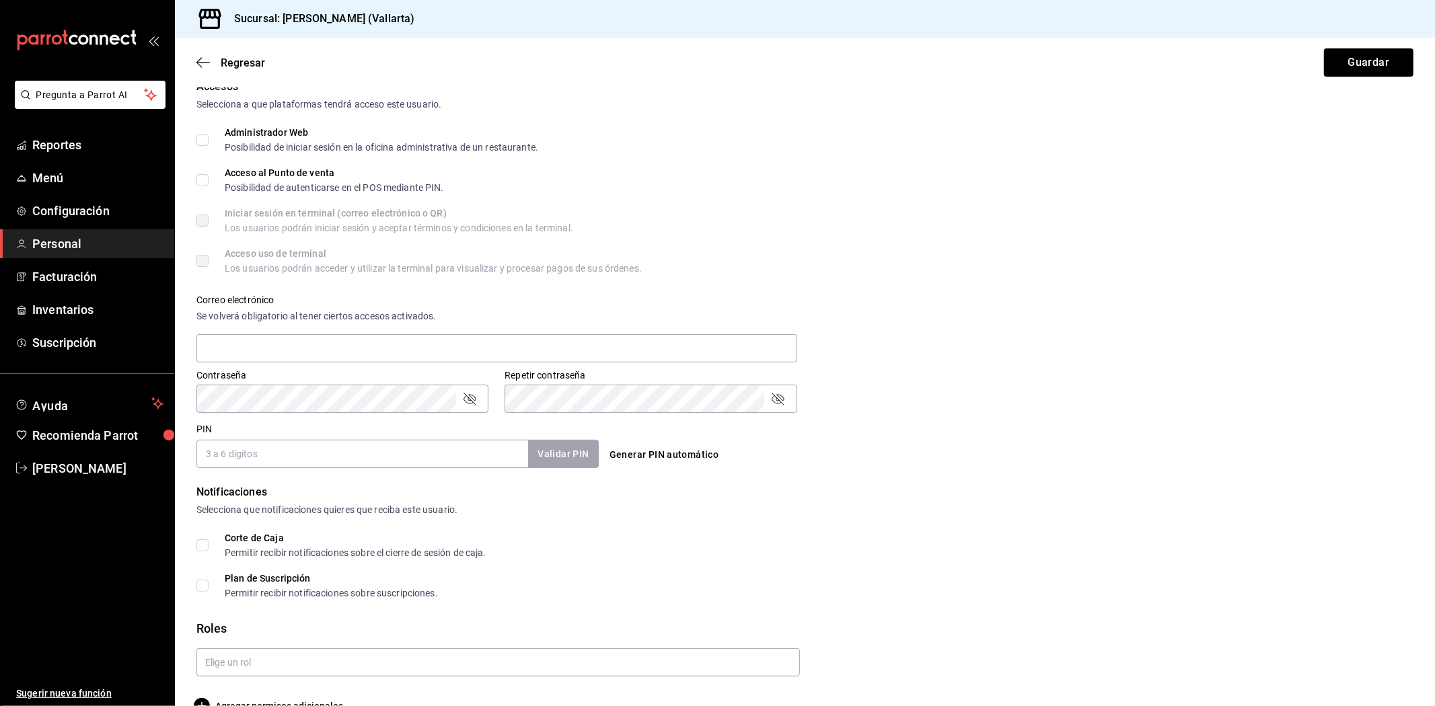
scroll to position [327, 0]
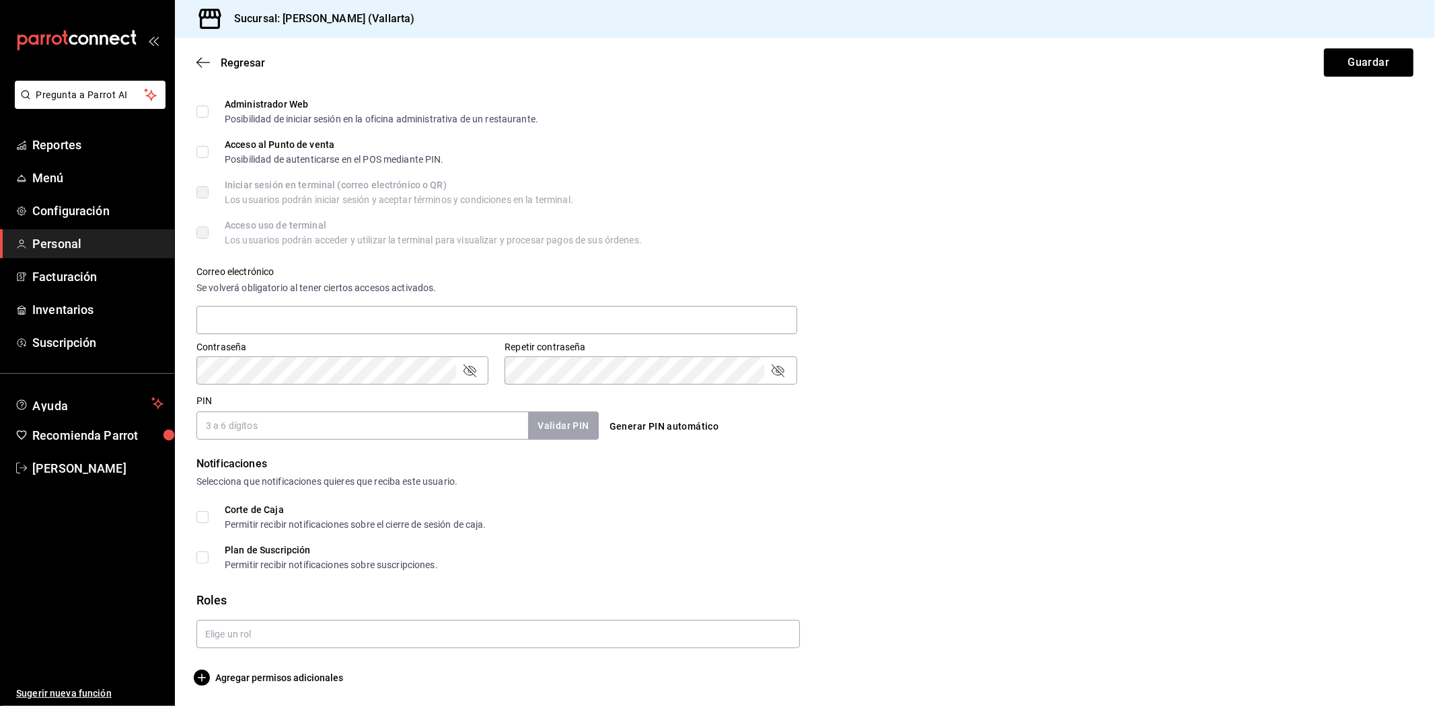
click at [313, 420] on input "PIN" at bounding box center [362, 426] width 332 height 28
type input "154121"
click at [291, 607] on div "Roles" at bounding box center [804, 600] width 1217 height 18
click at [291, 630] on input "text" at bounding box center [497, 634] width 603 height 28
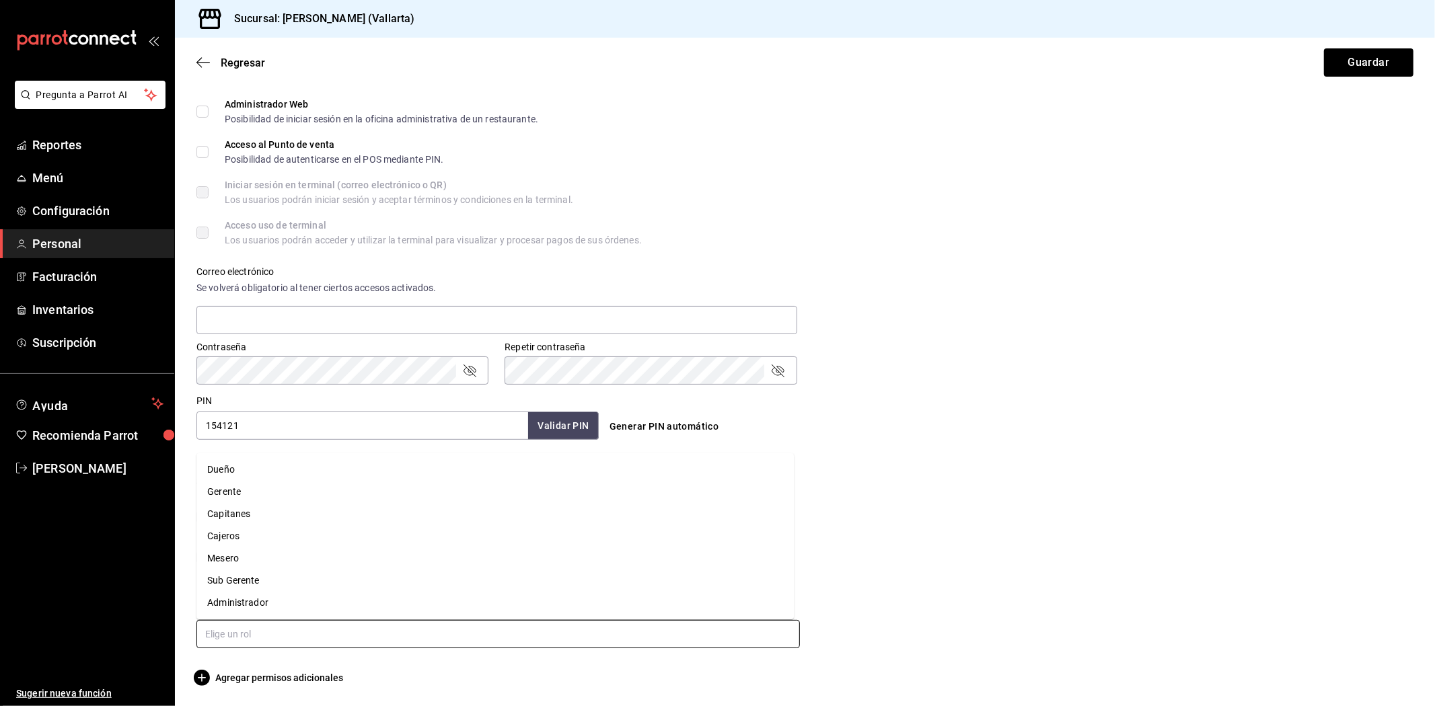
click at [227, 518] on li "Capitanes" at bounding box center [494, 514] width 597 height 22
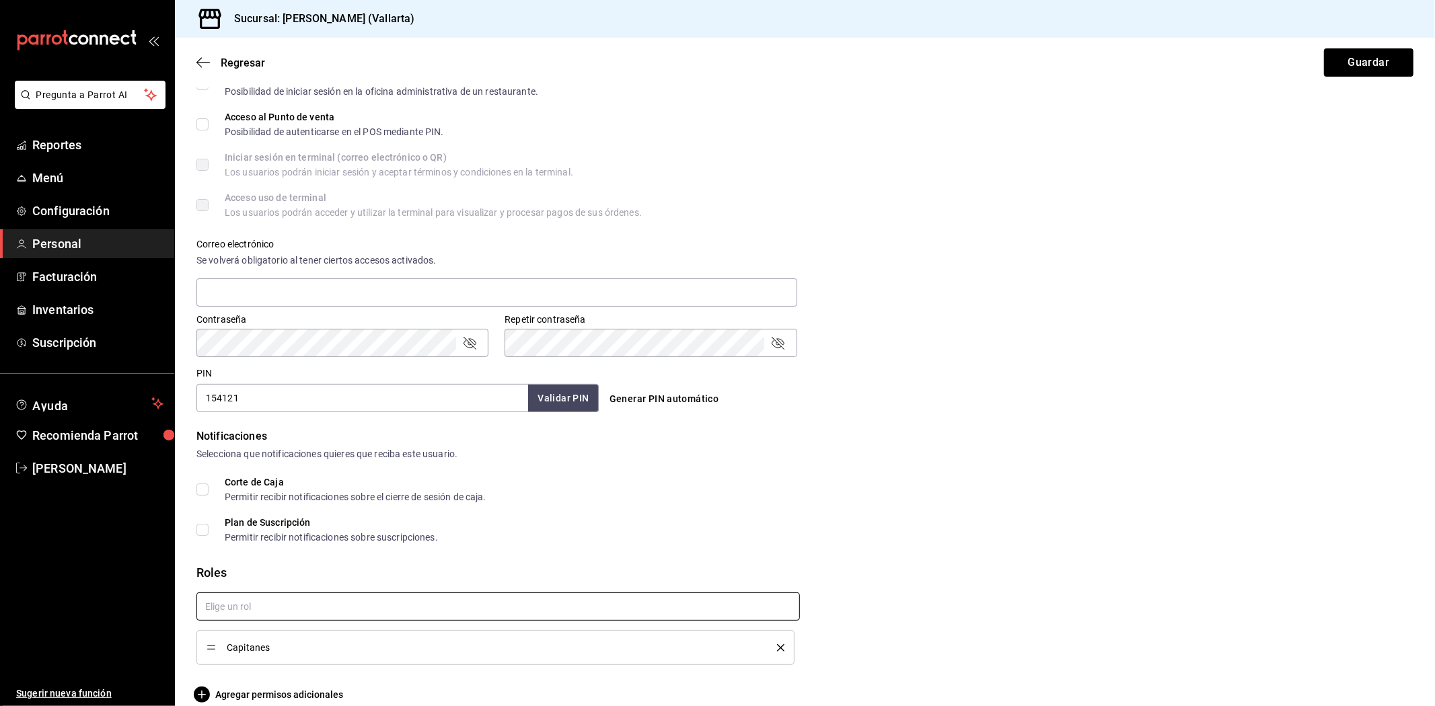
checkbox input "true"
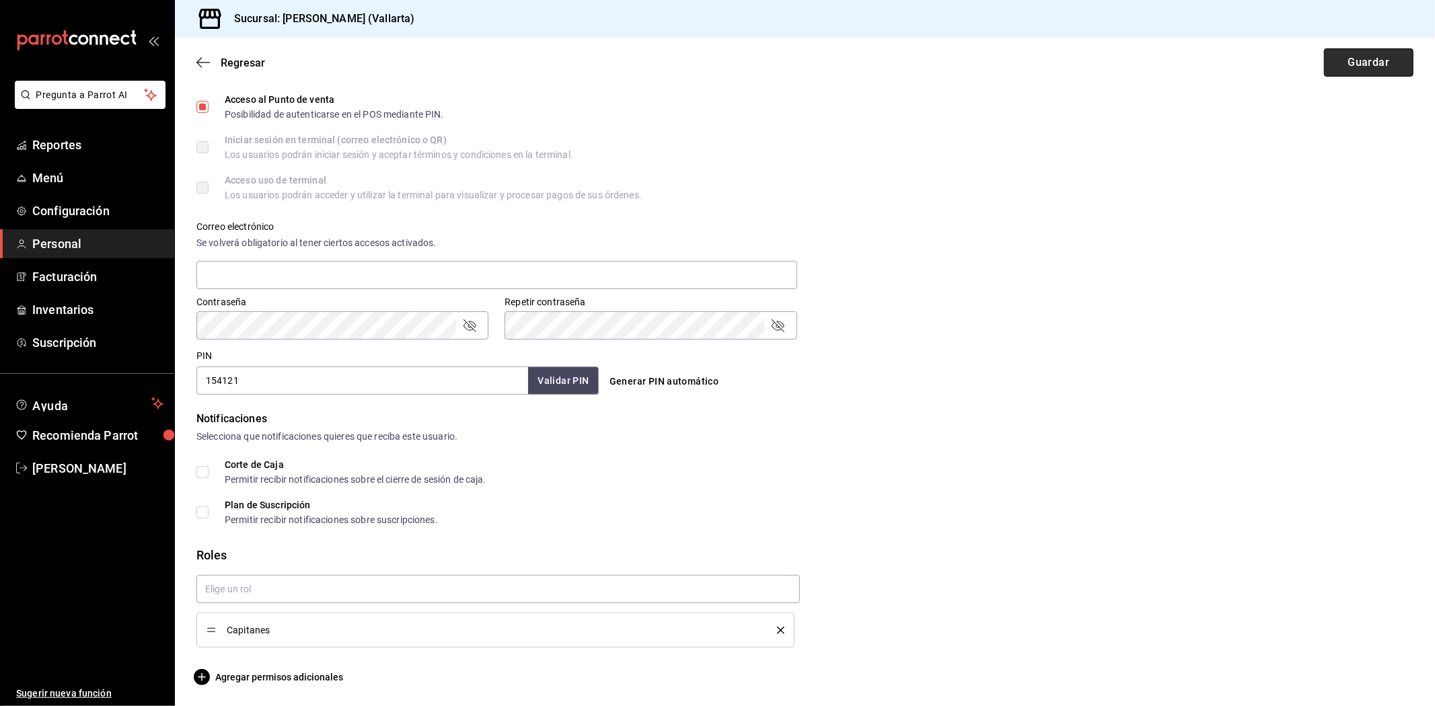
click at [1291, 63] on button "Guardar" at bounding box center [1368, 62] width 89 height 28
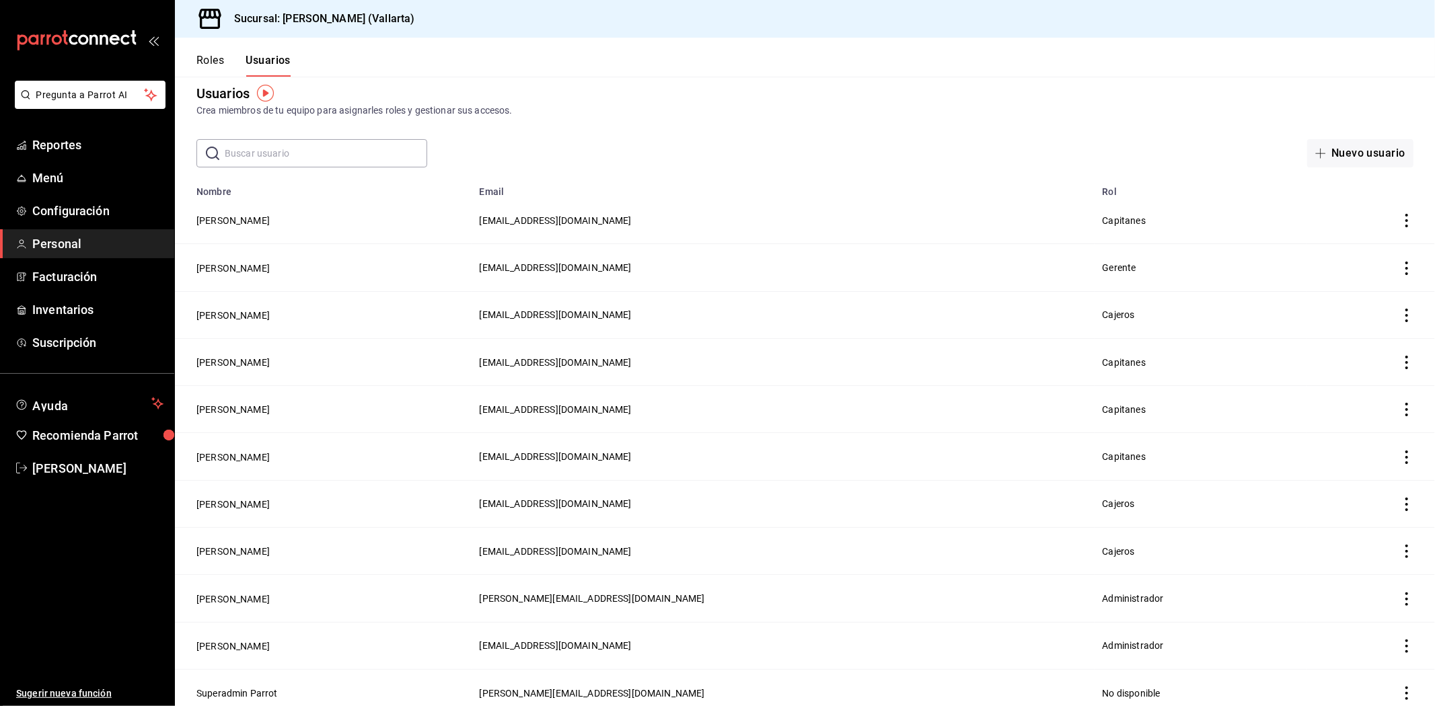
scroll to position [22, 0]
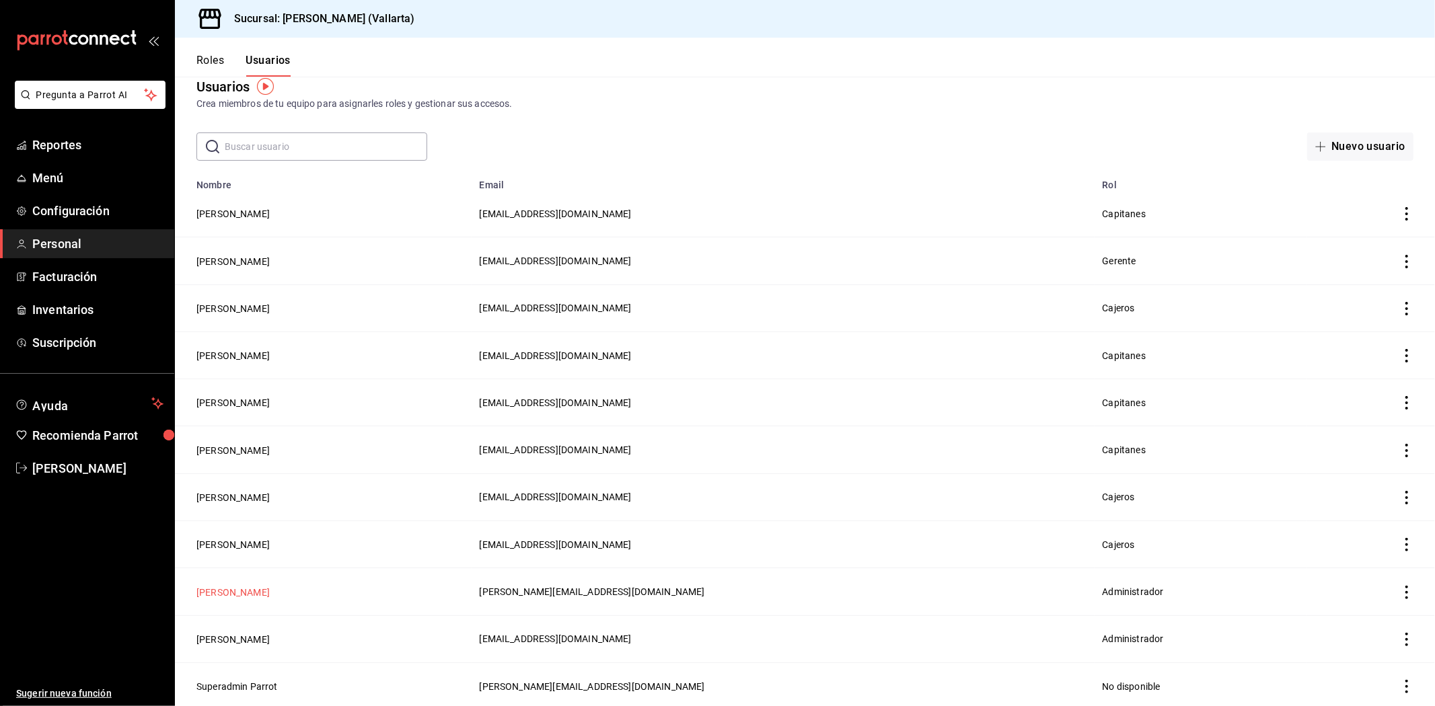
click at [254, 588] on button "[PERSON_NAME]" at bounding box center [232, 592] width 73 height 13
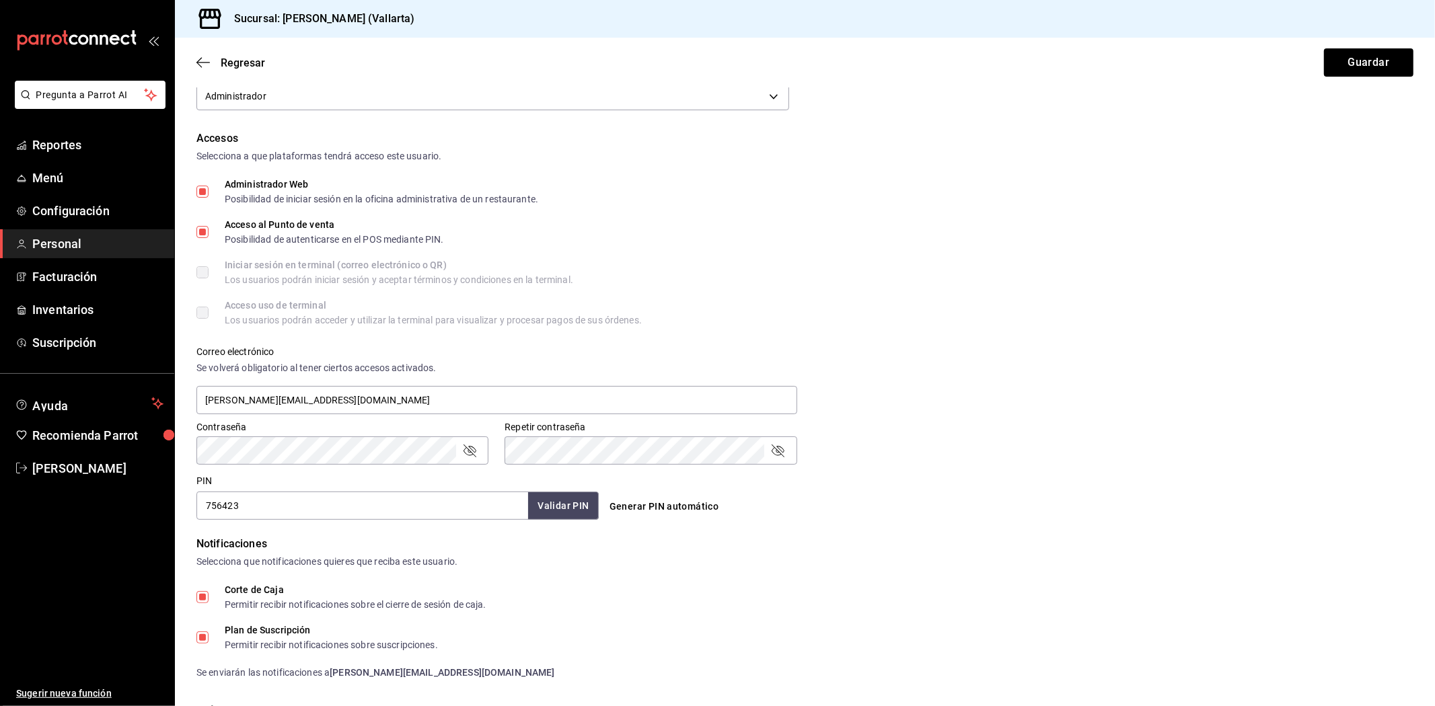
scroll to position [299, 0]
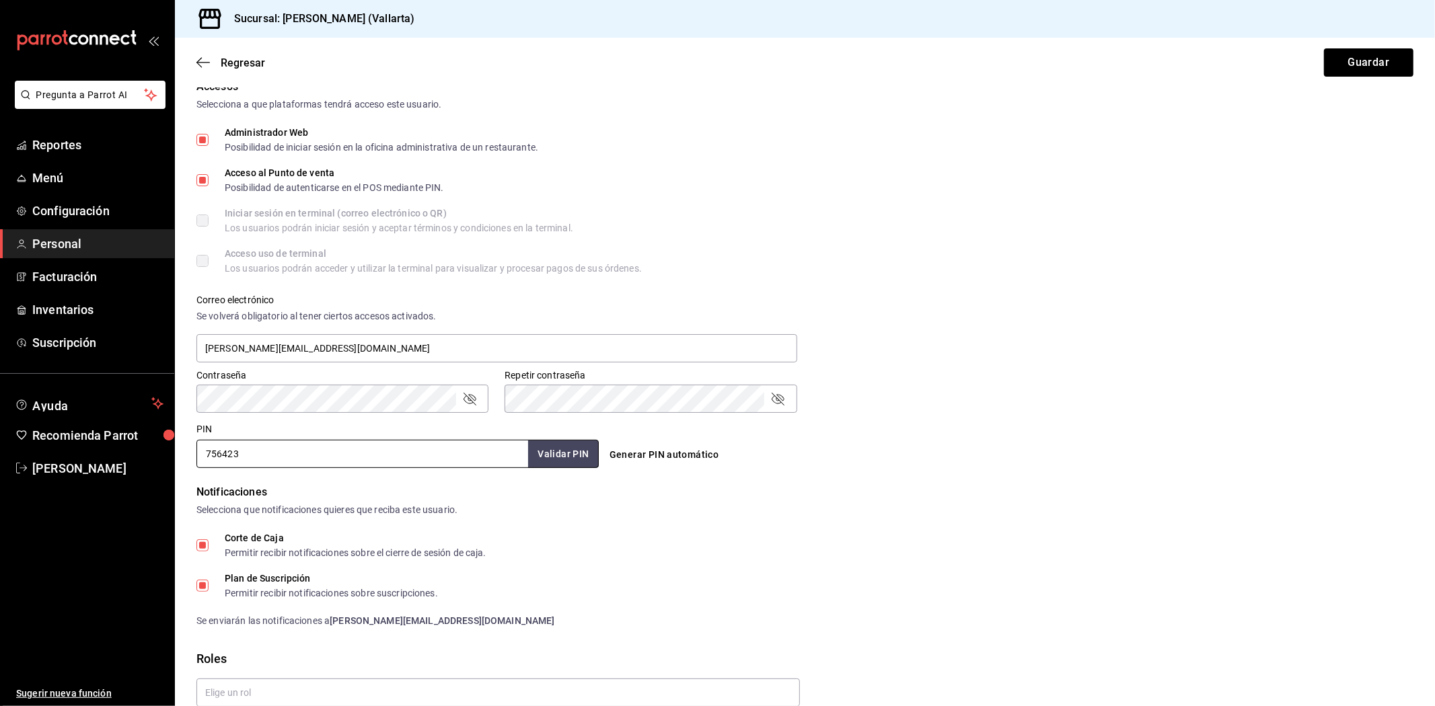
drag, startPoint x: 270, startPoint y: 451, endPoint x: 192, endPoint y: 451, distance: 78.7
click at [192, 451] on div "PIN 756423 Validar PIN ​" at bounding box center [395, 443] width 408 height 50
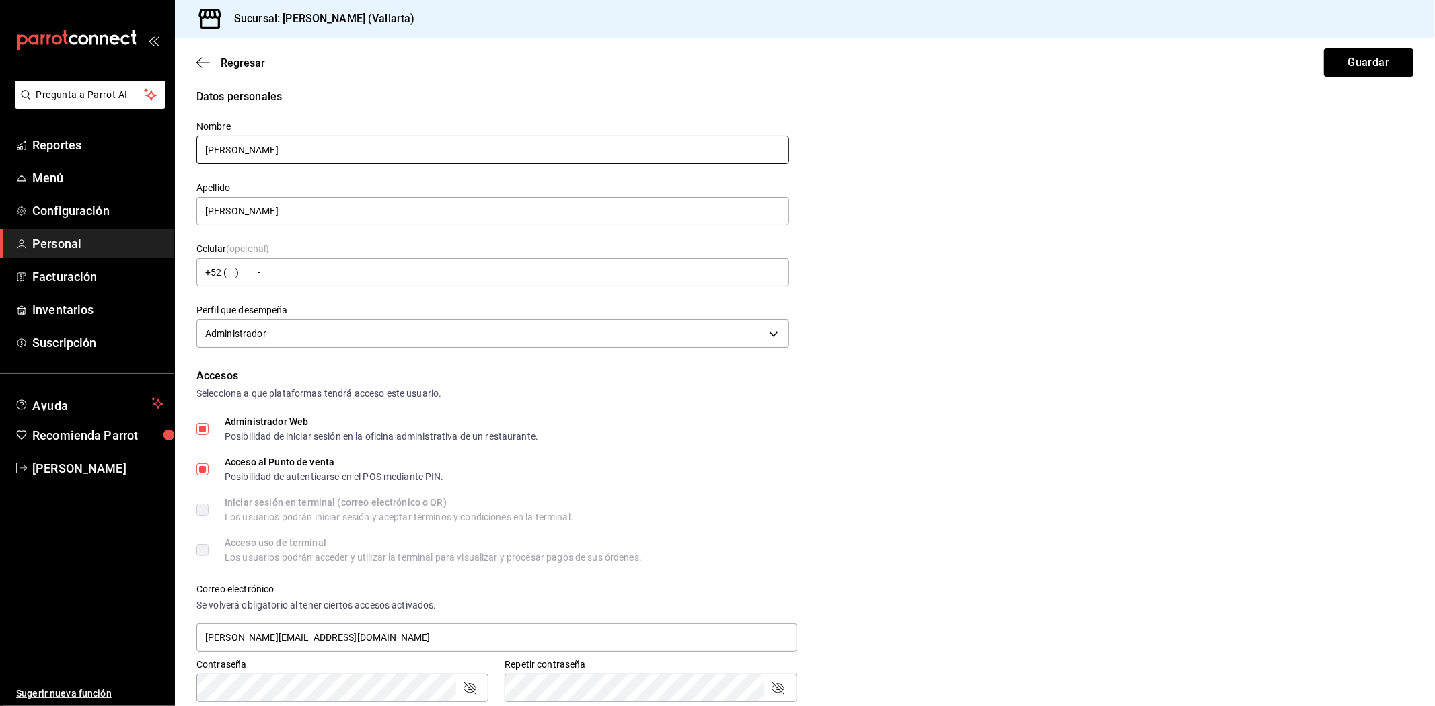
scroll to position [0, 0]
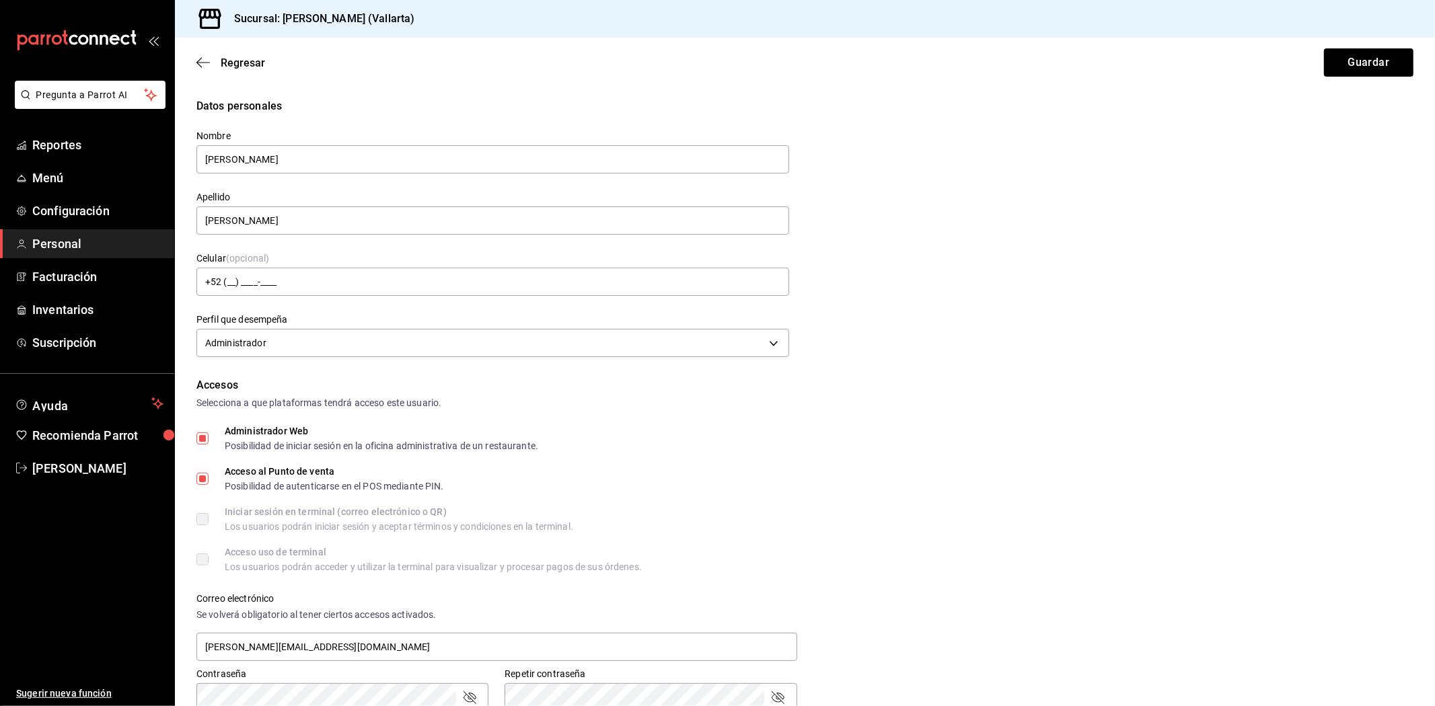
click at [265, 54] on div "Regresar Guardar" at bounding box center [805, 63] width 1260 height 50
click at [252, 61] on span "Regresar" at bounding box center [243, 63] width 44 height 13
